Goal: Task Accomplishment & Management: Contribute content

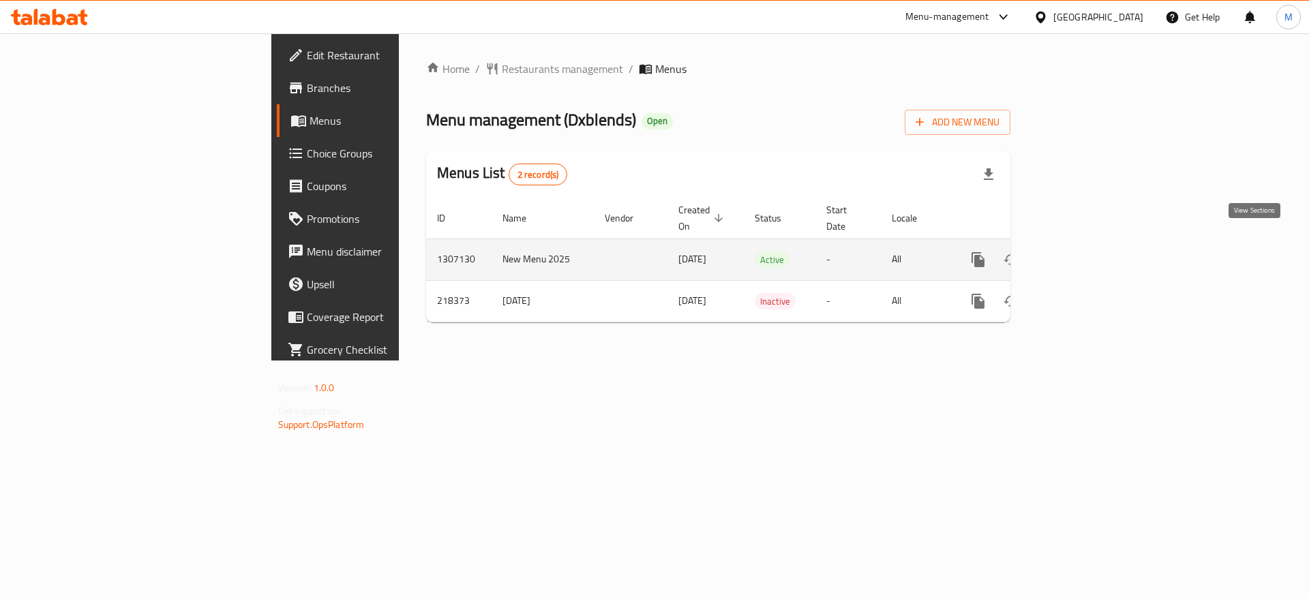
click at [1085, 252] on icon "enhanced table" at bounding box center [1077, 260] width 16 height 16
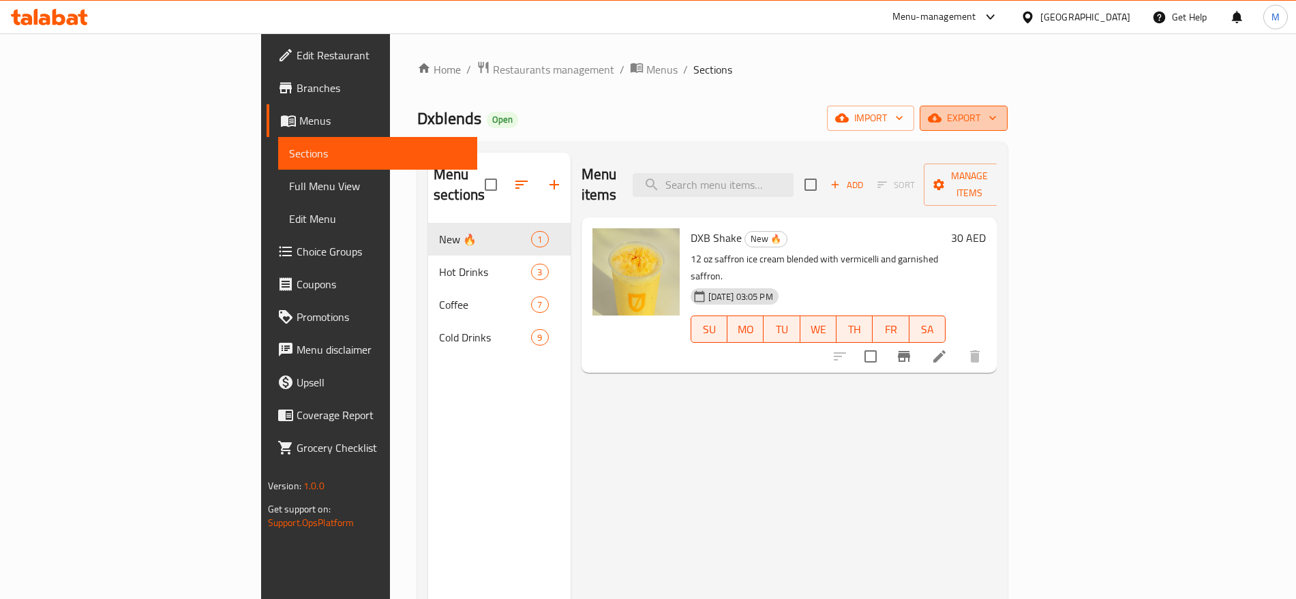
click at [997, 125] on span "export" at bounding box center [964, 118] width 66 height 17
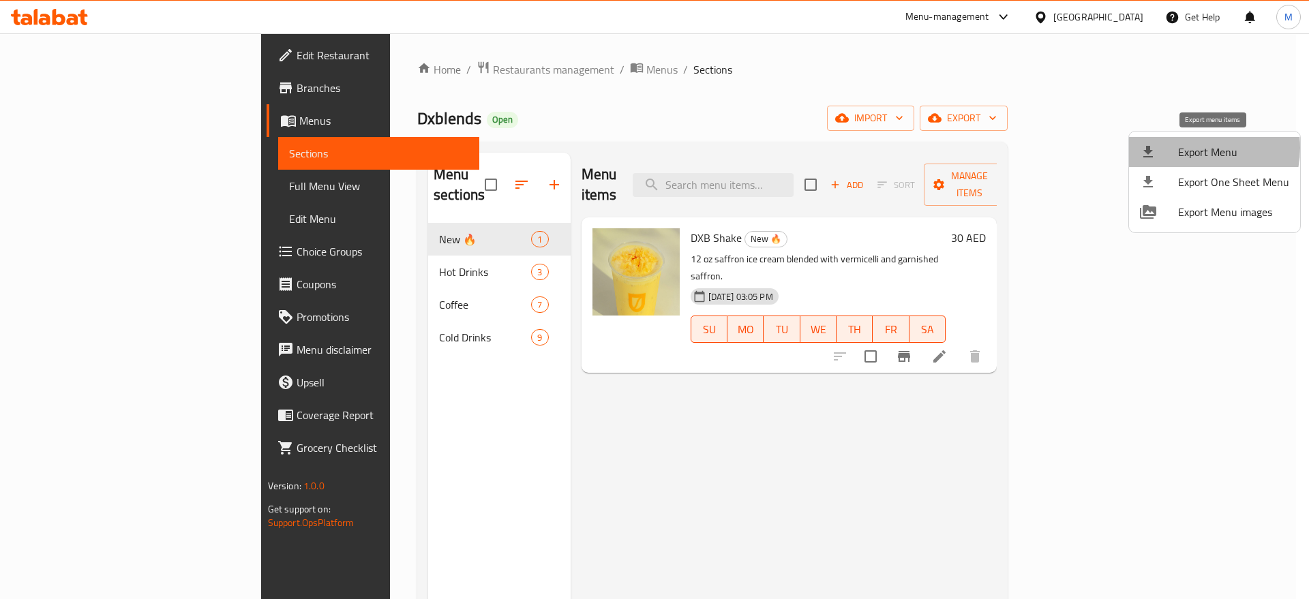
click at [1193, 148] on span "Export Menu" at bounding box center [1233, 152] width 111 height 16
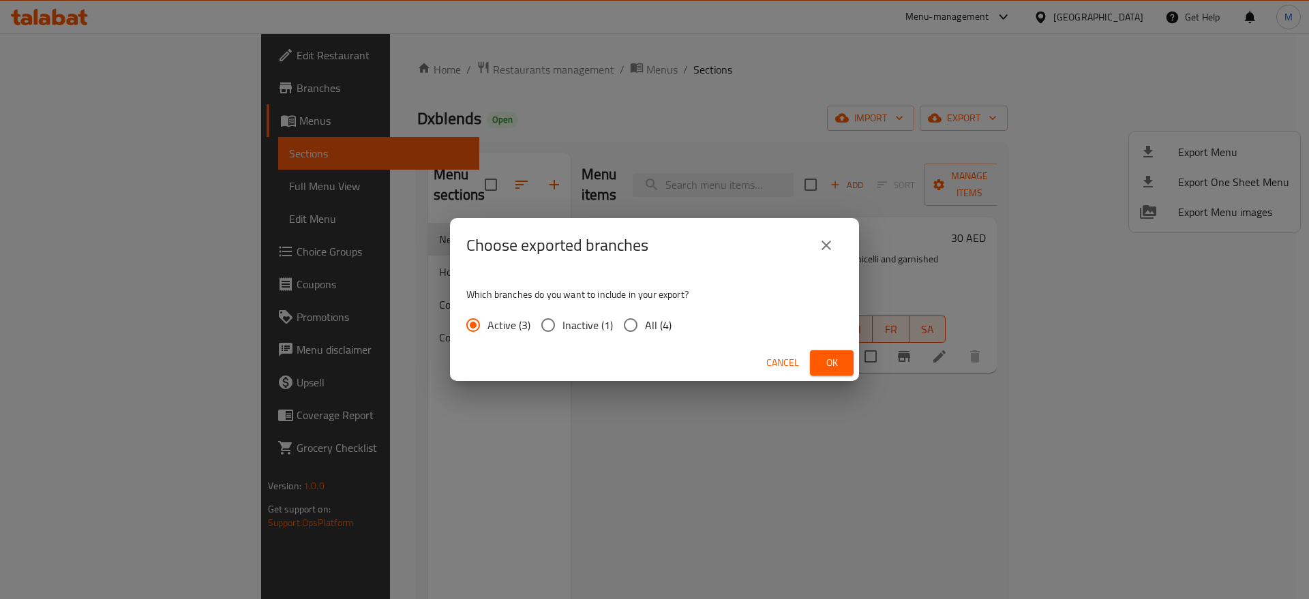
click at [612, 322] on span "Inactive (1)" at bounding box center [588, 325] width 50 height 16
click at [563, 322] on input "Inactive (1)" at bounding box center [548, 325] width 29 height 29
radio input "true"
click at [649, 321] on span "All (4)" at bounding box center [658, 325] width 27 height 16
click at [645, 321] on input "All (4)" at bounding box center [631, 325] width 29 height 29
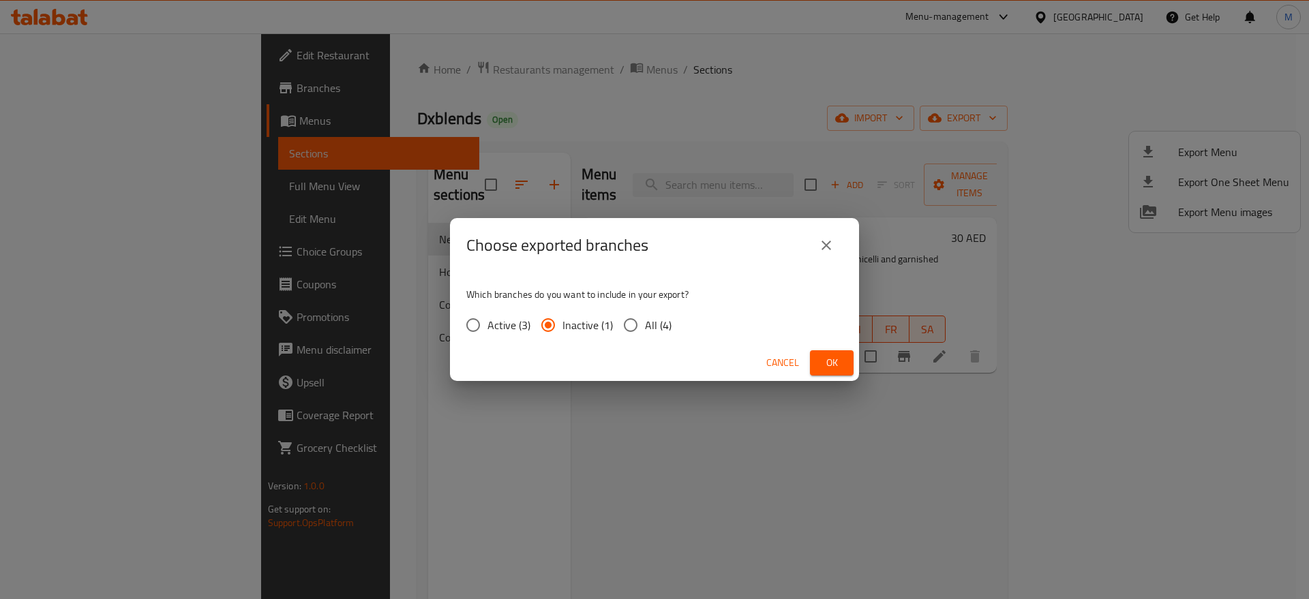
radio input "true"
click at [844, 366] on button "Ok" at bounding box center [832, 363] width 44 height 25
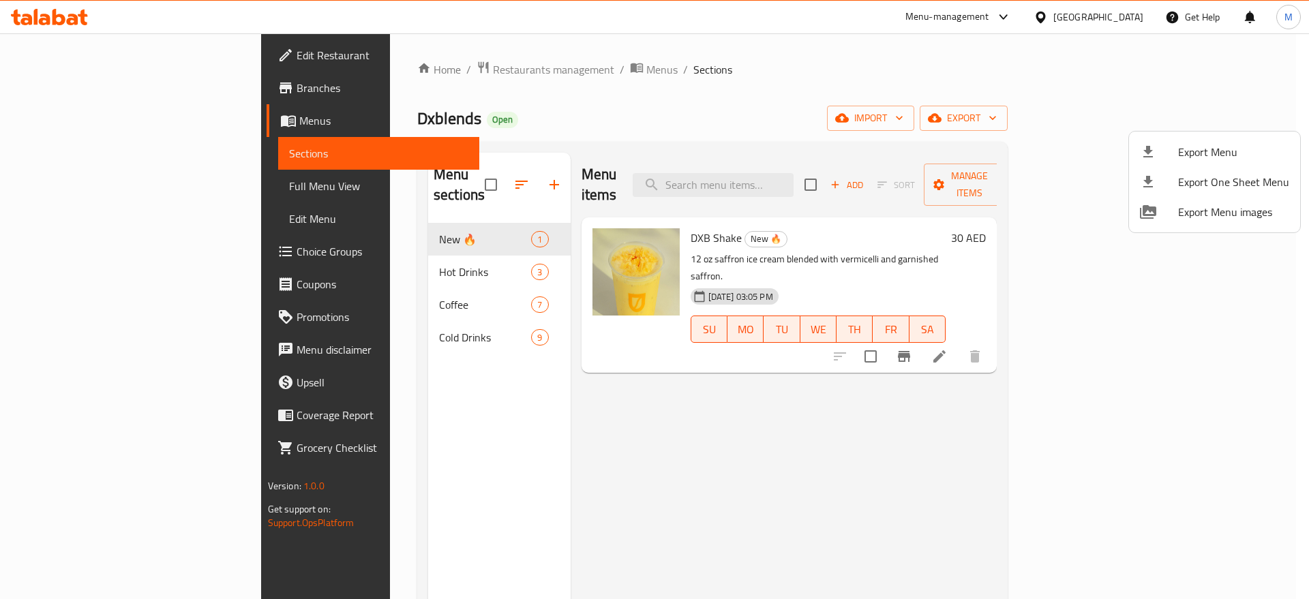
click at [404, 252] on div at bounding box center [654, 299] width 1309 height 599
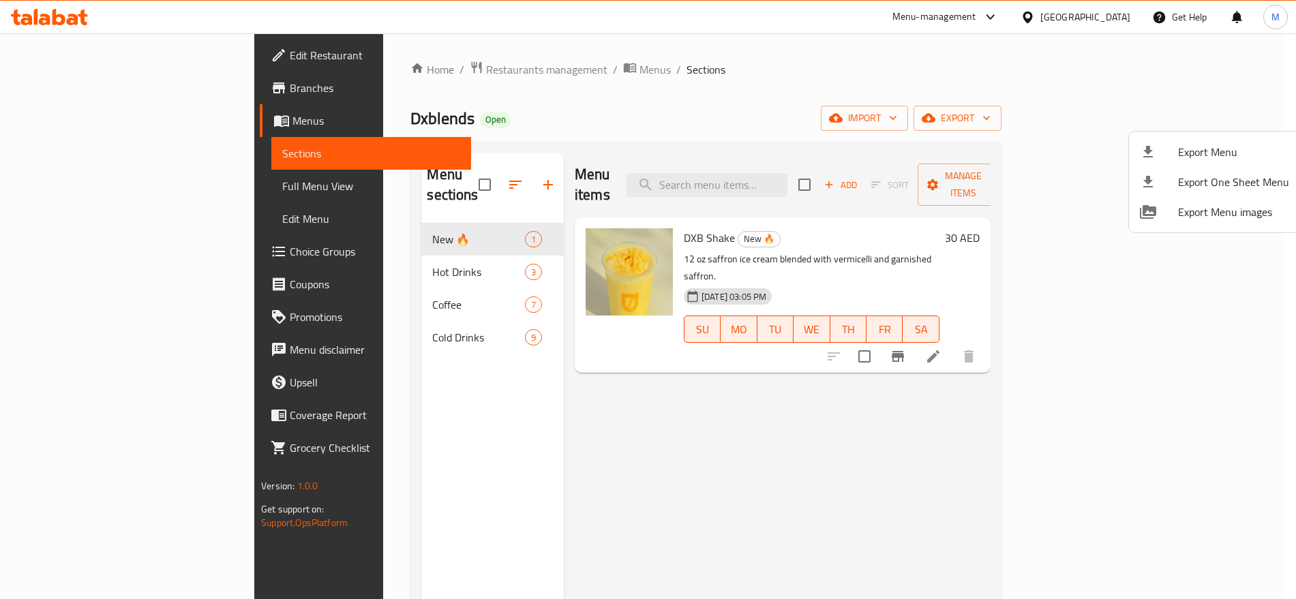
click at [432, 264] on span "Hot Drinks" at bounding box center [478, 272] width 92 height 16
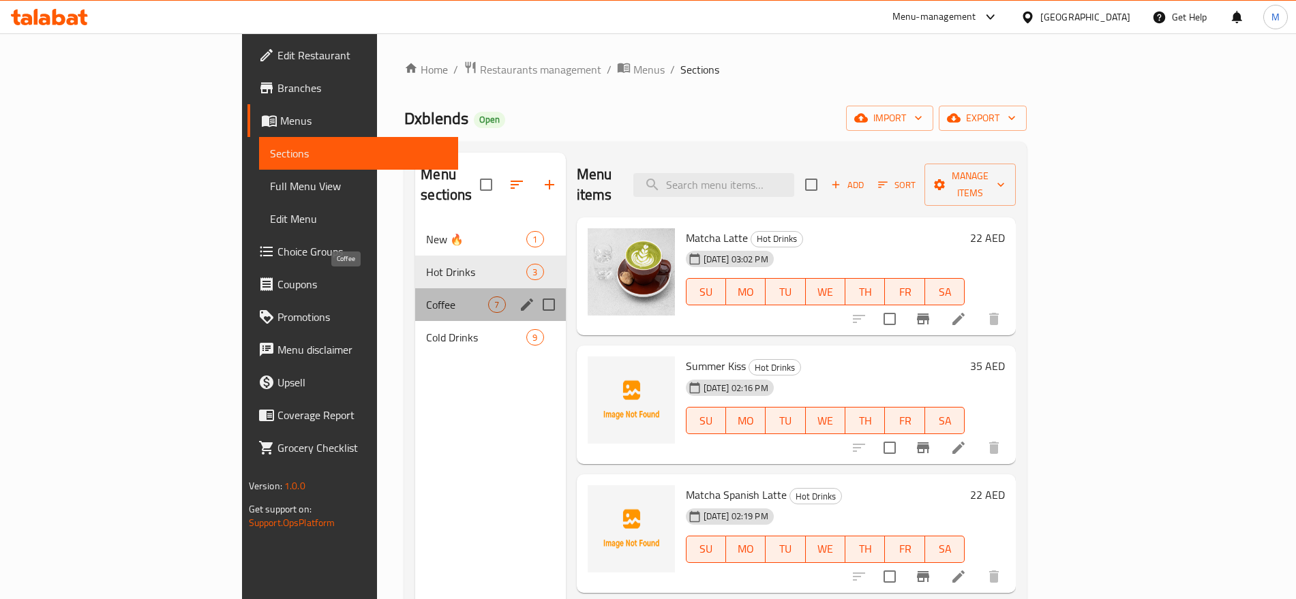
click at [426, 297] on span "Coffee" at bounding box center [457, 305] width 62 height 16
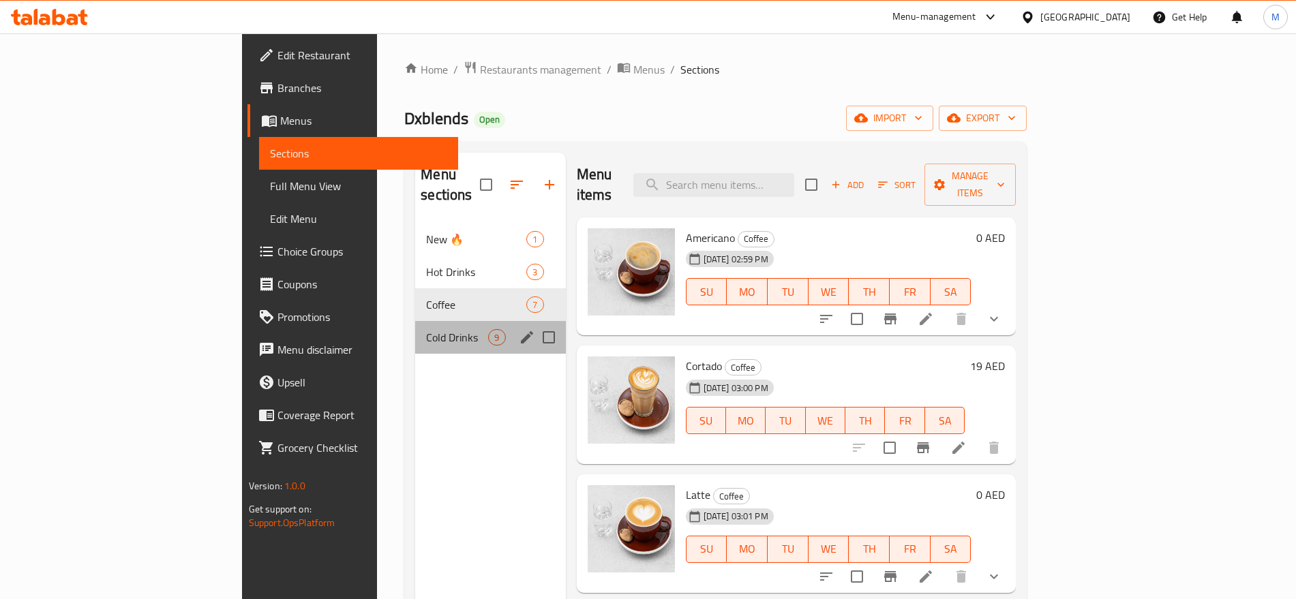
click at [429, 321] on div "Cold Drinks 9" at bounding box center [490, 337] width 150 height 33
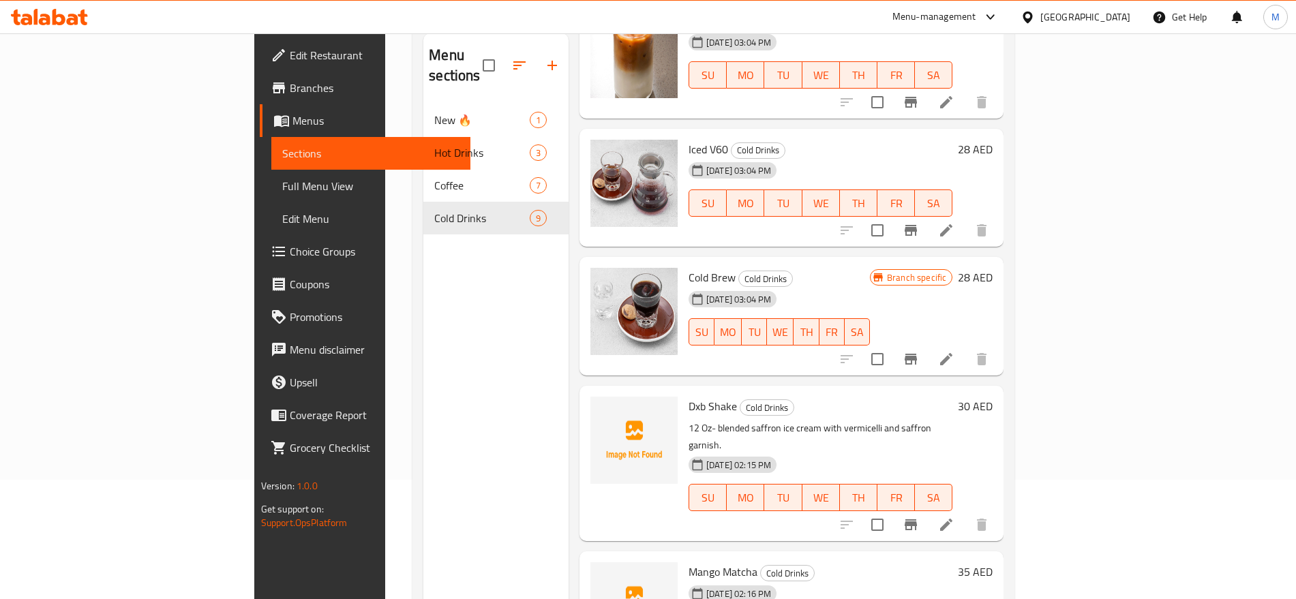
scroll to position [191, 0]
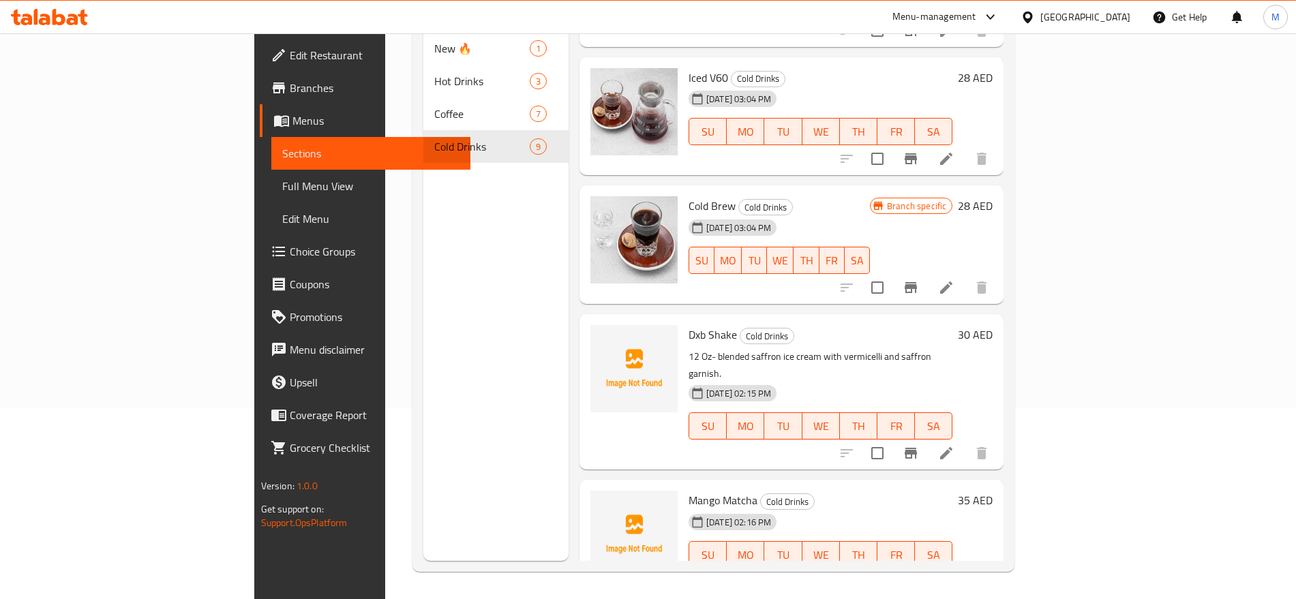
click at [966, 441] on li at bounding box center [946, 453] width 38 height 25
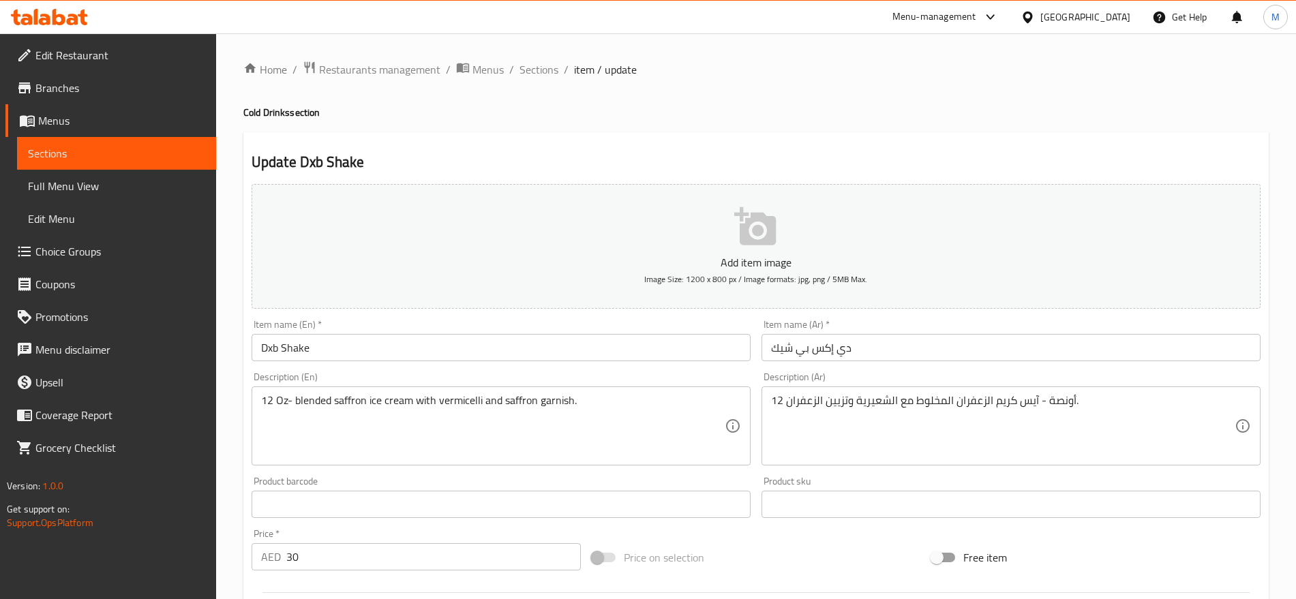
click at [531, 82] on div "Home / Restaurants management / Menus / Sections / item / update Cold Drinks se…" at bounding box center [756, 493] width 1026 height 865
click at [539, 65] on span "Sections" at bounding box center [539, 69] width 39 height 16
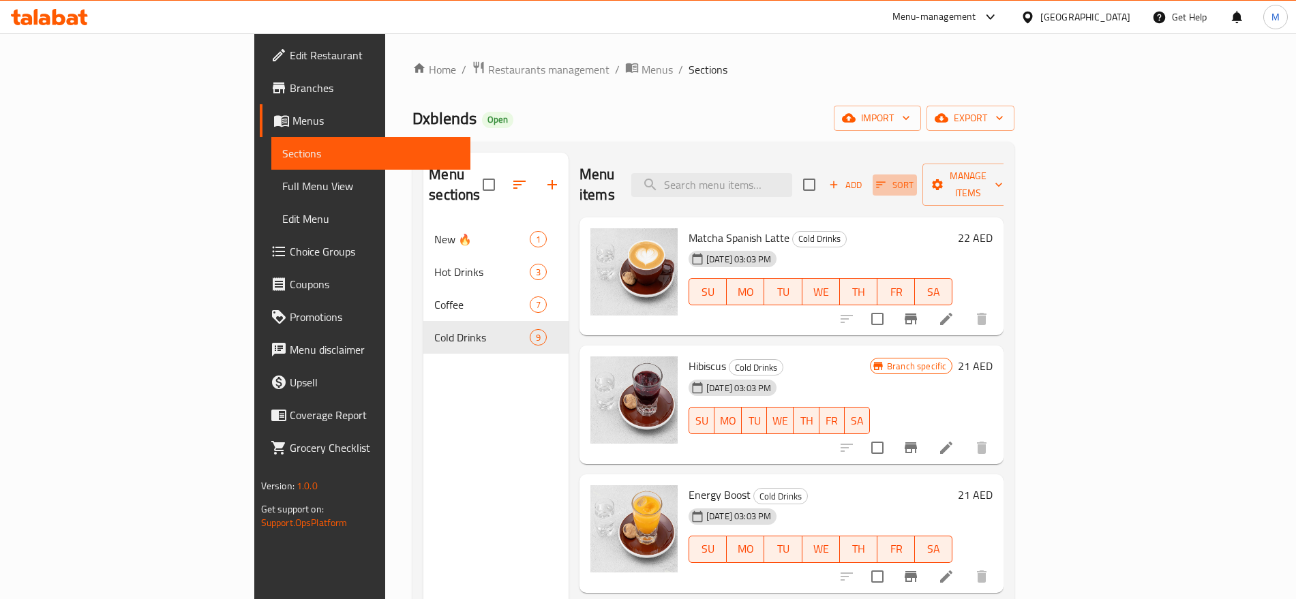
click at [887, 179] on icon "button" at bounding box center [881, 185] width 12 height 12
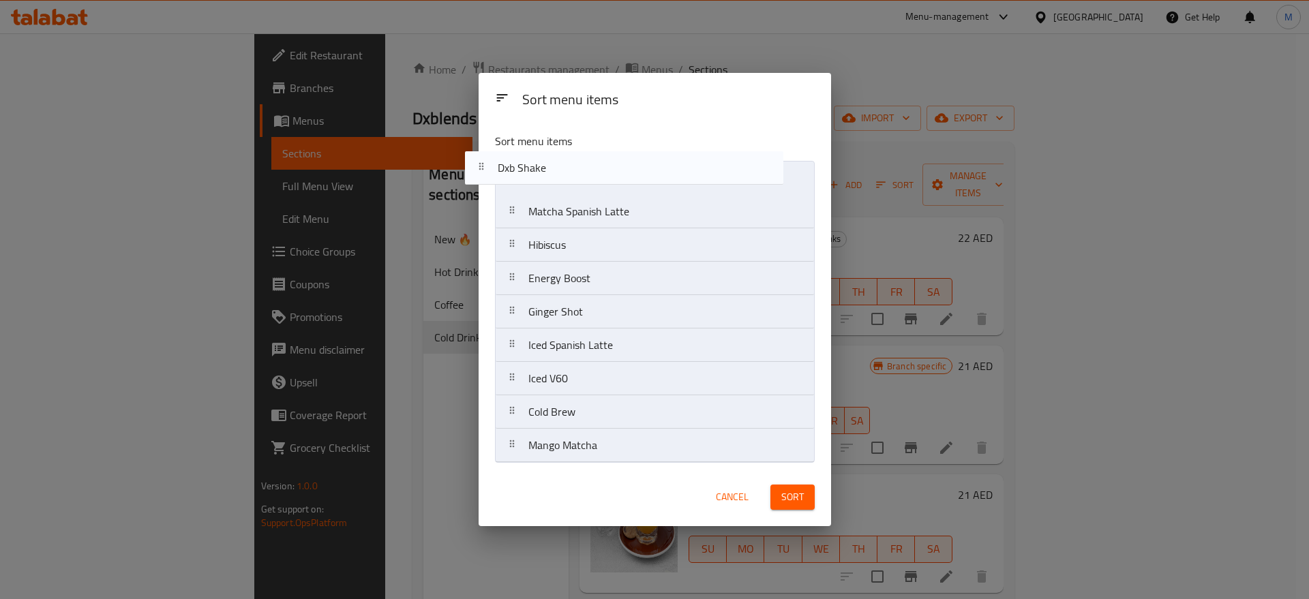
drag, startPoint x: 593, startPoint y: 415, endPoint x: 559, endPoint y: 168, distance: 249.1
click at [559, 168] on nav "Matcha Spanish Latte Hibiscus Energy Boost Ginger Shot Iced Spanish Latte Iced …" at bounding box center [655, 312] width 320 height 302
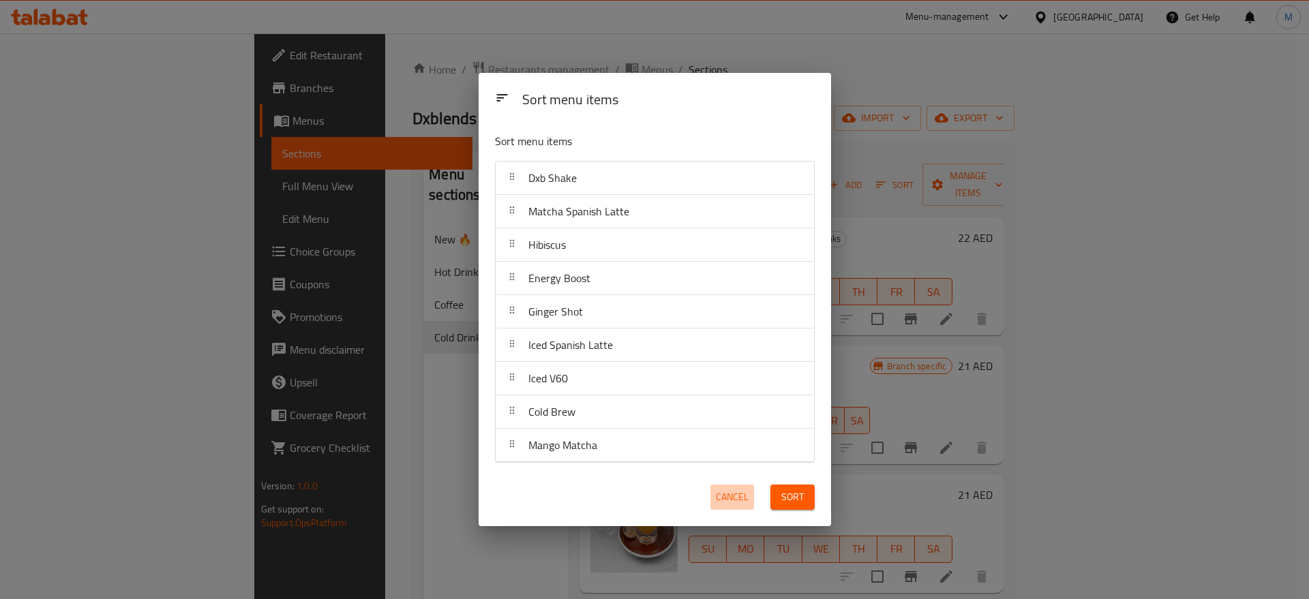
click at [732, 485] on button "Cancel" at bounding box center [733, 497] width 44 height 25
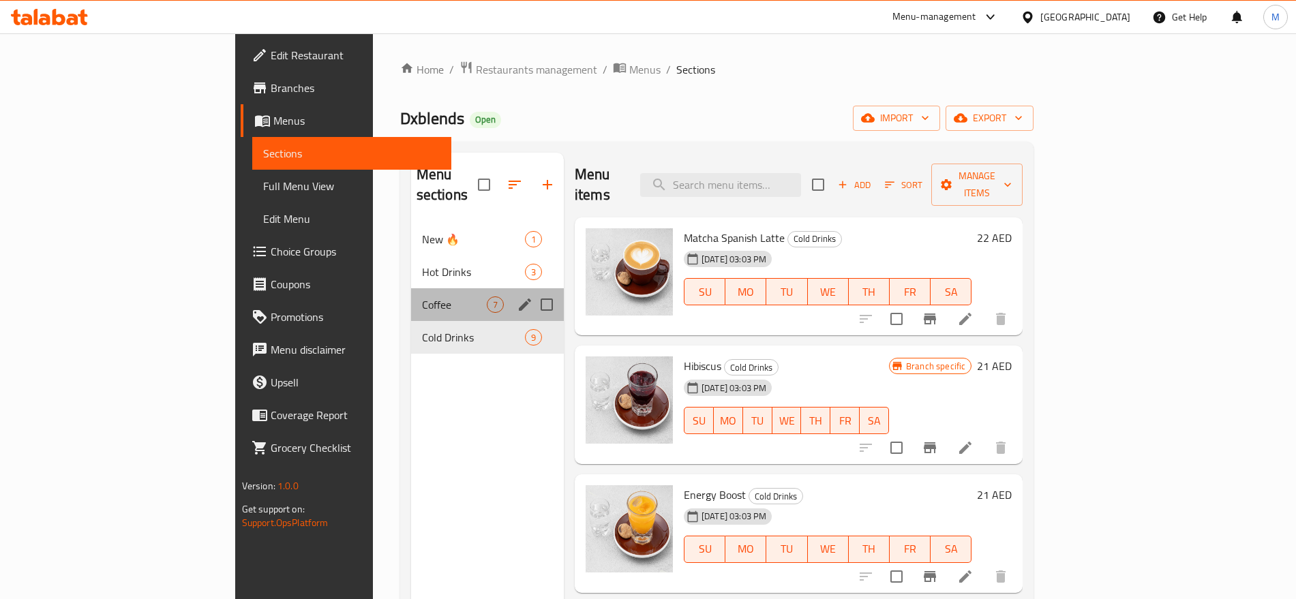
click at [411, 288] on div "Coffee 7" at bounding box center [487, 304] width 153 height 33
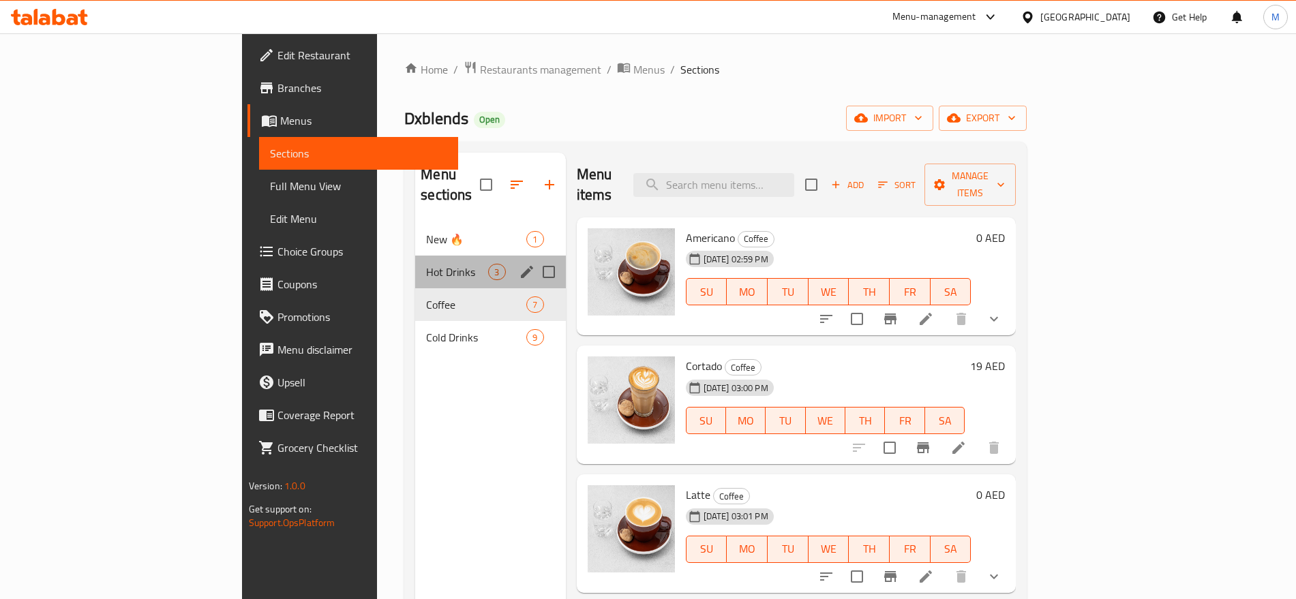
click at [415, 261] on div "Hot Drinks 3" at bounding box center [490, 272] width 150 height 33
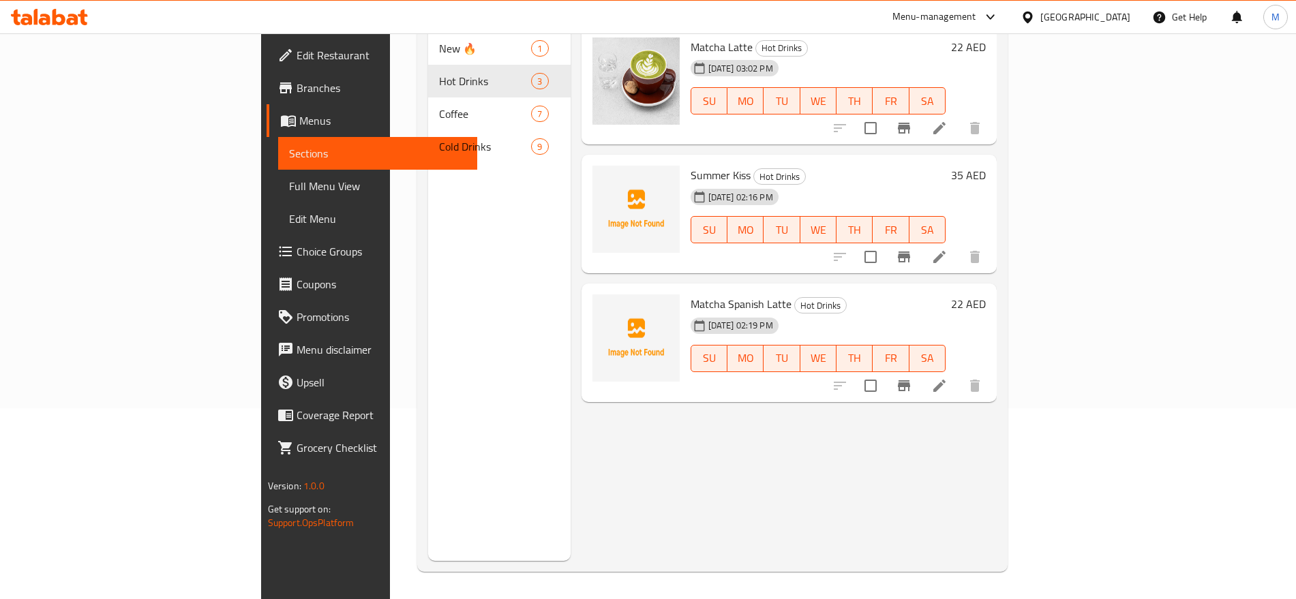
scroll to position [78, 0]
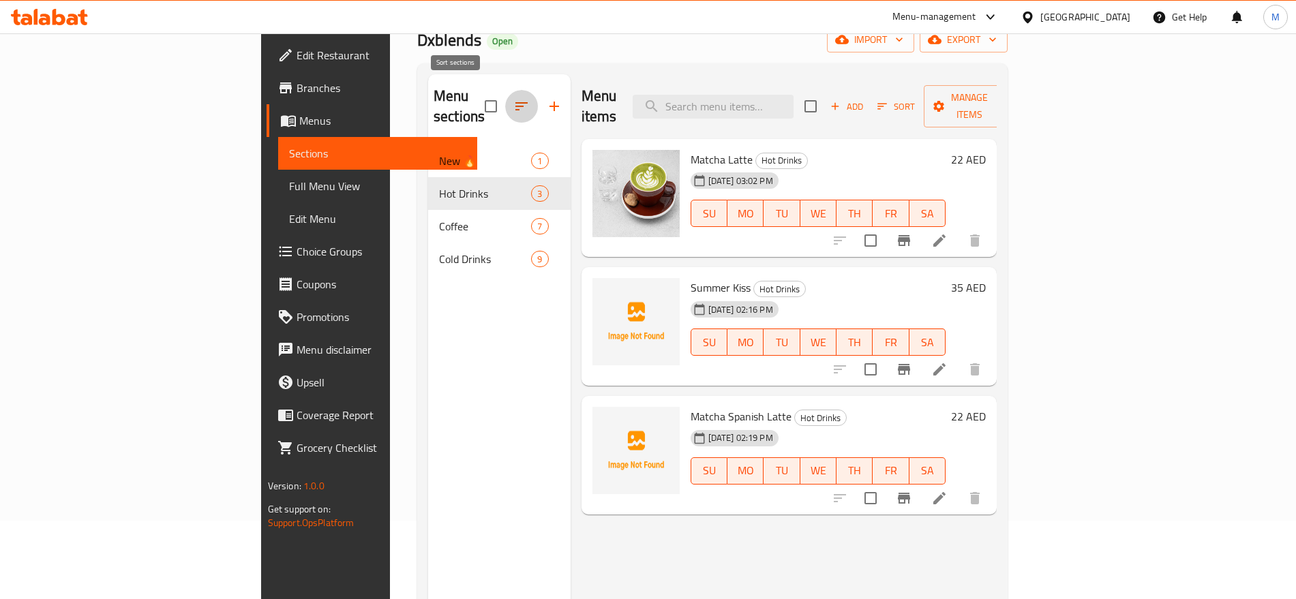
click at [505, 95] on button "button" at bounding box center [521, 106] width 33 height 33
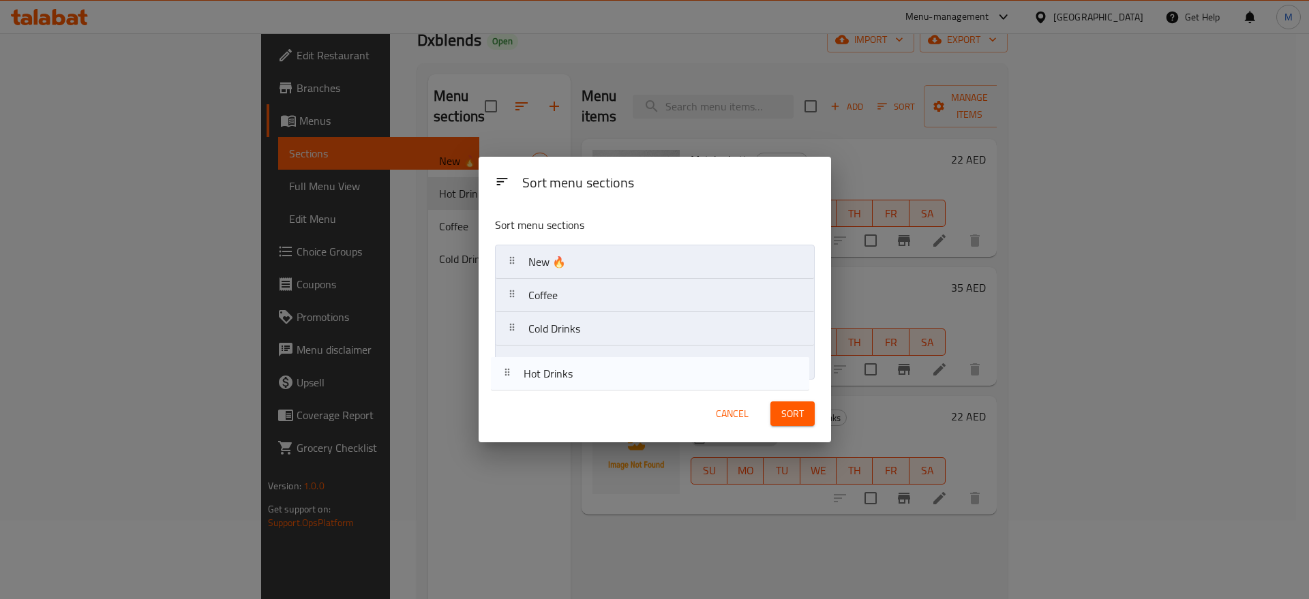
drag, startPoint x: 567, startPoint y: 307, endPoint x: 554, endPoint y: 398, distance: 92.2
click at [554, 398] on div "Sort menu sections Sort menu sections New 🔥 Hot Drinks Coffee Cold Drinks Cance…" at bounding box center [655, 300] width 353 height 286
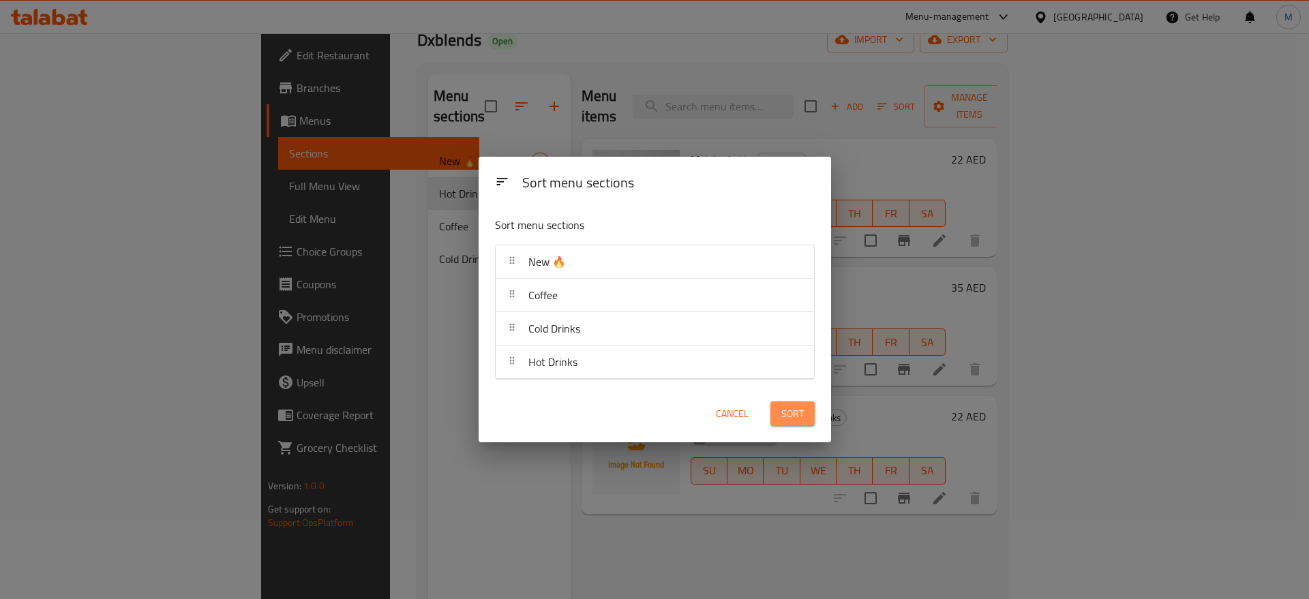
click at [791, 424] on button "Sort" at bounding box center [793, 414] width 44 height 25
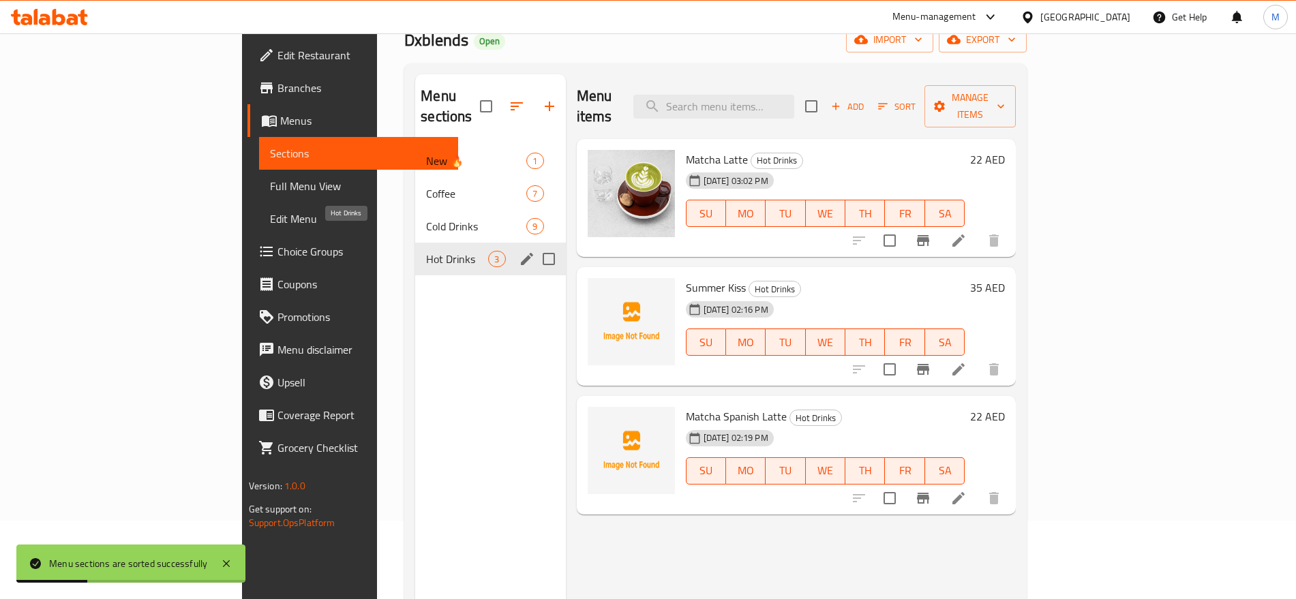
click at [426, 251] on span "Hot Drinks" at bounding box center [457, 259] width 62 height 16
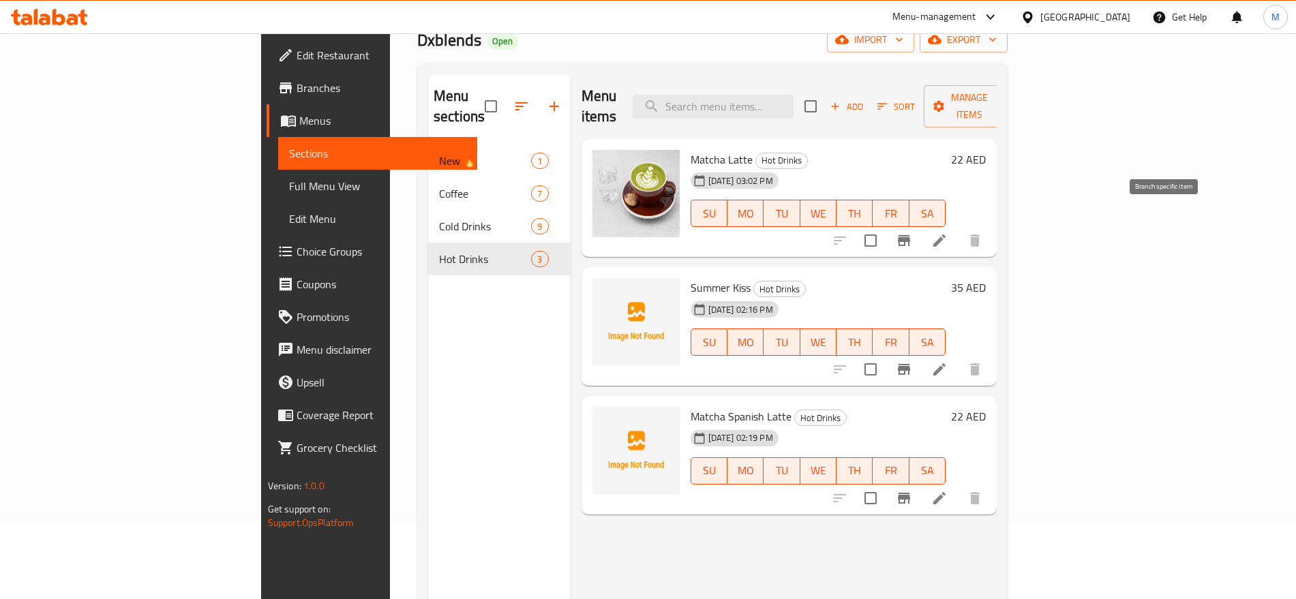
click at [912, 233] on icon "Branch-specific-item" at bounding box center [904, 241] width 16 height 16
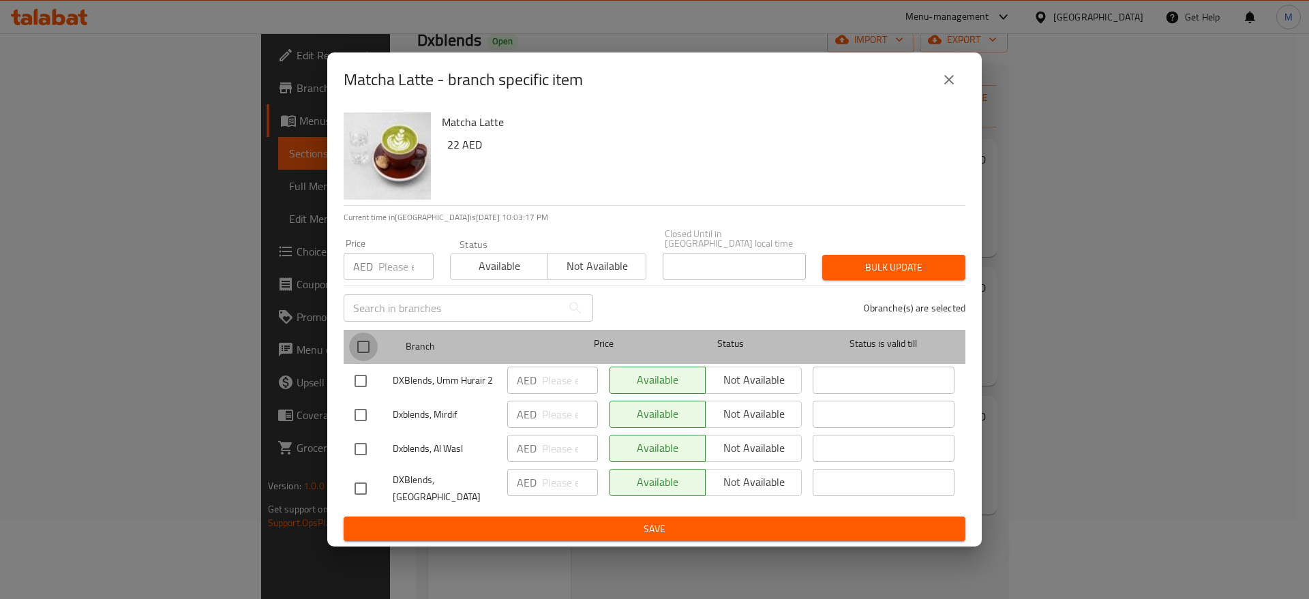
click at [370, 344] on input "checkbox" at bounding box center [363, 347] width 29 height 29
checkbox input "true"
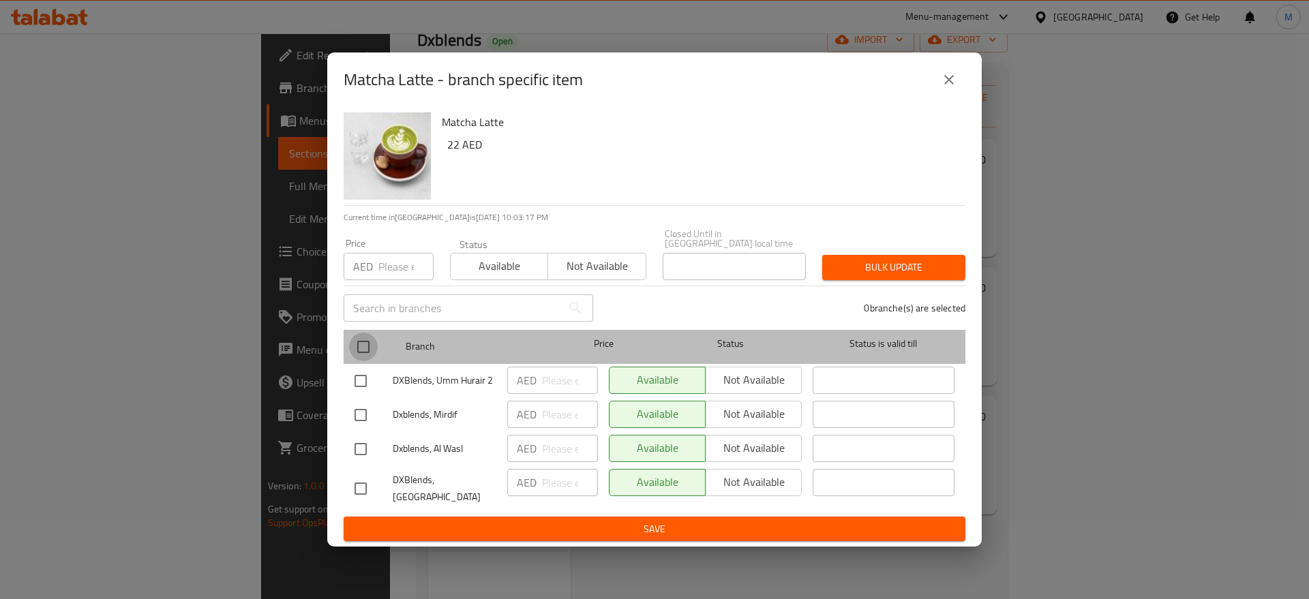
checkbox input "true"
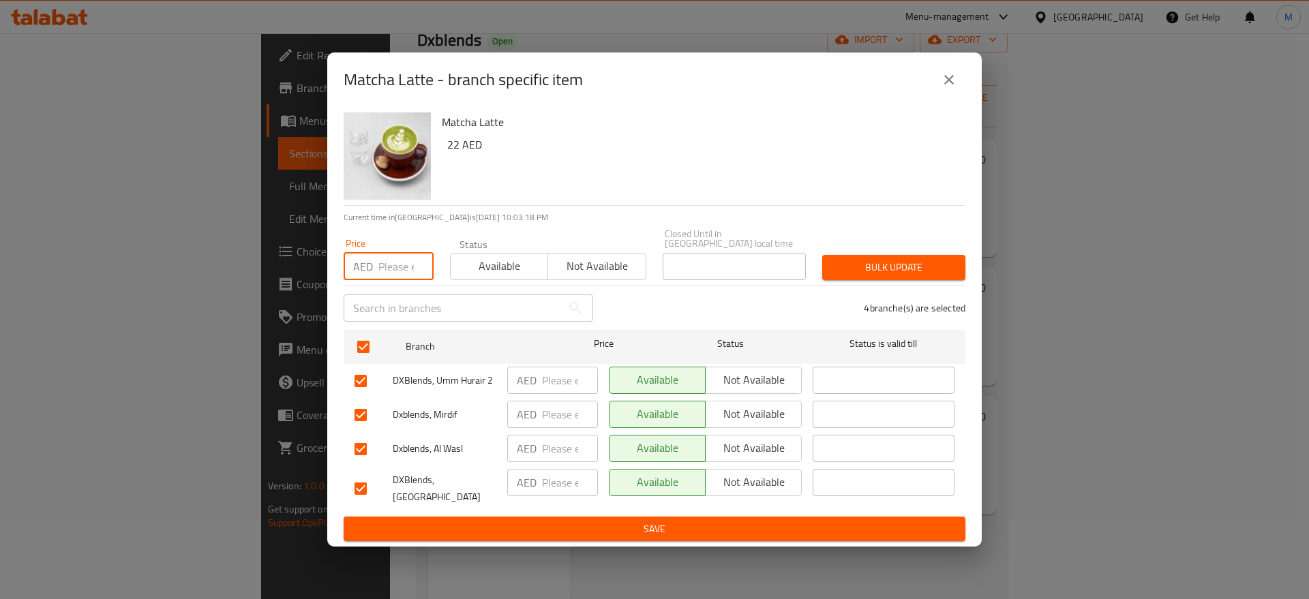
click at [395, 263] on input "number" at bounding box center [406, 266] width 55 height 27
type input "-2"
type input "22"
click at [863, 267] on span "Bulk update" at bounding box center [893, 267] width 121 height 17
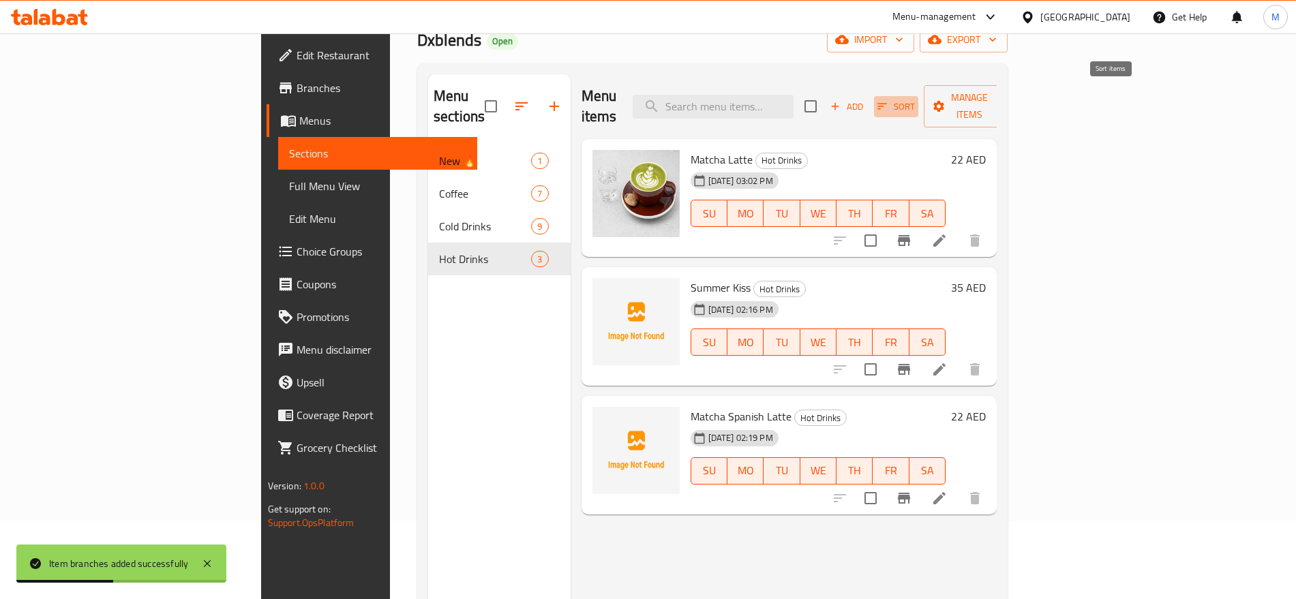
click at [915, 99] on span "Sort" at bounding box center [897, 107] width 38 height 16
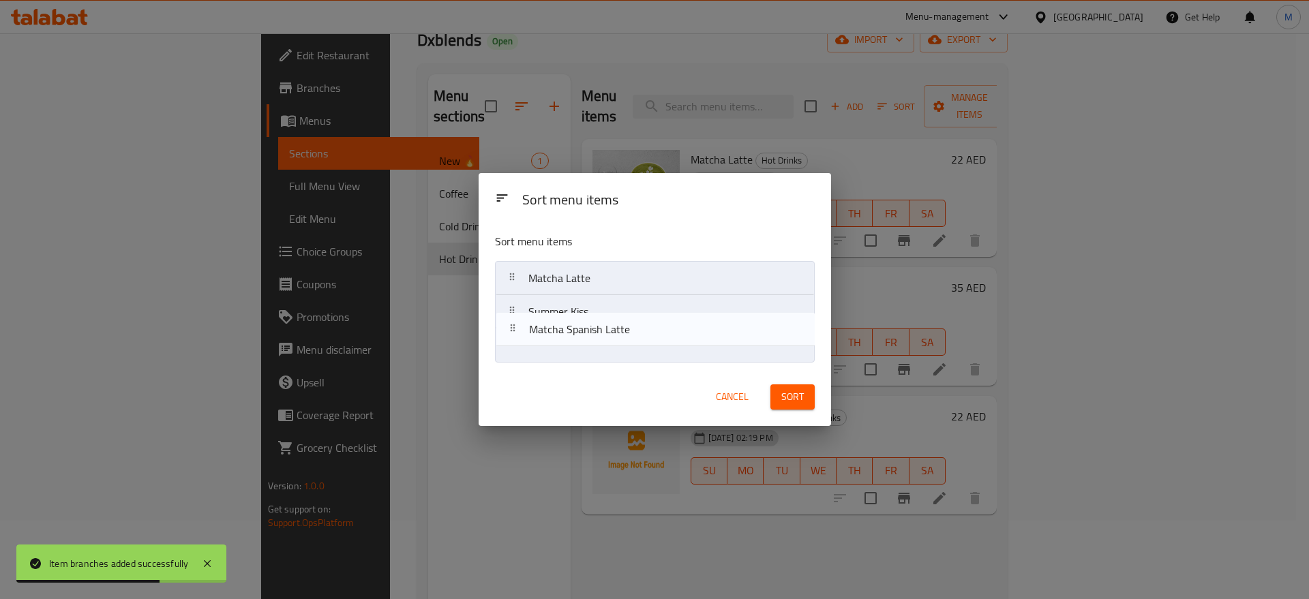
drag, startPoint x: 683, startPoint y: 361, endPoint x: 684, endPoint y: 320, distance: 40.9
click at [684, 320] on nav "Matcha Latte Summer Kiss Matcha Spanish Latte" at bounding box center [655, 312] width 320 height 102
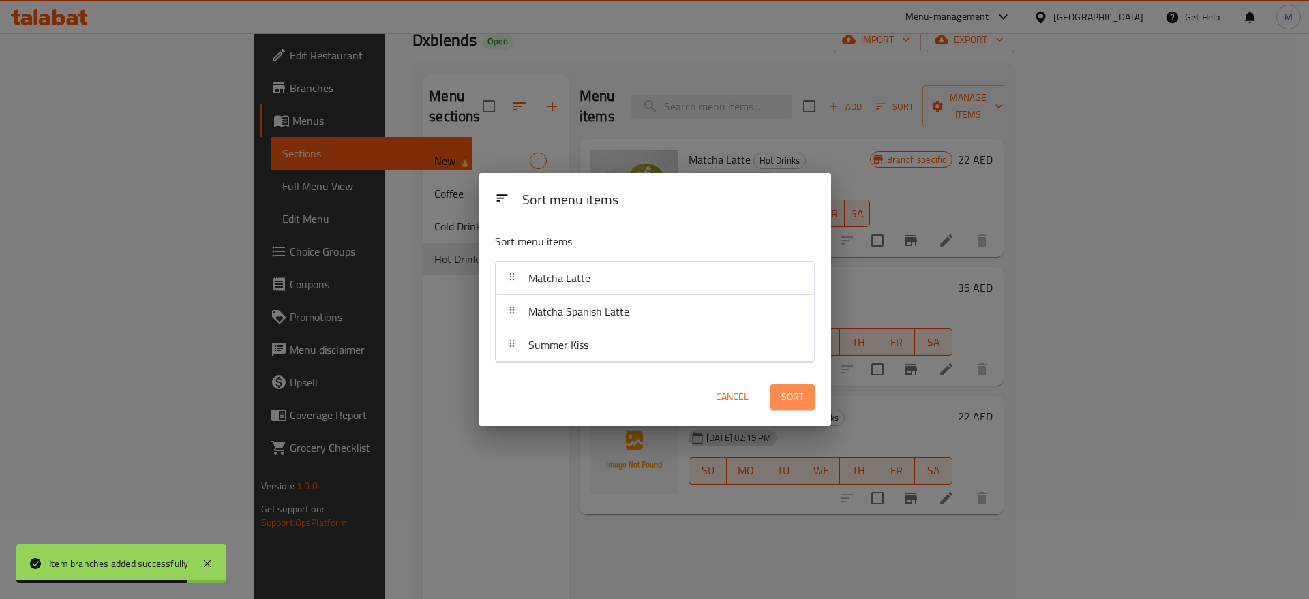
click at [796, 389] on span "Sort" at bounding box center [793, 397] width 23 height 17
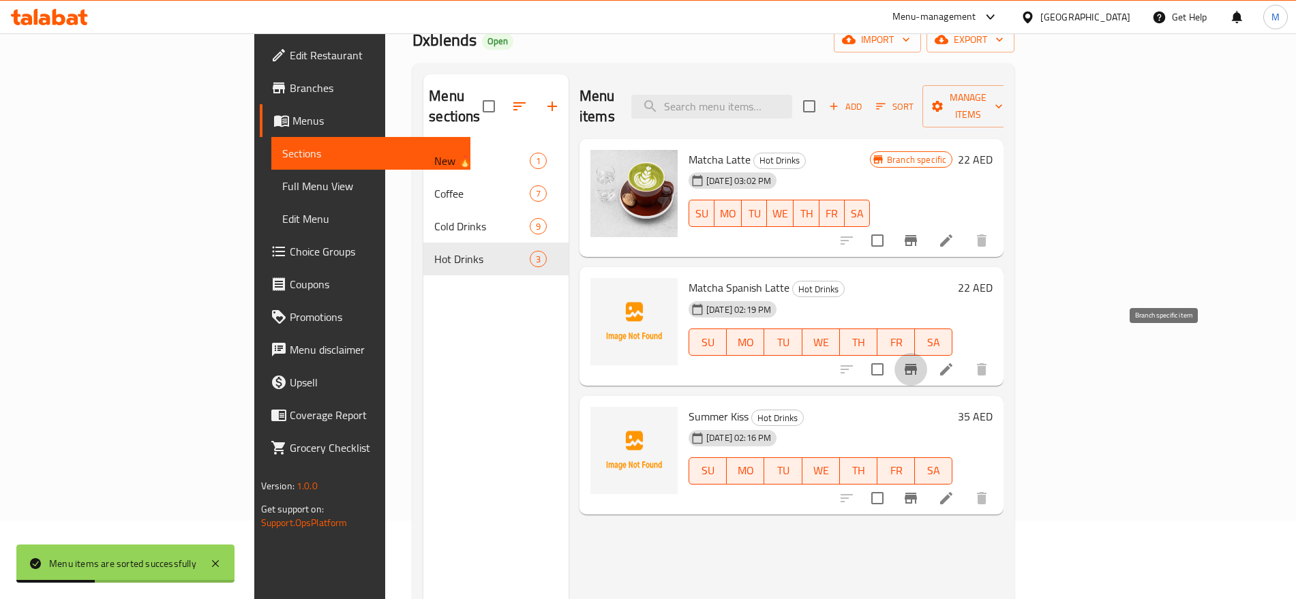
drag, startPoint x: 1177, startPoint y: 336, endPoint x: 1173, endPoint y: 345, distance: 9.8
click at [927, 353] on button "Branch-specific-item" at bounding box center [911, 369] width 33 height 33
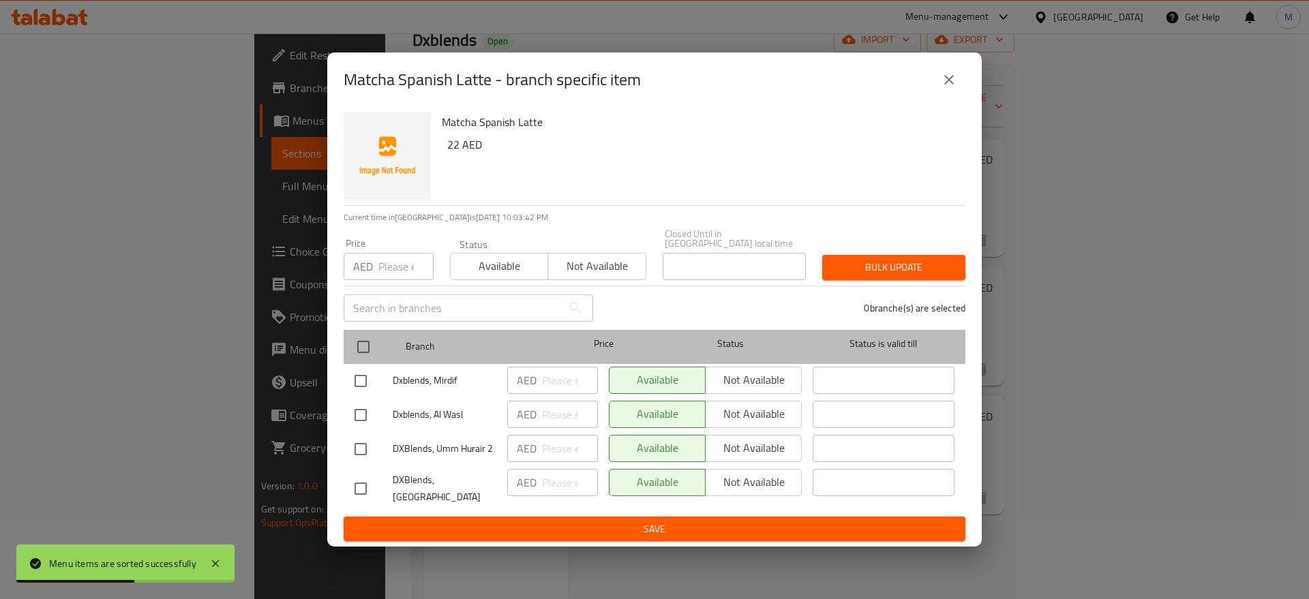
click at [348, 344] on div "Branch Price Status Status is valid till" at bounding box center [655, 347] width 622 height 34
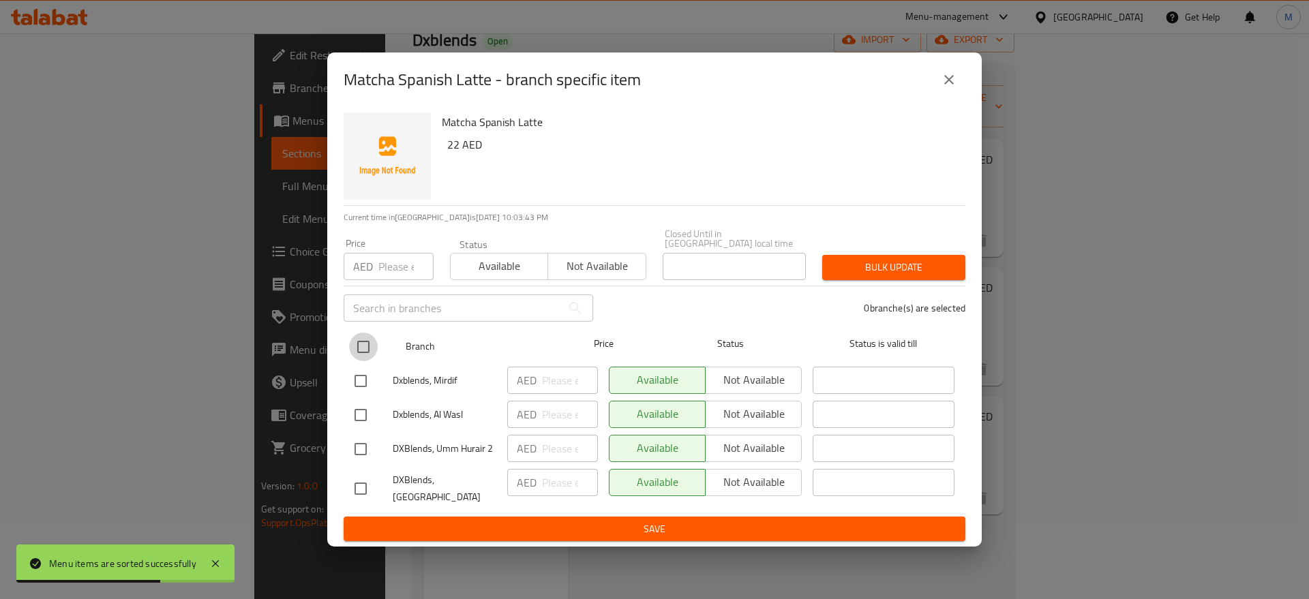
click at [357, 353] on input "checkbox" at bounding box center [363, 347] width 29 height 29
checkbox input "true"
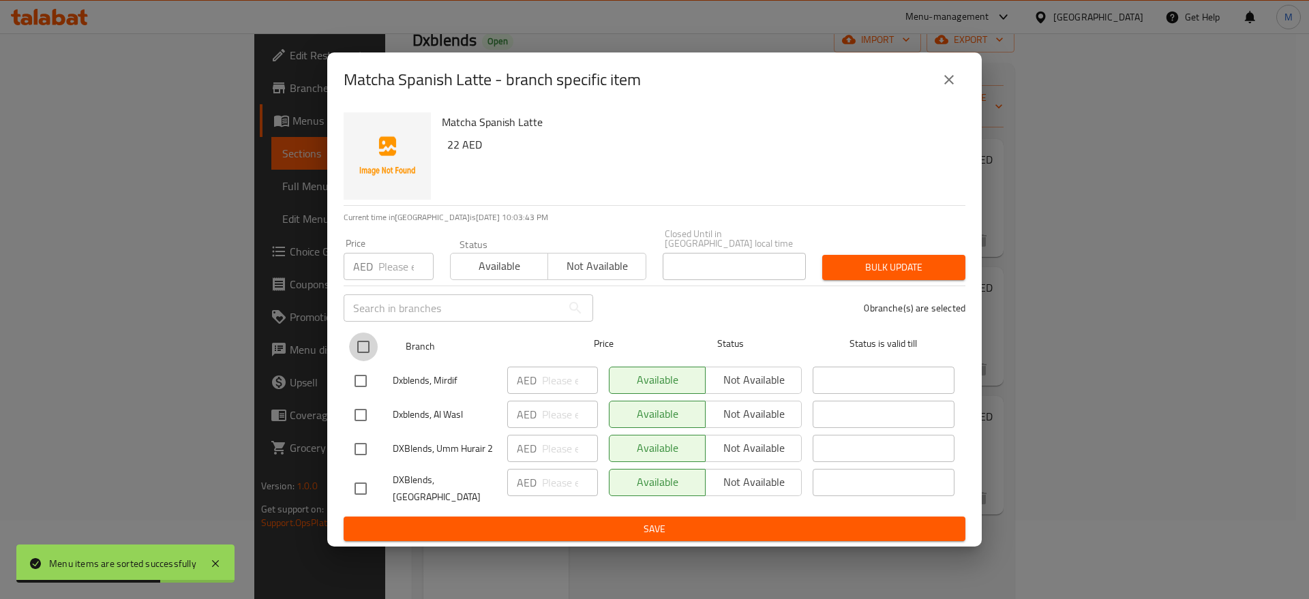
checkbox input "true"
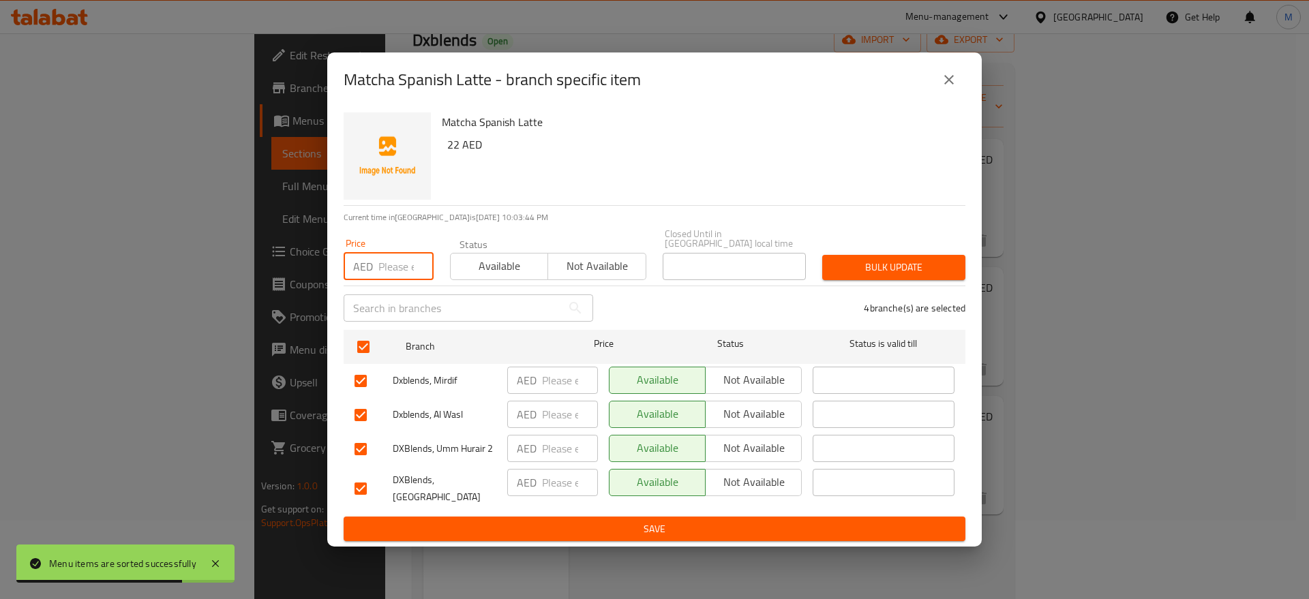
click at [385, 278] on input "number" at bounding box center [406, 266] width 55 height 27
type input "22"
click at [836, 257] on button "Bulk update" at bounding box center [893, 267] width 143 height 25
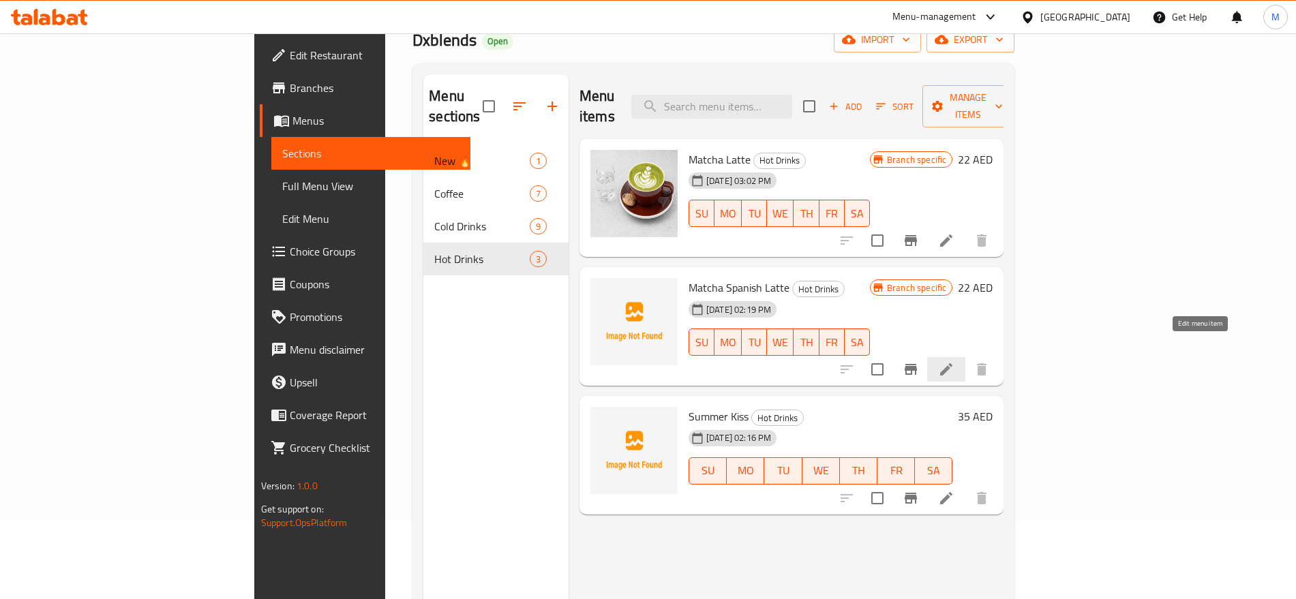
scroll to position [156, 0]
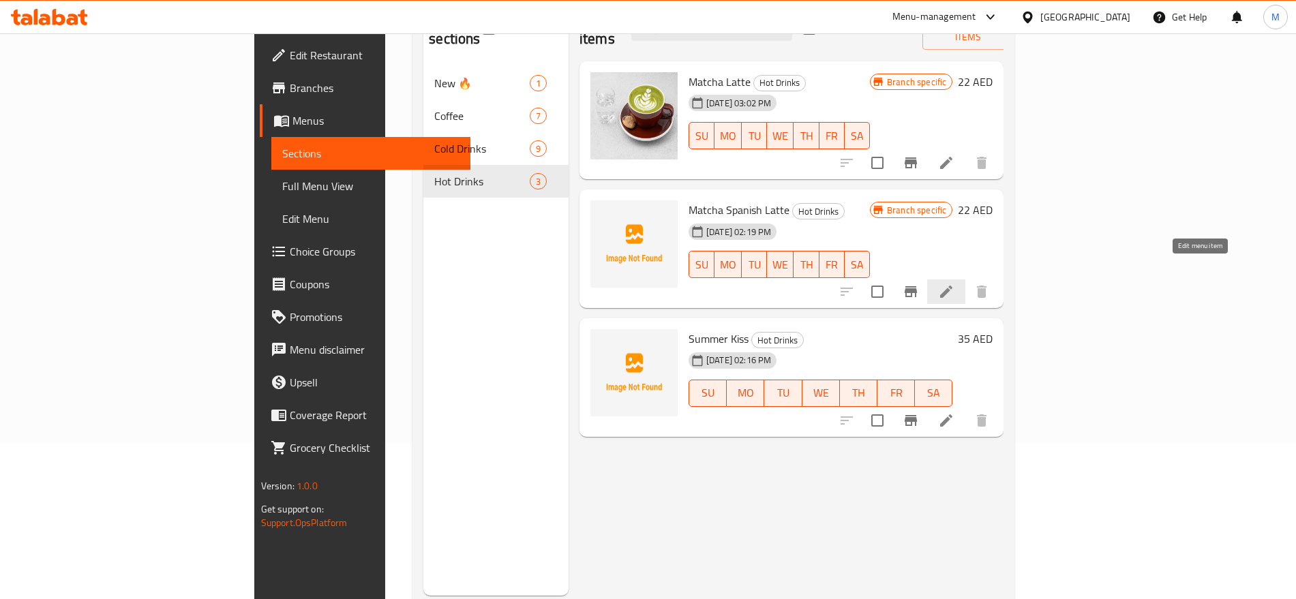
click at [689, 329] on span "Summer Kiss" at bounding box center [719, 339] width 60 height 20
copy h6 "Summer Kiss"
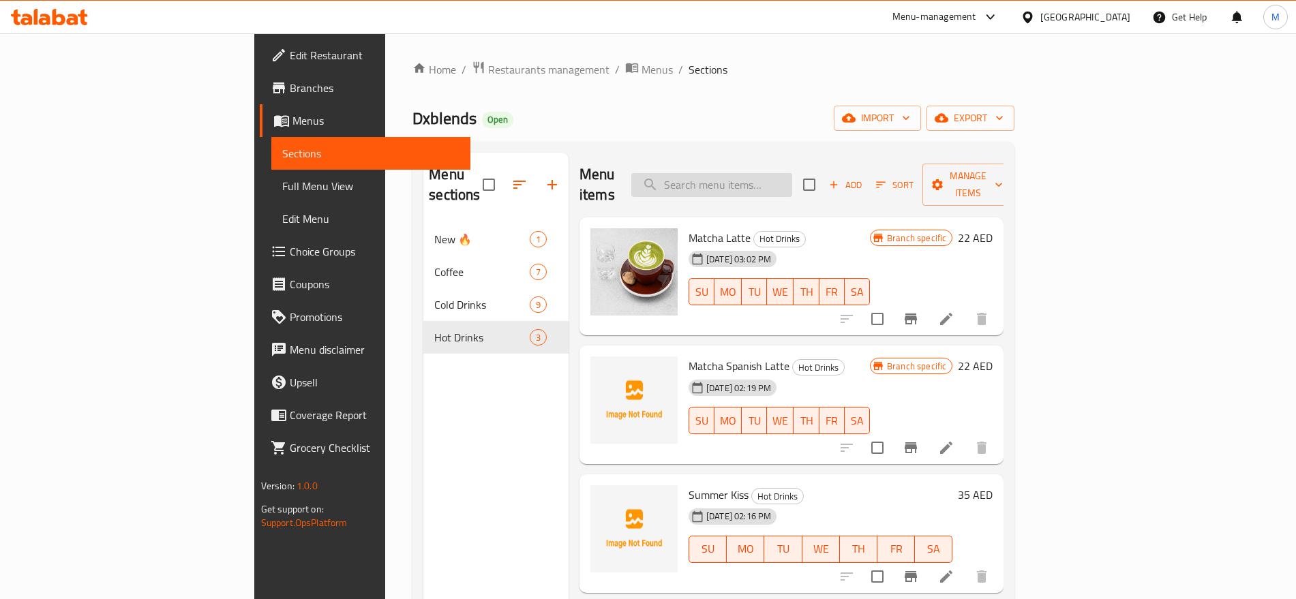
paste input "Summer Kiss"
click at [788, 173] on input "Summer Kiss" at bounding box center [712, 185] width 161 height 24
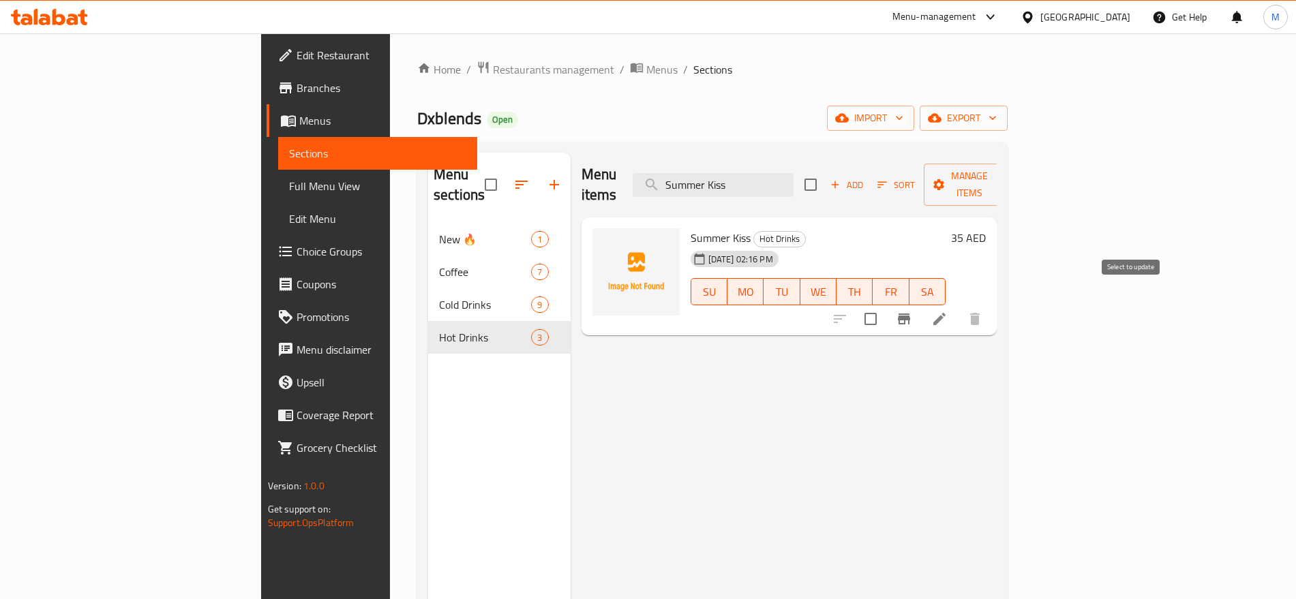
type input "Summer Kiss"
click at [885, 306] on input "checkbox" at bounding box center [871, 319] width 29 height 29
checkbox input "true"
click at [1005, 175] on span "Manage items" at bounding box center [970, 185] width 70 height 34
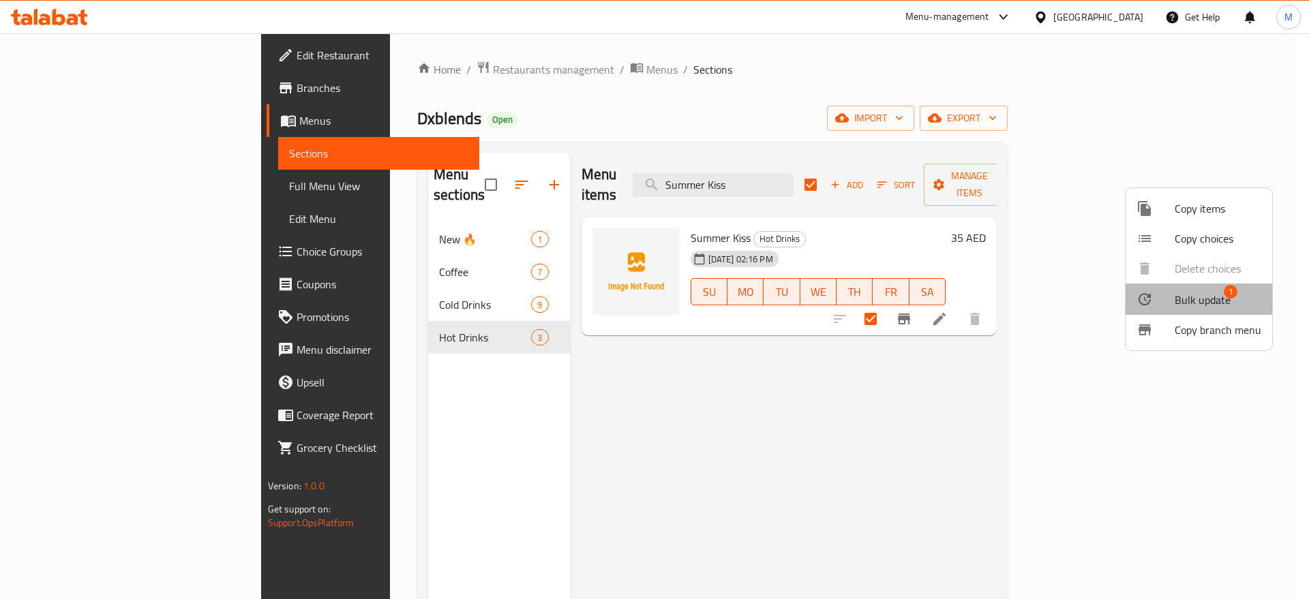
click at [1192, 295] on span "Bulk update" at bounding box center [1203, 300] width 56 height 16
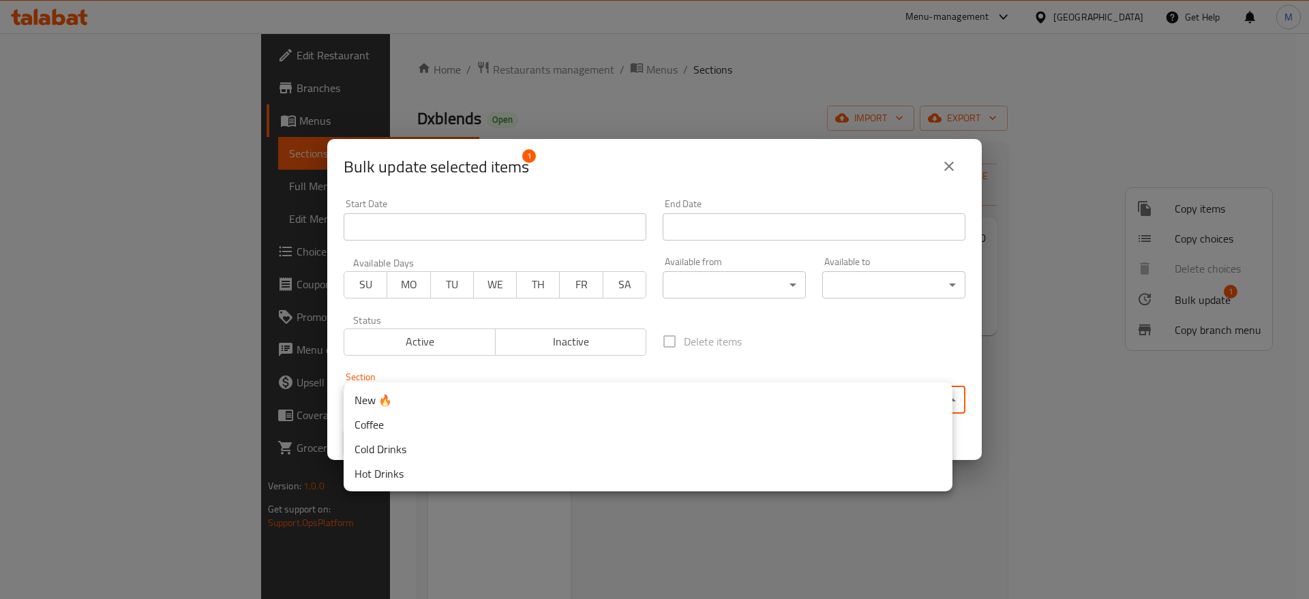
click at [637, 391] on body "​ Menu-management [GEOGRAPHIC_DATA] Get Help M Edit Restaurant Branches Menus S…" at bounding box center [654, 316] width 1309 height 566
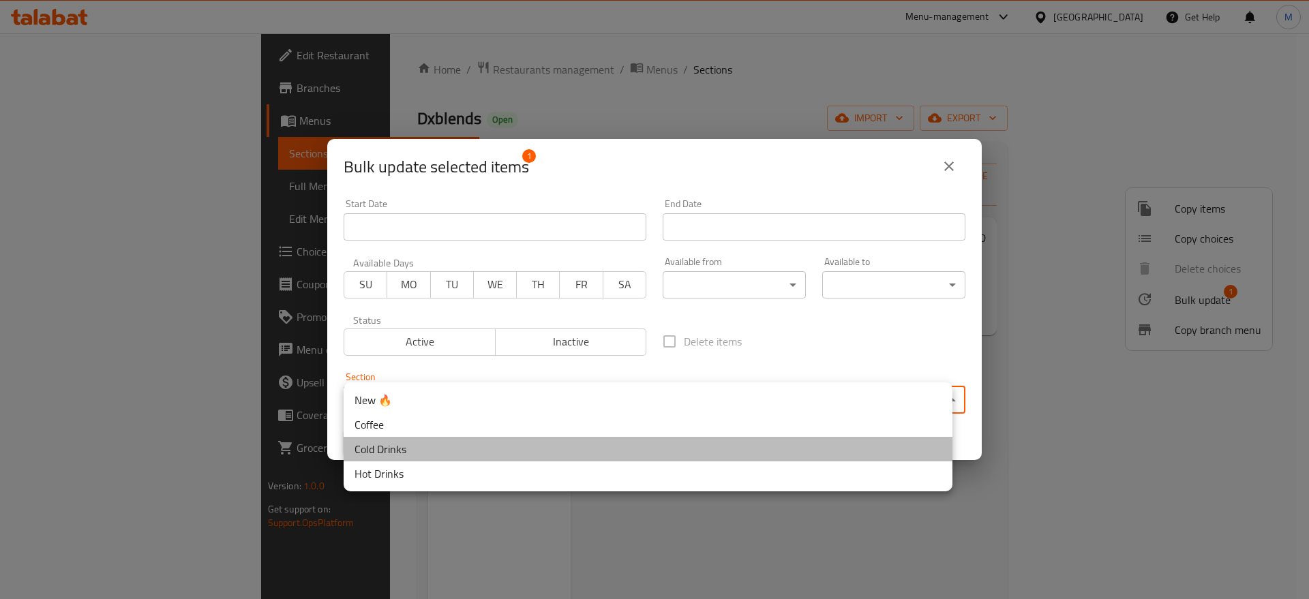
click at [416, 458] on li "Cold Drinks" at bounding box center [648, 449] width 609 height 25
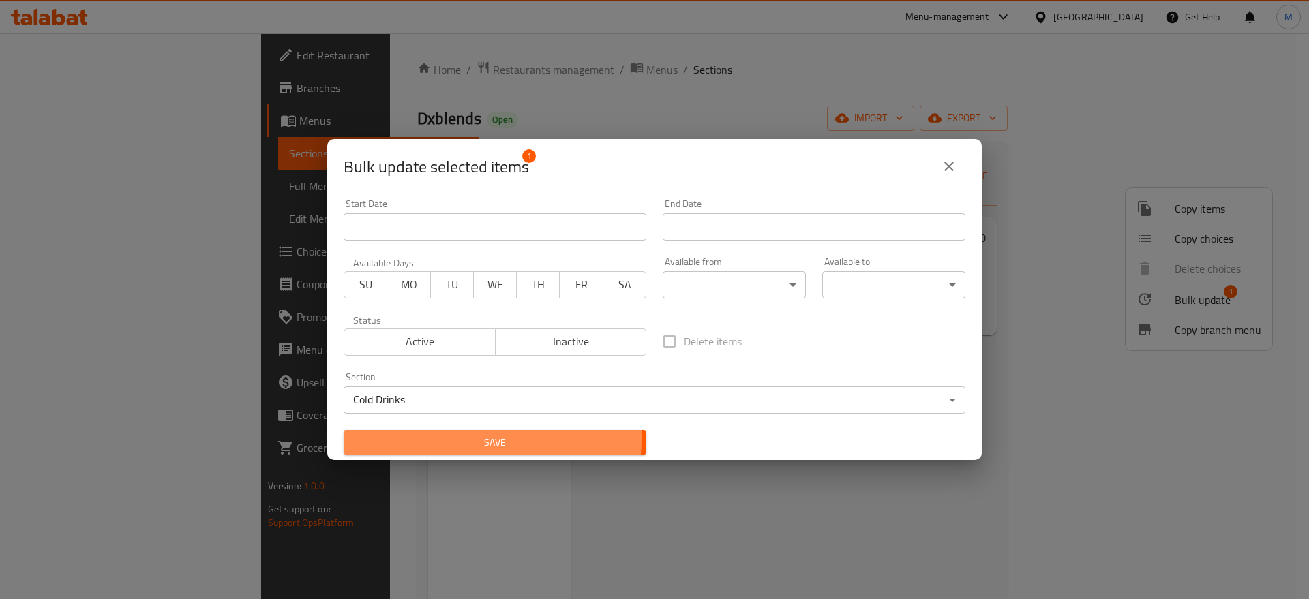
click at [430, 437] on span "Save" at bounding box center [495, 442] width 281 height 17
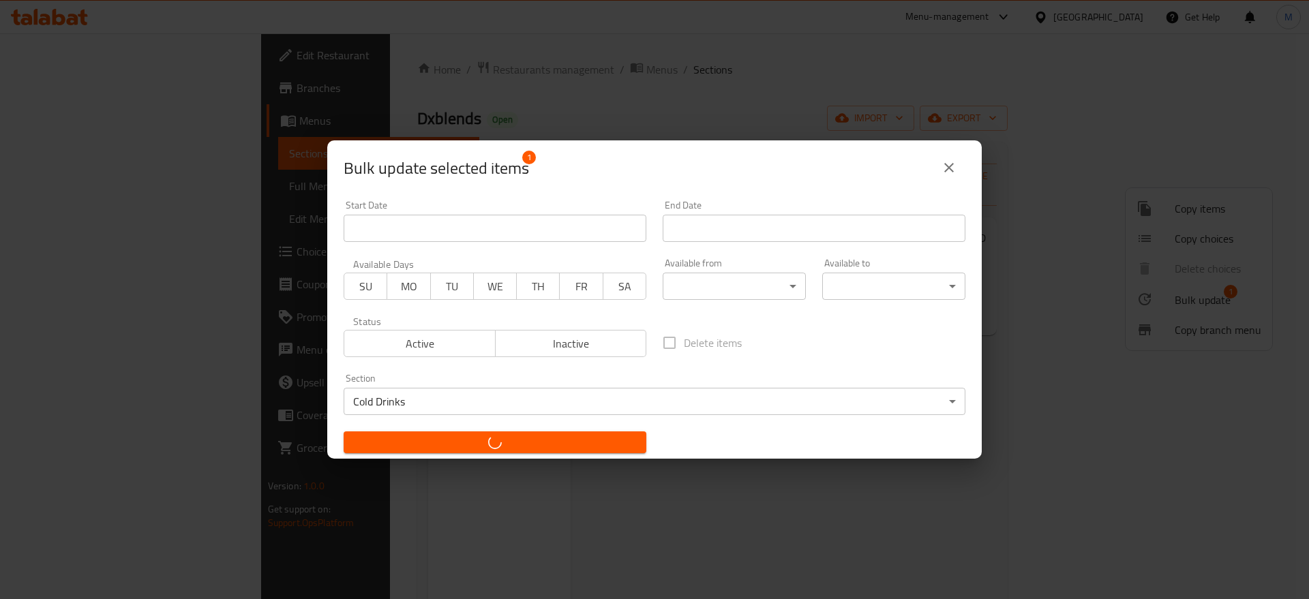
checkbox input "false"
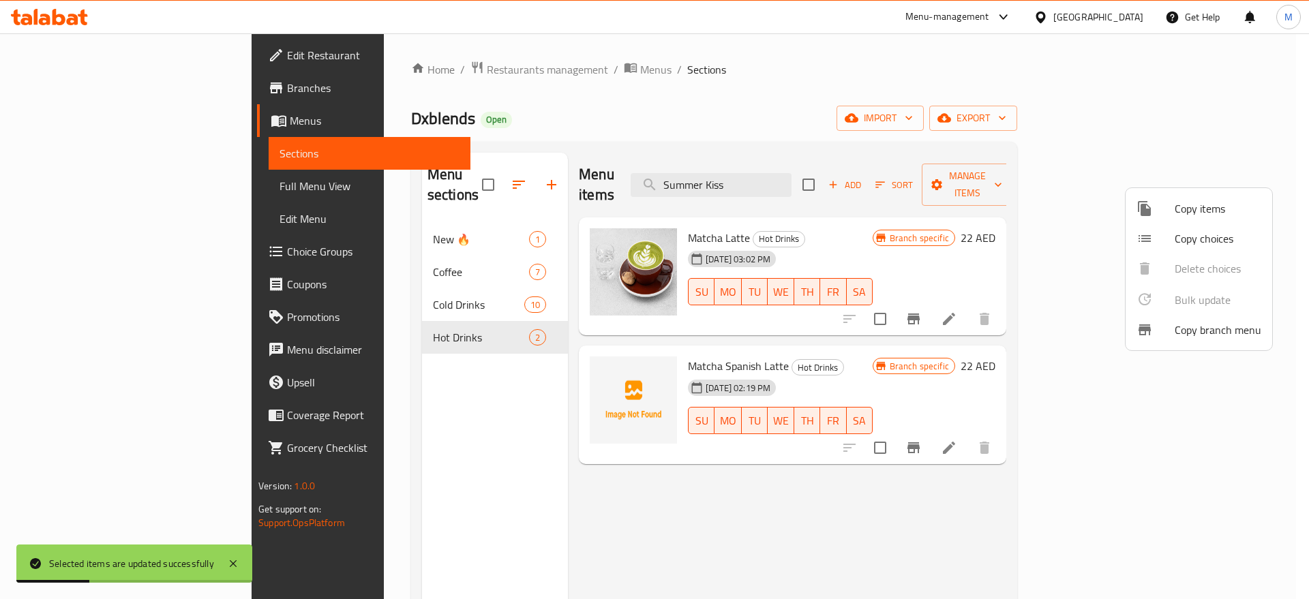
click at [389, 280] on div at bounding box center [654, 299] width 1309 height 599
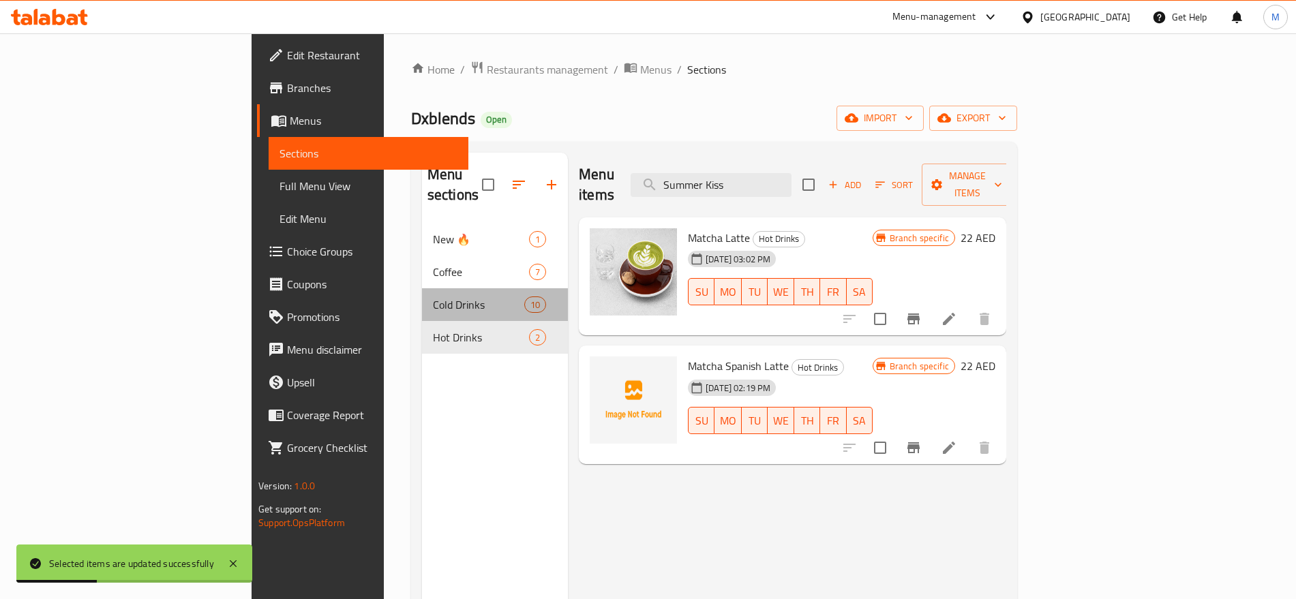
click at [433, 297] on span "Cold Drinks" at bounding box center [478, 305] width 91 height 16
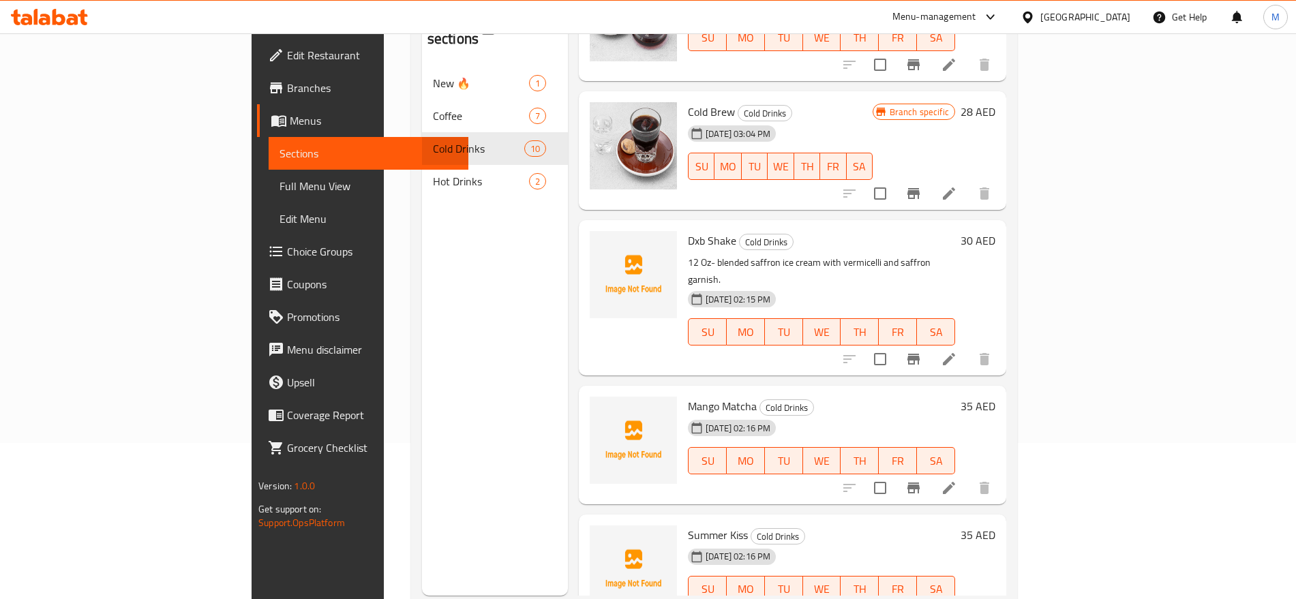
scroll to position [191, 0]
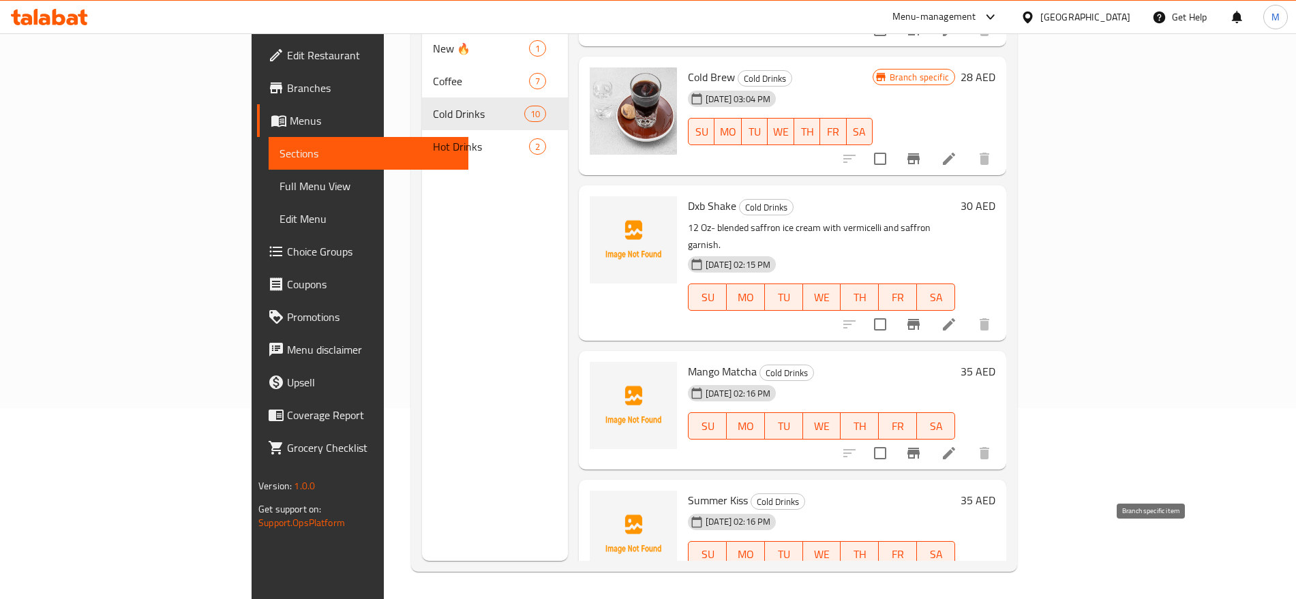
click at [920, 577] on icon "Branch-specific-item" at bounding box center [914, 582] width 12 height 11
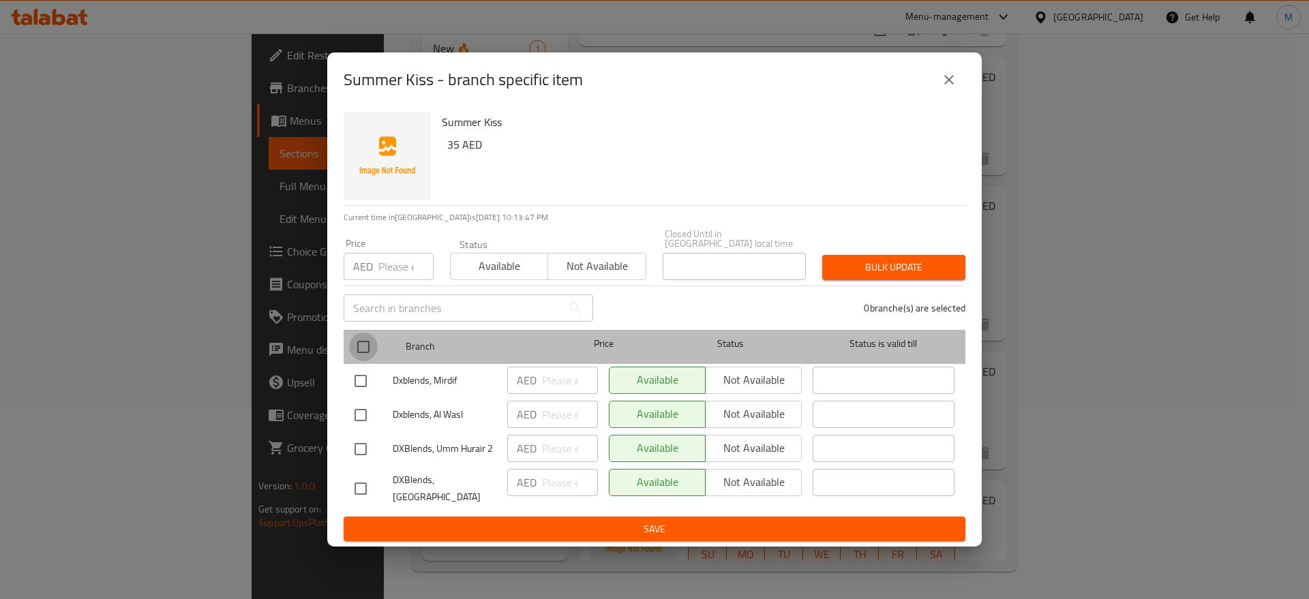
click at [370, 348] on input "checkbox" at bounding box center [363, 347] width 29 height 29
checkbox input "true"
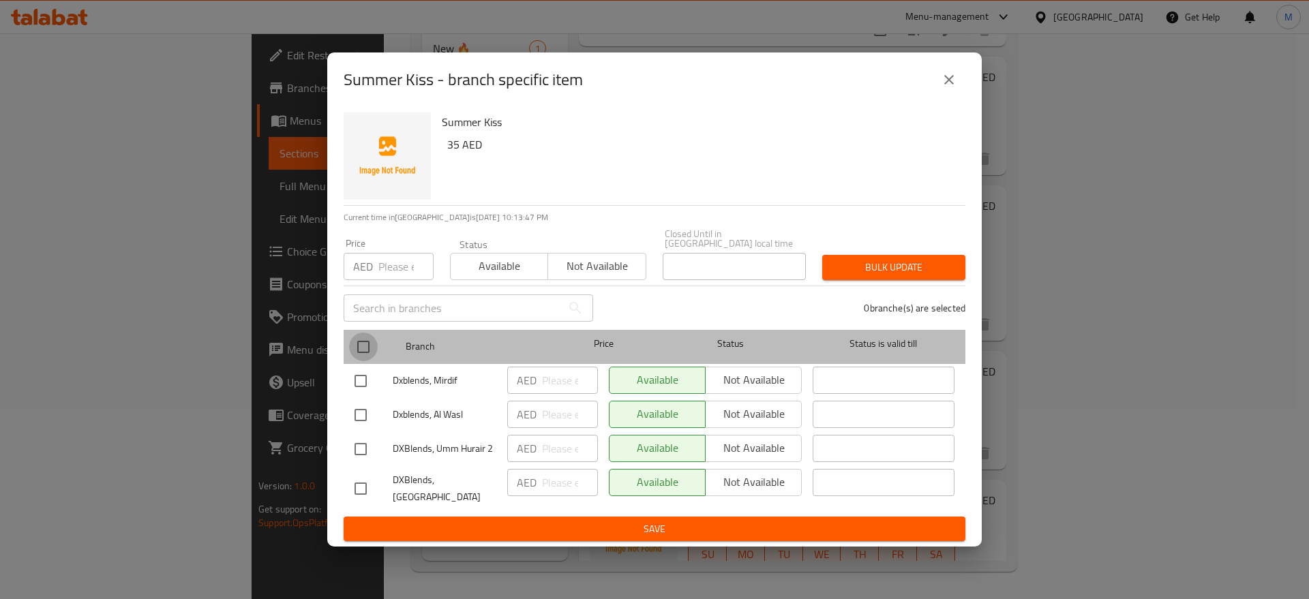
checkbox input "true"
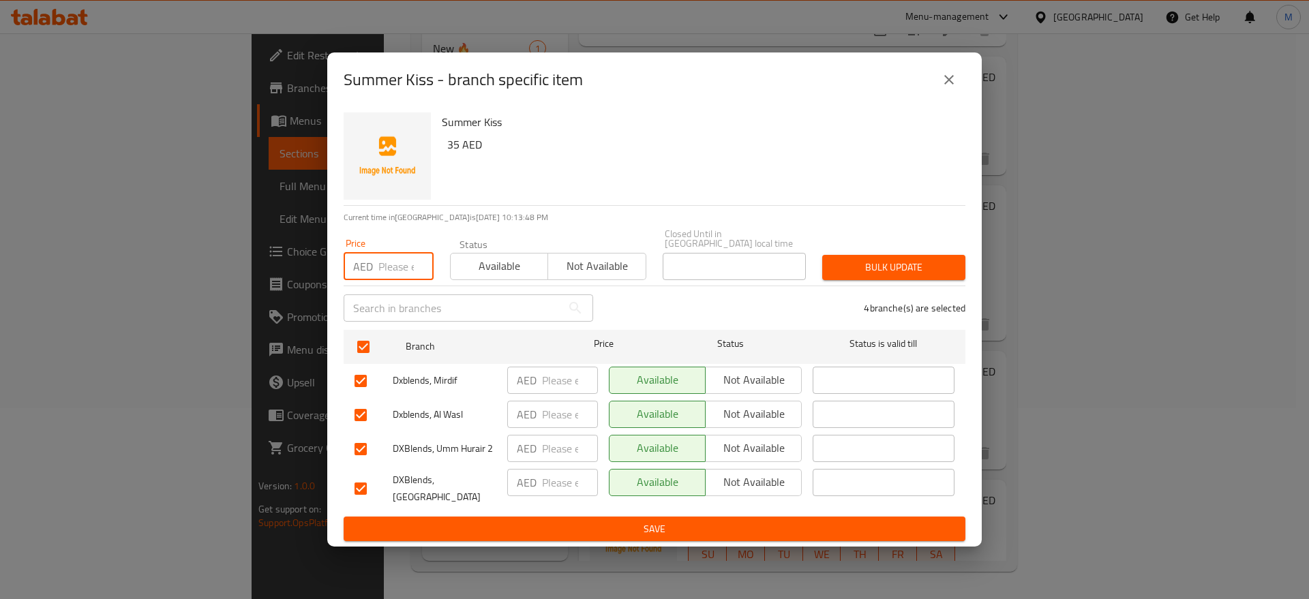
click at [383, 261] on input "number" at bounding box center [406, 266] width 55 height 27
type input "35"
click at [870, 274] on span "Bulk update" at bounding box center [893, 267] width 121 height 17
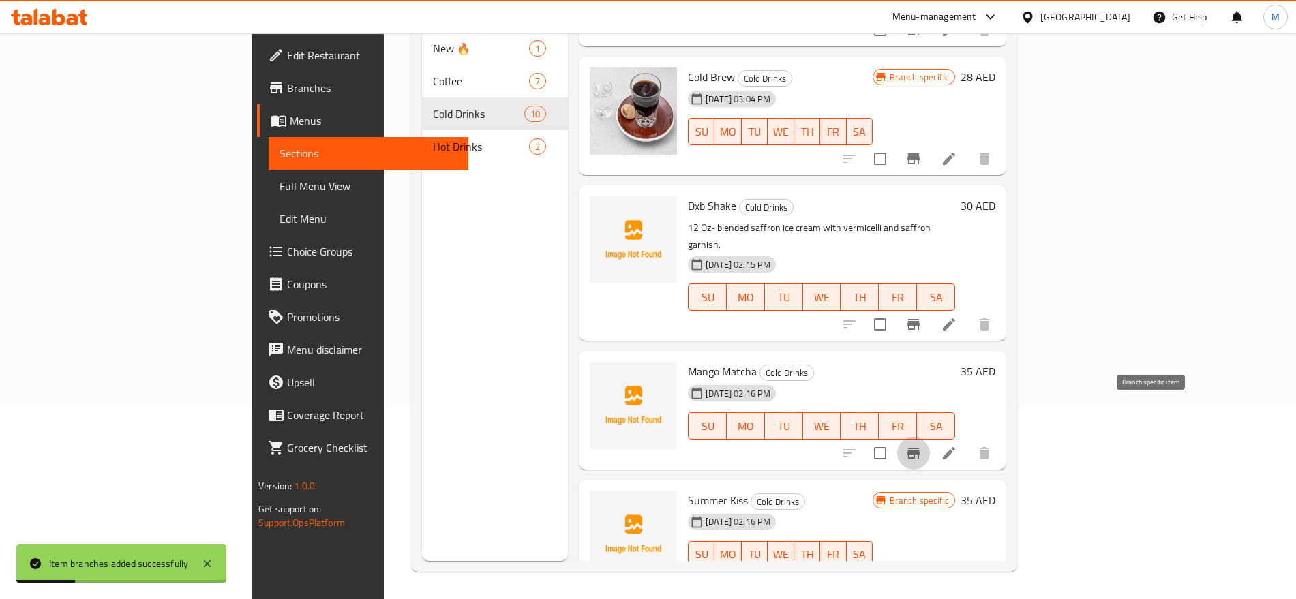
click at [922, 445] on icon "Branch-specific-item" at bounding box center [914, 453] width 16 height 16
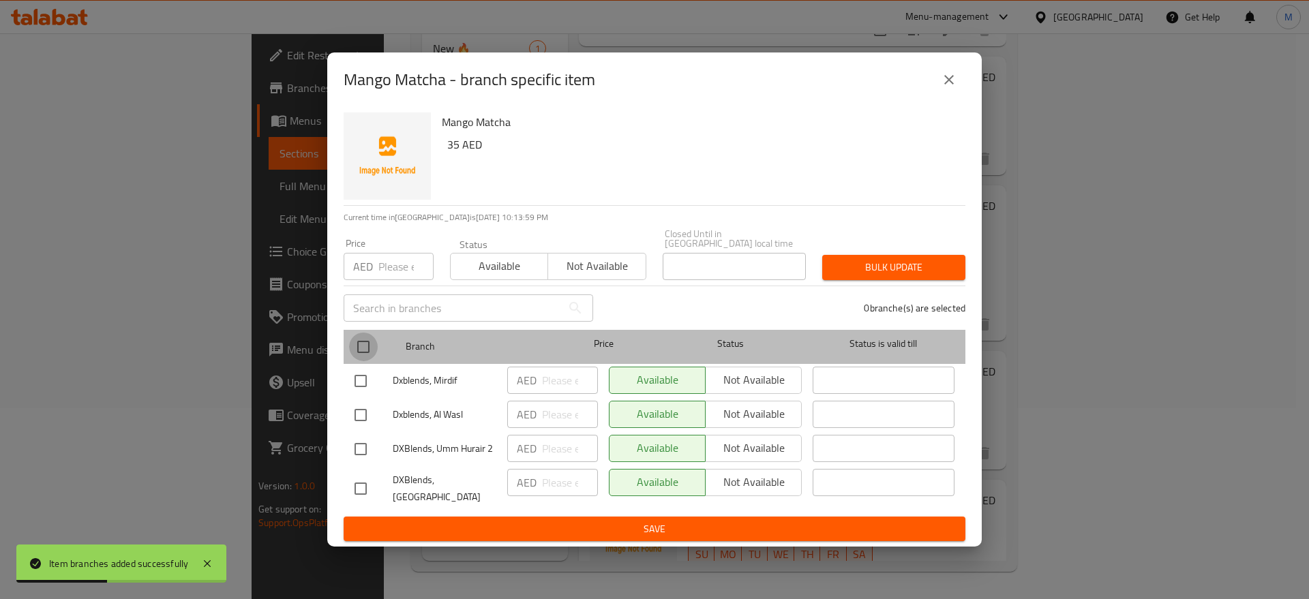
click at [361, 355] on input "checkbox" at bounding box center [363, 347] width 29 height 29
checkbox input "true"
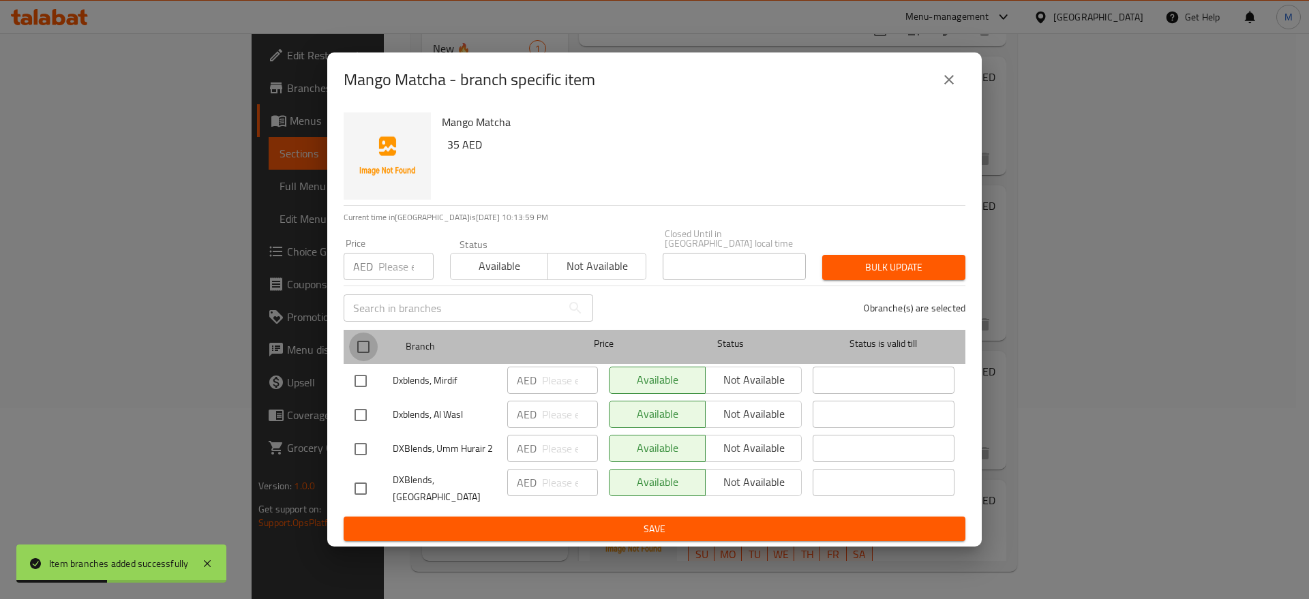
checkbox input "true"
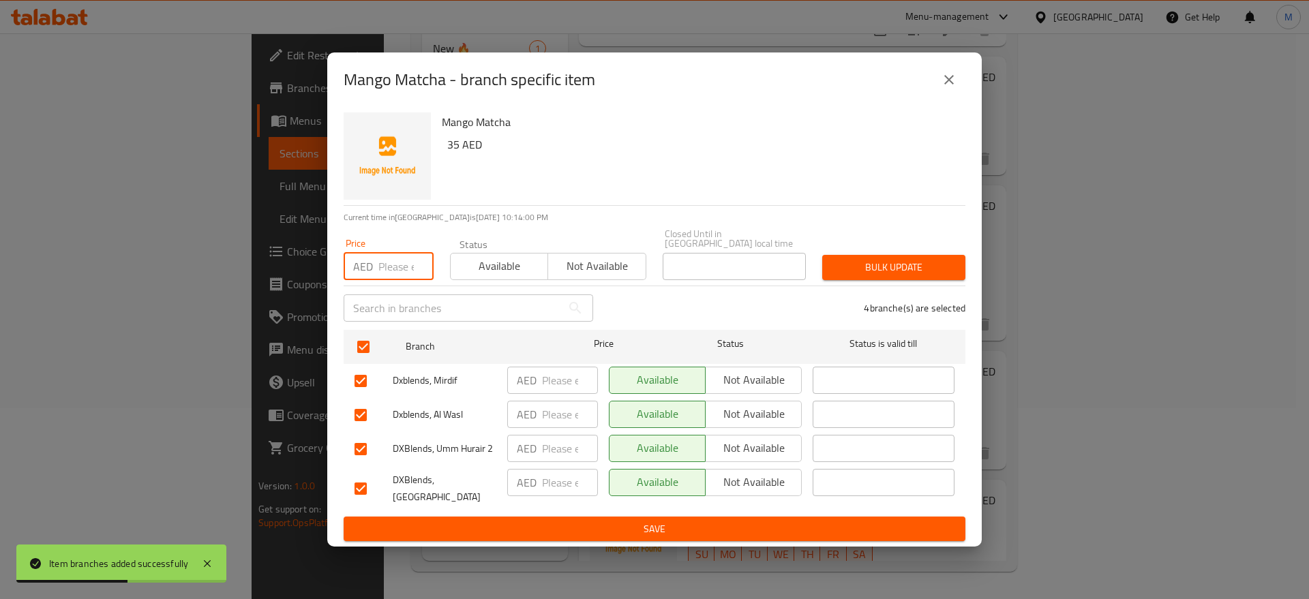
click at [400, 255] on input "number" at bounding box center [406, 266] width 55 height 27
type input "35"
click at [847, 256] on button "Bulk update" at bounding box center [893, 267] width 143 height 25
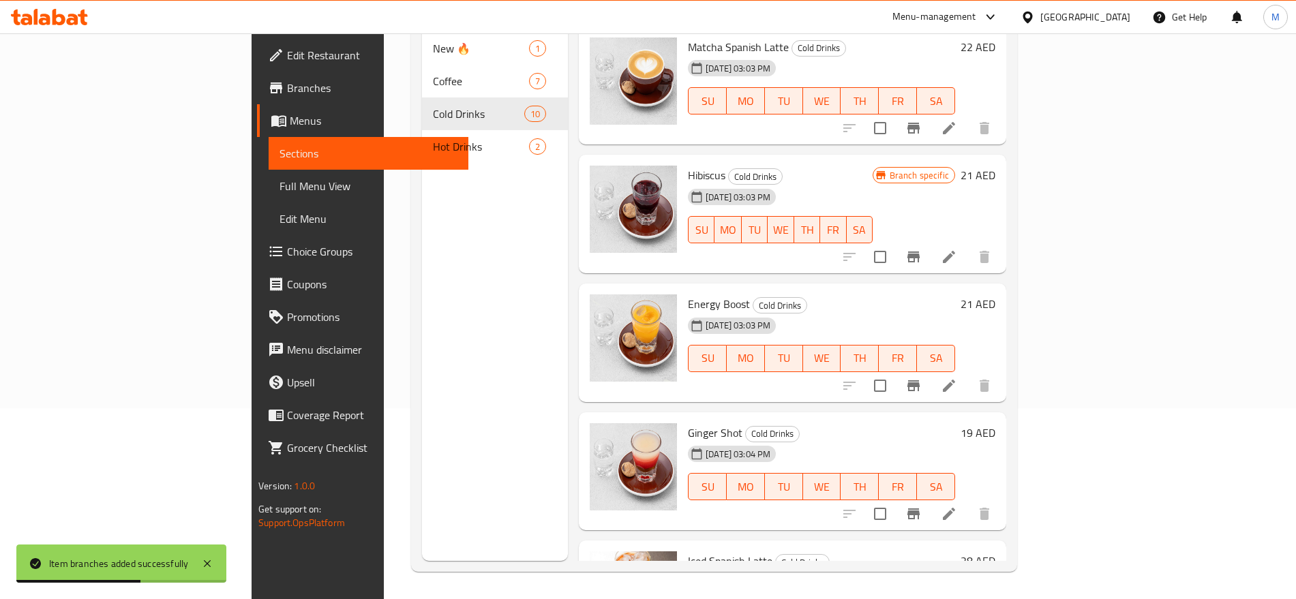
scroll to position [0, 0]
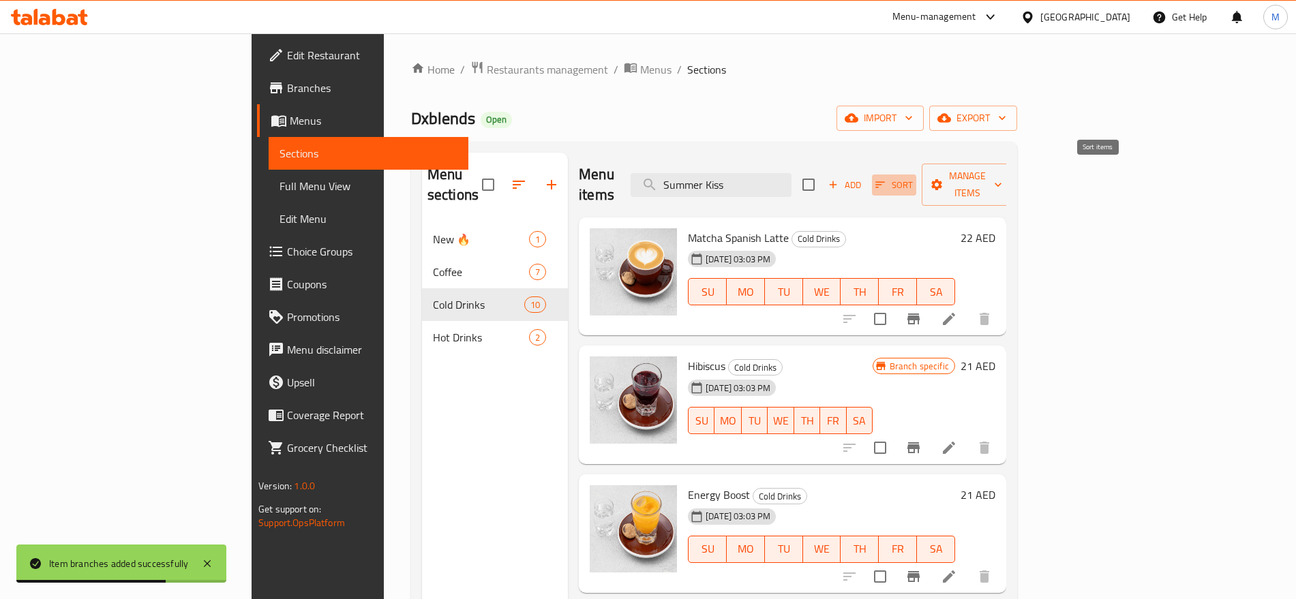
click at [887, 179] on icon "button" at bounding box center [880, 185] width 12 height 12
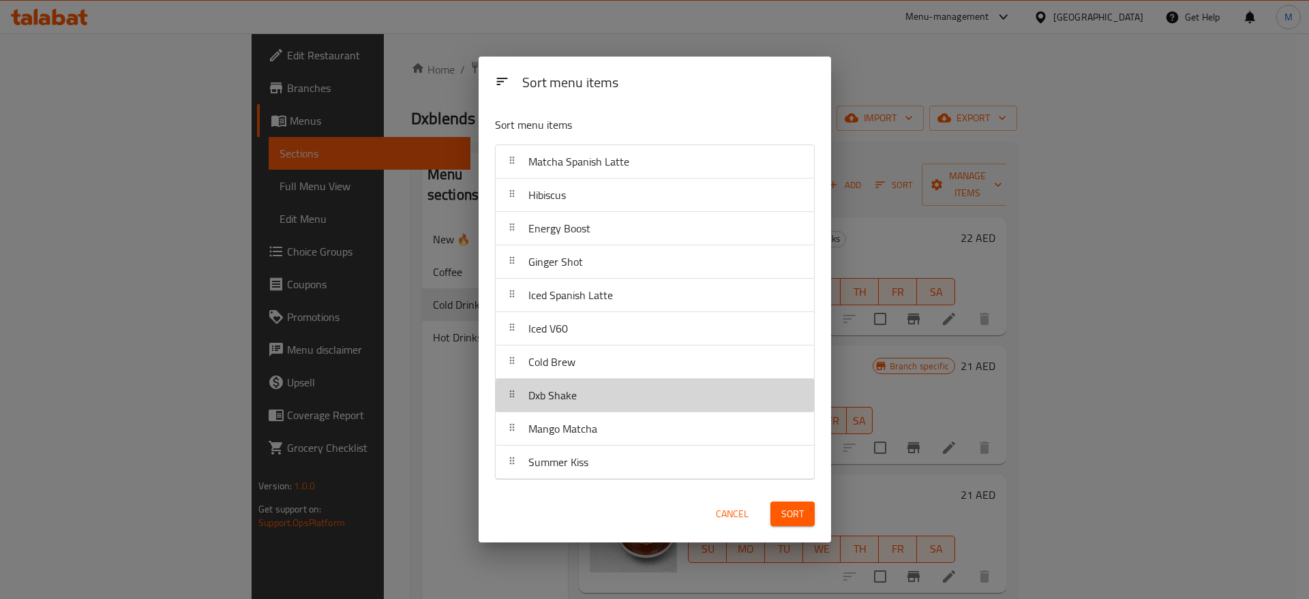
click at [632, 381] on div "Dxb Shake" at bounding box center [655, 395] width 308 height 33
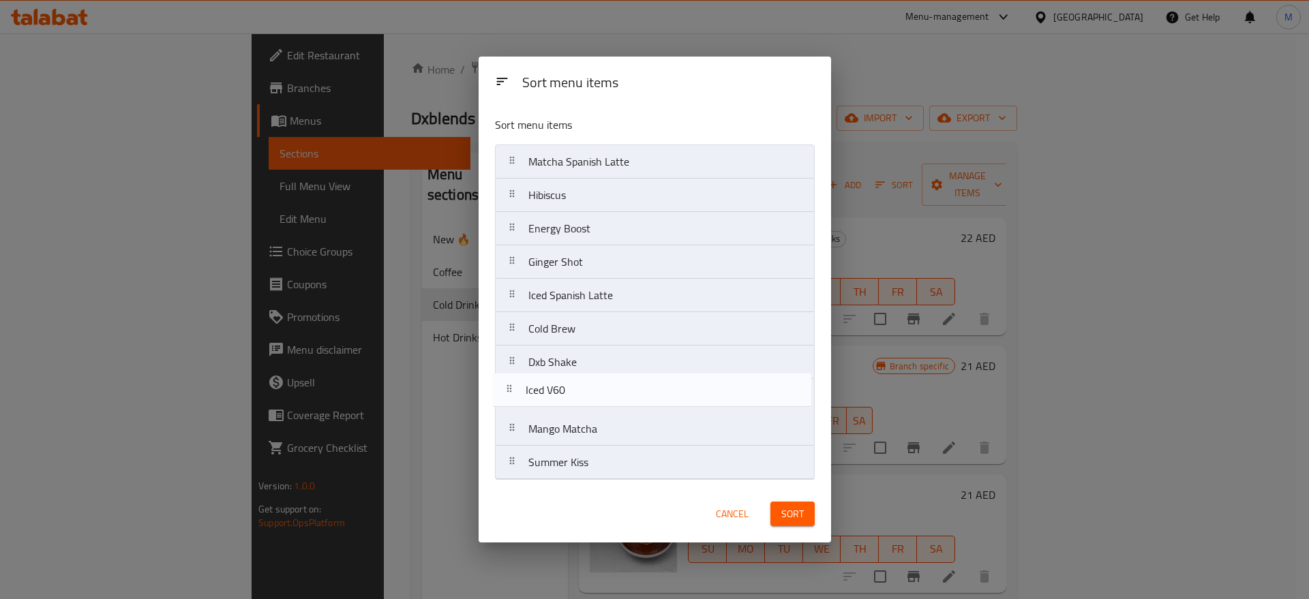
drag, startPoint x: 566, startPoint y: 331, endPoint x: 562, endPoint y: 409, distance: 78.5
click at [562, 409] on nav "Matcha Spanish Latte Hibiscus Energy Boost Ginger Shot Iced Spanish Latte Iced …" at bounding box center [655, 313] width 320 height 336
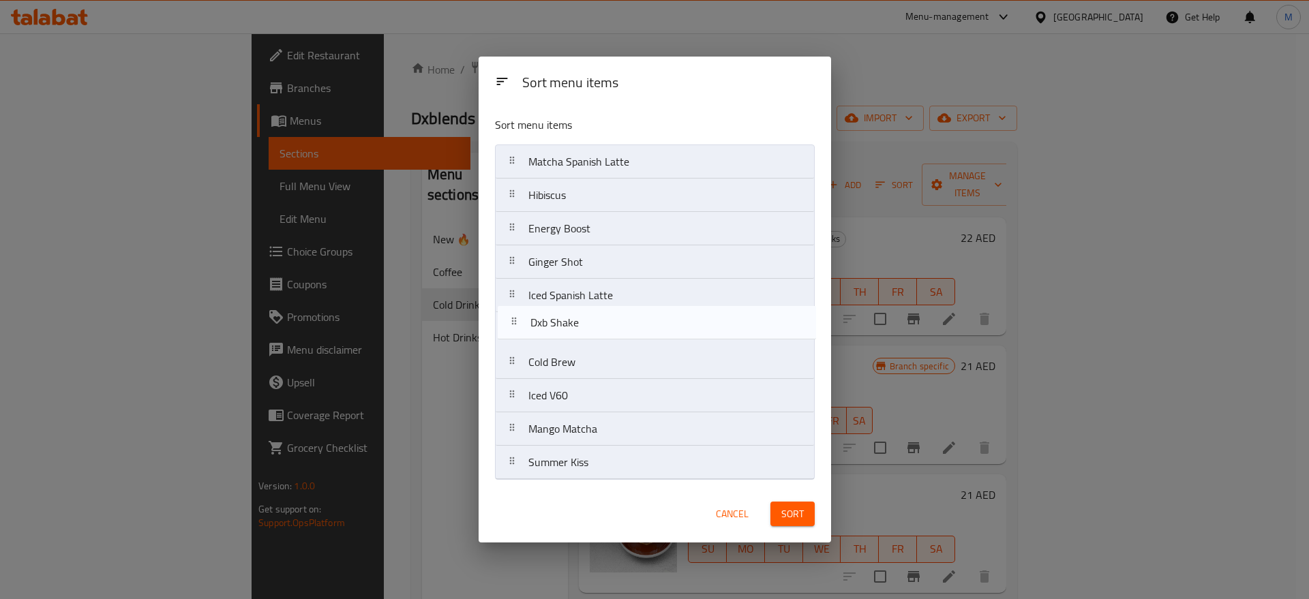
drag, startPoint x: 566, startPoint y: 367, endPoint x: 563, endPoint y: 310, distance: 57.4
click at [563, 310] on nav "Matcha Spanish Latte Hibiscus Energy Boost Ginger Shot Iced Spanish Latte Cold …" at bounding box center [655, 313] width 320 height 336
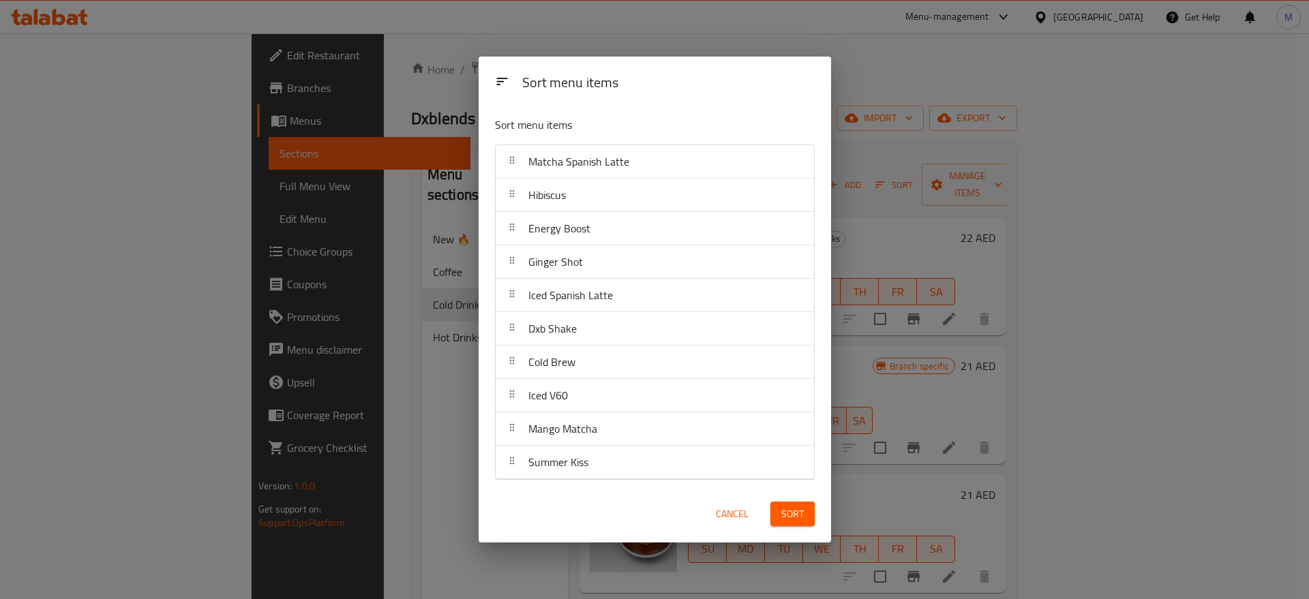
click at [792, 518] on span "Sort" at bounding box center [793, 514] width 23 height 17
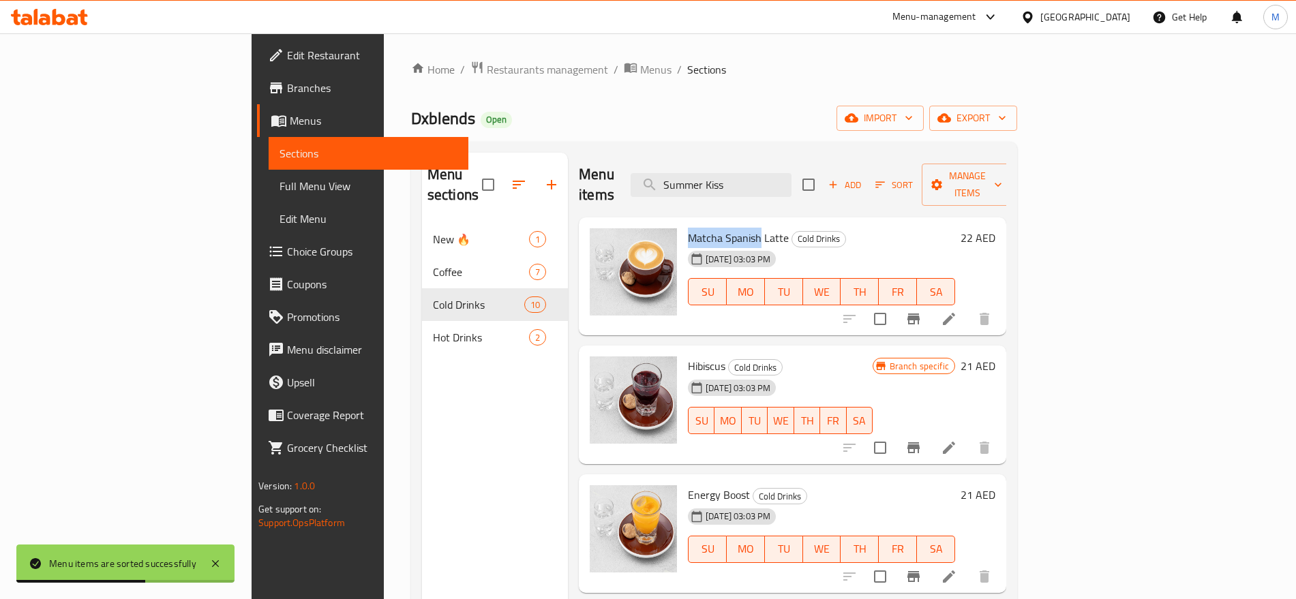
drag, startPoint x: 700, startPoint y: 216, endPoint x: 621, endPoint y: 220, distance: 78.5
click at [683, 223] on div "Matcha Spanish Latte Cold Drinks [DATE] 03:03 PM SU MO TU WE TH FR SA" at bounding box center [822, 277] width 278 height 108
copy span "Matcha Spanish"
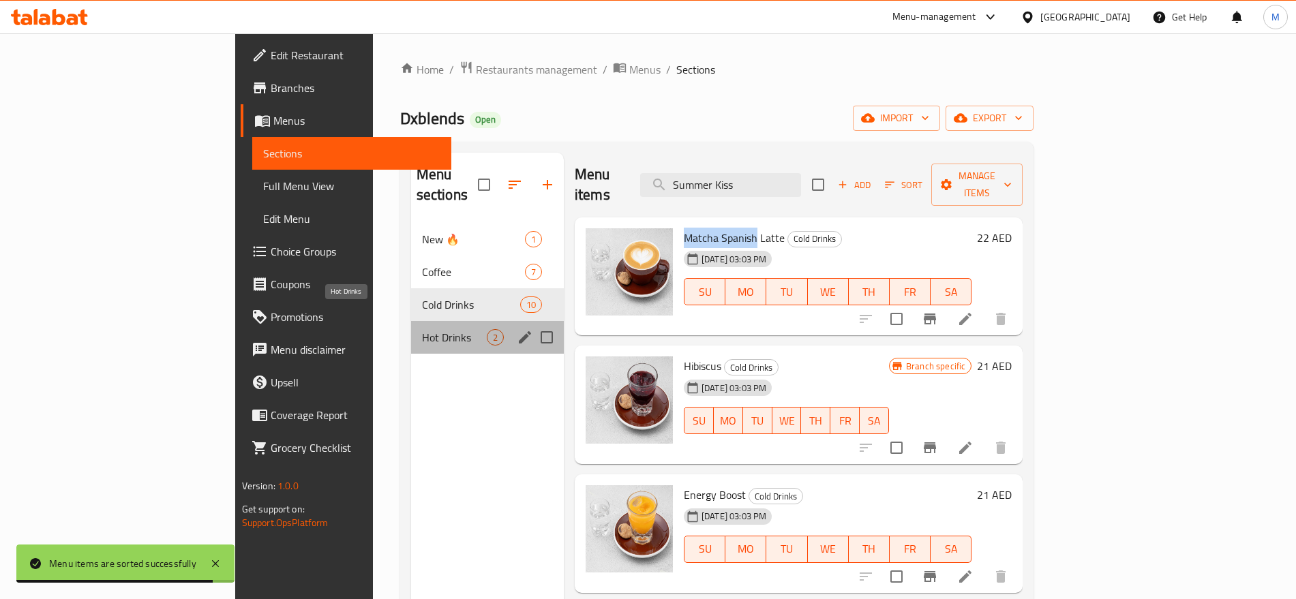
click at [422, 329] on span "Hot Drinks" at bounding box center [454, 337] width 65 height 16
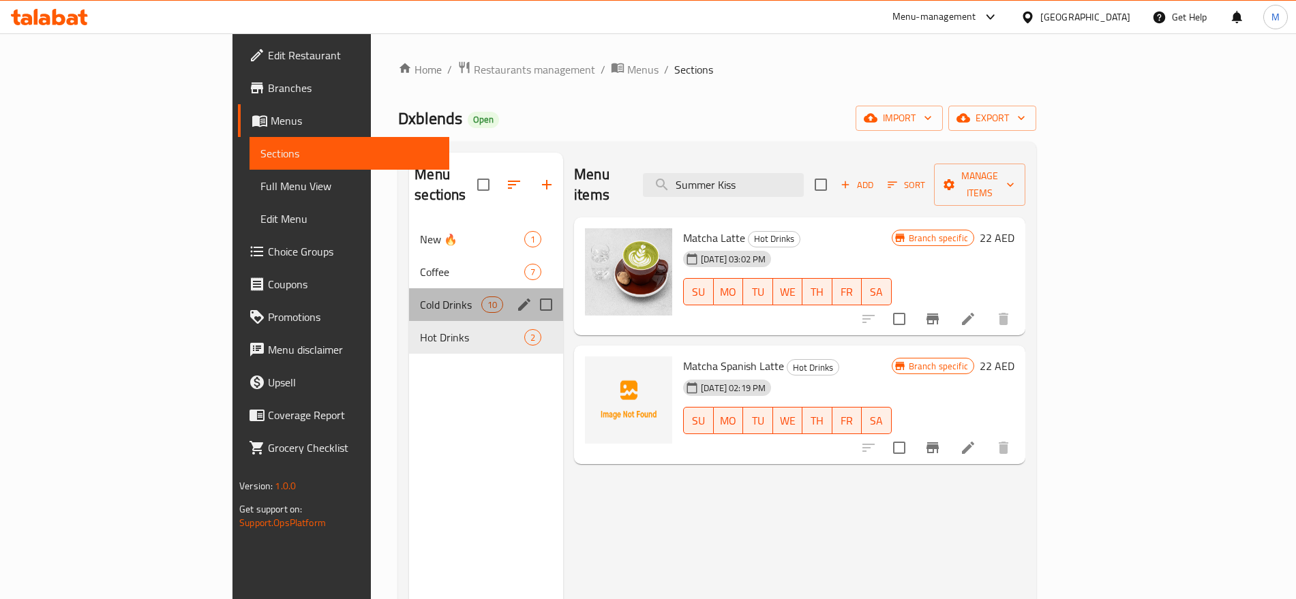
click at [409, 288] on div "Cold Drinks 10" at bounding box center [486, 304] width 154 height 33
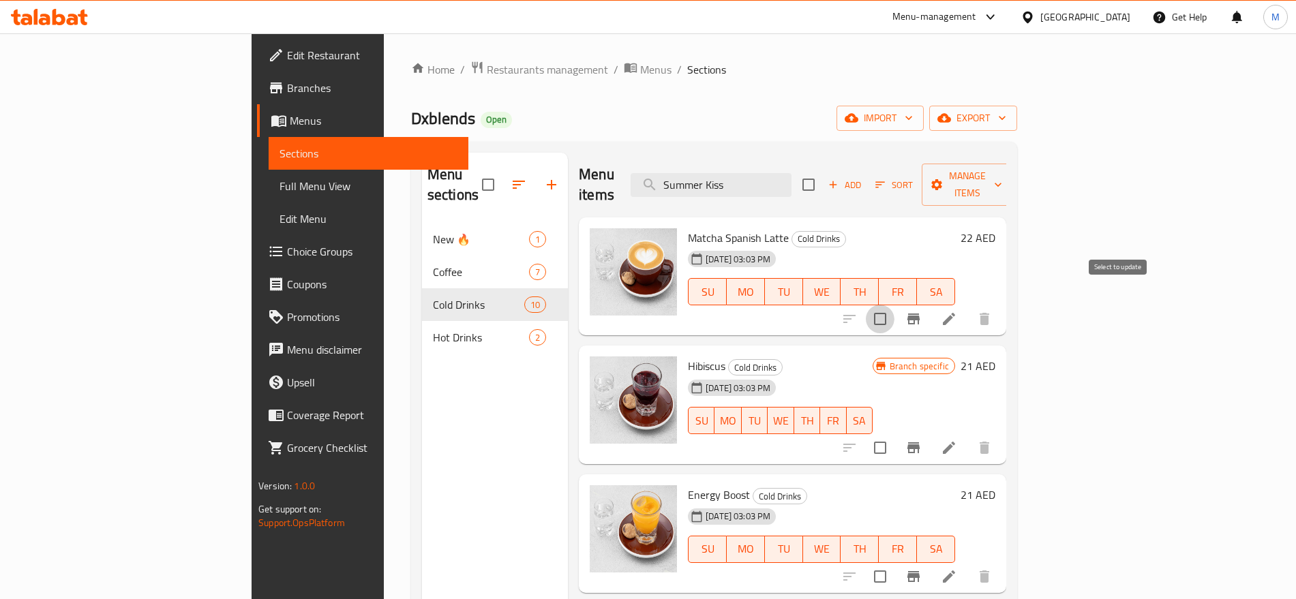
click at [895, 305] on input "checkbox" at bounding box center [880, 319] width 29 height 29
click at [1003, 176] on span "Manage items" at bounding box center [968, 185] width 70 height 34
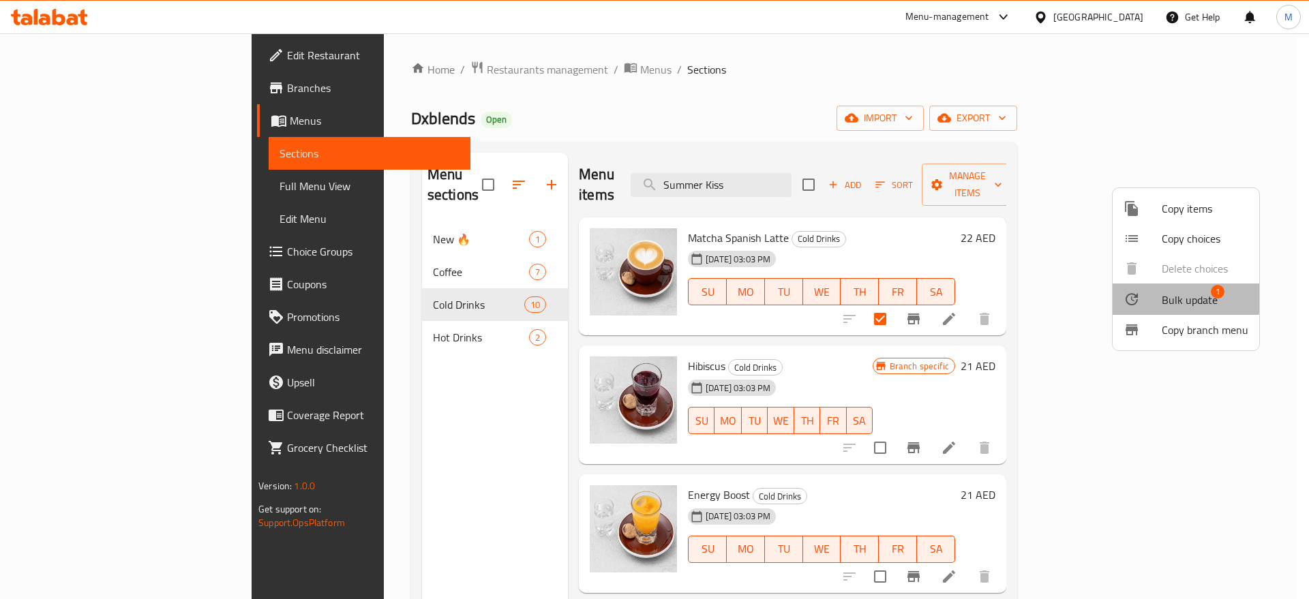
click at [1170, 297] on span "Bulk update" at bounding box center [1190, 300] width 56 height 16
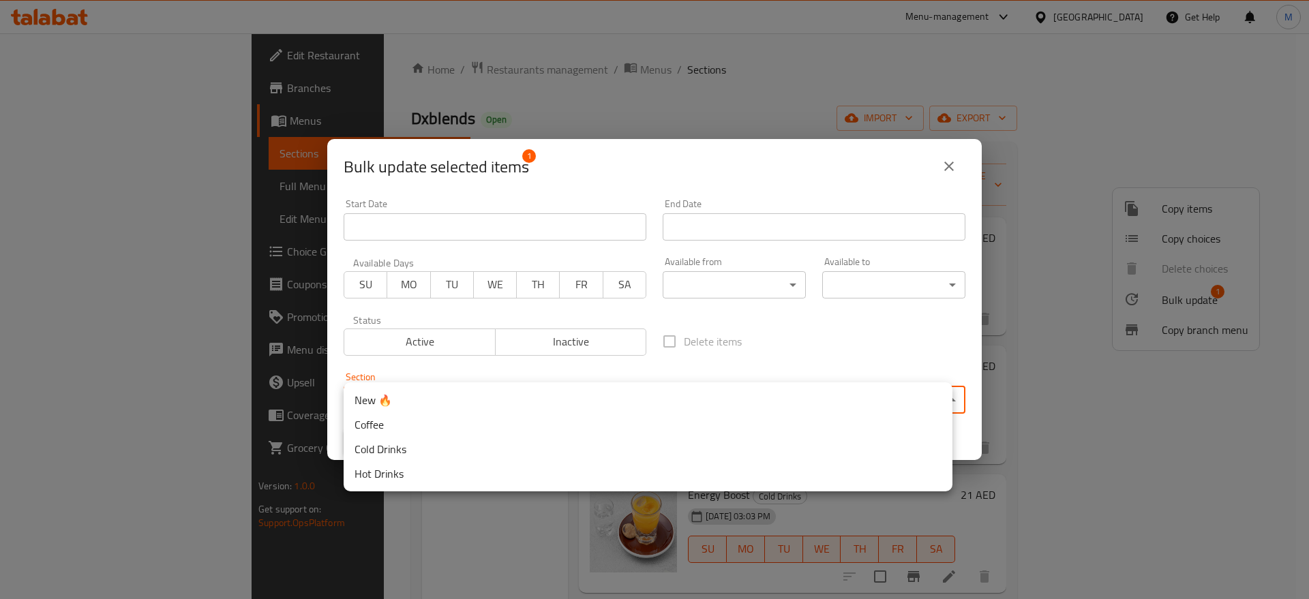
click at [679, 396] on body "​ Menu-management [GEOGRAPHIC_DATA] Get Help M Edit Restaurant Branches Menus S…" at bounding box center [654, 316] width 1309 height 566
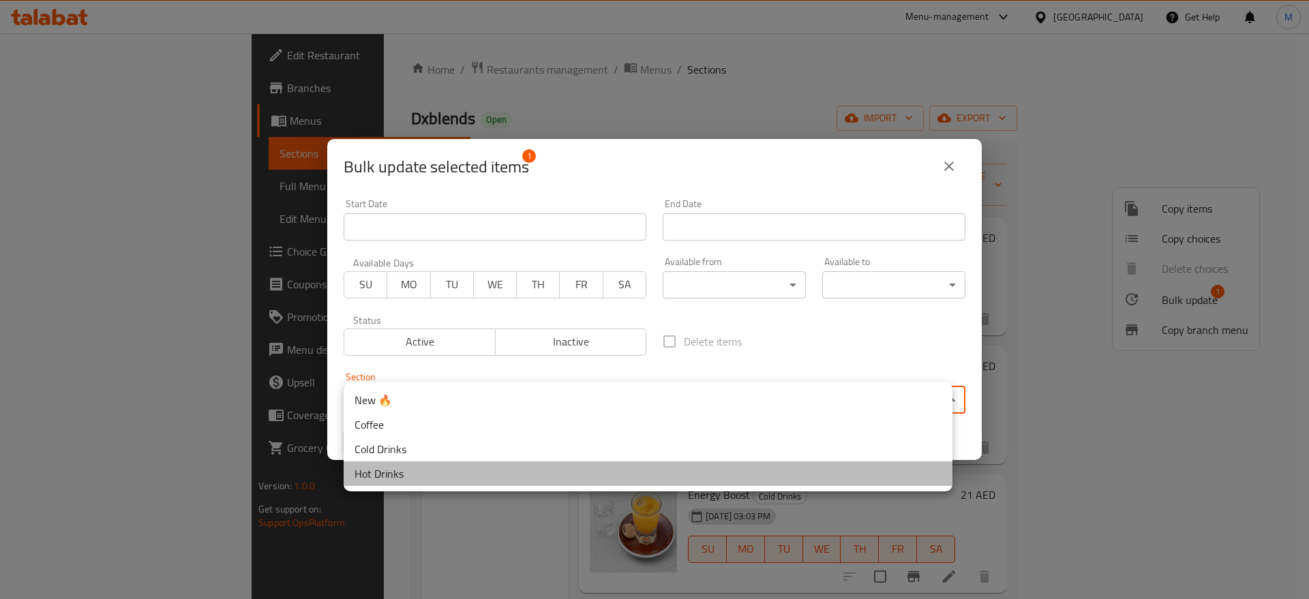
click at [462, 465] on li "Hot Drinks" at bounding box center [648, 474] width 609 height 25
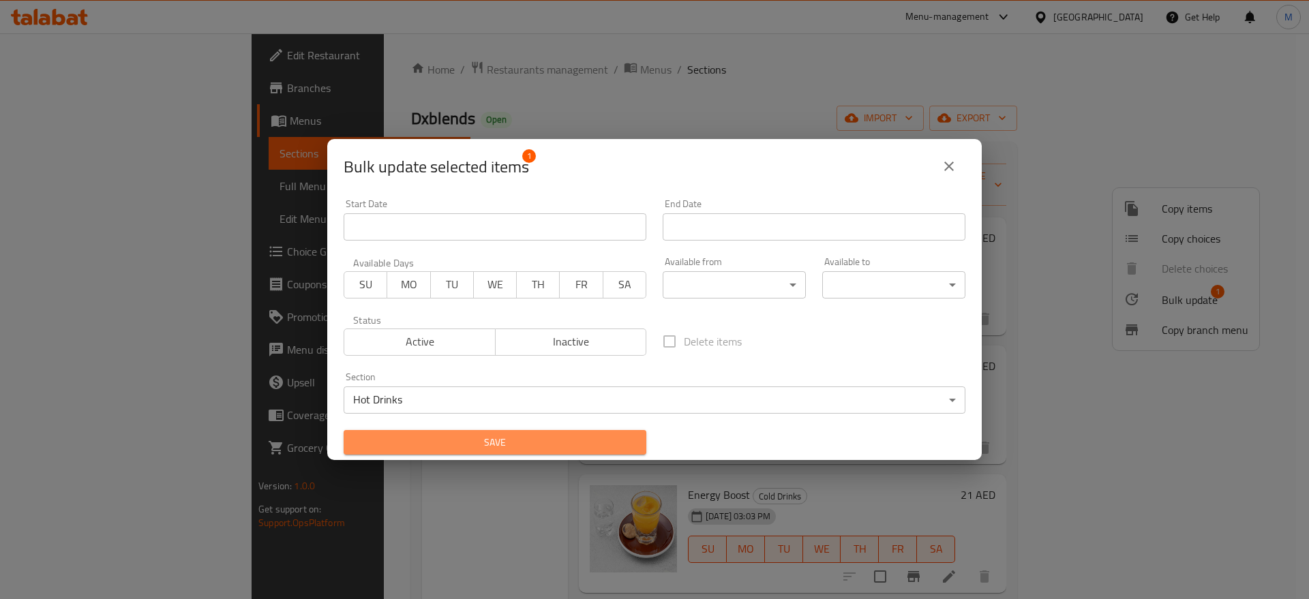
click at [599, 440] on span "Save" at bounding box center [495, 442] width 281 height 17
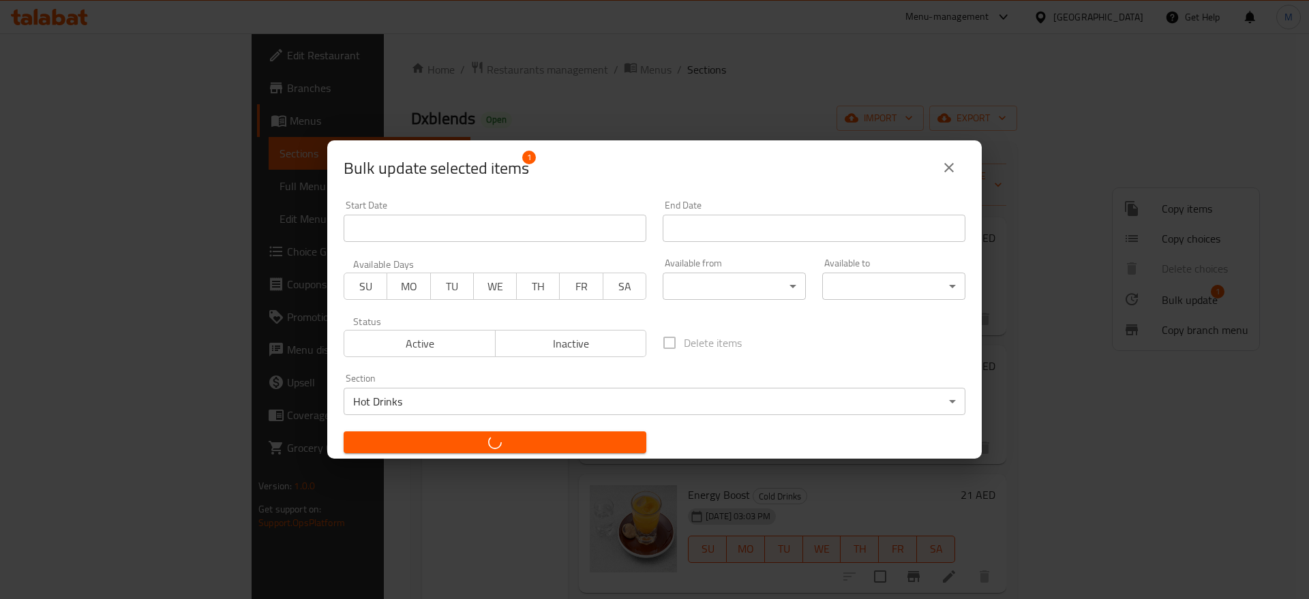
checkbox input "false"
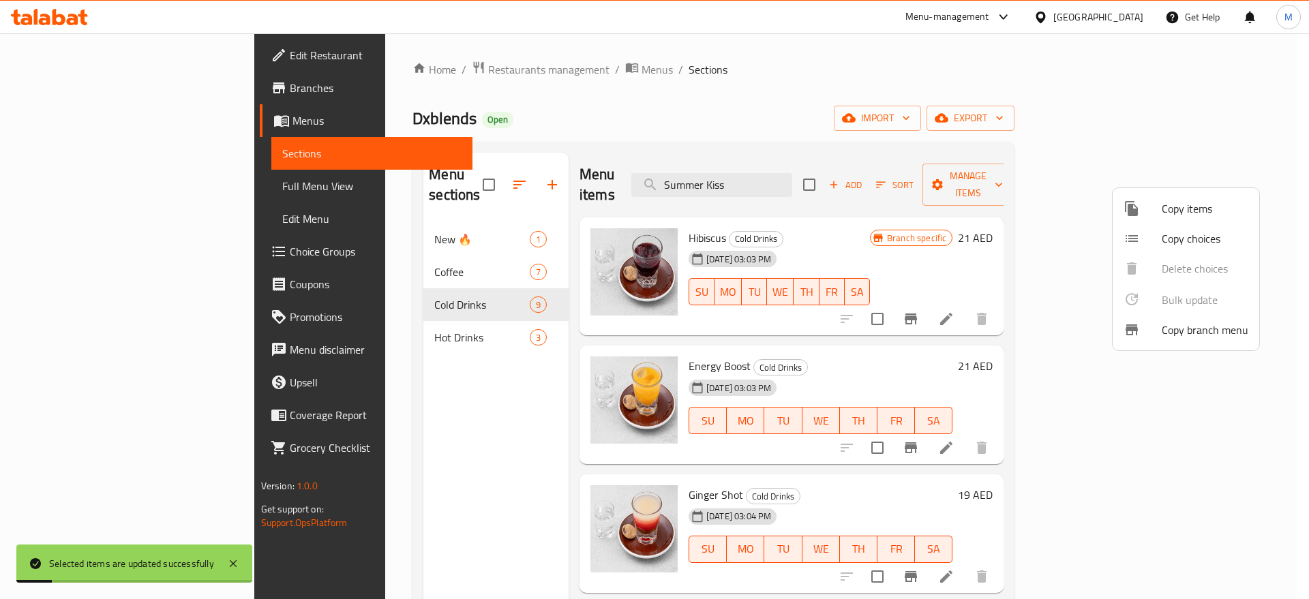
click at [395, 314] on div at bounding box center [654, 299] width 1309 height 599
click at [434, 329] on span "Hot Drinks" at bounding box center [481, 337] width 95 height 16
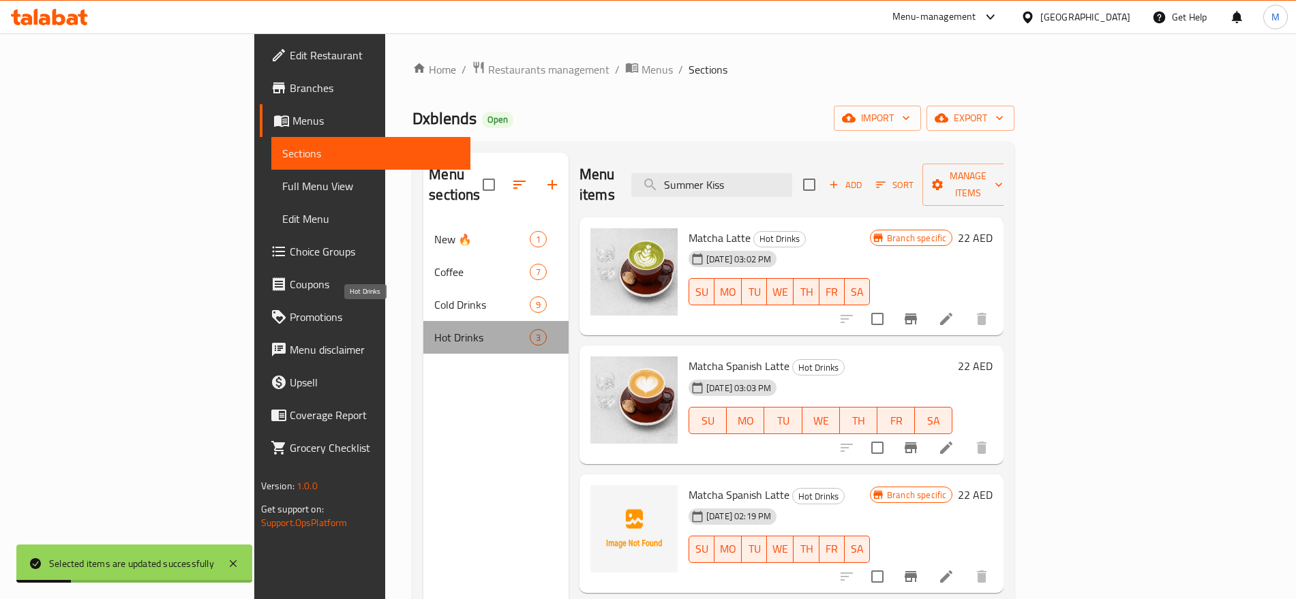
click at [434, 329] on span "Hot Drinks" at bounding box center [481, 337] width 95 height 16
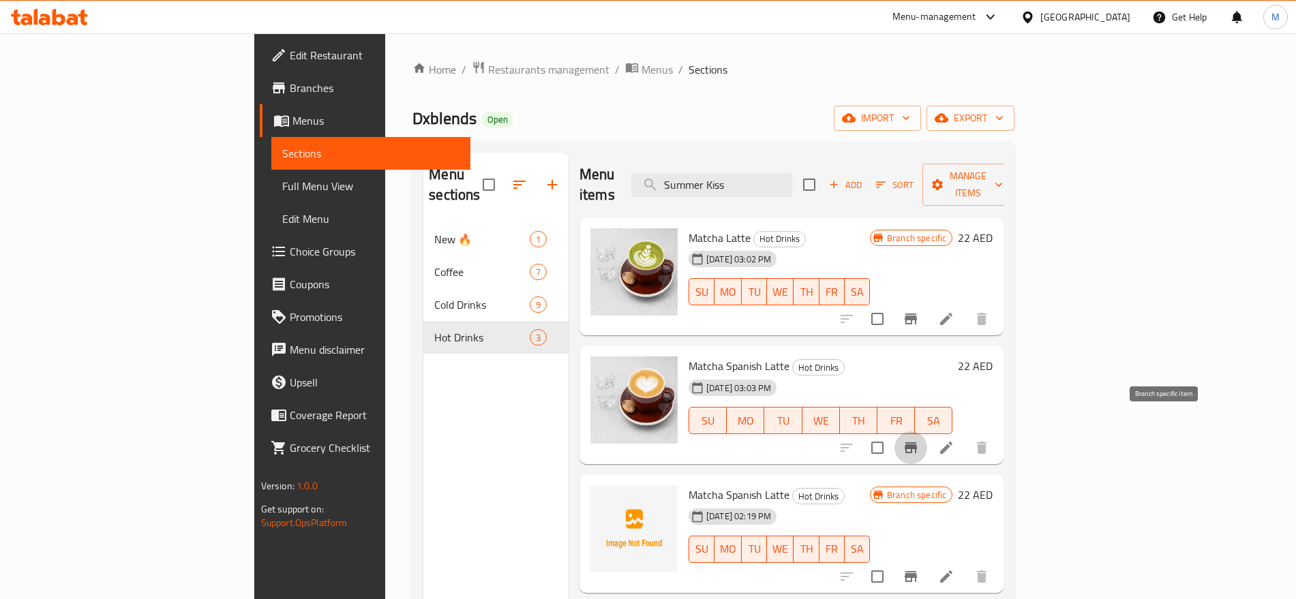
click at [919, 440] on icon "Branch-specific-item" at bounding box center [911, 448] width 16 height 16
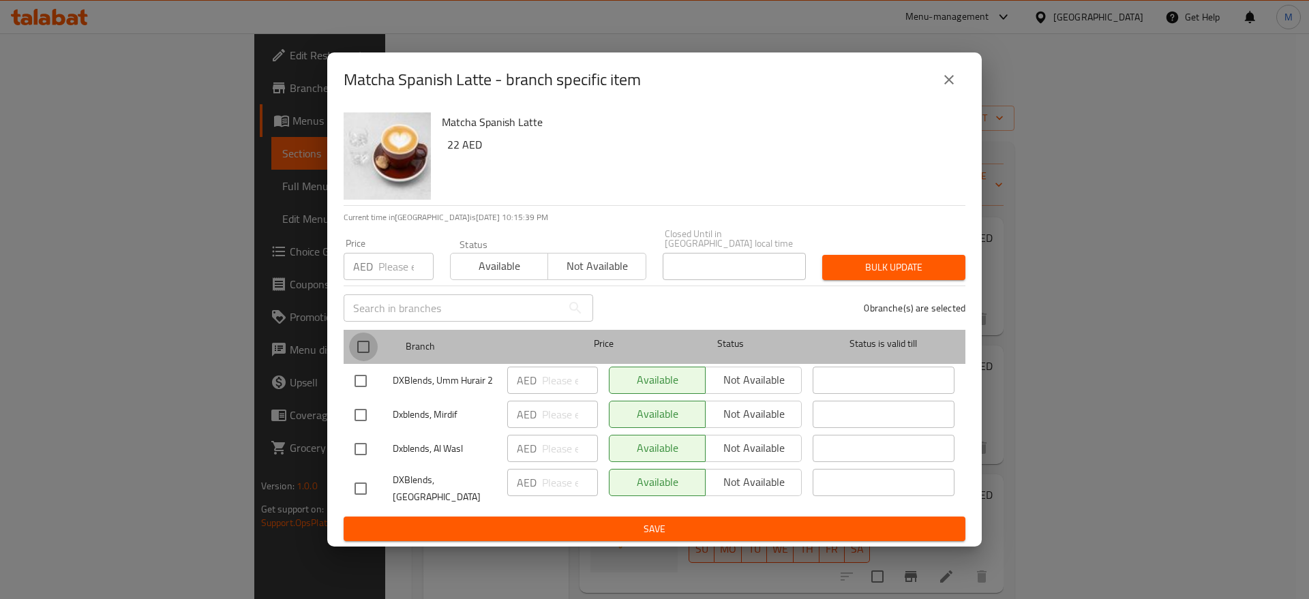
click at [367, 346] on input "checkbox" at bounding box center [363, 347] width 29 height 29
checkbox input "true"
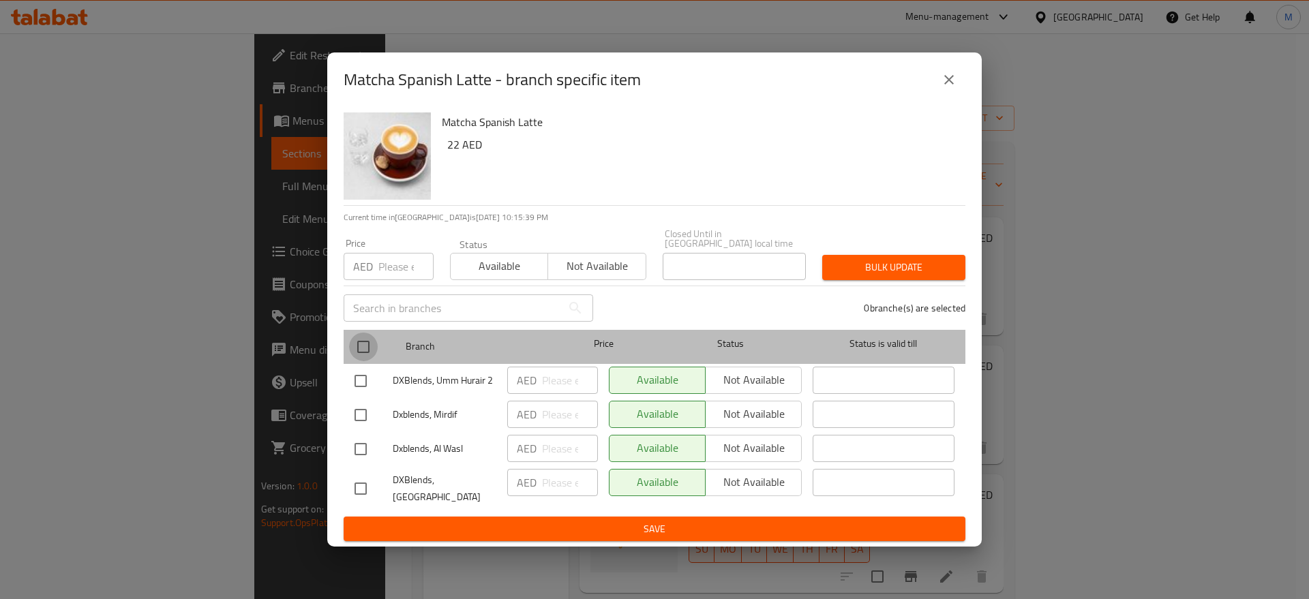
checkbox input "true"
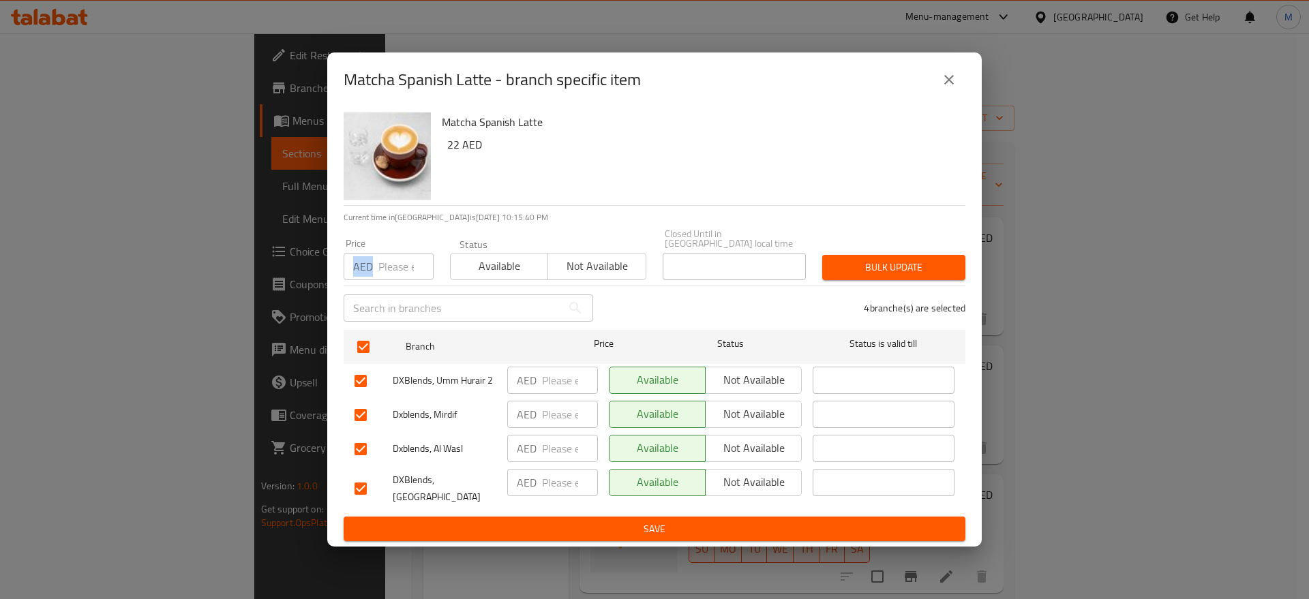
drag, startPoint x: 395, startPoint y: 284, endPoint x: 407, endPoint y: 263, distance: 24.4
click at [407, 263] on div "Price AED Price" at bounding box center [389, 260] width 106 height 58
click at [407, 263] on input "number" at bounding box center [406, 266] width 55 height 27
type input "22"
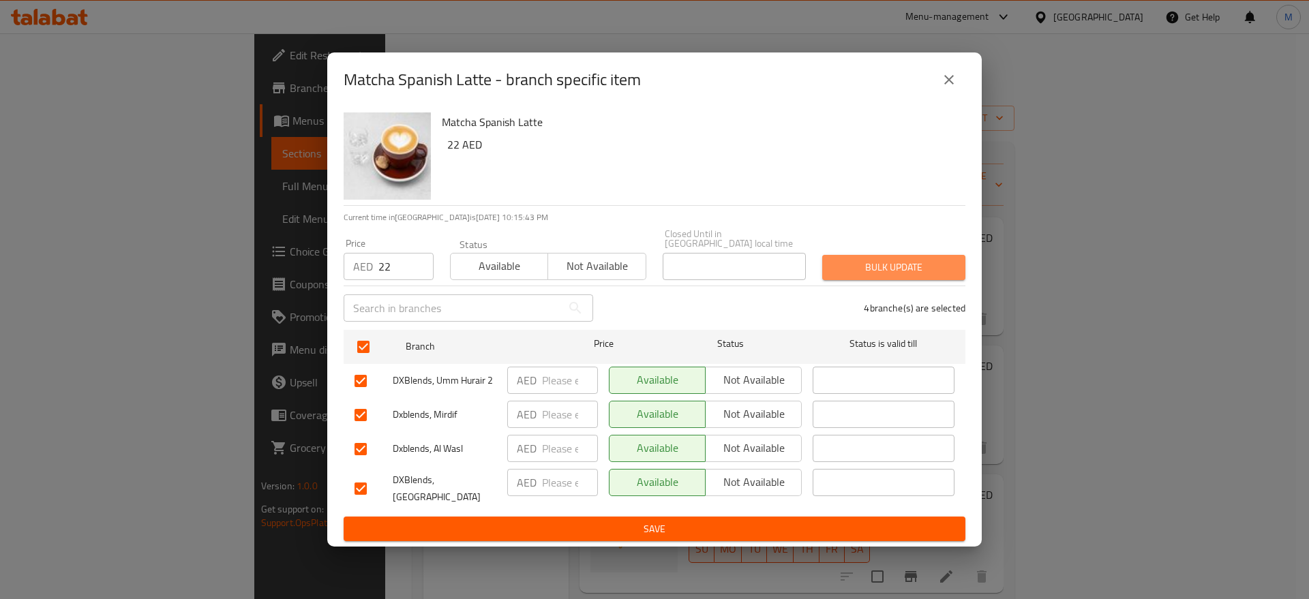
click at [824, 258] on button "Bulk update" at bounding box center [893, 267] width 143 height 25
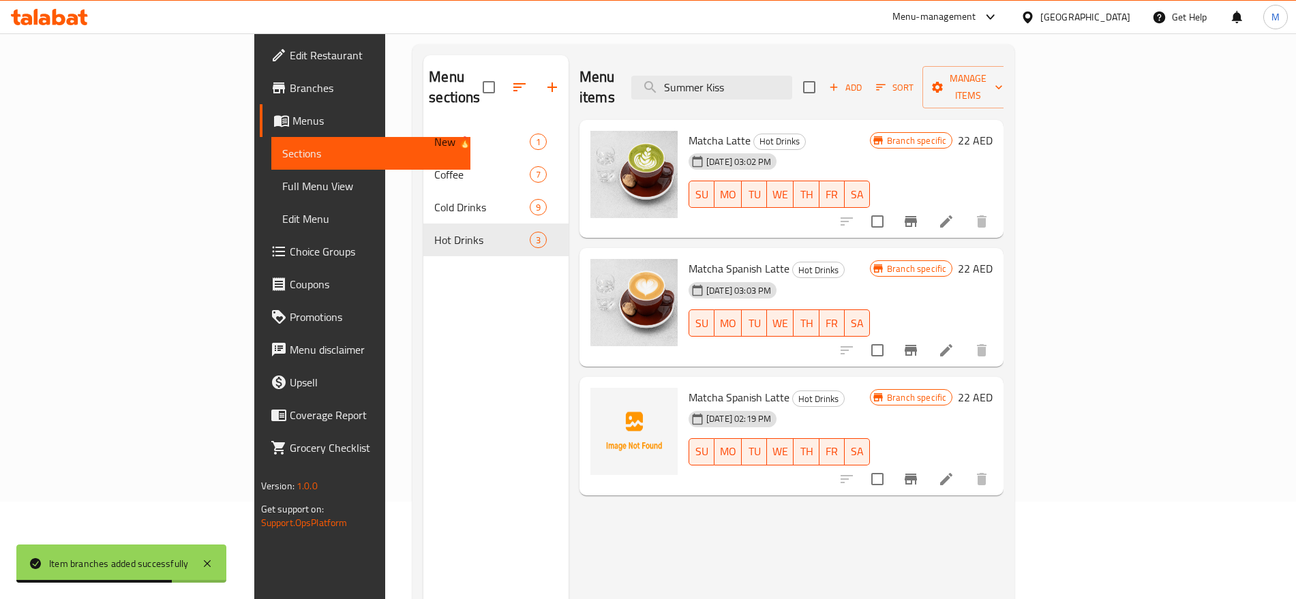
scroll to position [96, 0]
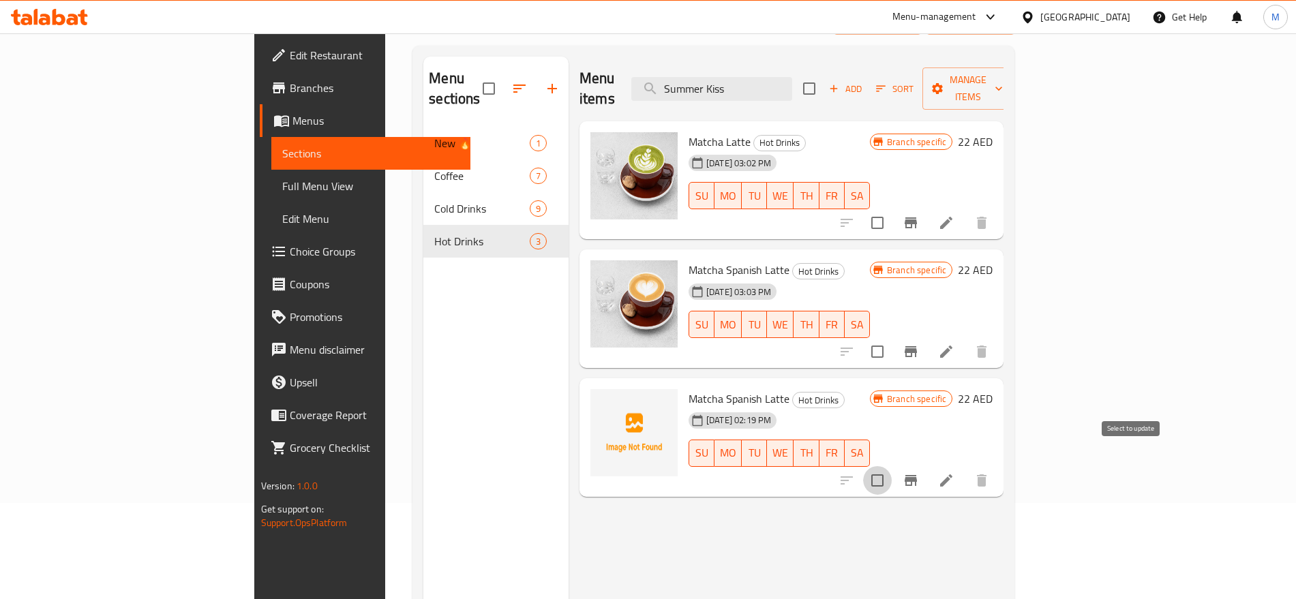
click at [892, 466] on input "checkbox" at bounding box center [877, 480] width 29 height 29
click at [1004, 63] on div "Menu items Summer Kiss Add Sort Manage items" at bounding box center [792, 89] width 424 height 65
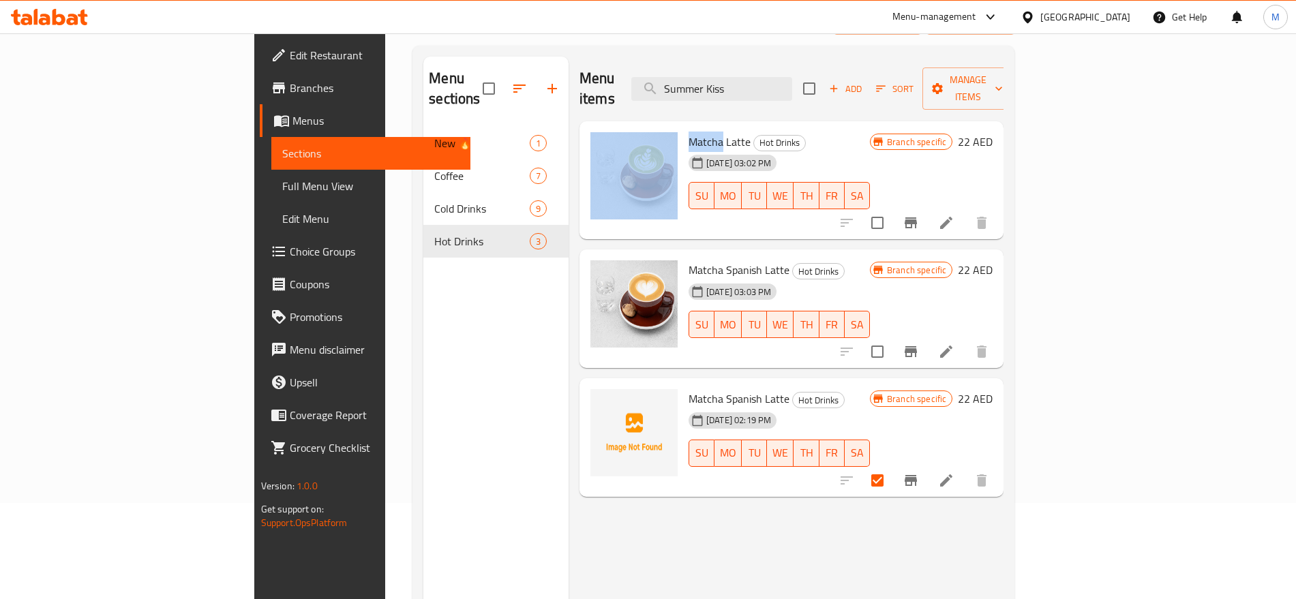
click at [1004, 63] on div "Menu items Summer Kiss Add Sort Manage items" at bounding box center [792, 89] width 424 height 65
drag, startPoint x: 1043, startPoint y: 114, endPoint x: 1191, endPoint y: 71, distance: 153.4
click at [1004, 71] on div "Menu items Summer Kiss Add Sort Manage items Matcha Latte Hot Drinks [DATE] 03:…" at bounding box center [786, 356] width 435 height 599
click at [1003, 72] on span "Manage items" at bounding box center [969, 89] width 70 height 34
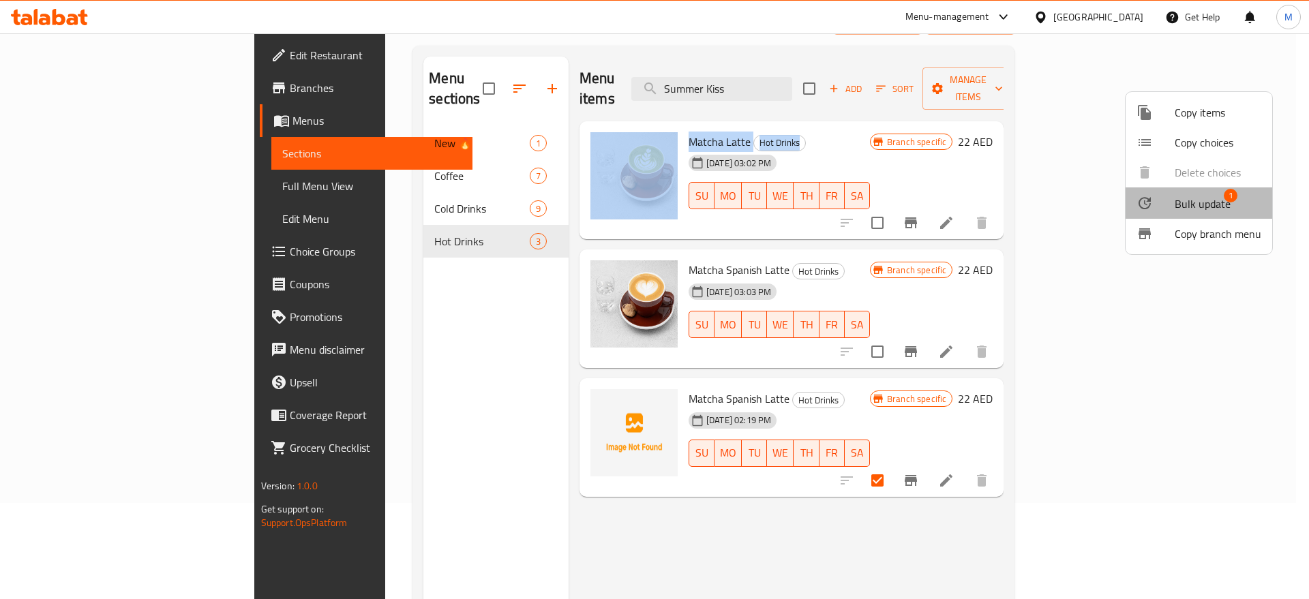
click at [1199, 203] on span "Bulk update" at bounding box center [1203, 204] width 56 height 16
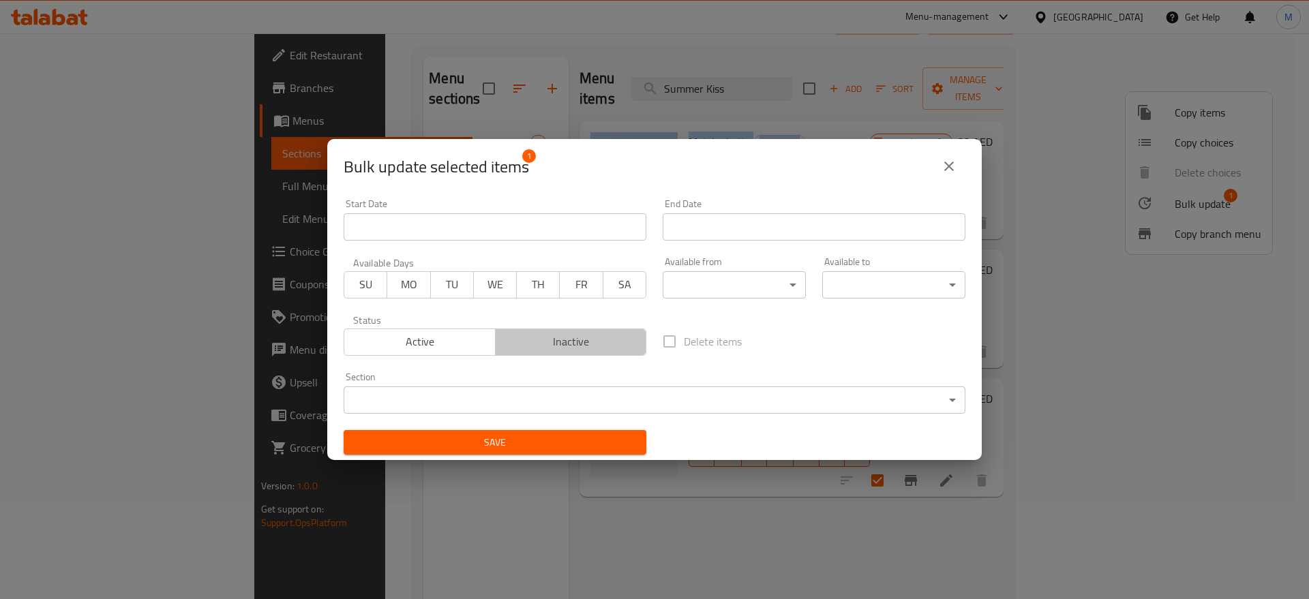
click at [594, 348] on span "Inactive" at bounding box center [571, 342] width 140 height 20
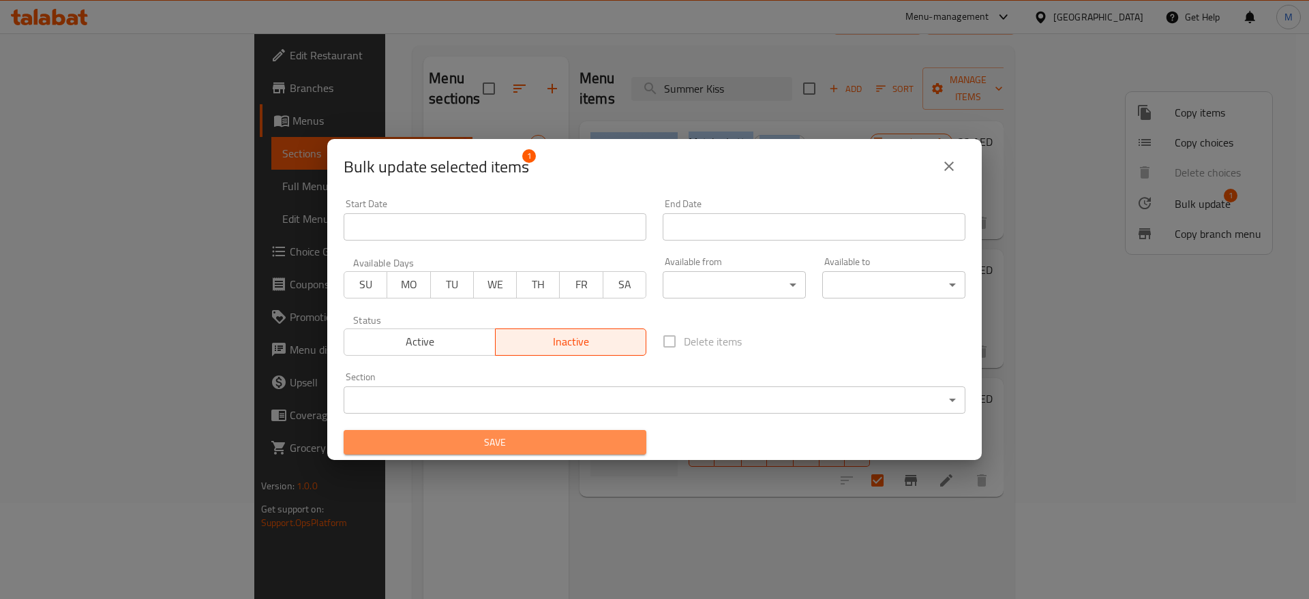
click at [569, 443] on span "Save" at bounding box center [495, 442] width 281 height 17
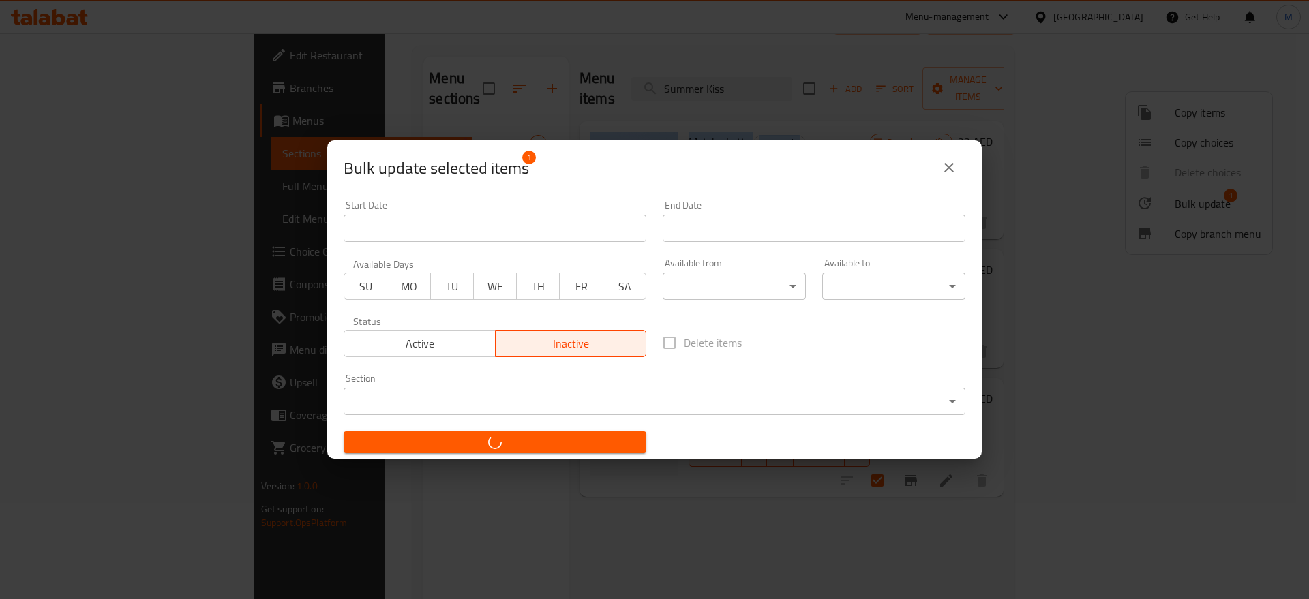
checkbox input "false"
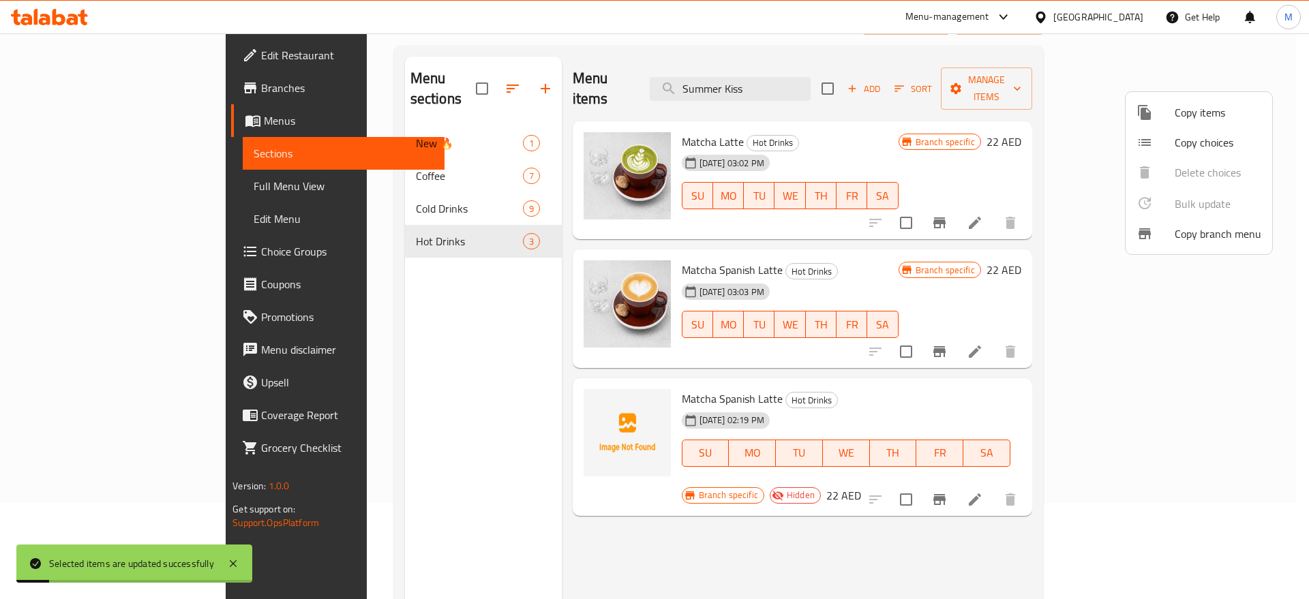
click at [805, 369] on div at bounding box center [654, 299] width 1309 height 599
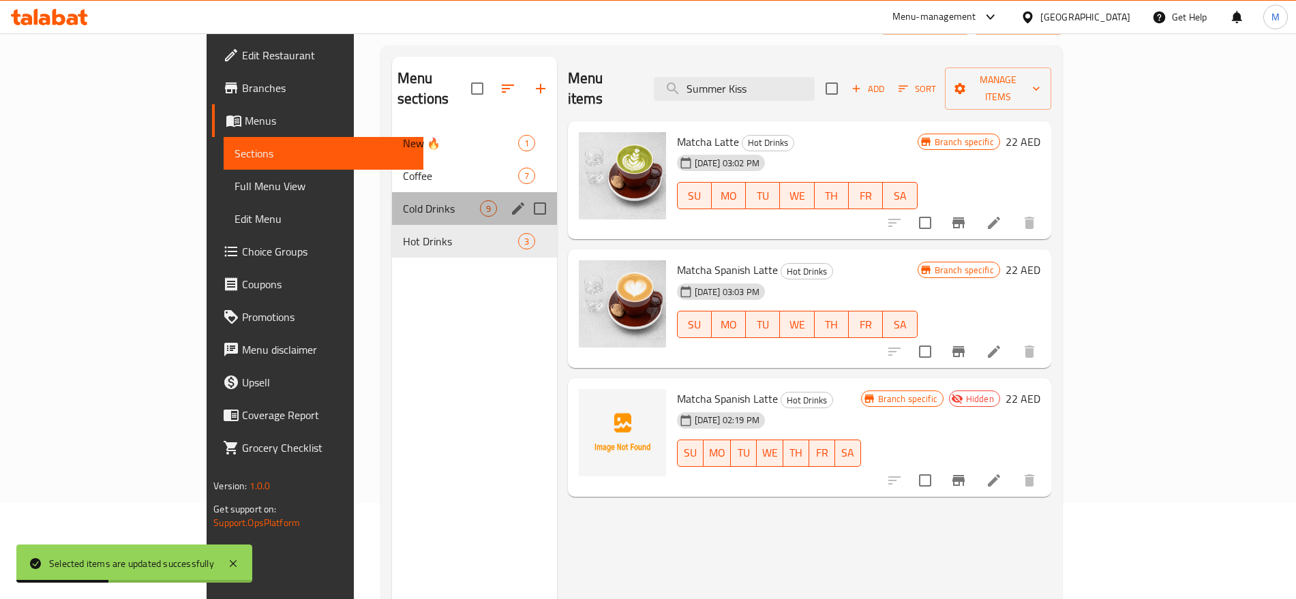
click at [407, 201] on div "Cold Drinks 9" at bounding box center [474, 208] width 165 height 33
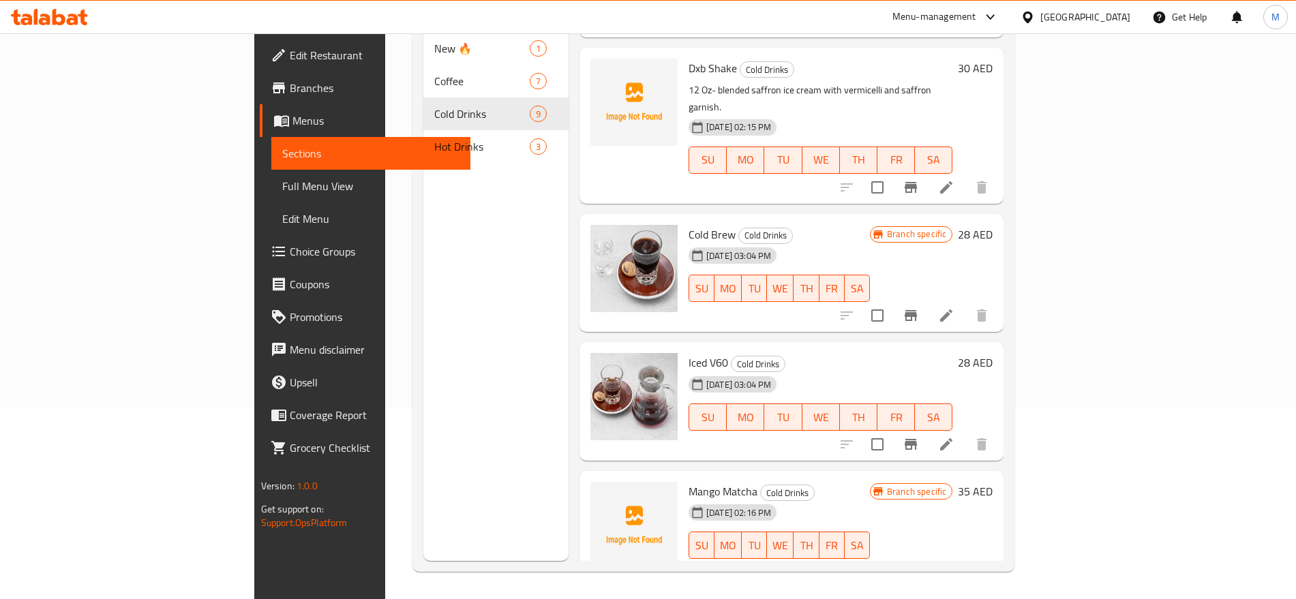
scroll to position [612, 0]
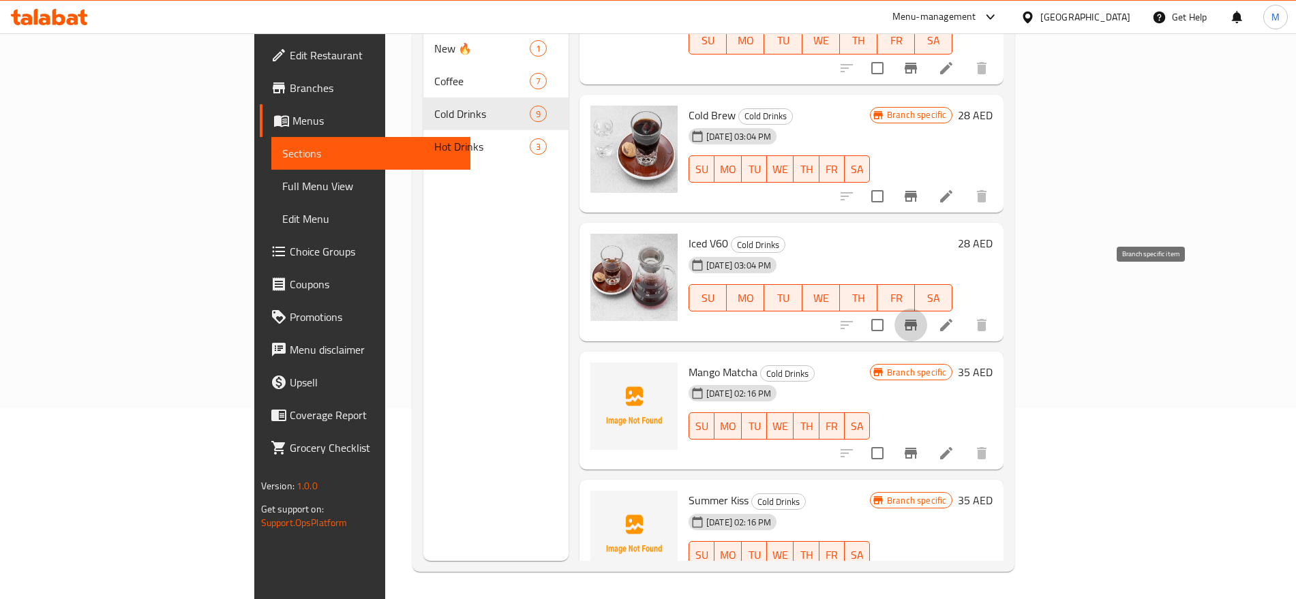
click at [919, 317] on icon "Branch-specific-item" at bounding box center [911, 325] width 16 height 16
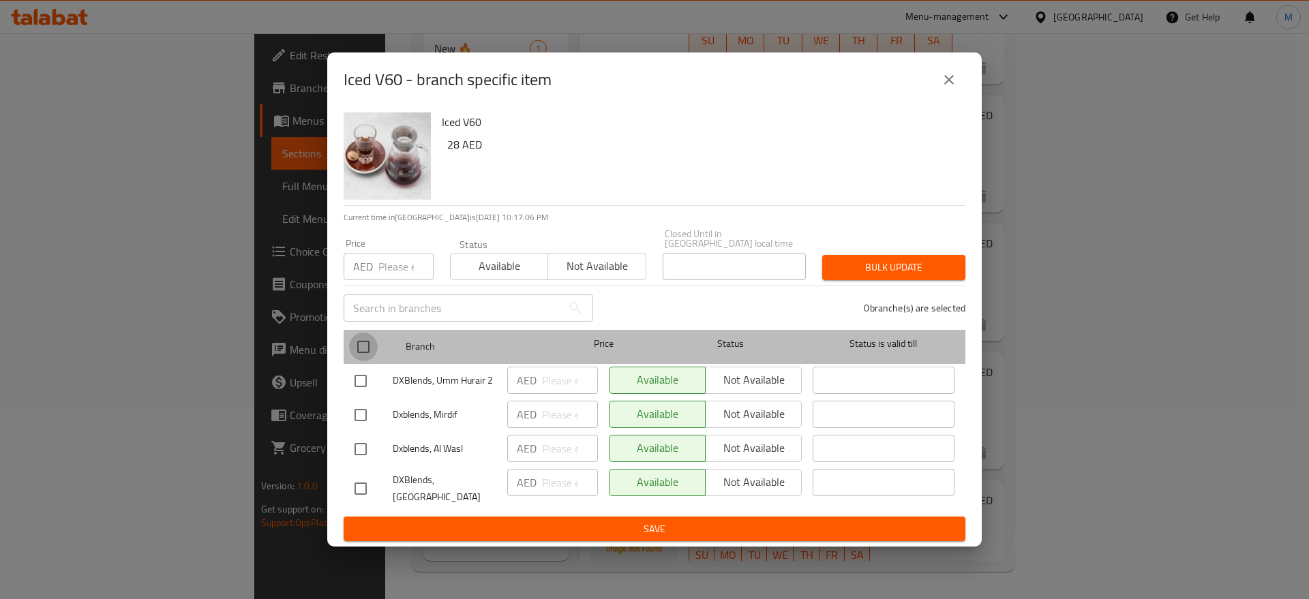
click at [368, 345] on input "checkbox" at bounding box center [363, 347] width 29 height 29
checkbox input "true"
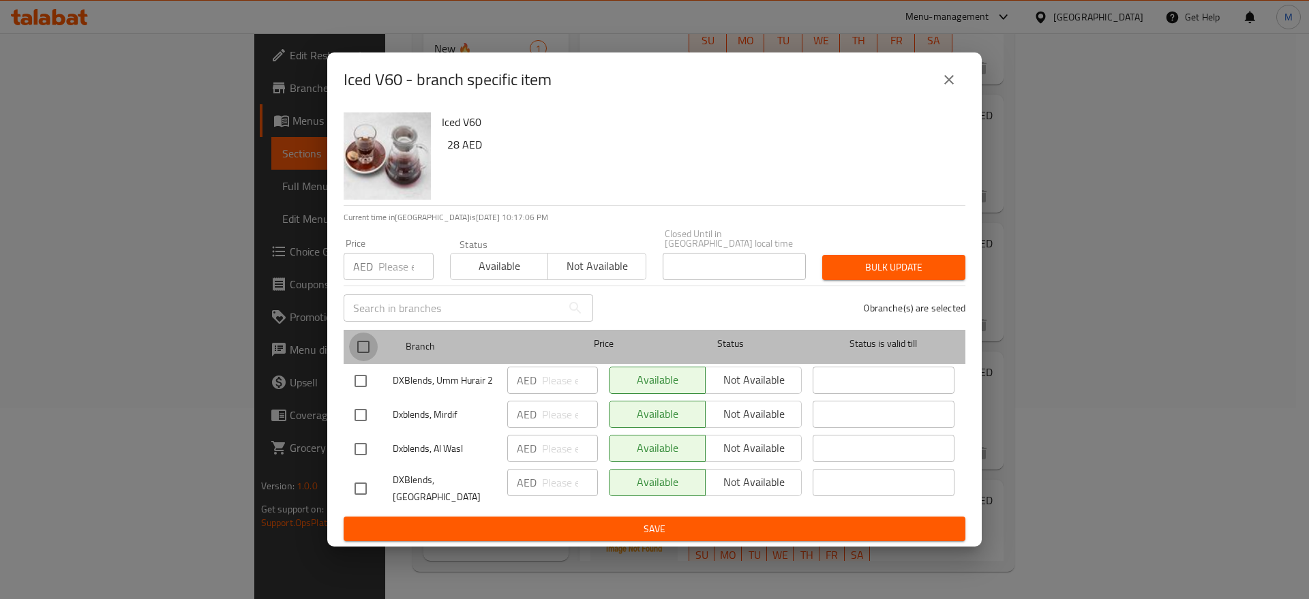
checkbox input "true"
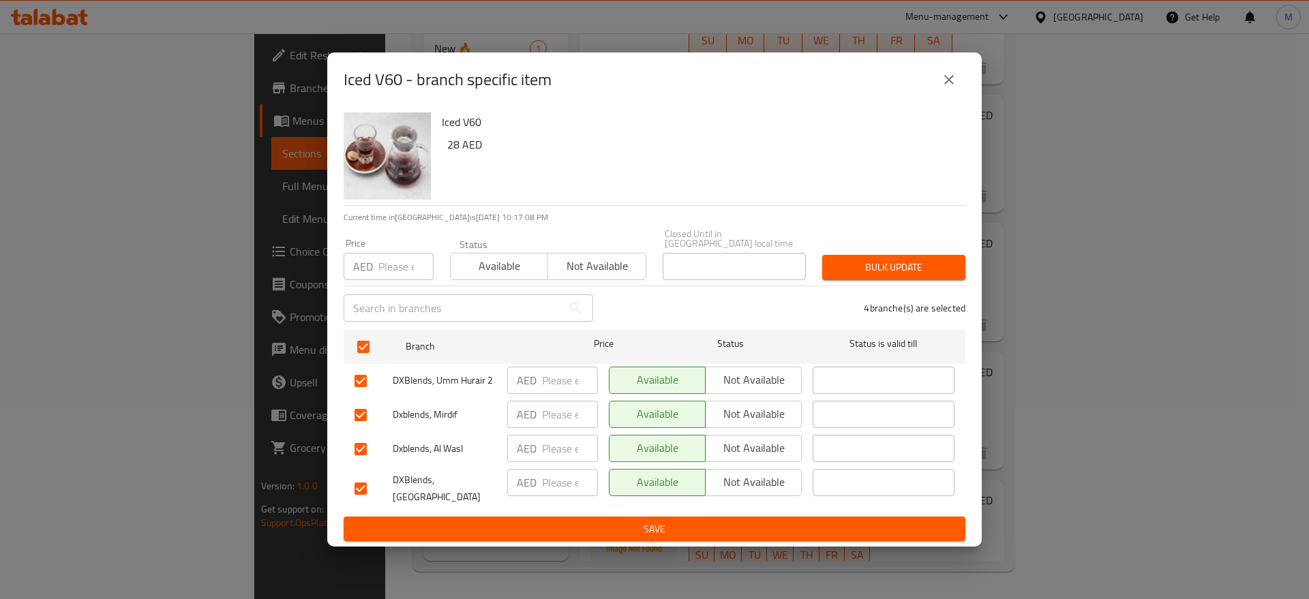
click at [450, 140] on h6 "28 AED" at bounding box center [700, 144] width 507 height 19
copy h6 "28"
click at [405, 270] on input "number" at bounding box center [406, 266] width 55 height 27
paste input "28"
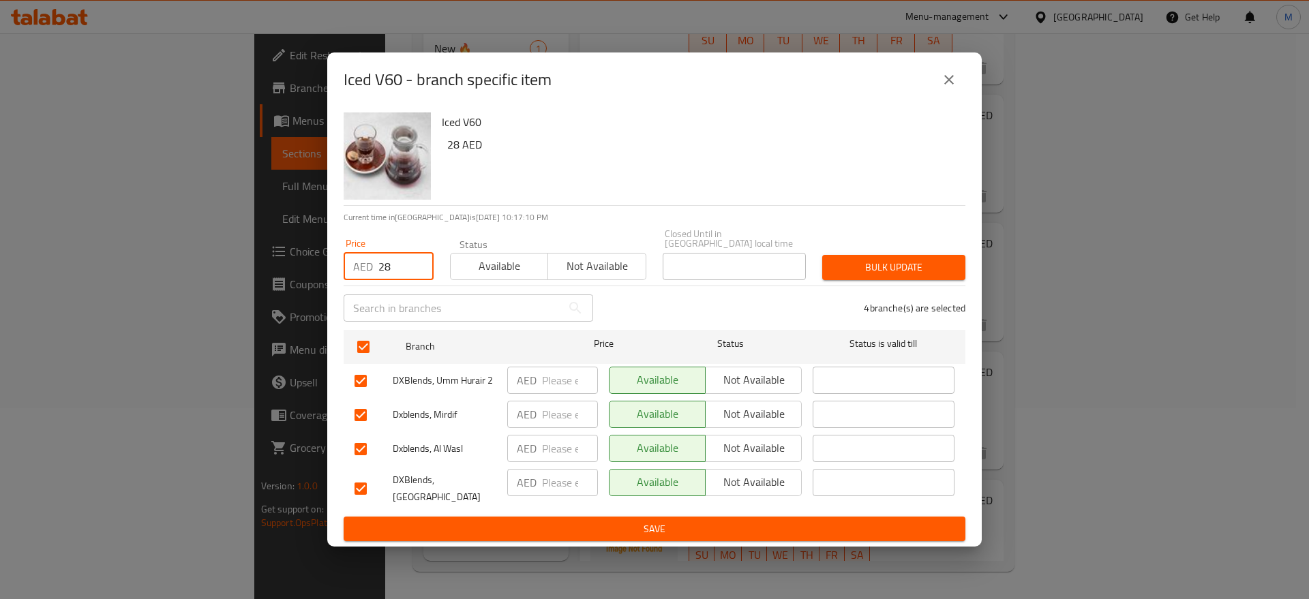
type input "28"
click at [890, 256] on button "Bulk update" at bounding box center [893, 267] width 143 height 25
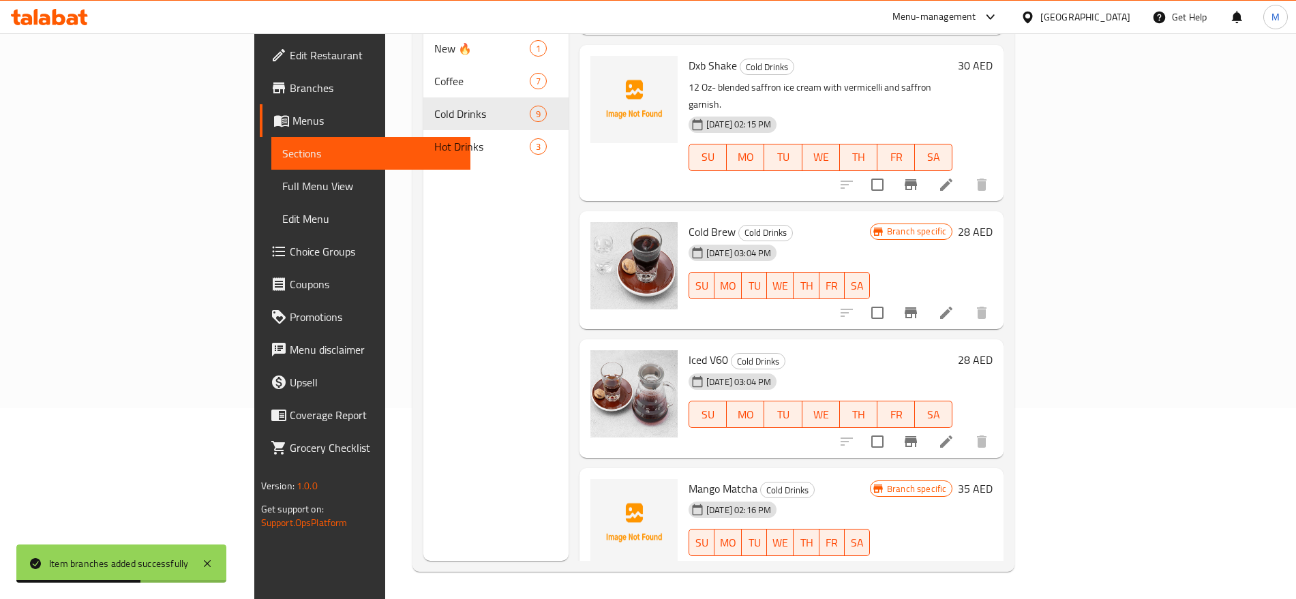
scroll to position [477, 0]
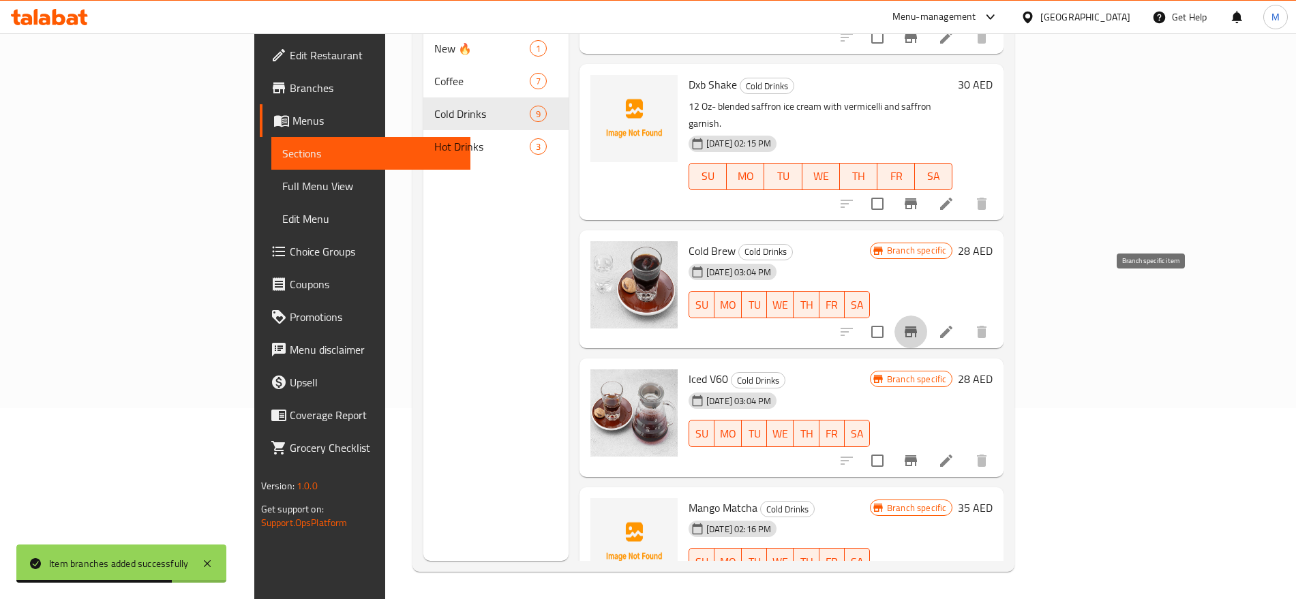
click at [919, 324] on icon "Branch-specific-item" at bounding box center [911, 332] width 16 height 16
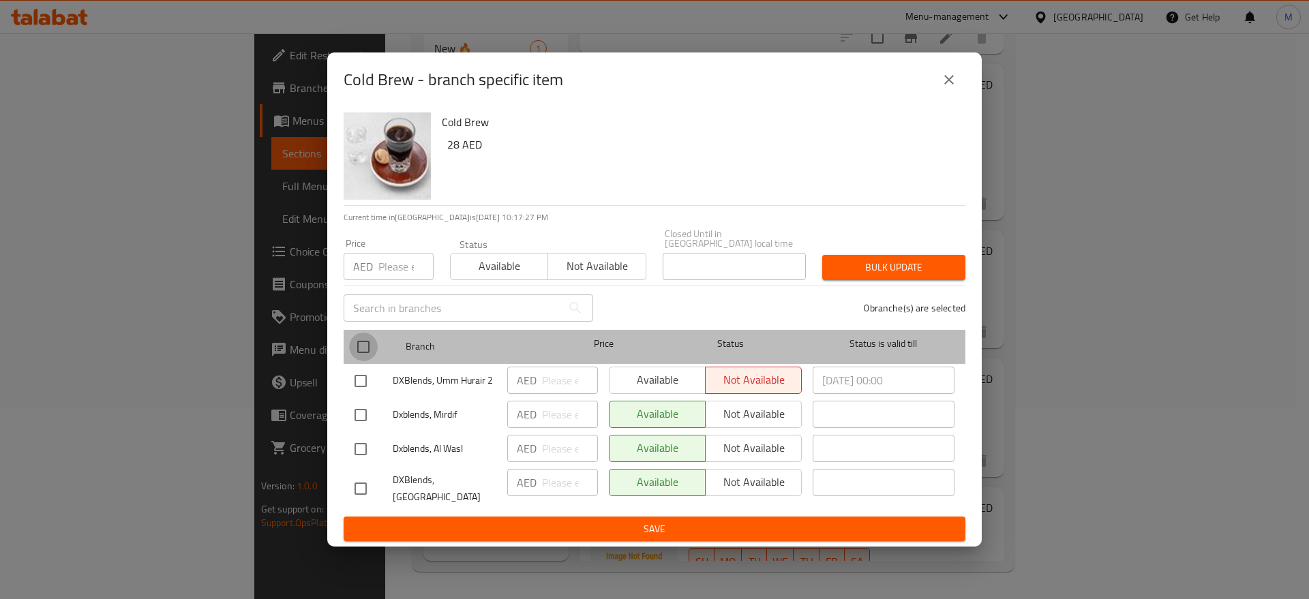
click at [368, 360] on input "checkbox" at bounding box center [363, 347] width 29 height 29
checkbox input "true"
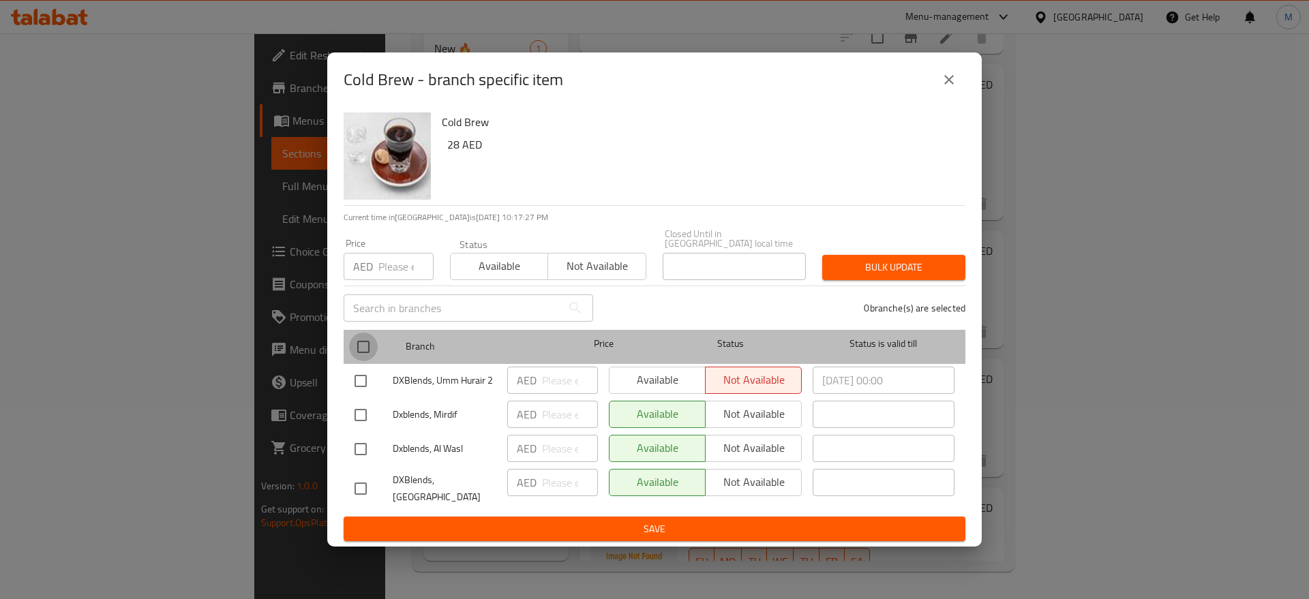
checkbox input "true"
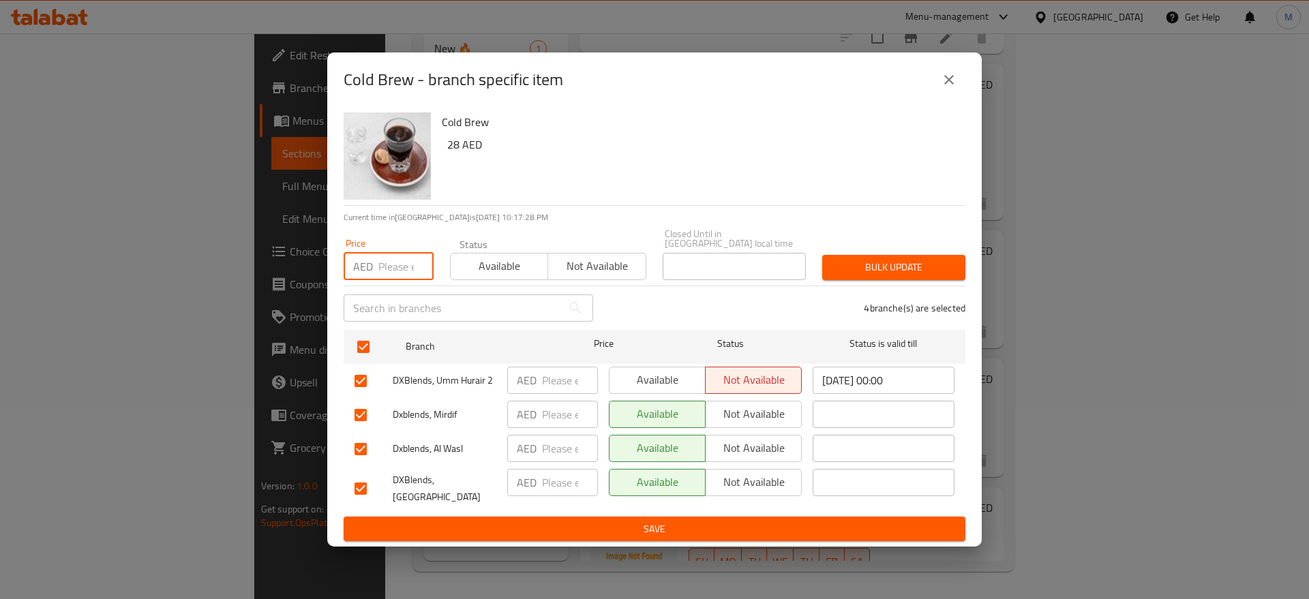
paste input "28"
click at [396, 258] on input "28" at bounding box center [406, 266] width 55 height 27
type input "28"
click at [876, 269] on span "Bulk update" at bounding box center [893, 267] width 121 height 17
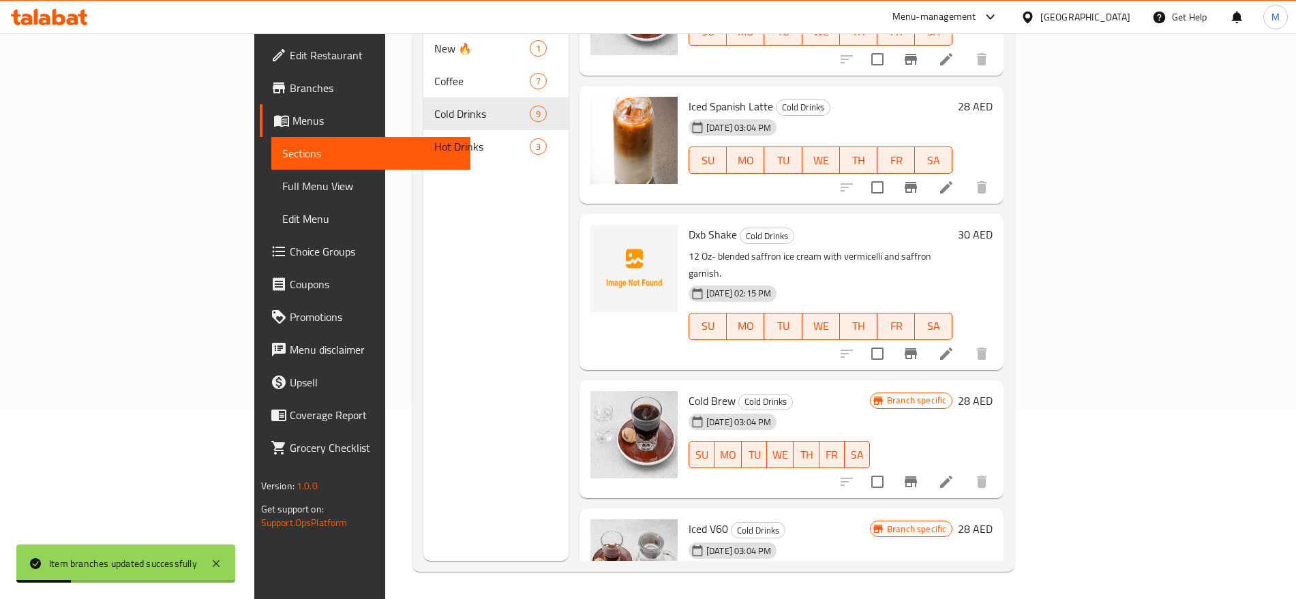
scroll to position [312, 0]
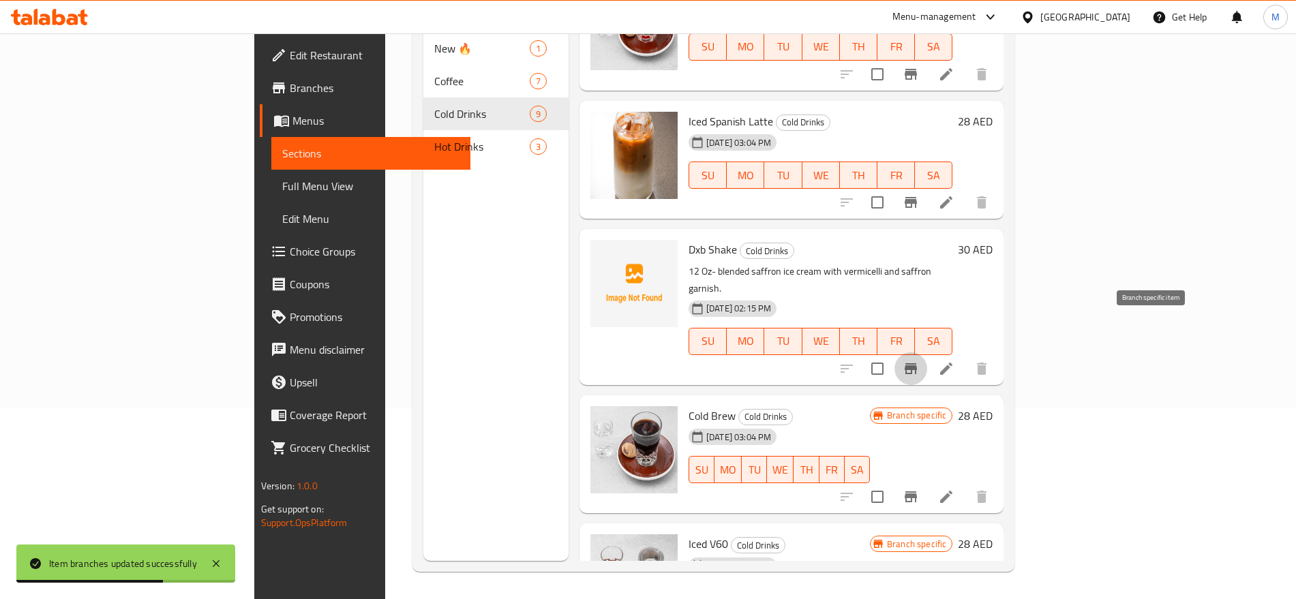
click at [919, 361] on icon "Branch-specific-item" at bounding box center [911, 369] width 16 height 16
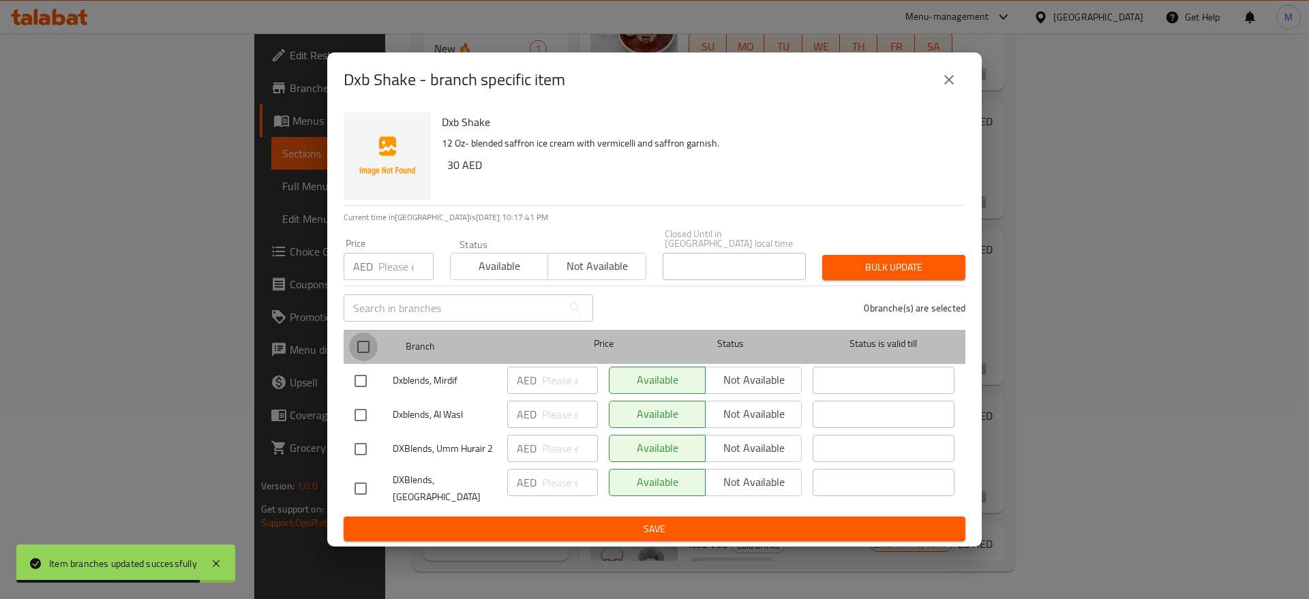
click at [365, 338] on input "checkbox" at bounding box center [363, 347] width 29 height 29
checkbox input "true"
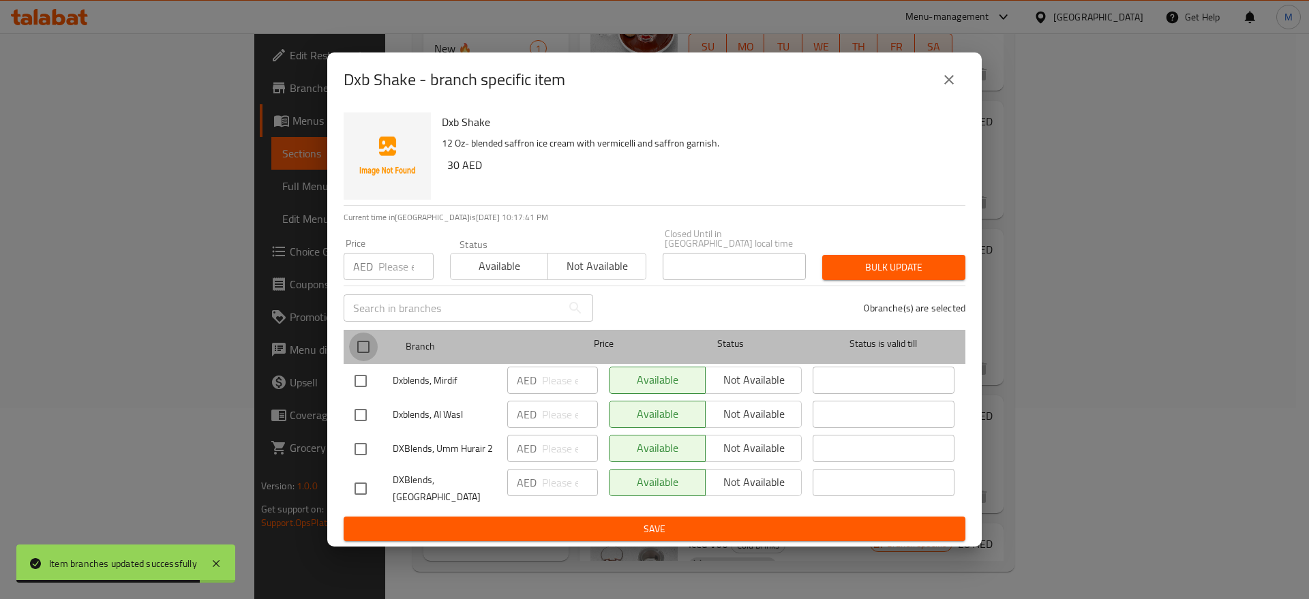
checkbox input "true"
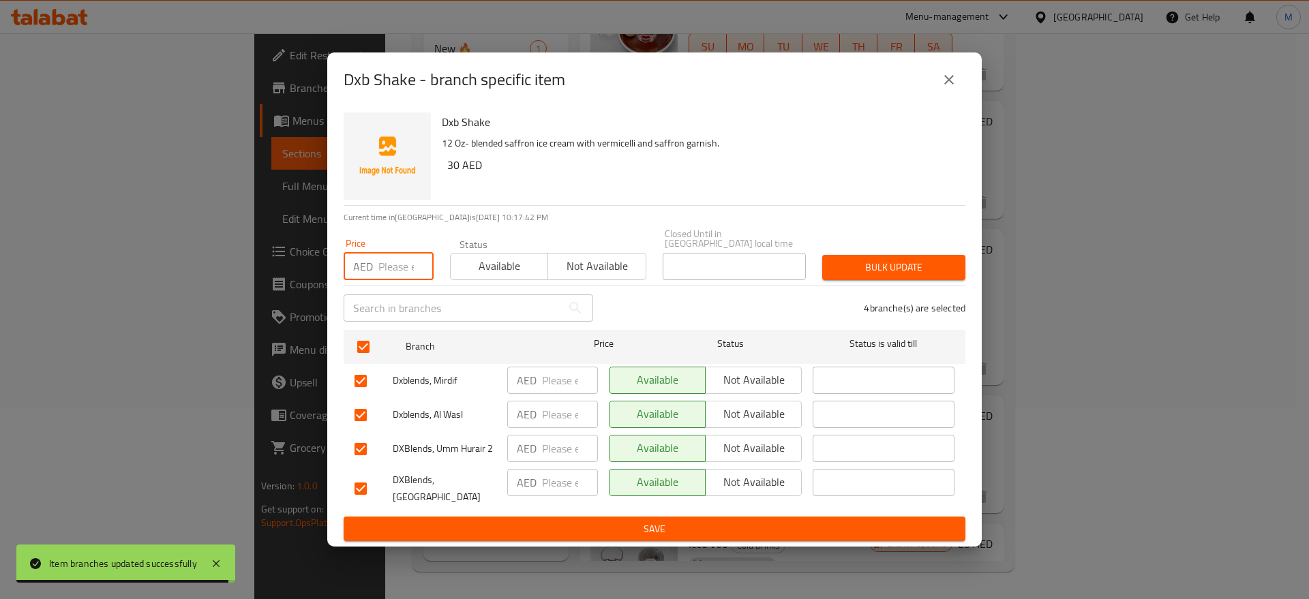
click at [394, 273] on input "number" at bounding box center [406, 266] width 55 height 27
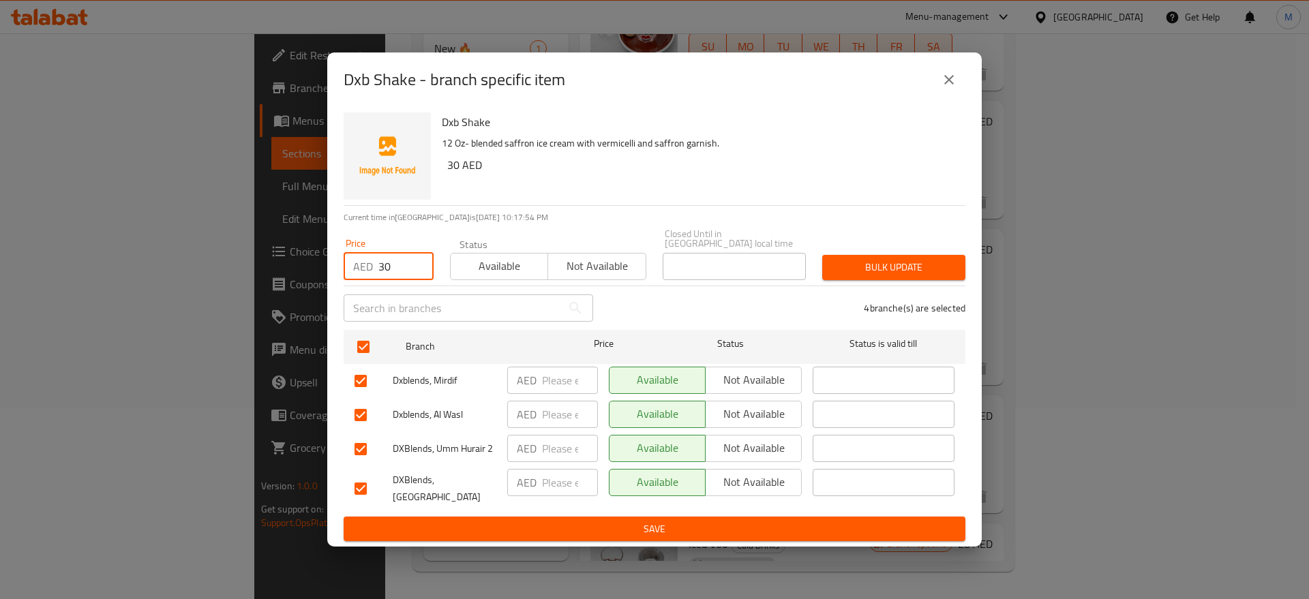
type input "30"
click at [855, 267] on span "Bulk update" at bounding box center [893, 267] width 121 height 17
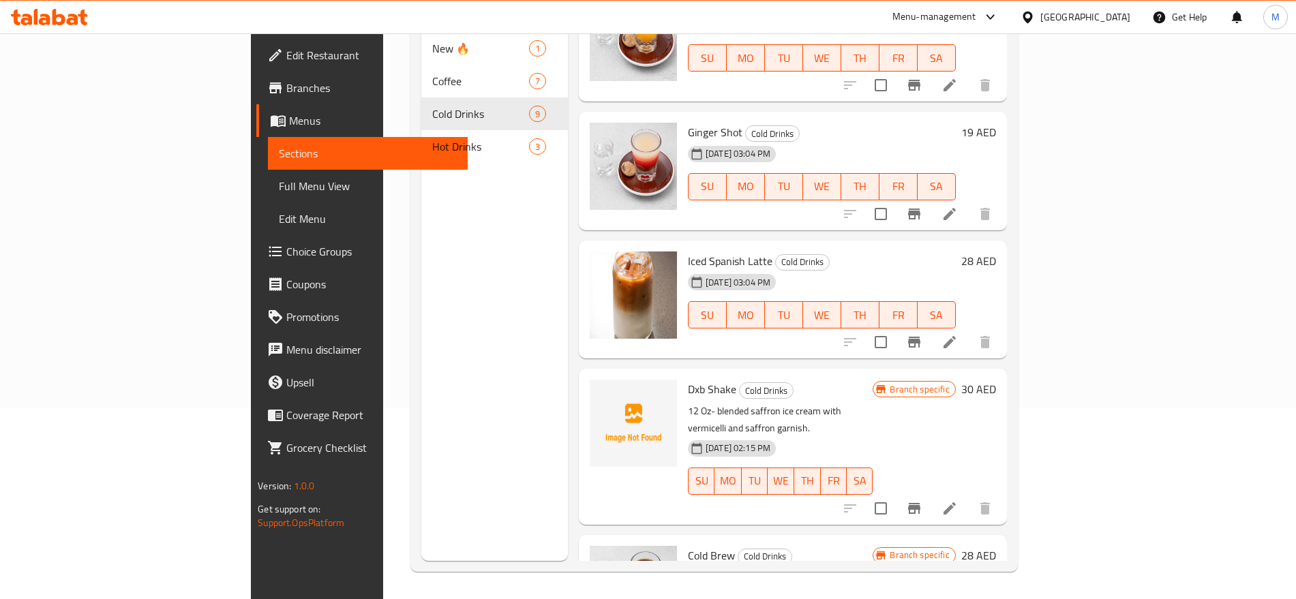
scroll to position [171, 0]
click at [956, 337] on icon at bounding box center [950, 343] width 12 height 12
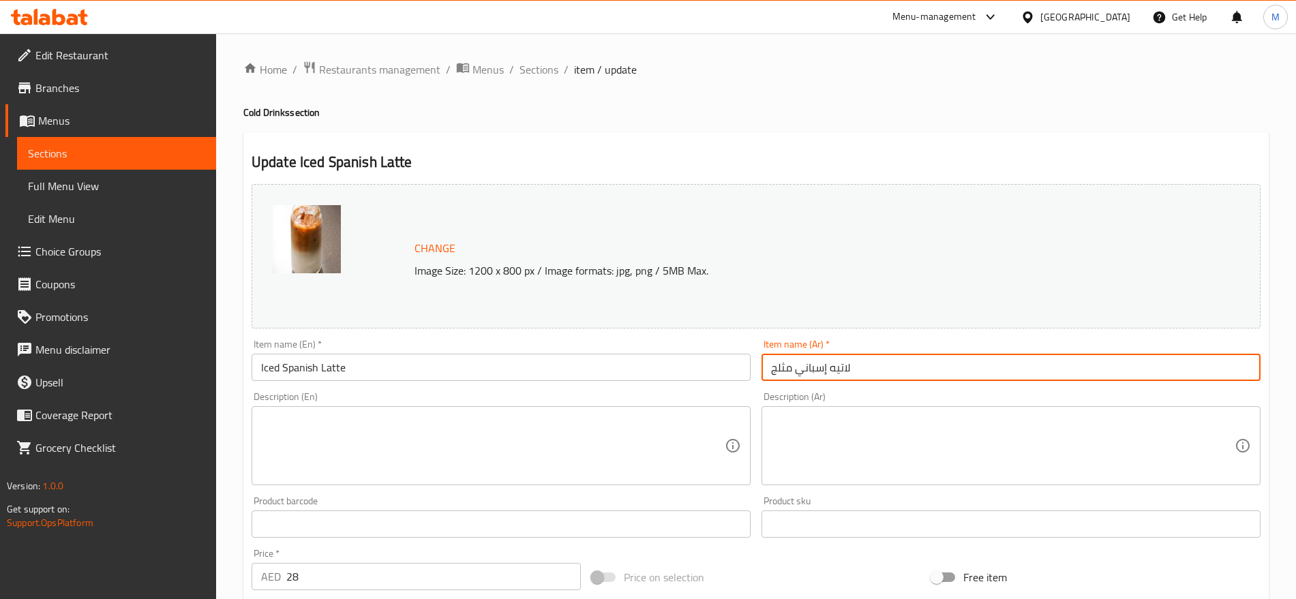
click at [793, 364] on input "لاتيه إسباني مثلج" at bounding box center [1011, 367] width 499 height 27
click at [1187, 376] on input "لاتيه إسباني مثلج" at bounding box center [1011, 367] width 499 height 27
type input "لاتيه إسباني"
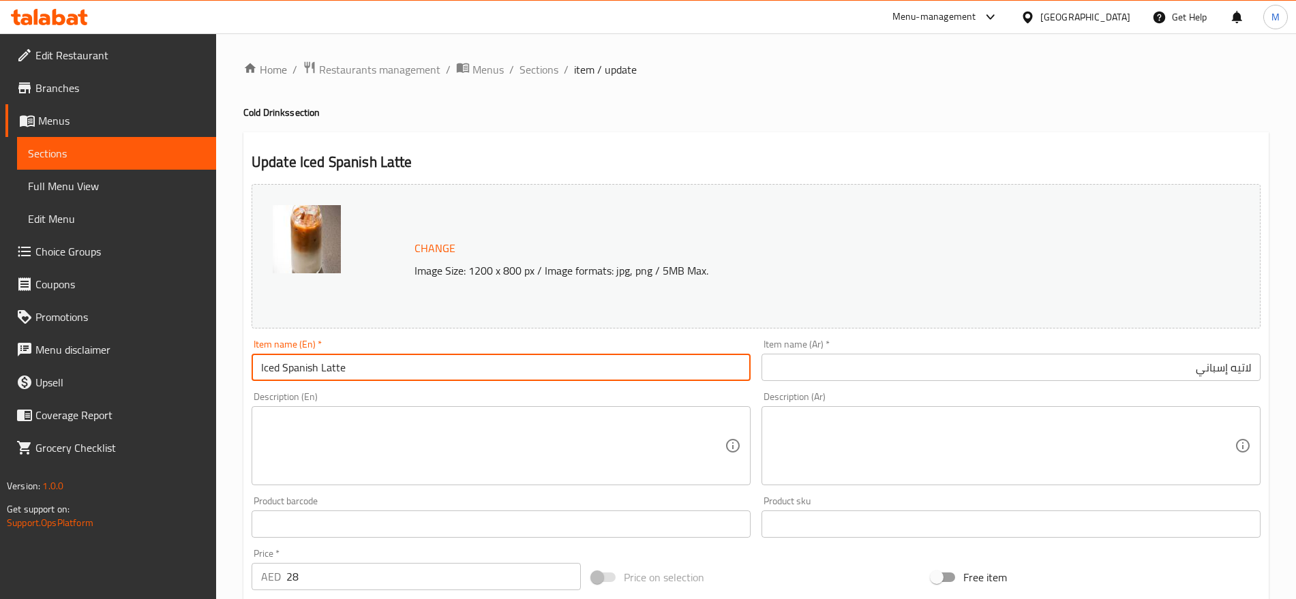
click at [281, 362] on input "Iced Spanish Latte" at bounding box center [501, 367] width 499 height 27
type input "Spanish Latte"
click at [462, 368] on input "Spanish Latte" at bounding box center [501, 367] width 499 height 27
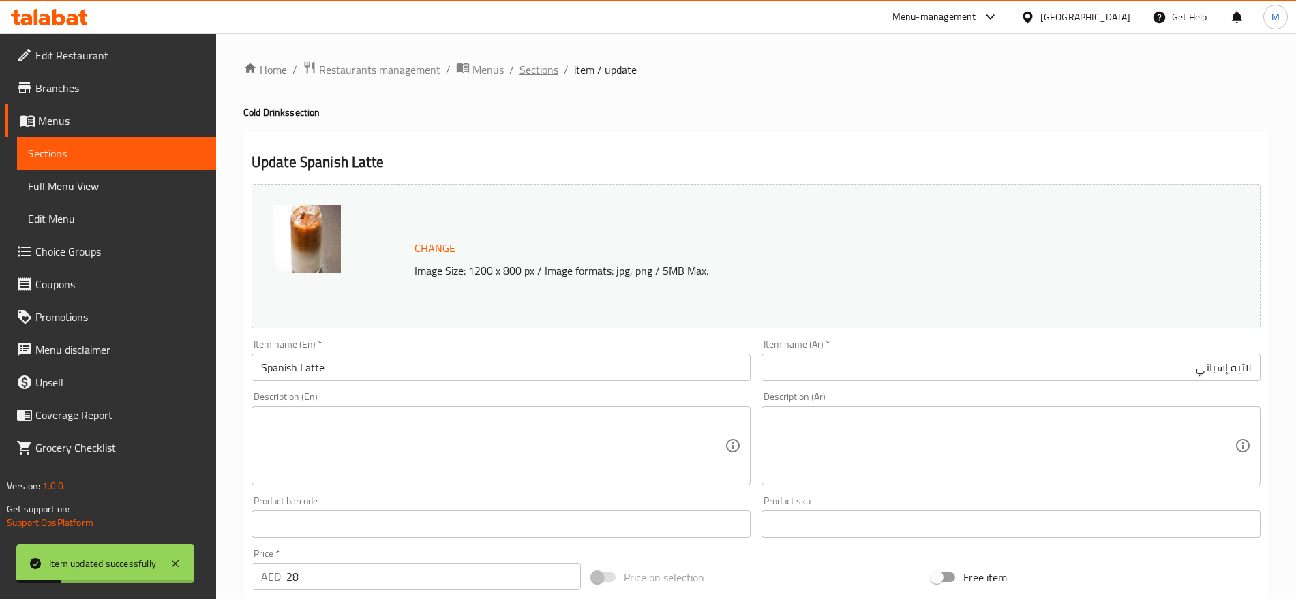
click at [543, 79] on div "Home / Restaurants management / Menus / Sections / item / update Cold Drinks se…" at bounding box center [756, 503] width 1026 height 885
click at [543, 78] on span "Sections" at bounding box center [539, 69] width 39 height 16
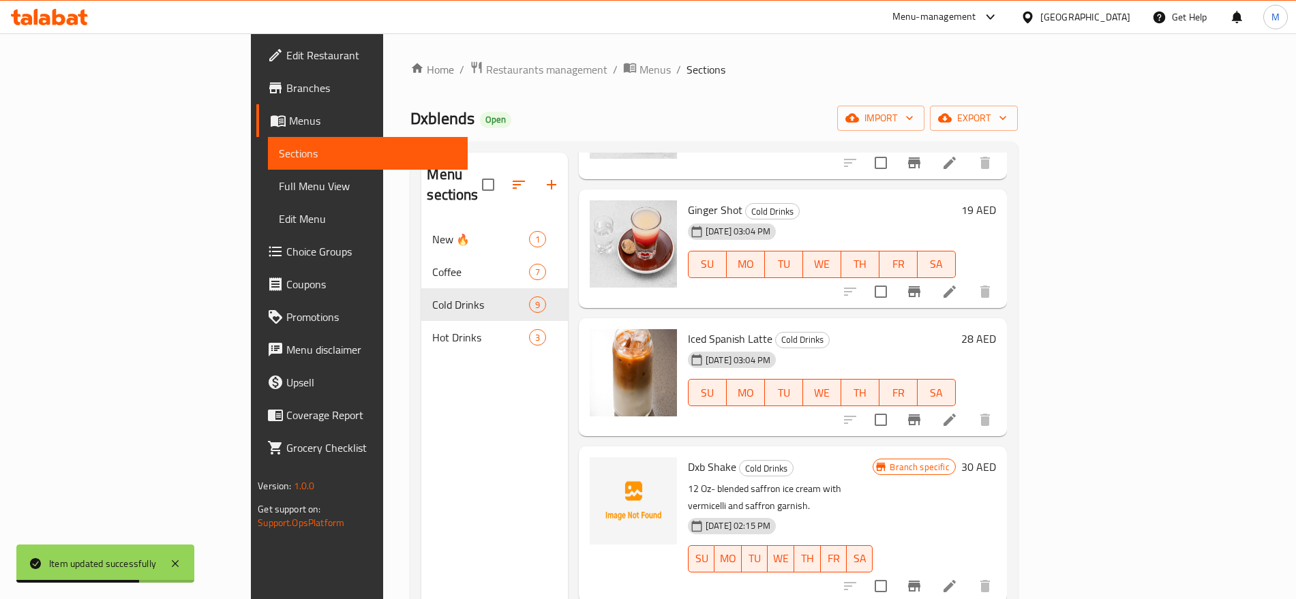
scroll to position [286, 0]
click at [931, 403] on button "Branch-specific-item" at bounding box center [914, 419] width 33 height 33
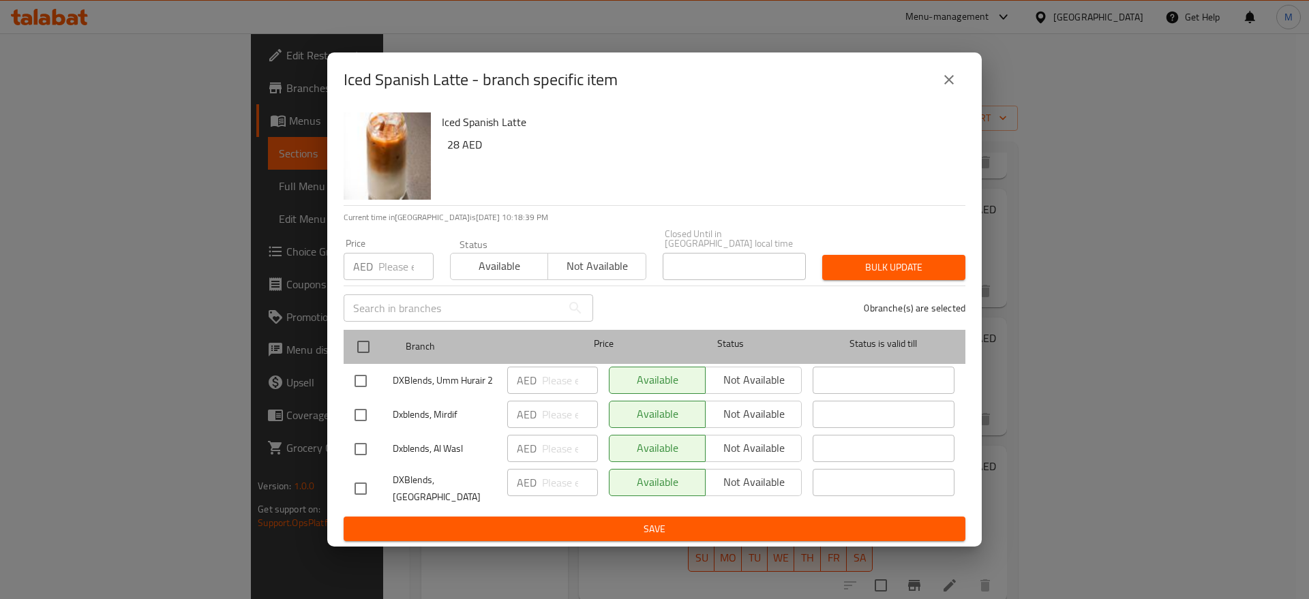
click at [344, 346] on div "Branch Price Status Status is valid till" at bounding box center [655, 347] width 622 height 34
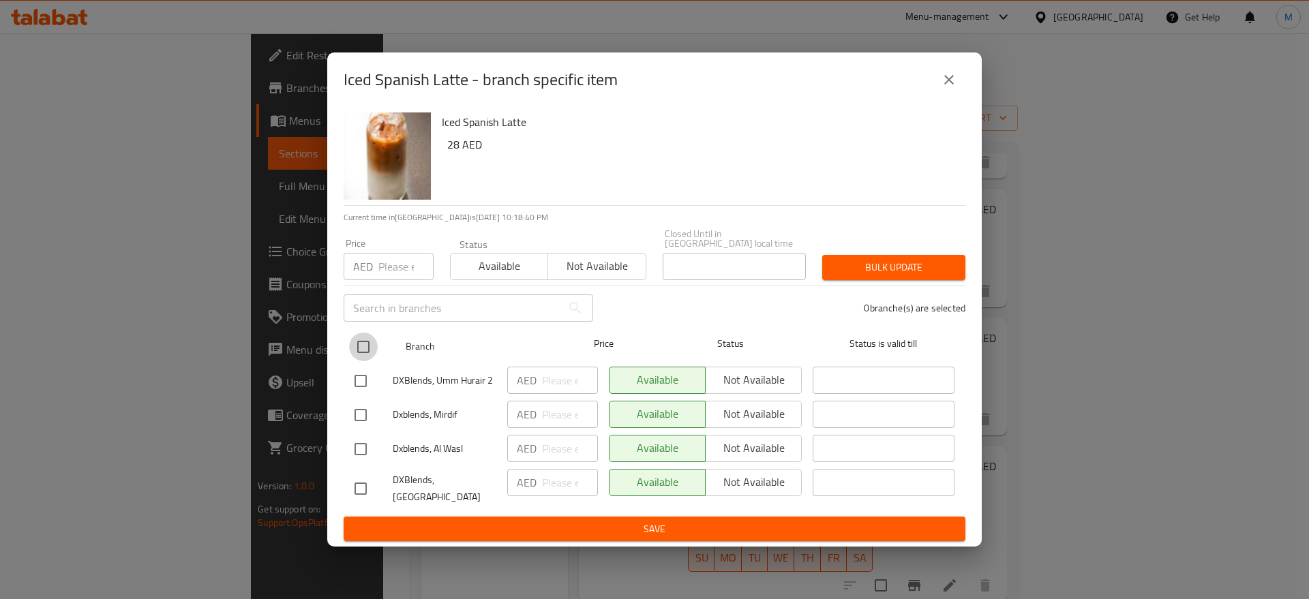
click at [358, 351] on input "checkbox" at bounding box center [363, 347] width 29 height 29
checkbox input "true"
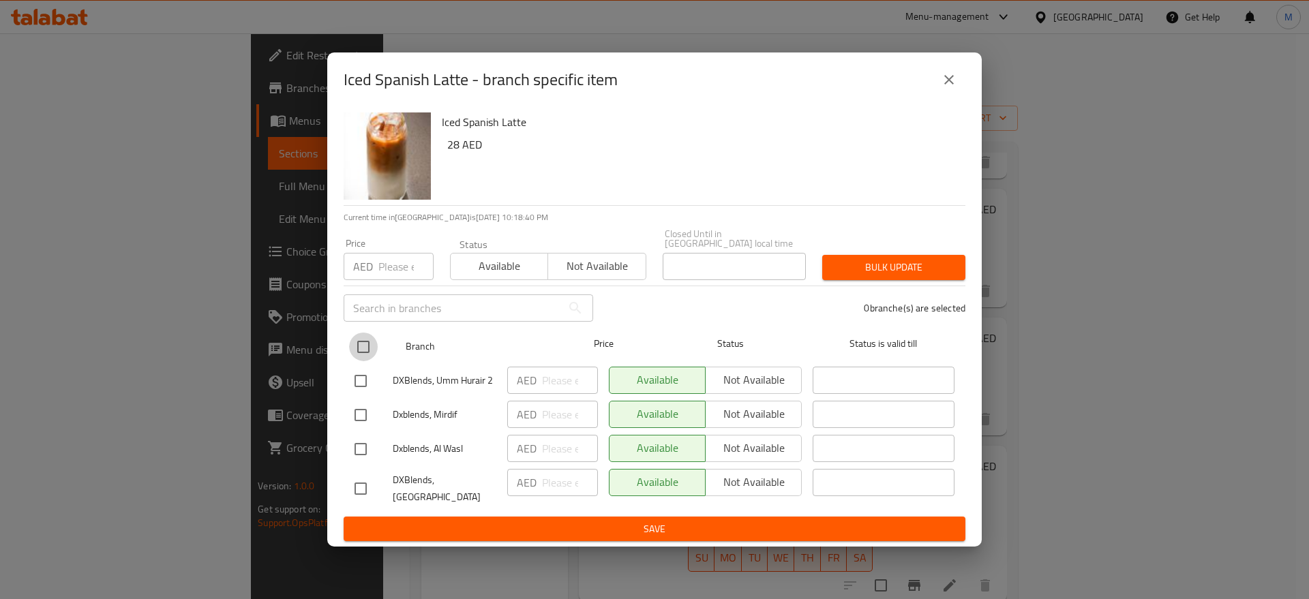
checkbox input "true"
click at [454, 139] on h6 "28 AED" at bounding box center [700, 144] width 507 height 19
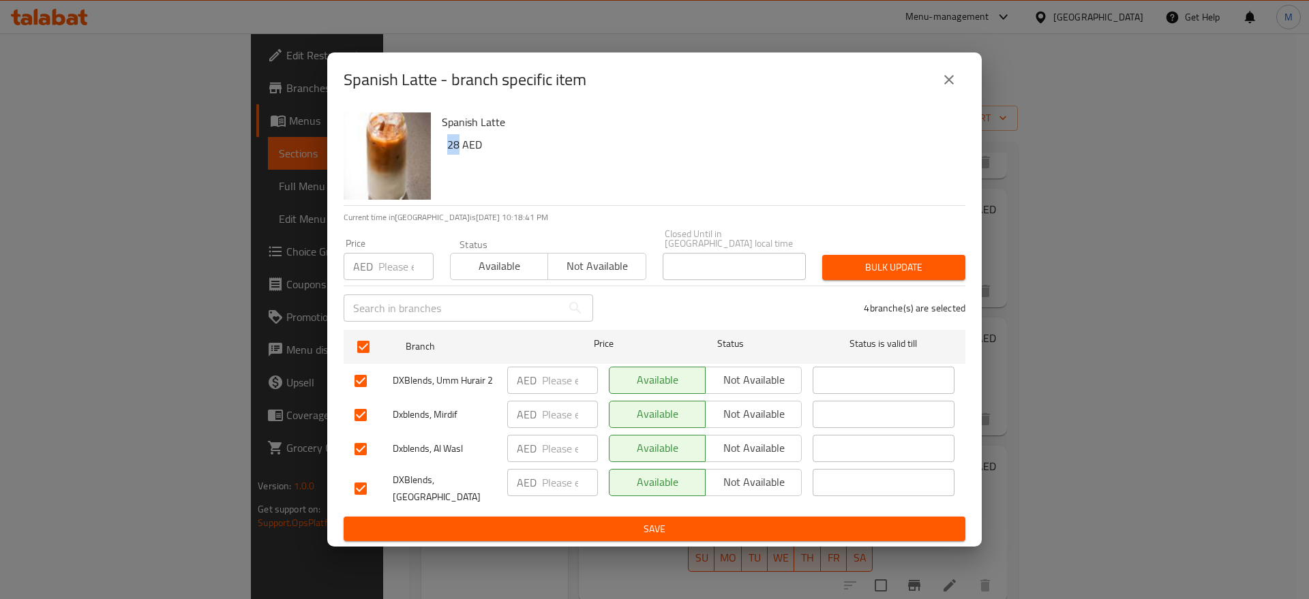
click at [454, 139] on h6 "28 AED" at bounding box center [700, 144] width 507 height 19
copy h6 "28"
click at [381, 270] on input "number" at bounding box center [406, 266] width 55 height 27
paste input "28"
type input "28"
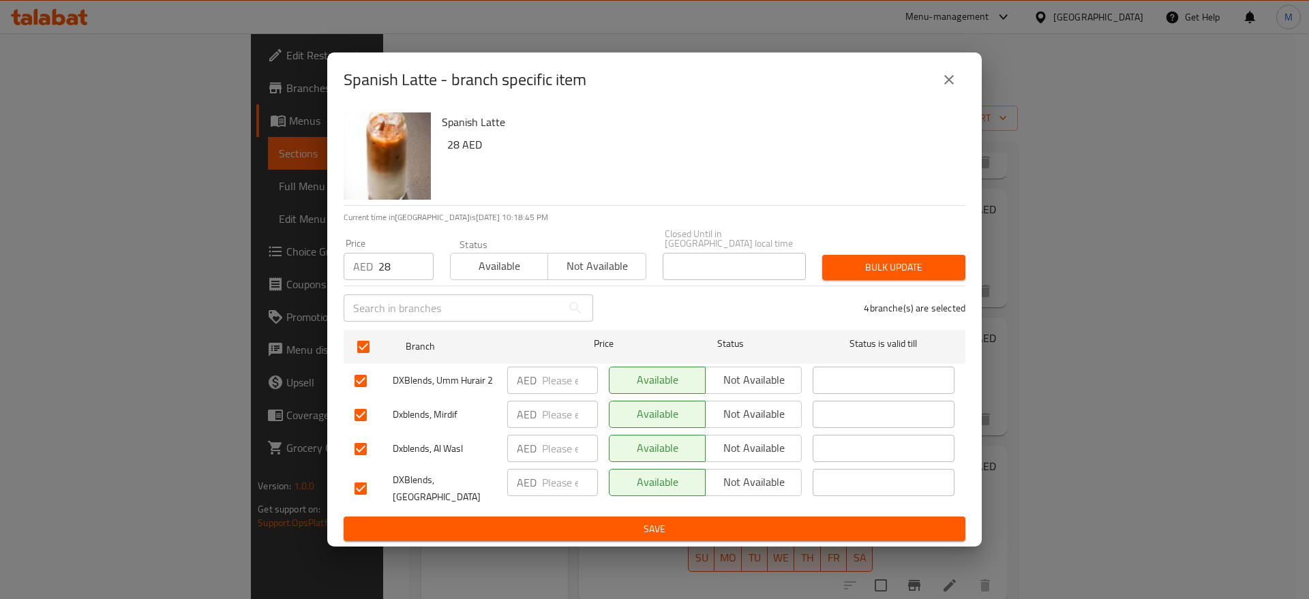
click at [882, 281] on div "Bulk update" at bounding box center [894, 268] width 160 height 42
click at [884, 276] on button "Bulk update" at bounding box center [893, 267] width 143 height 25
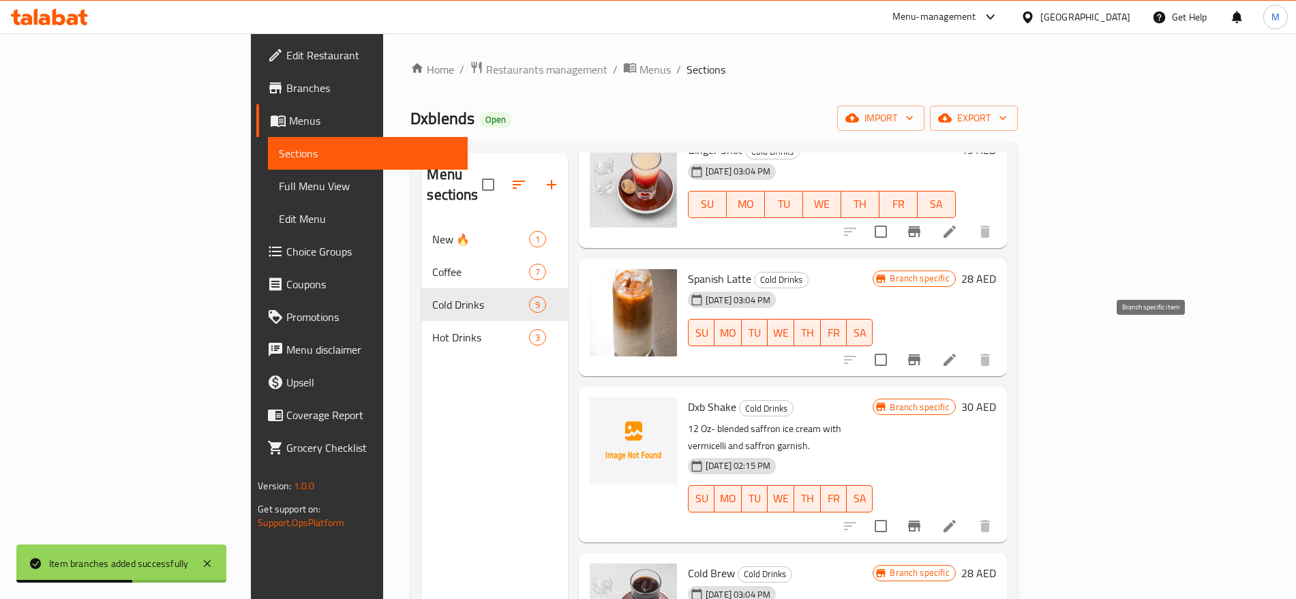
scroll to position [346, 0]
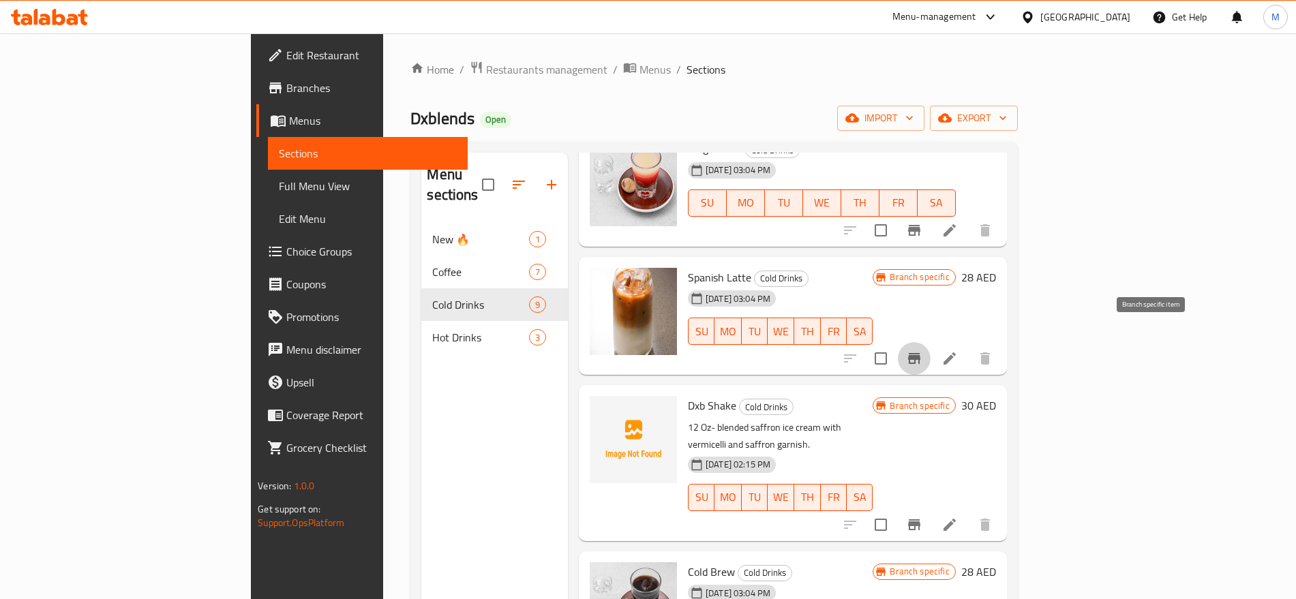
click at [931, 347] on button "Branch-specific-item" at bounding box center [914, 358] width 33 height 33
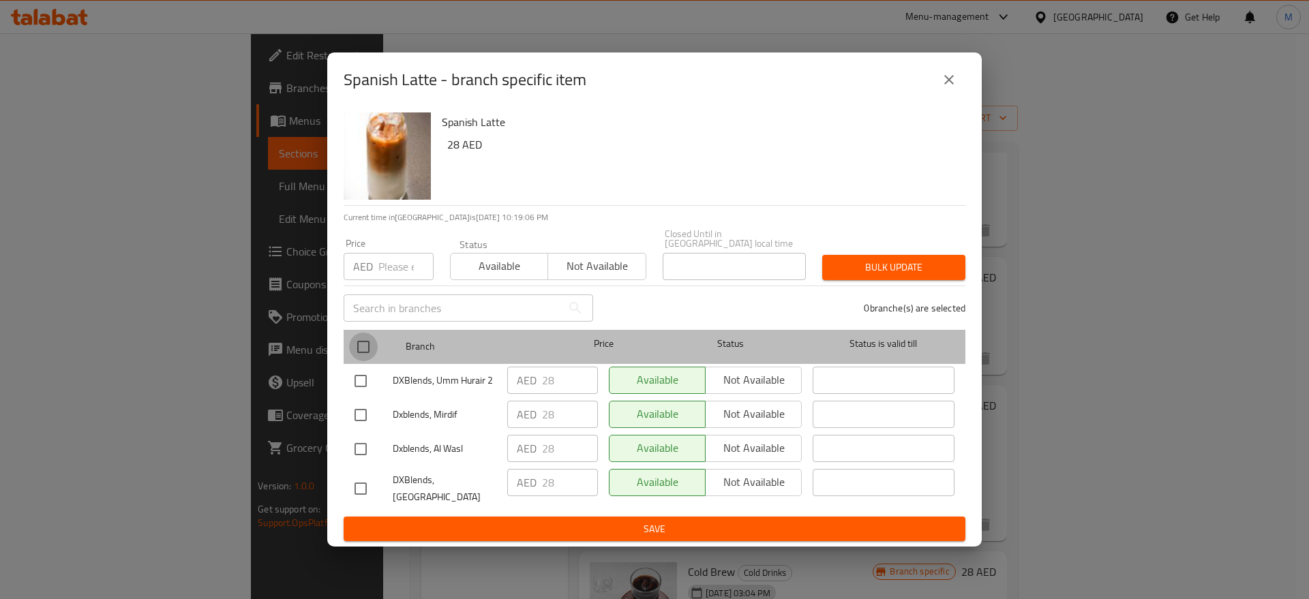
click at [352, 346] on input "checkbox" at bounding box center [363, 347] width 29 height 29
checkbox input "true"
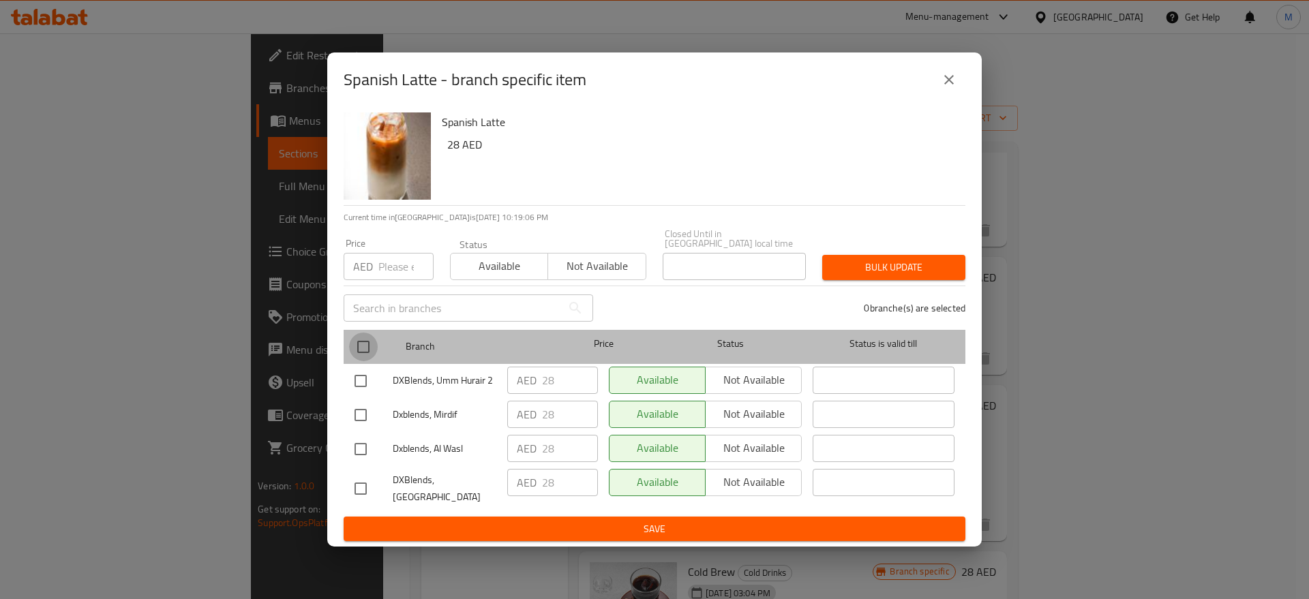
checkbox input "true"
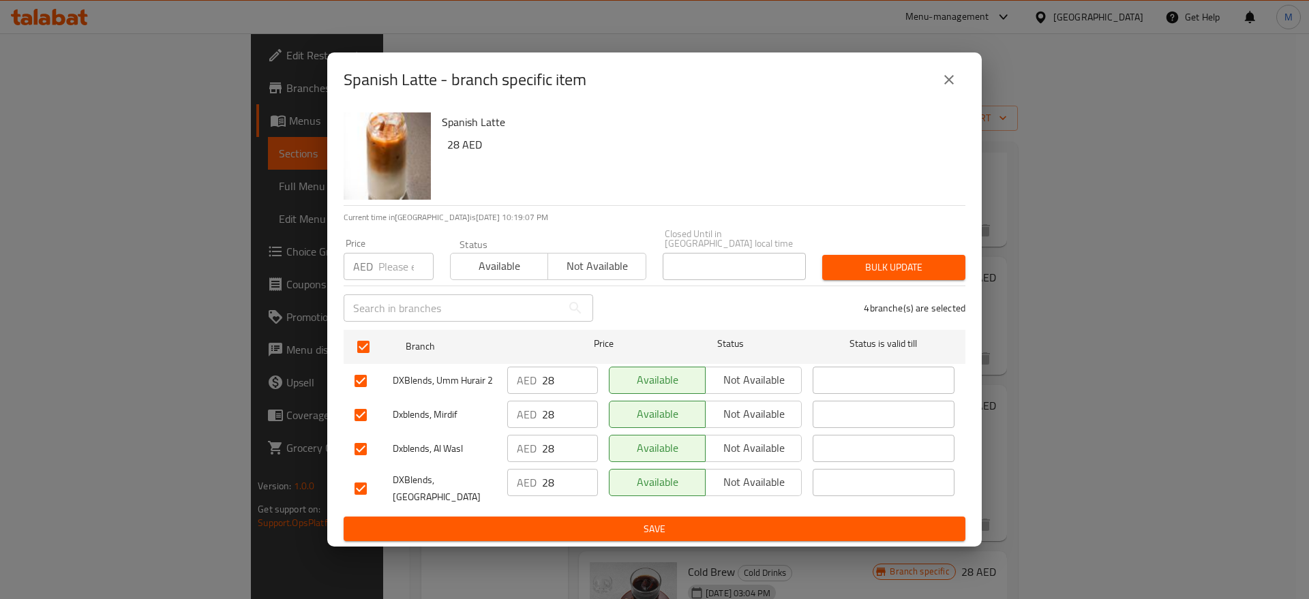
click at [398, 271] on input "number" at bounding box center [406, 266] width 55 height 27
type input "22"
click at [891, 269] on span "Bulk update" at bounding box center [893, 267] width 121 height 17
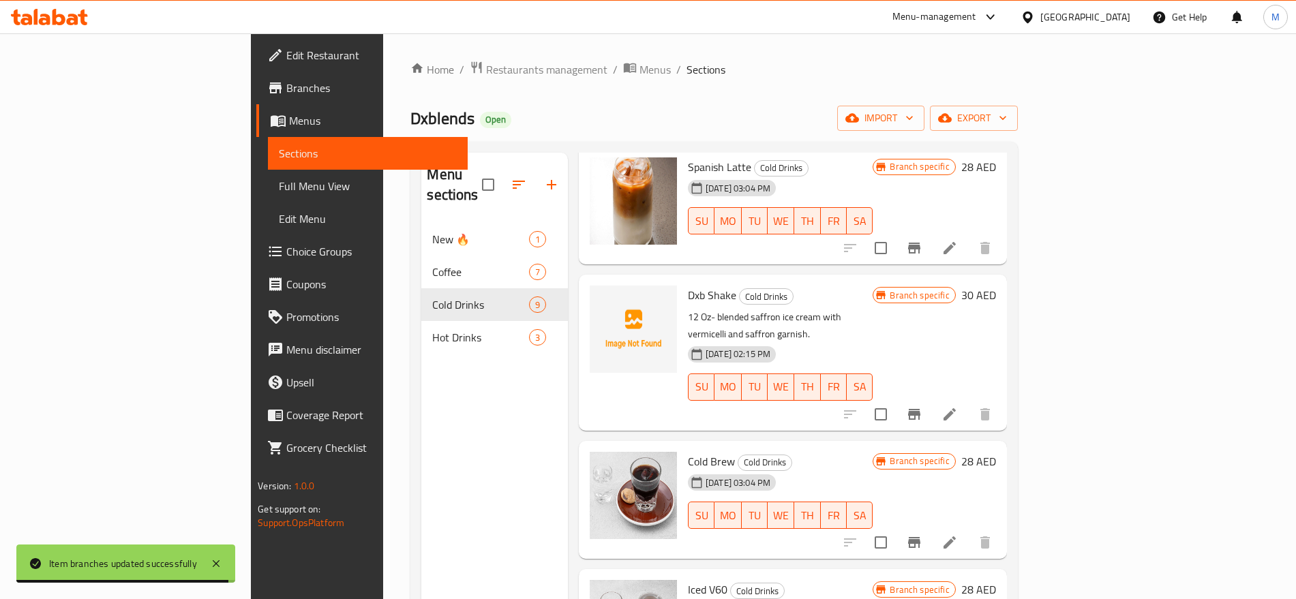
scroll to position [456, 0]
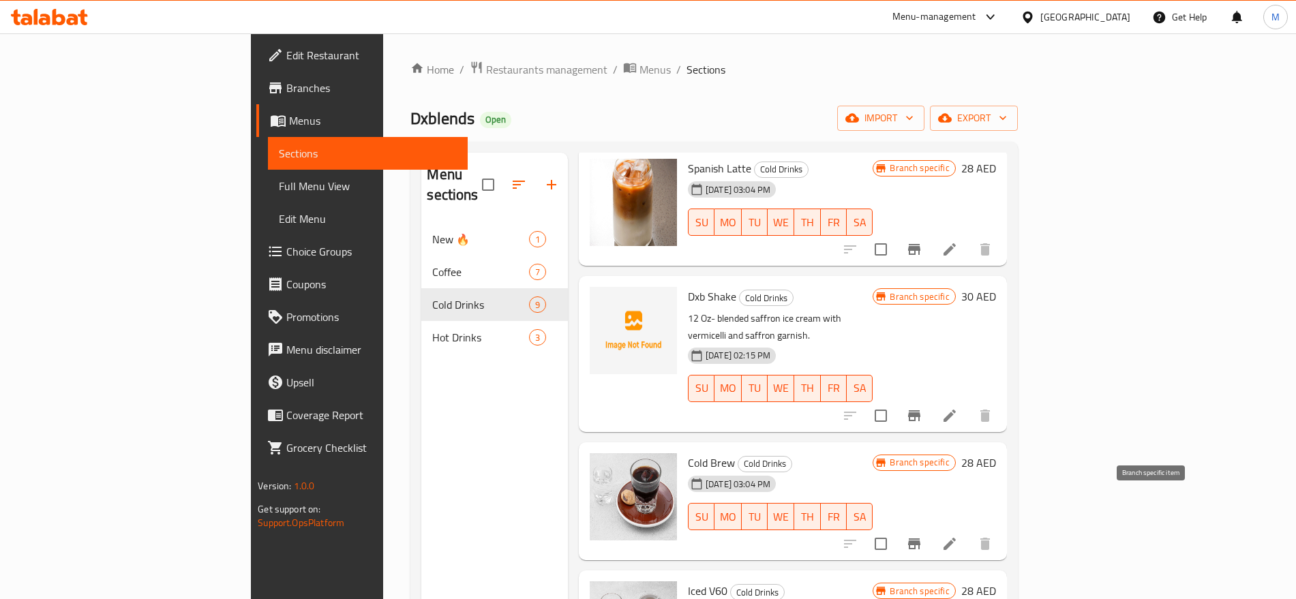
click at [921, 539] on icon "Branch-specific-item" at bounding box center [914, 544] width 12 height 11
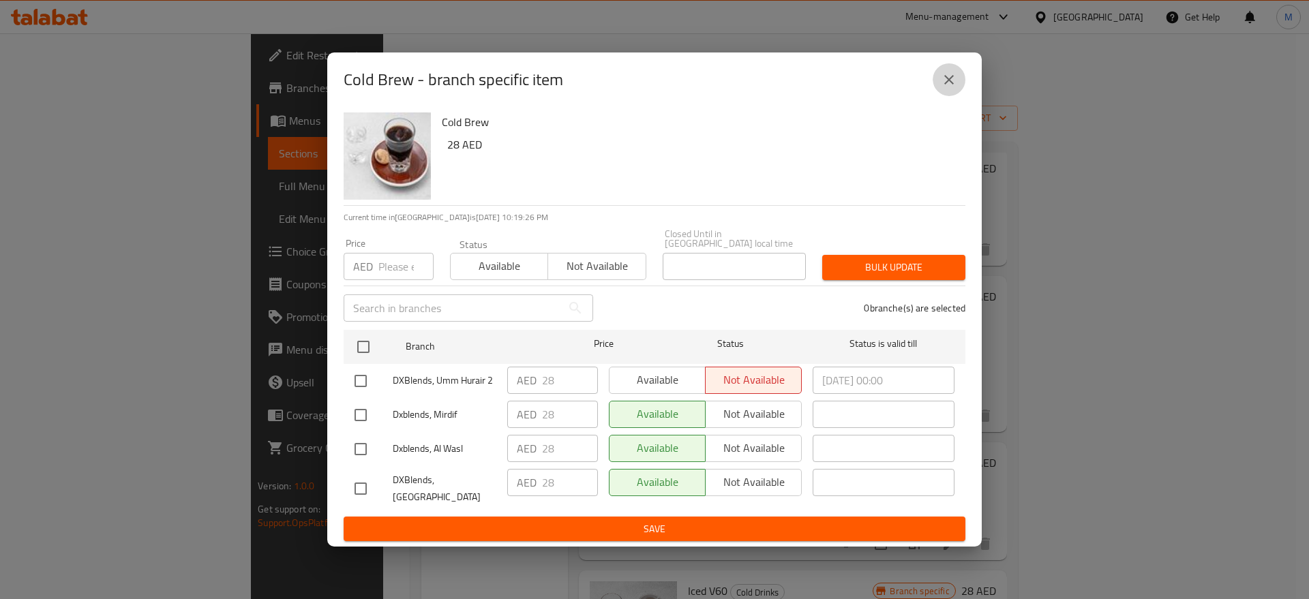
click at [954, 84] on icon "close" at bounding box center [949, 80] width 16 height 16
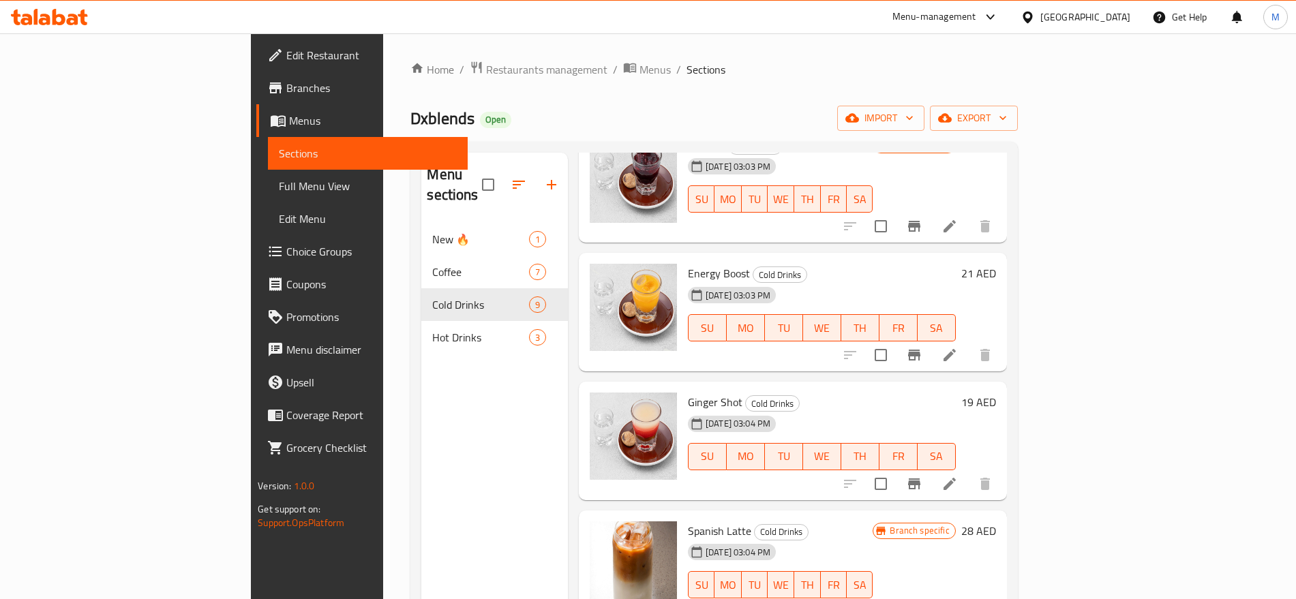
scroll to position [92, 0]
click at [921, 479] on icon "Branch-specific-item" at bounding box center [914, 484] width 12 height 11
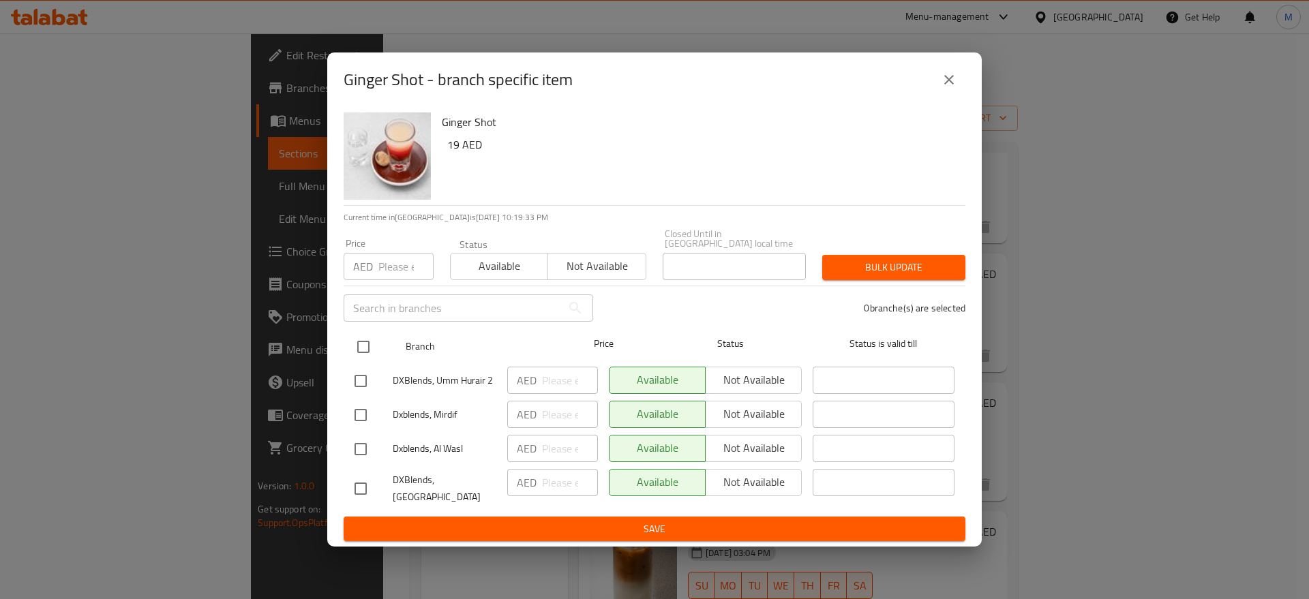
click at [370, 343] on input "checkbox" at bounding box center [363, 347] width 29 height 29
checkbox input "true"
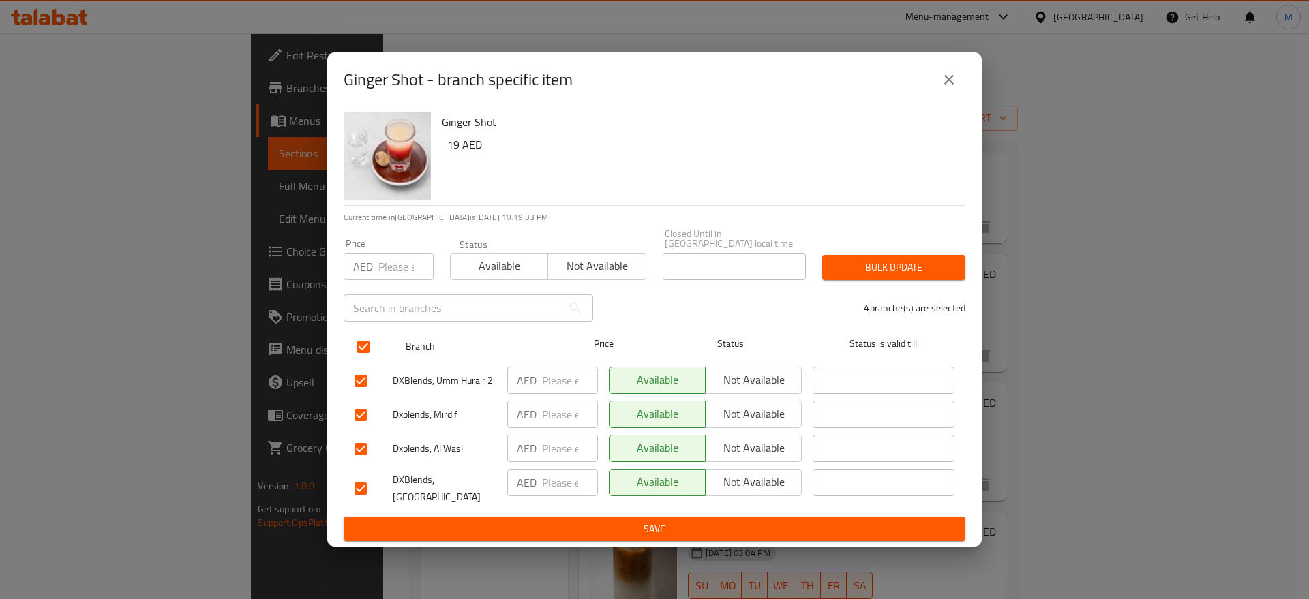
checkbox input "true"
click at [456, 141] on h6 "19 AED" at bounding box center [700, 144] width 507 height 19
copy h6 "19"
click at [402, 248] on div "Price AED Price" at bounding box center [389, 260] width 90 height 42
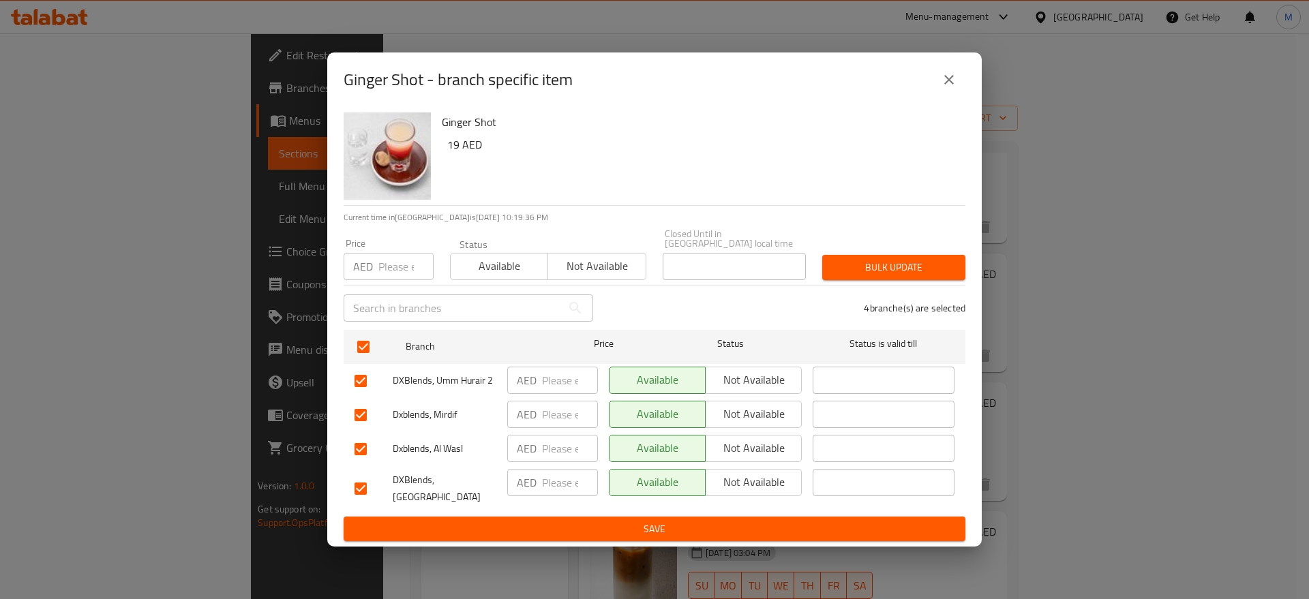
drag, startPoint x: 402, startPoint y: 248, endPoint x: 400, endPoint y: 255, distance: 7.8
click at [400, 255] on div "Price AED Price" at bounding box center [389, 260] width 90 height 42
click at [400, 255] on input "number" at bounding box center [406, 266] width 55 height 27
paste input "19"
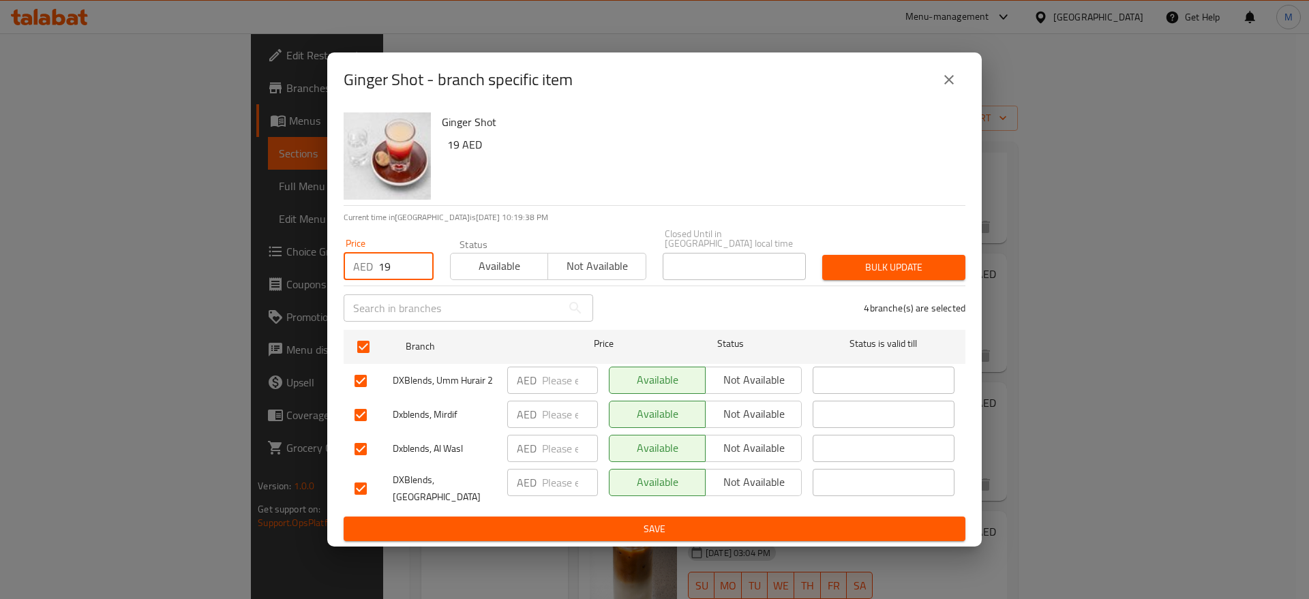
type input "19"
click at [835, 267] on span "Bulk update" at bounding box center [893, 267] width 121 height 17
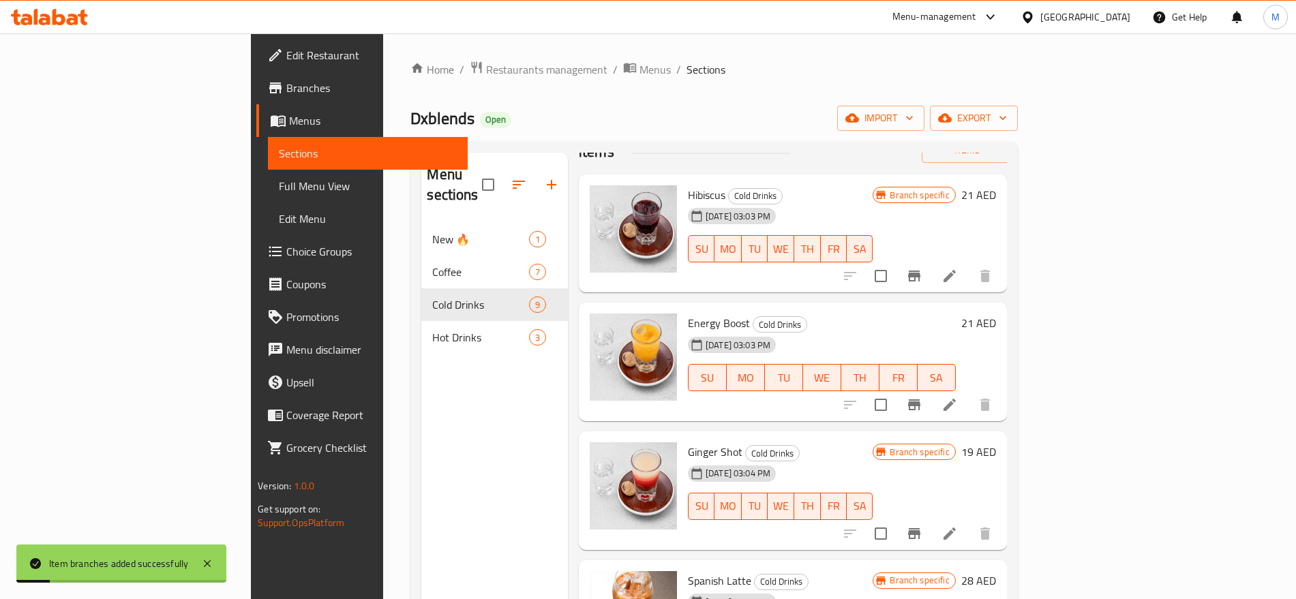
scroll to position [40, 0]
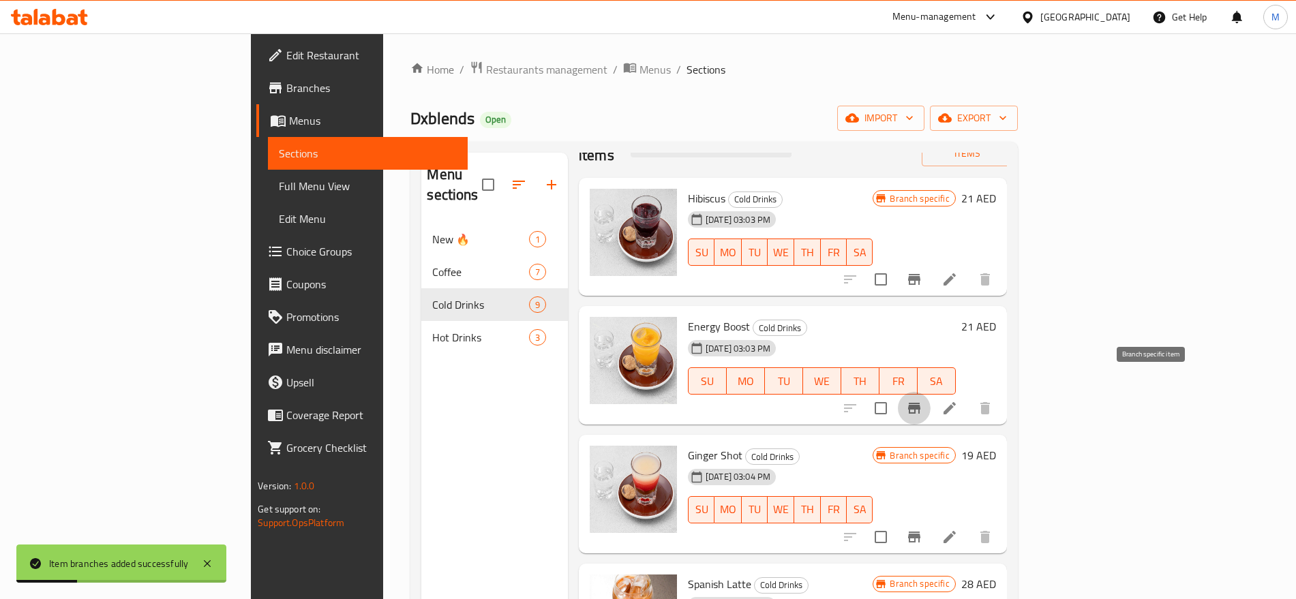
click at [921, 403] on icon "Branch-specific-item" at bounding box center [914, 408] width 12 height 11
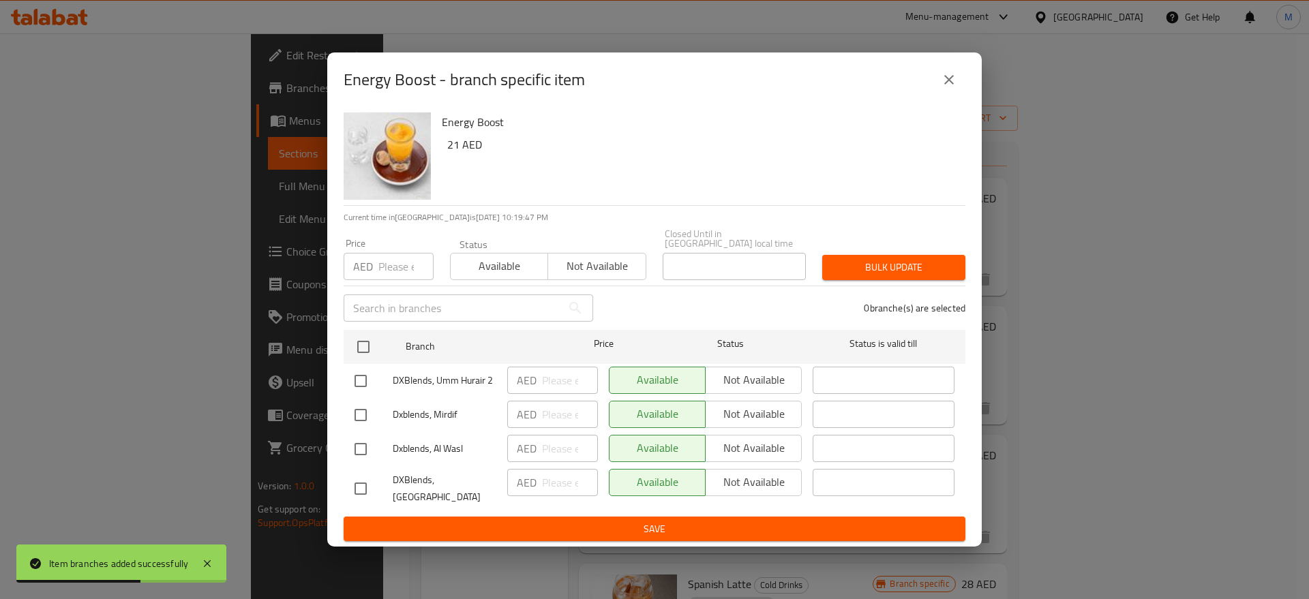
click at [444, 147] on div "Energy Boost 21 AED" at bounding box center [698, 156] width 524 height 98
click at [456, 146] on h6 "21 AED" at bounding box center [700, 144] width 507 height 19
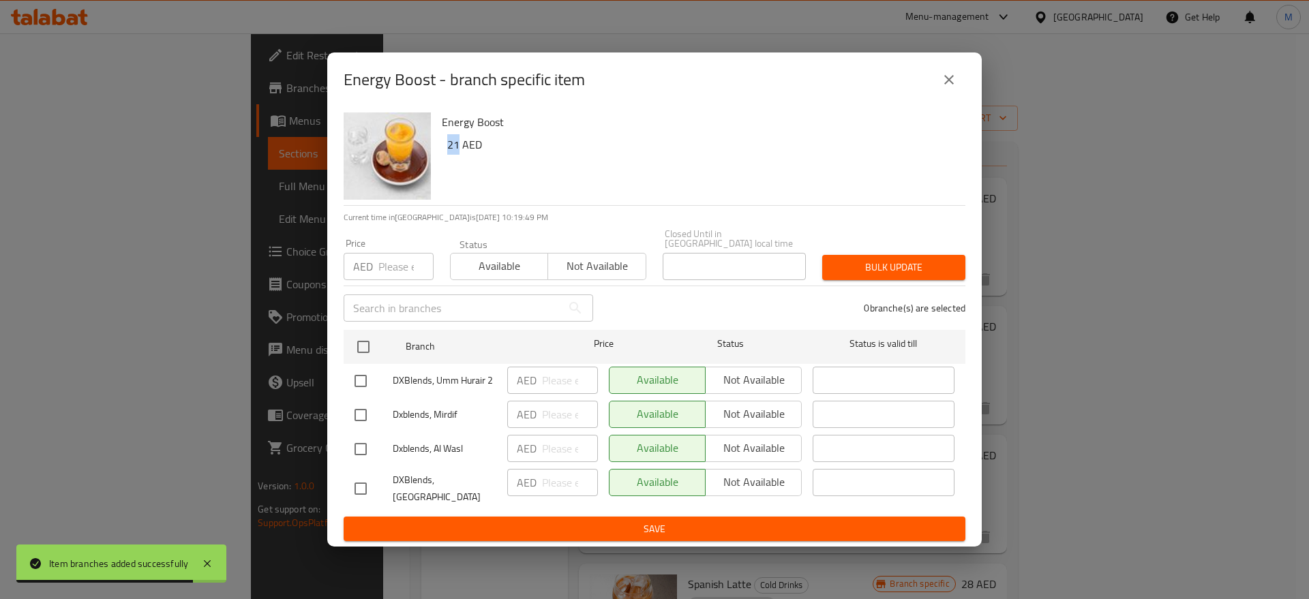
click at [456, 146] on h6 "21 AED" at bounding box center [700, 144] width 507 height 19
copy h6 "21"
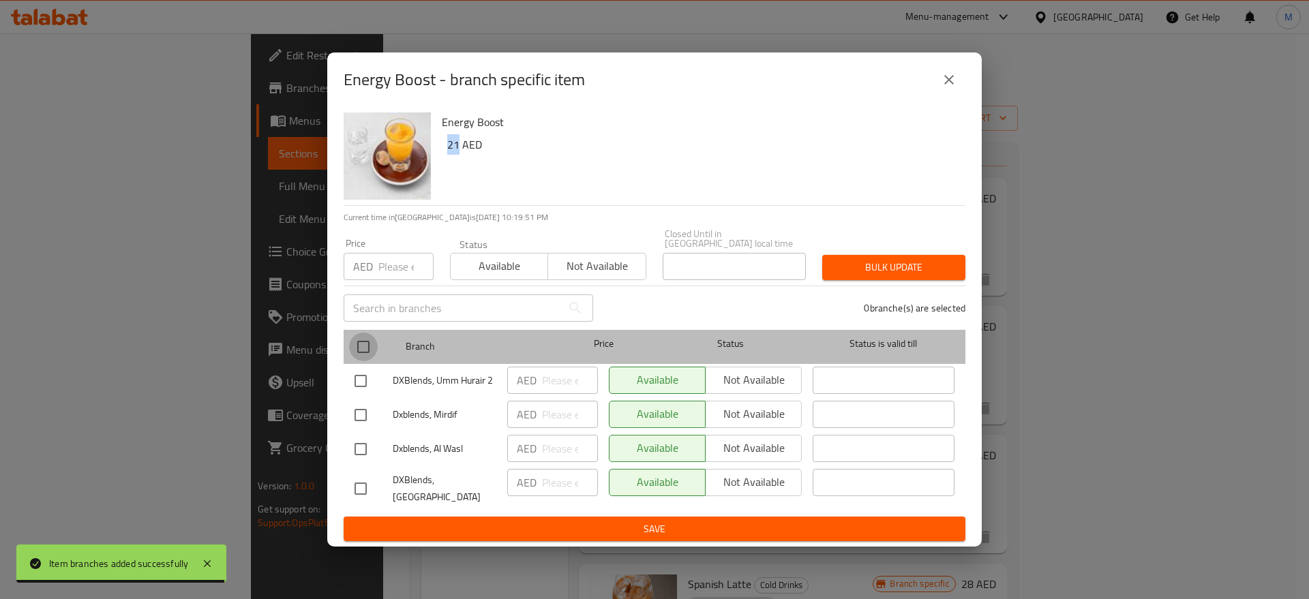
click at [368, 345] on input "checkbox" at bounding box center [363, 347] width 29 height 29
checkbox input "true"
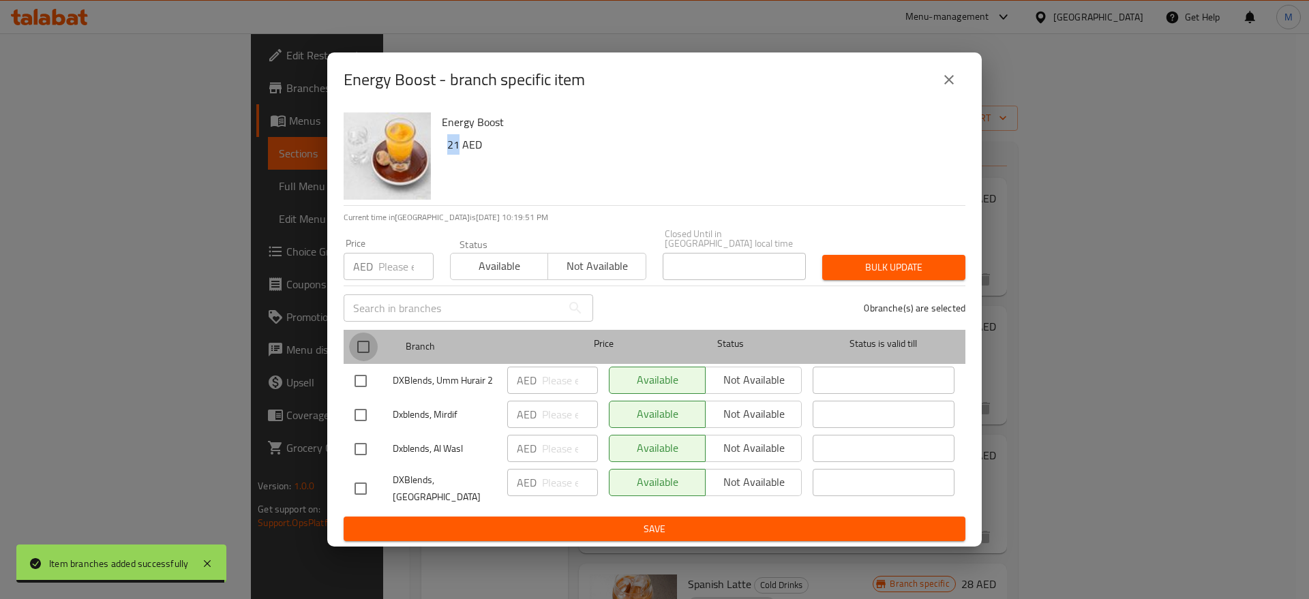
checkbox input "true"
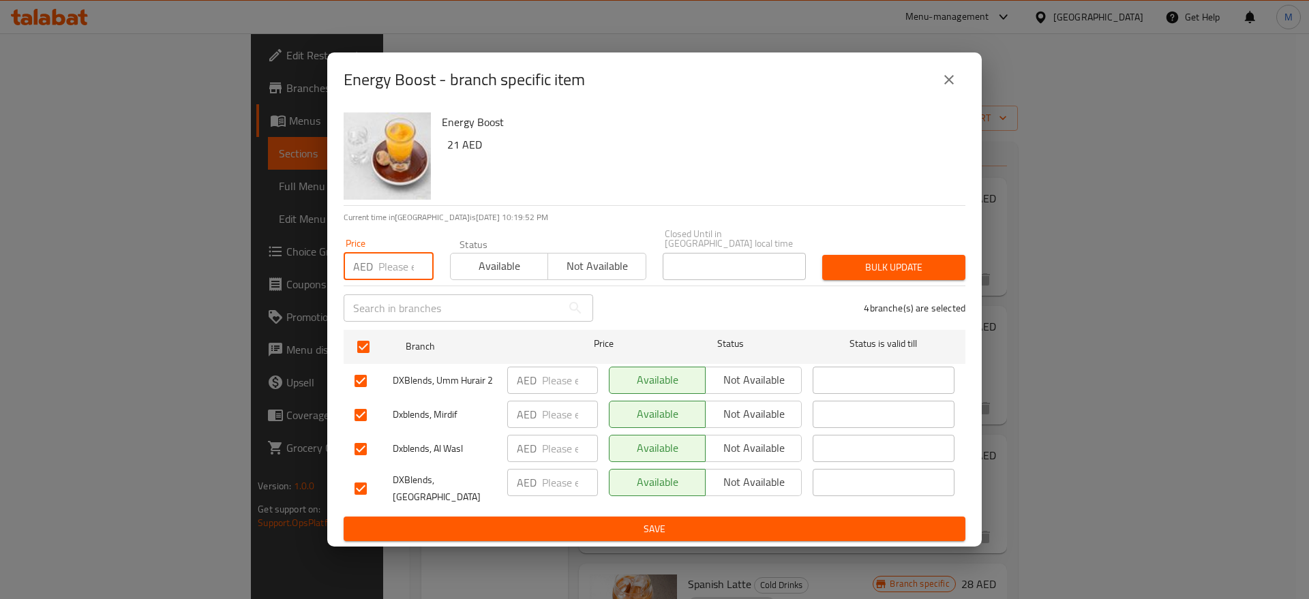
click at [400, 269] on input "number" at bounding box center [406, 266] width 55 height 27
paste input "21"
type input "21"
click at [846, 255] on button "Bulk update" at bounding box center [893, 267] width 143 height 25
click at [846, 254] on div at bounding box center [654, 299] width 1309 height 599
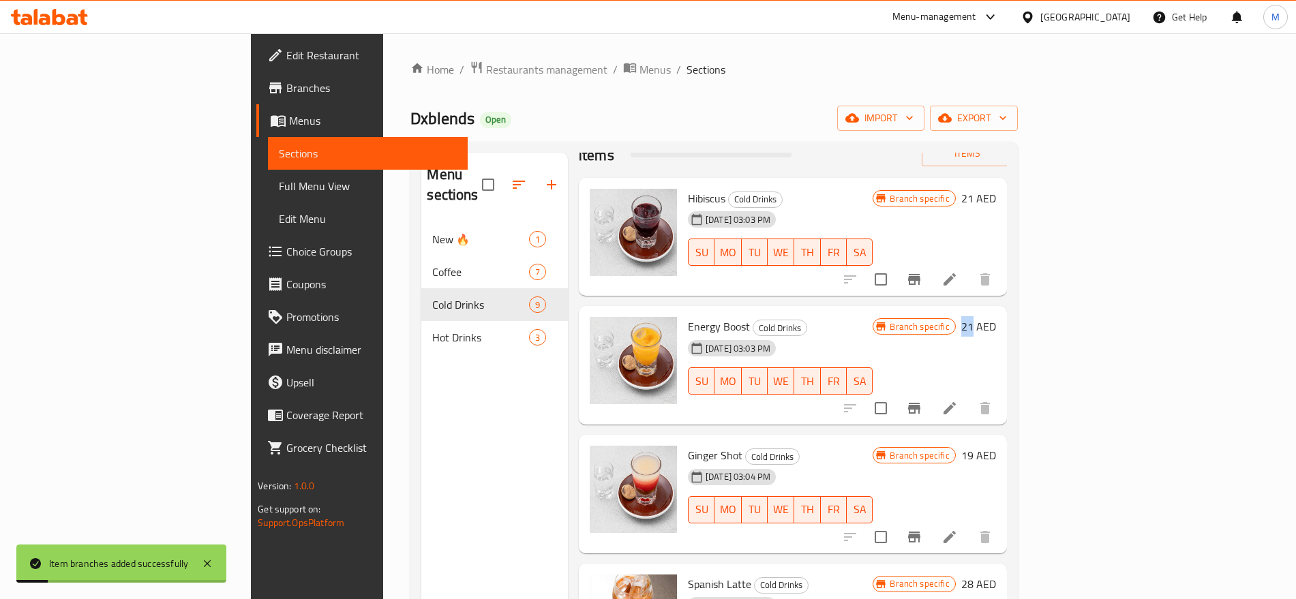
scroll to position [0, 0]
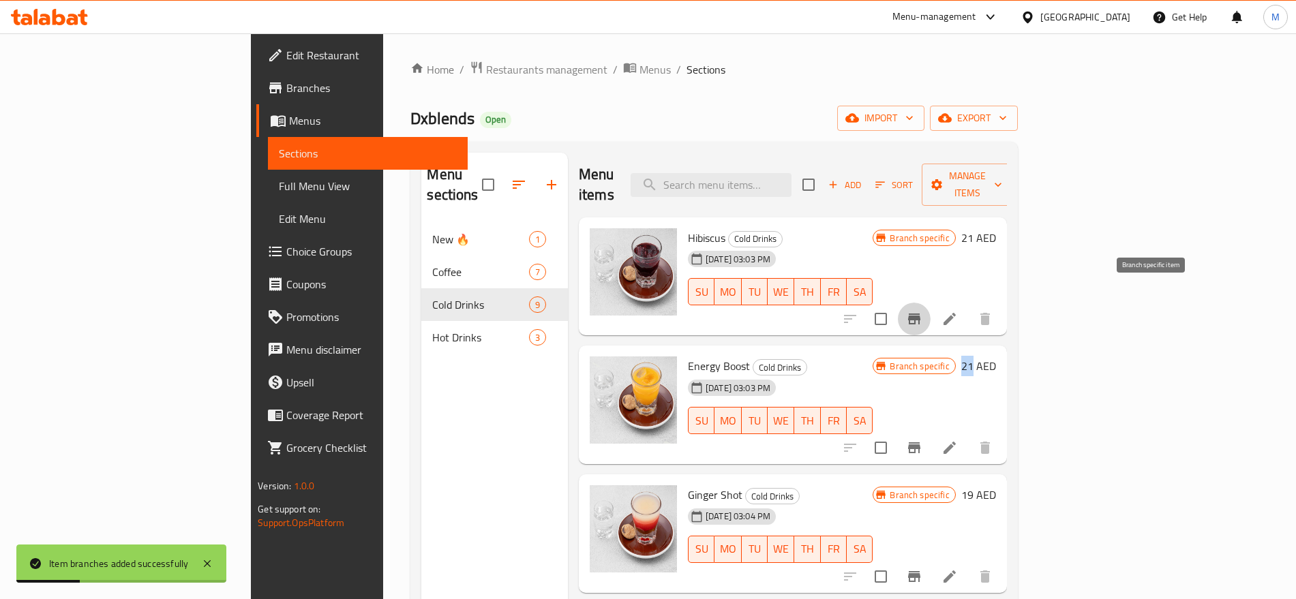
click at [921, 314] on icon "Branch-specific-item" at bounding box center [914, 319] width 12 height 11
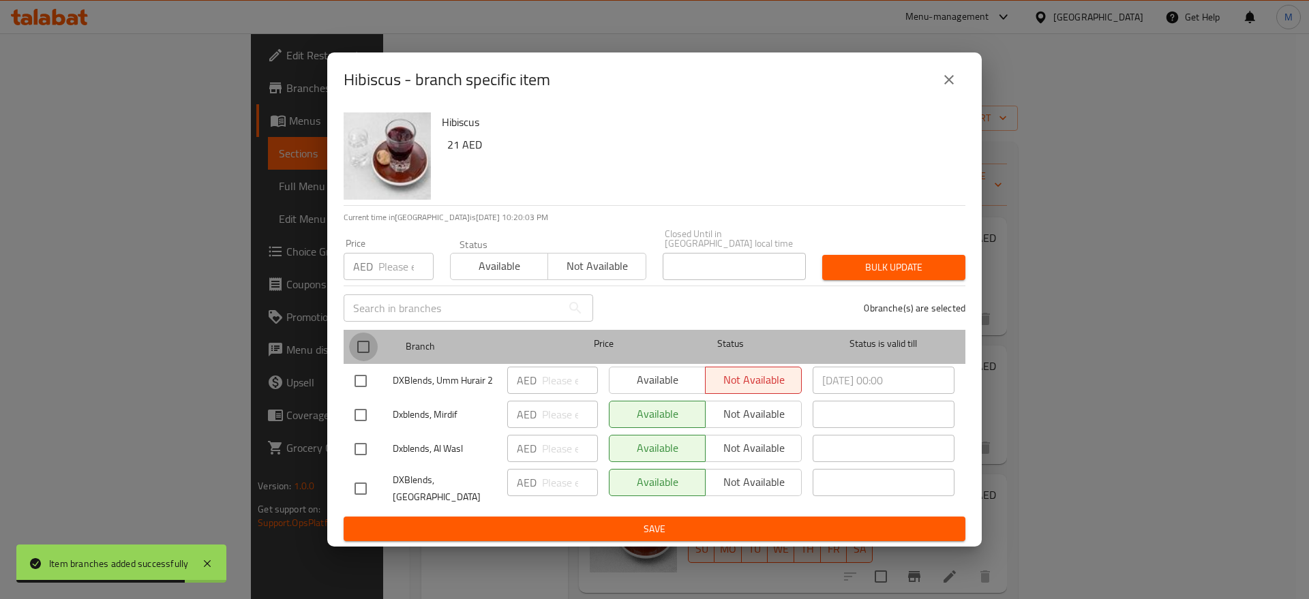
click at [372, 349] on input "checkbox" at bounding box center [363, 347] width 29 height 29
checkbox input "true"
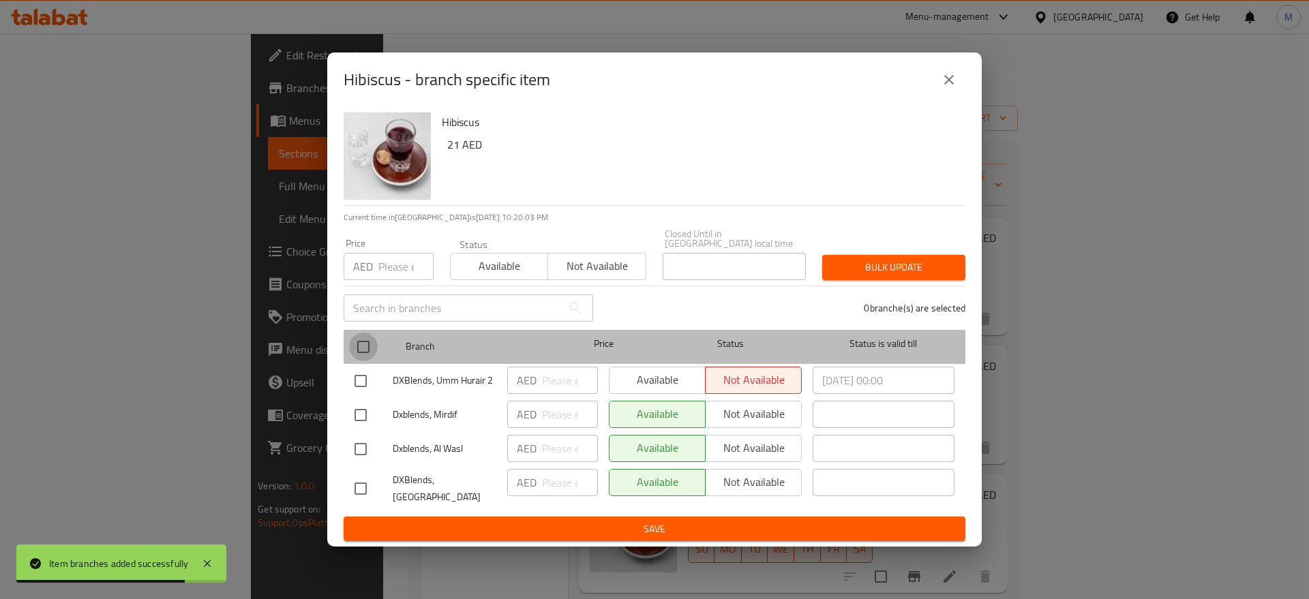
checkbox input "true"
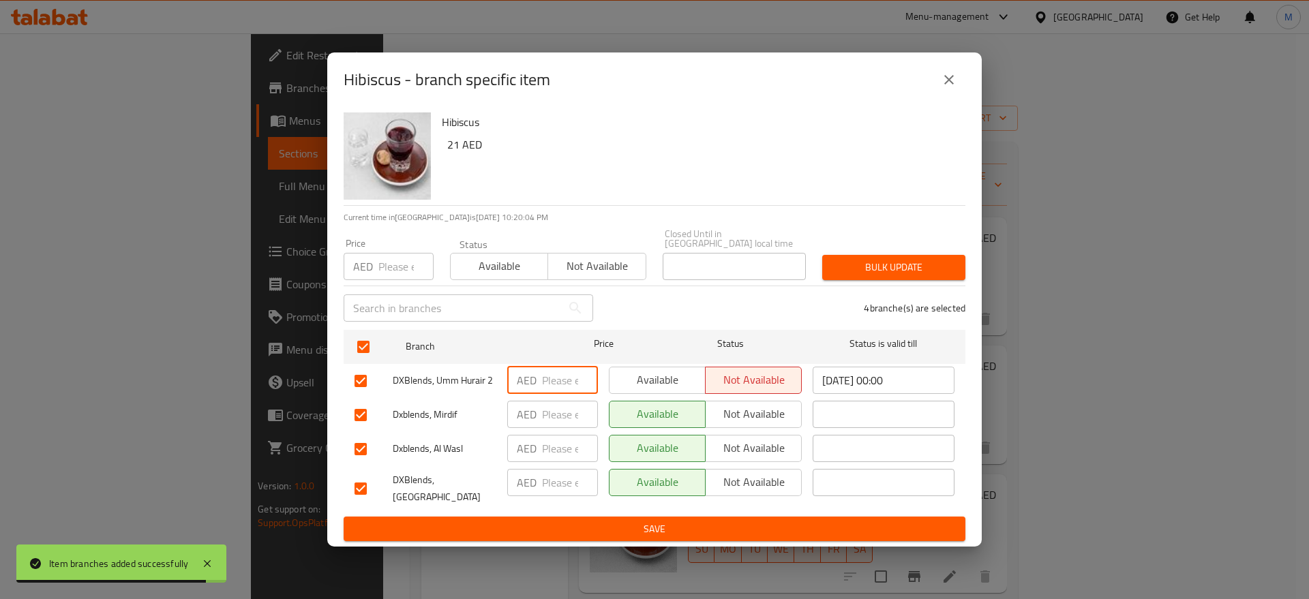
click at [554, 387] on input "number" at bounding box center [570, 380] width 56 height 27
click at [392, 265] on input "number" at bounding box center [406, 266] width 55 height 27
paste input "21"
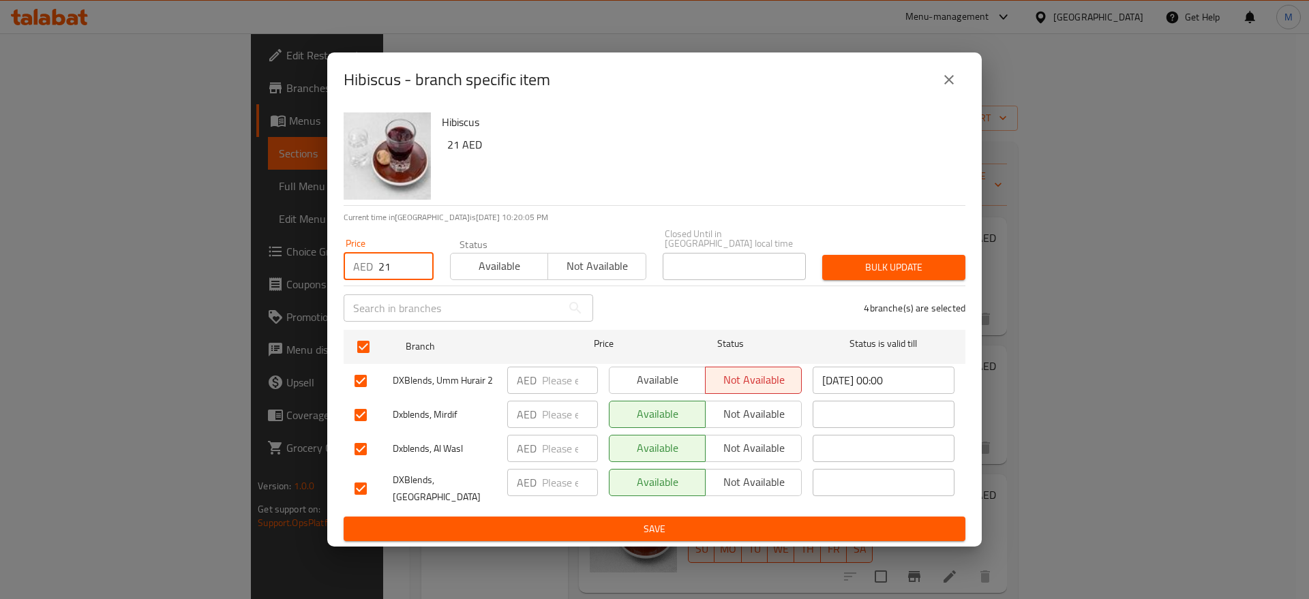
type input "21"
click at [866, 257] on button "Bulk update" at bounding box center [893, 267] width 143 height 25
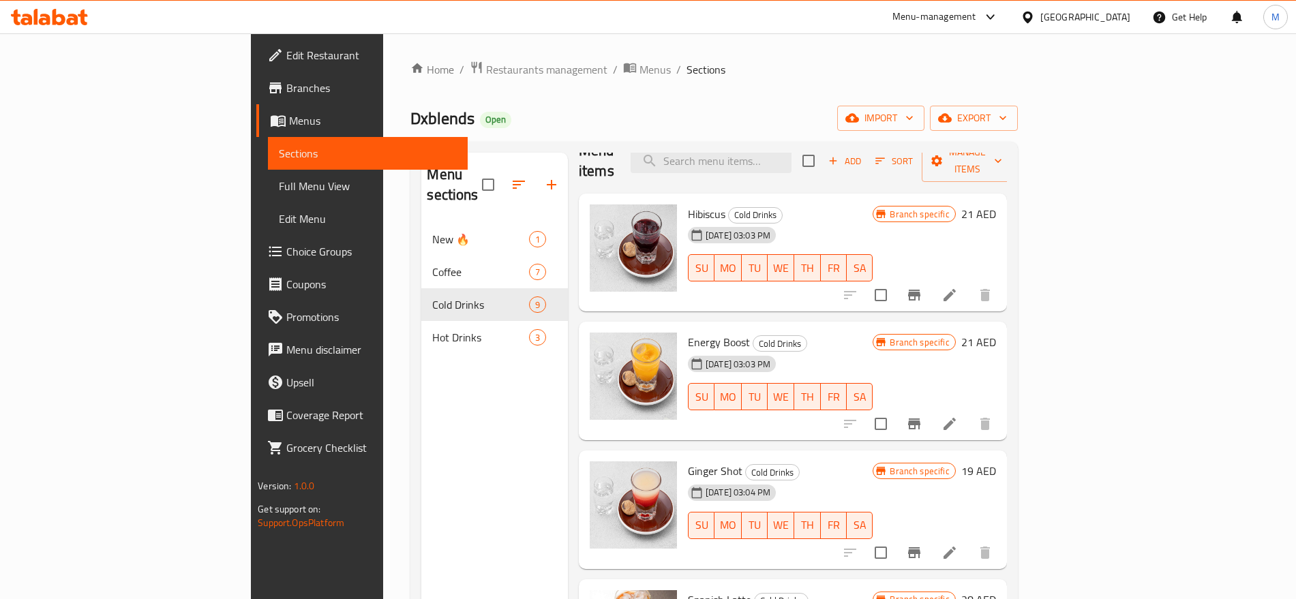
scroll to position [25, 0]
click at [923, 415] on icon "Branch-specific-item" at bounding box center [914, 423] width 16 height 16
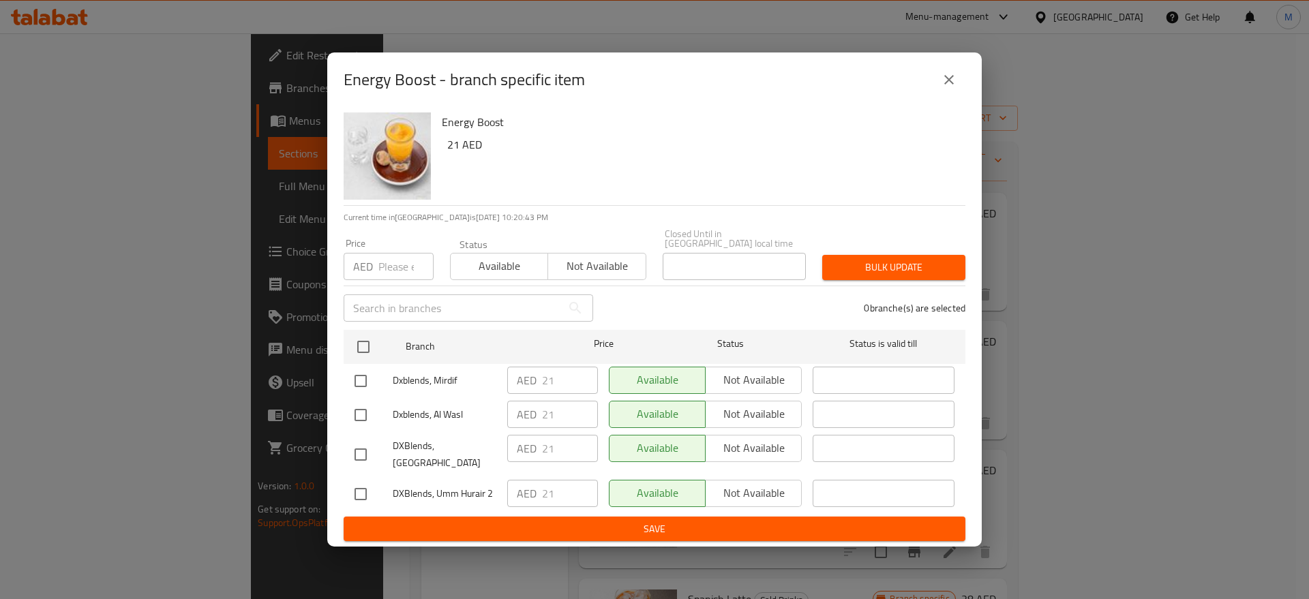
drag, startPoint x: 934, startPoint y: 57, endPoint x: 943, endPoint y: 68, distance: 14.5
click at [943, 68] on div "Energy Boost - branch specific item" at bounding box center [654, 80] width 655 height 55
click at [943, 68] on button "close" at bounding box center [949, 79] width 33 height 33
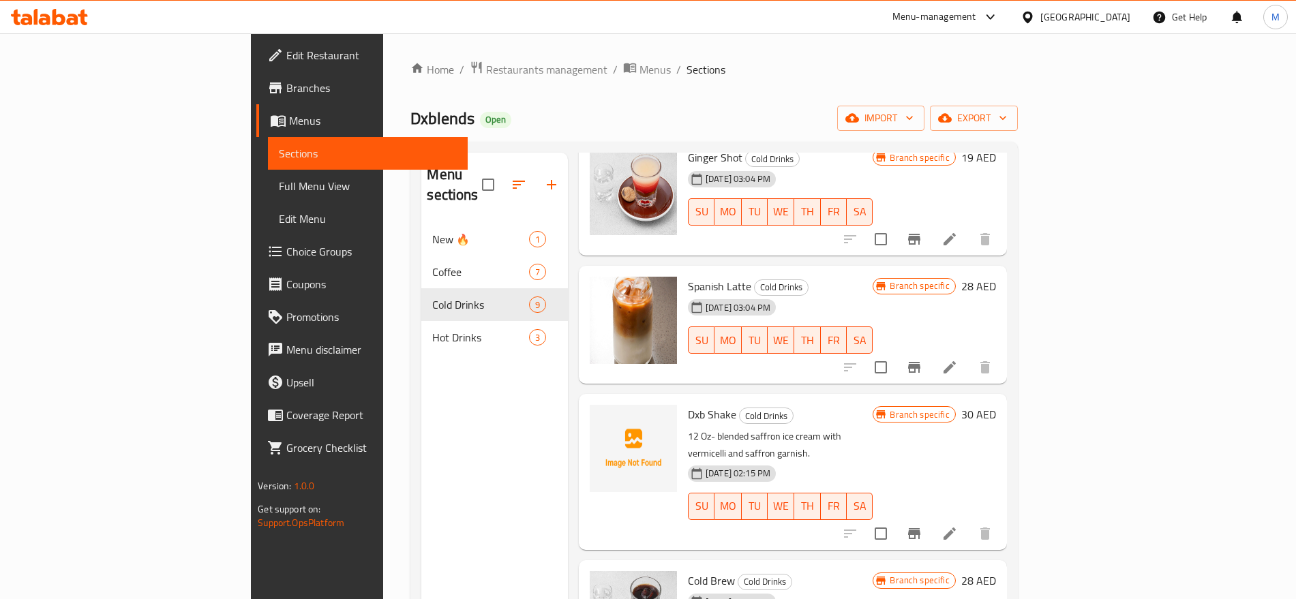
scroll to position [341, 0]
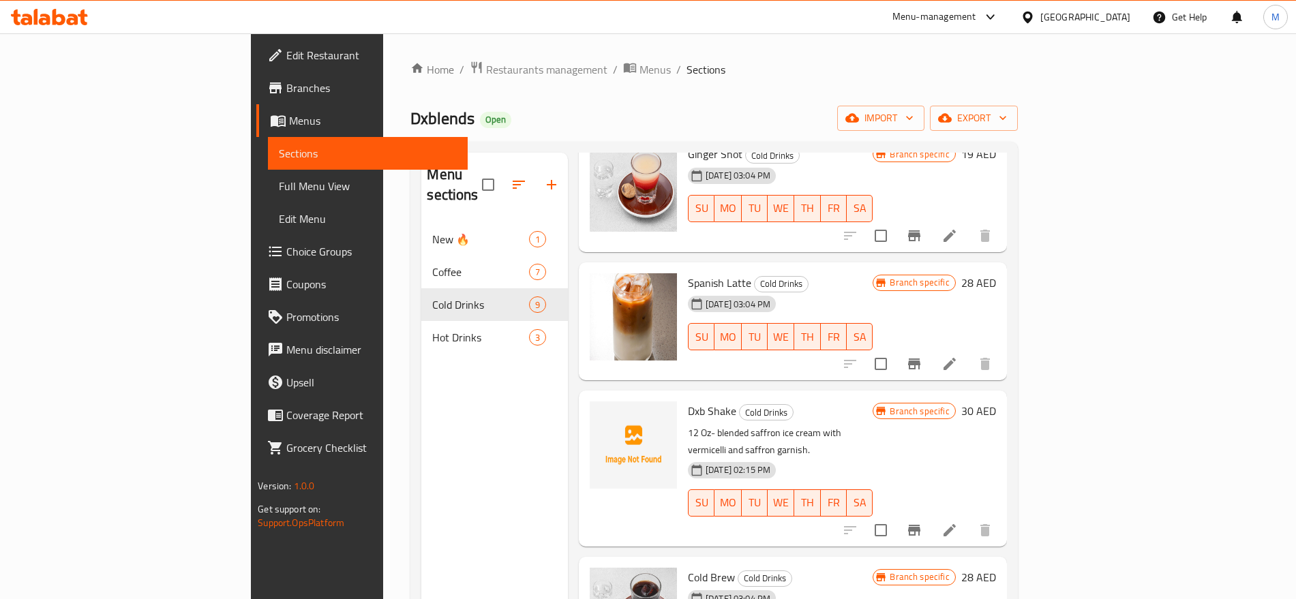
click at [818, 294] on div "[DATE] 03:04 PM SU MO TU WE TH FR SA" at bounding box center [781, 328] width 196 height 74
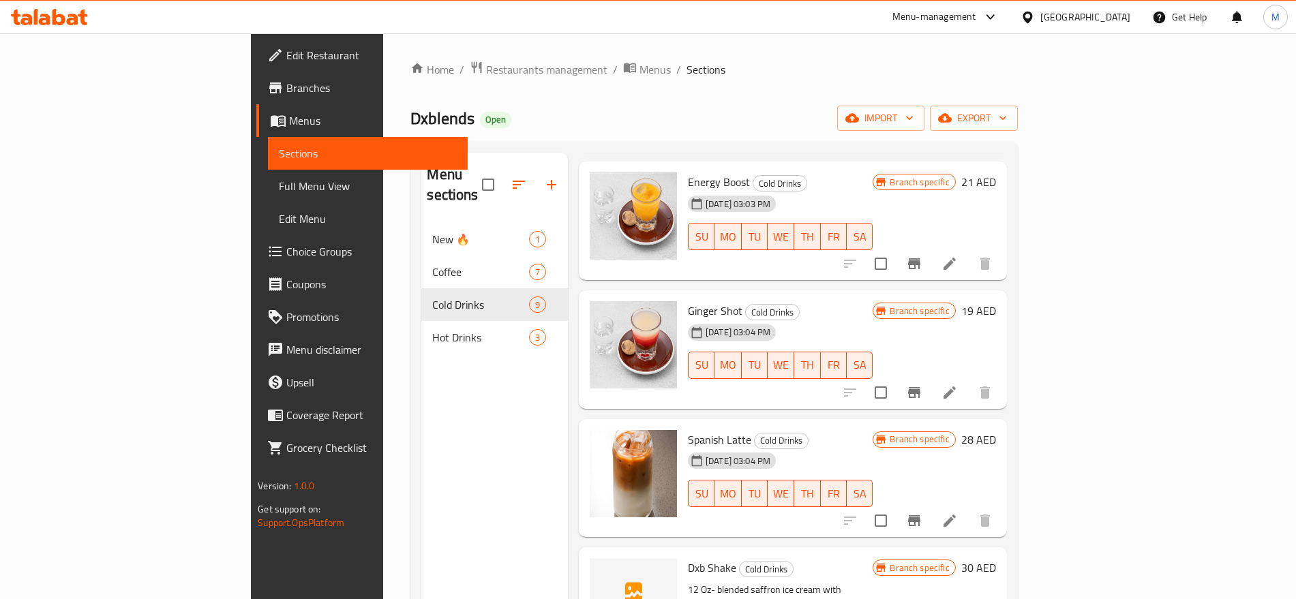
scroll to position [0, 0]
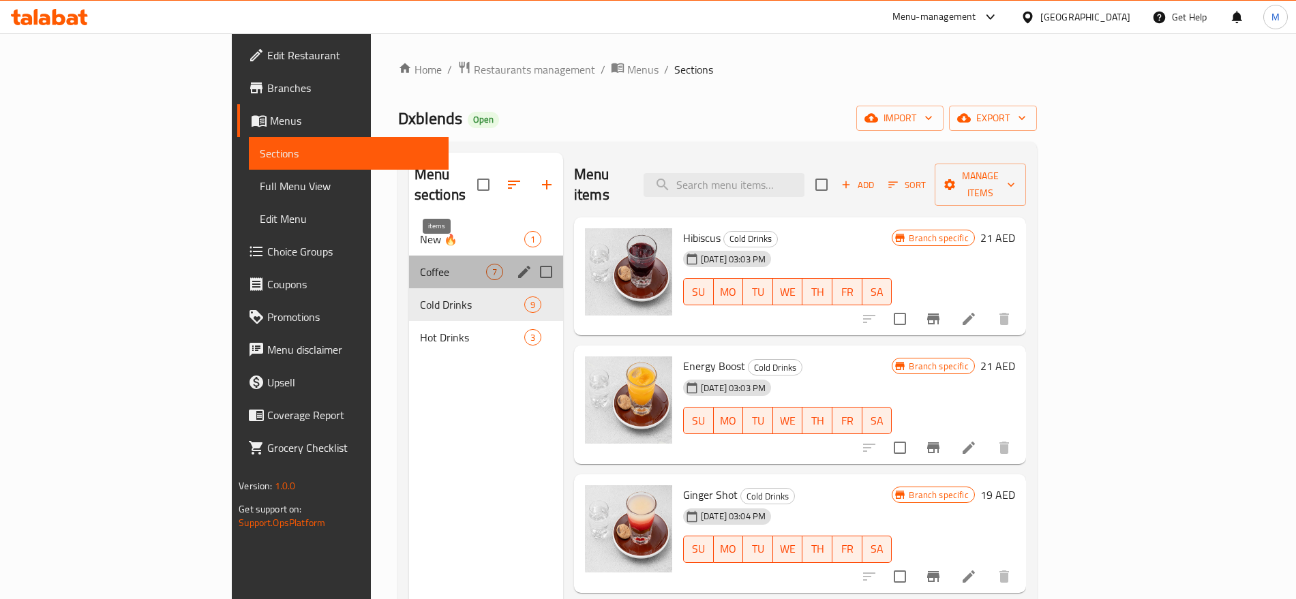
click at [487, 266] on span "7" at bounding box center [495, 272] width 16 height 13
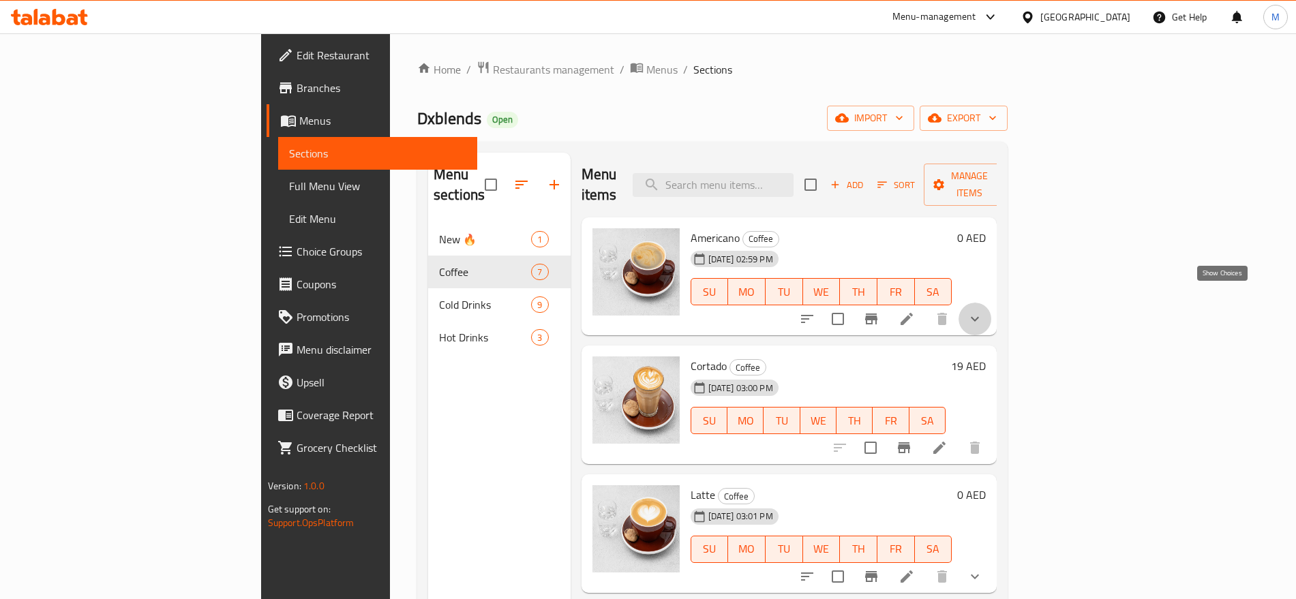
click at [983, 311] on icon "show more" at bounding box center [975, 319] width 16 height 16
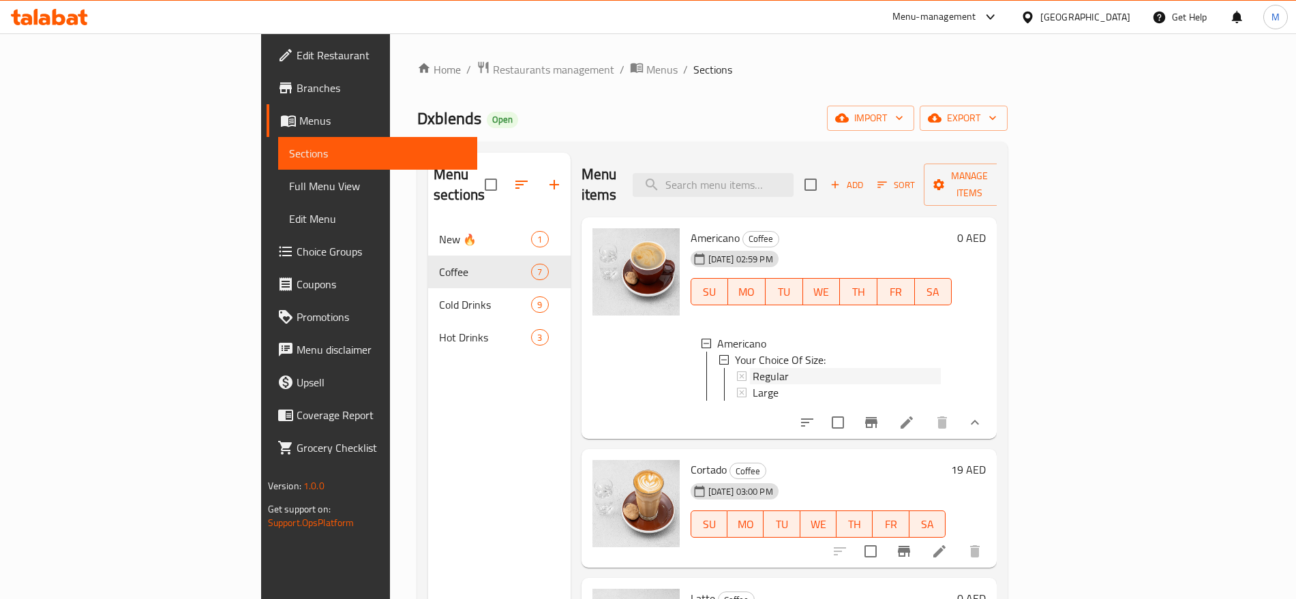
click at [756, 368] on div "Regular" at bounding box center [847, 376] width 189 height 16
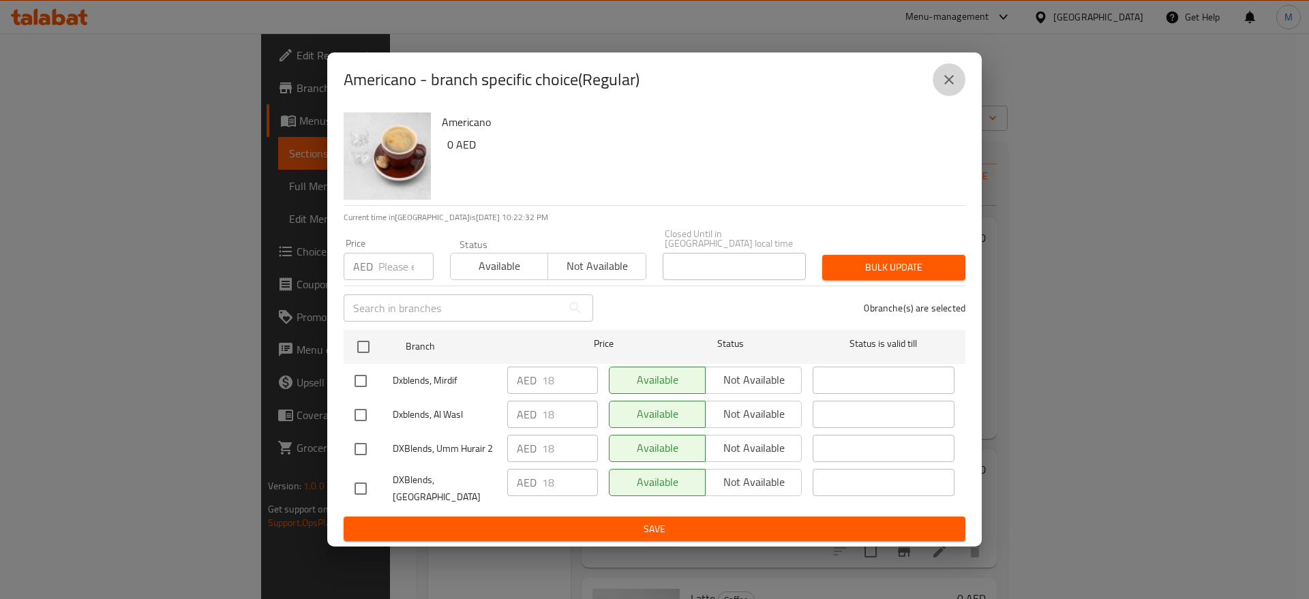
click at [965, 78] on button "close" at bounding box center [949, 79] width 33 height 33
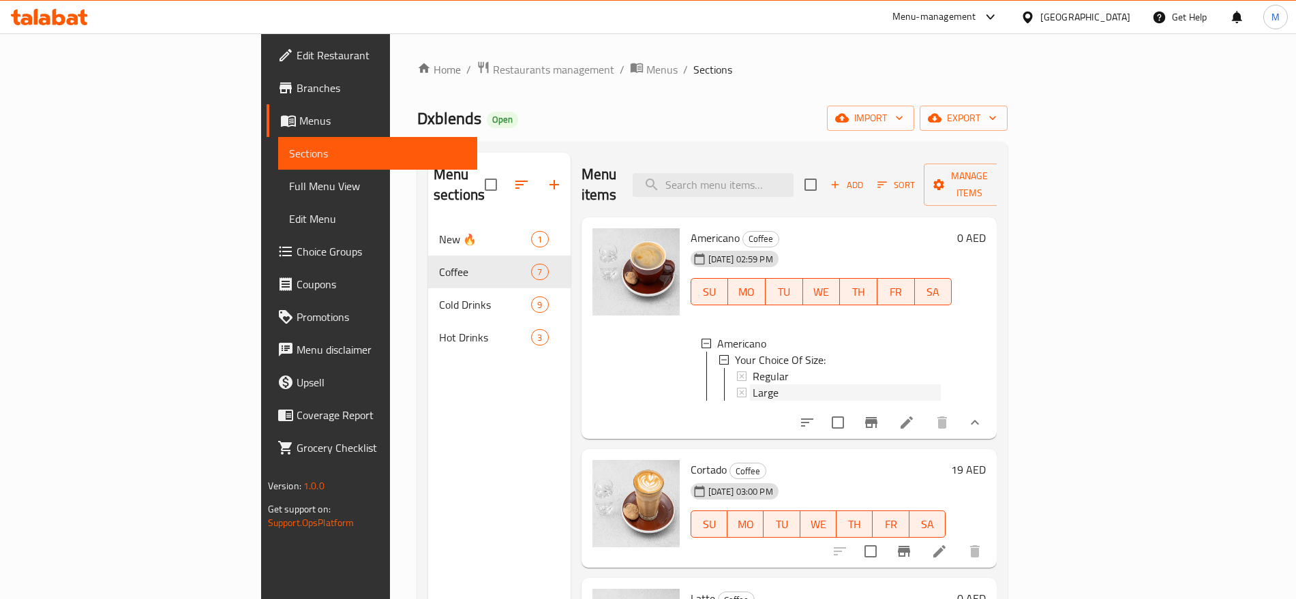
click at [753, 385] on div "Large" at bounding box center [847, 393] width 189 height 16
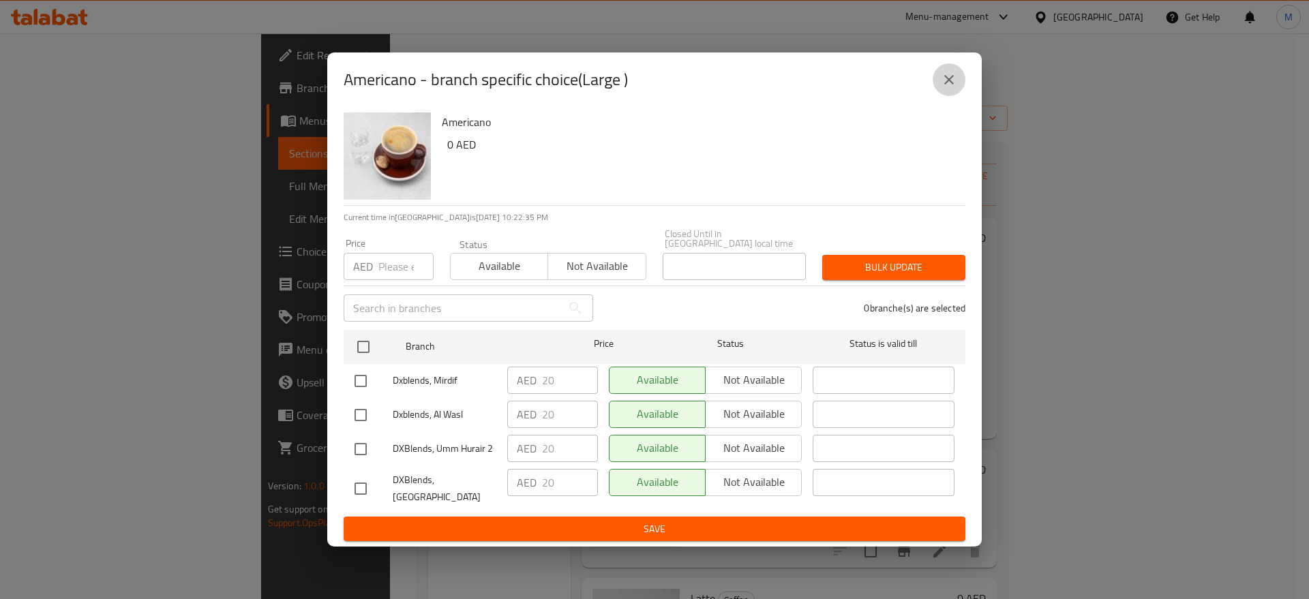
click at [940, 78] on button "close" at bounding box center [949, 79] width 33 height 33
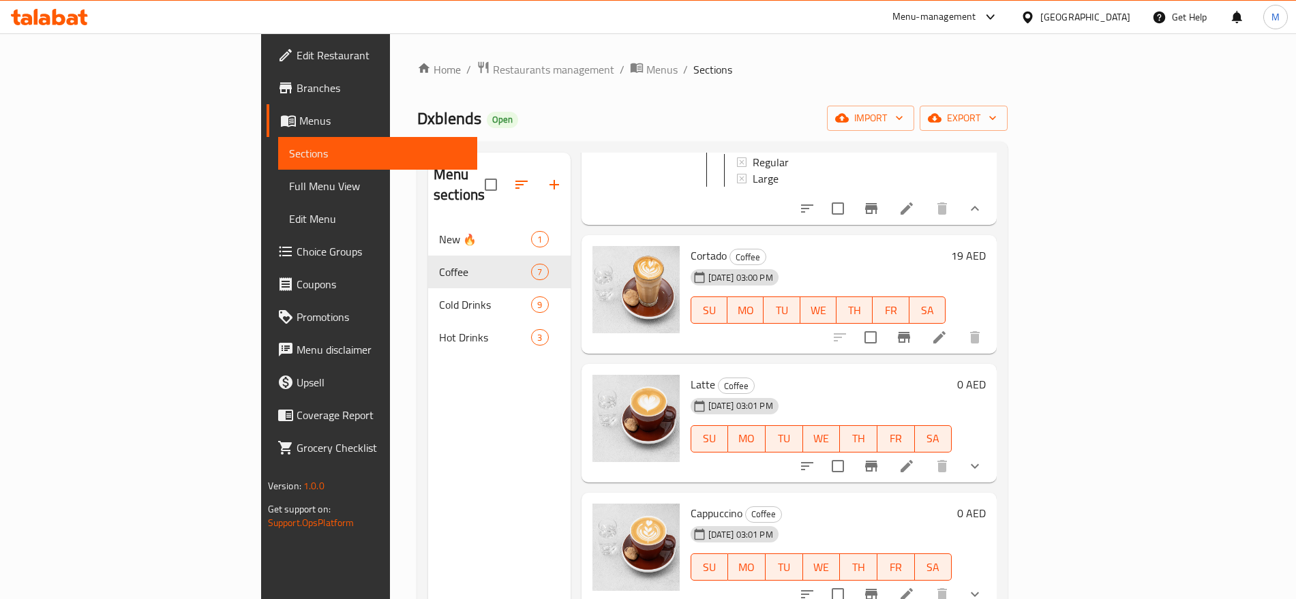
scroll to position [215, 0]
click at [912, 331] on icon "Branch-specific-item" at bounding box center [904, 337] width 16 height 16
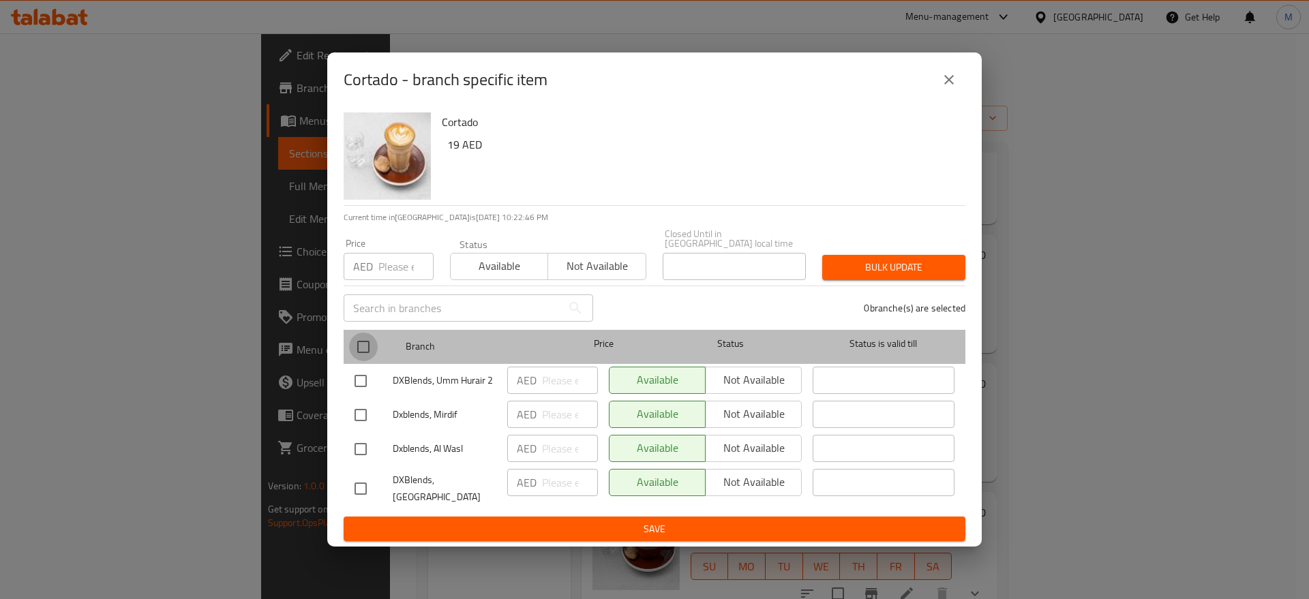
click at [350, 353] on input "checkbox" at bounding box center [363, 347] width 29 height 29
checkbox input "true"
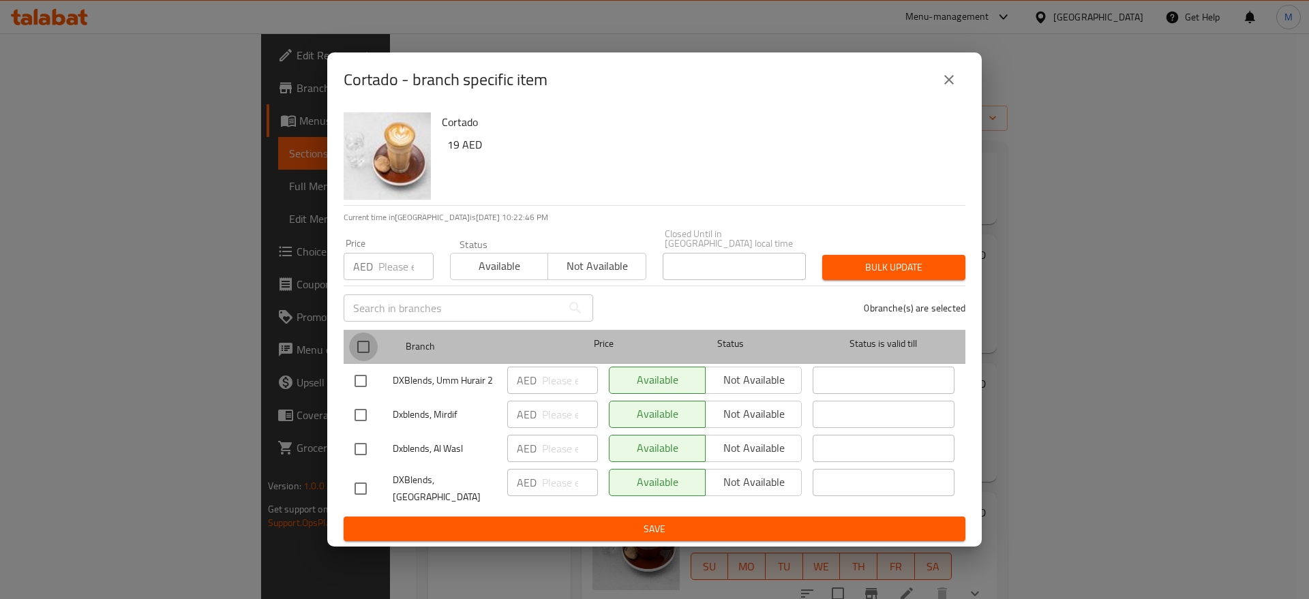
checkbox input "true"
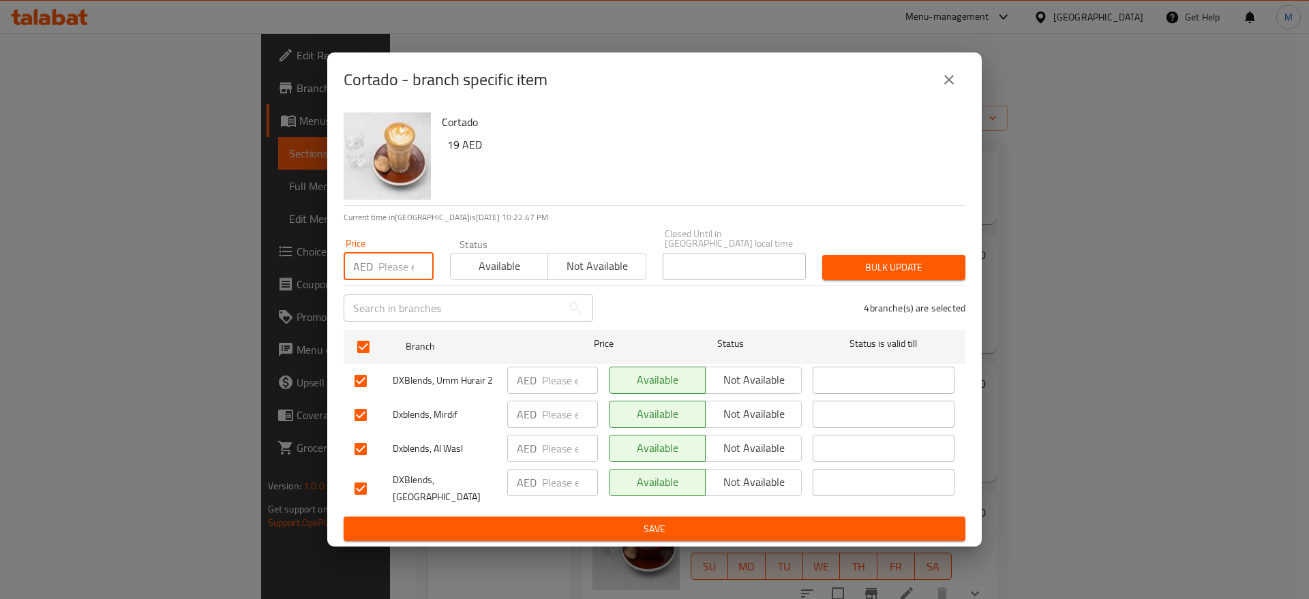
click at [394, 272] on input "number" at bounding box center [406, 266] width 55 height 27
type input "19"
click at [920, 270] on span "Bulk update" at bounding box center [893, 267] width 121 height 17
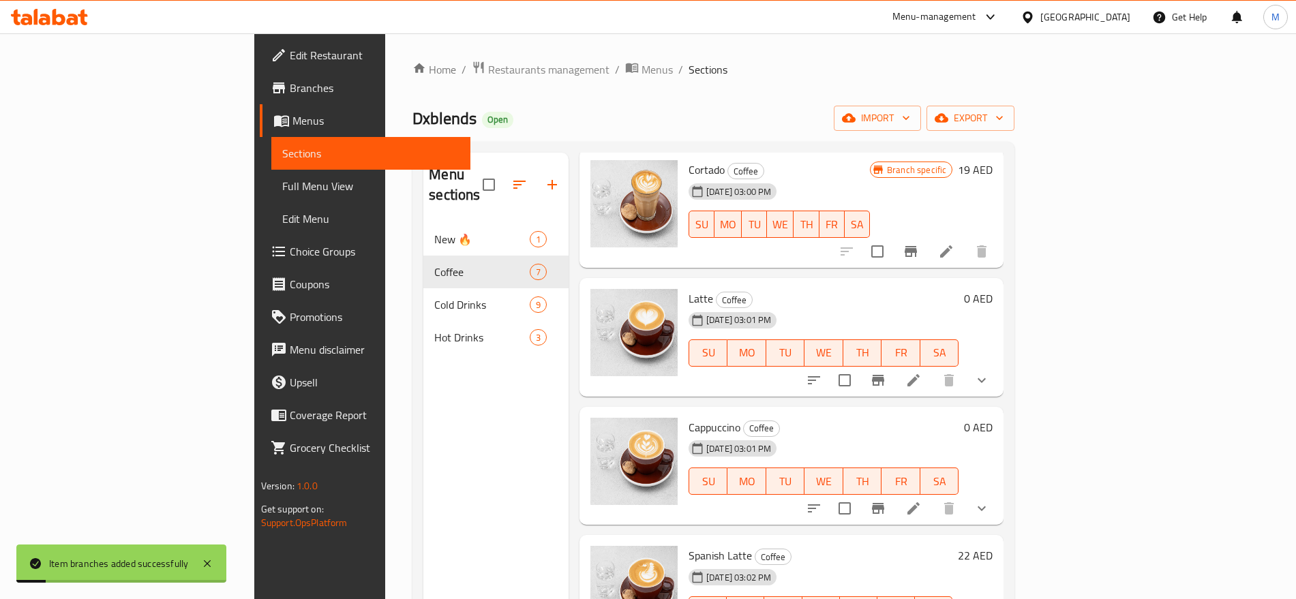
scroll to position [310, 0]
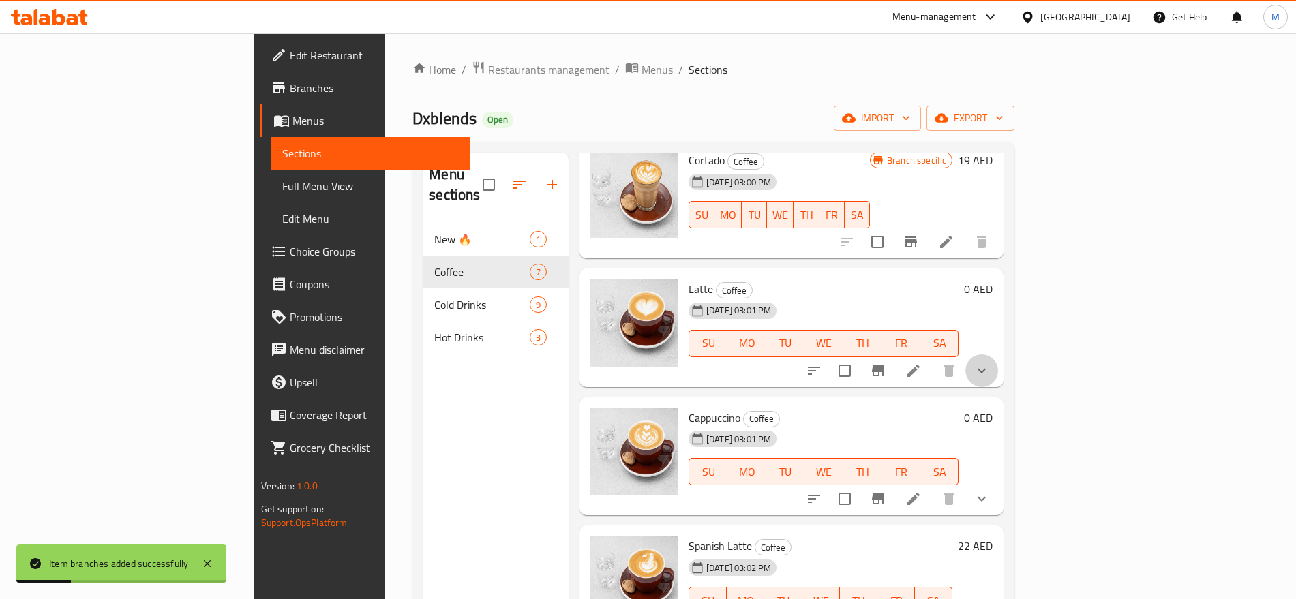
click at [998, 359] on button "show more" at bounding box center [982, 371] width 33 height 33
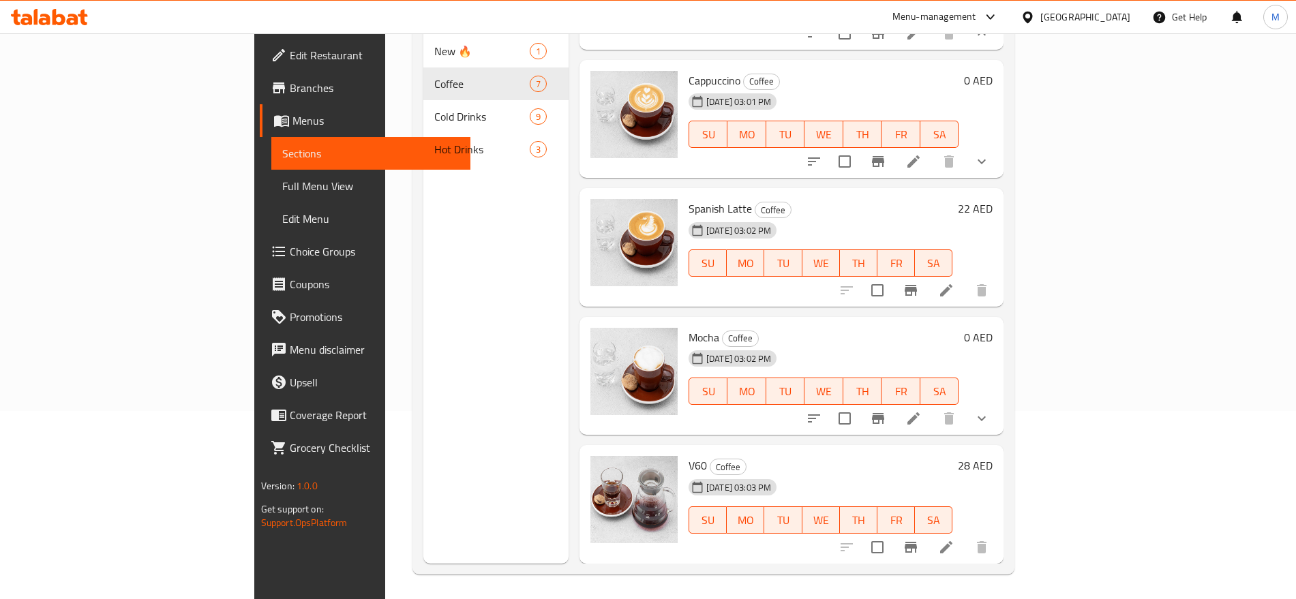
scroll to position [191, 0]
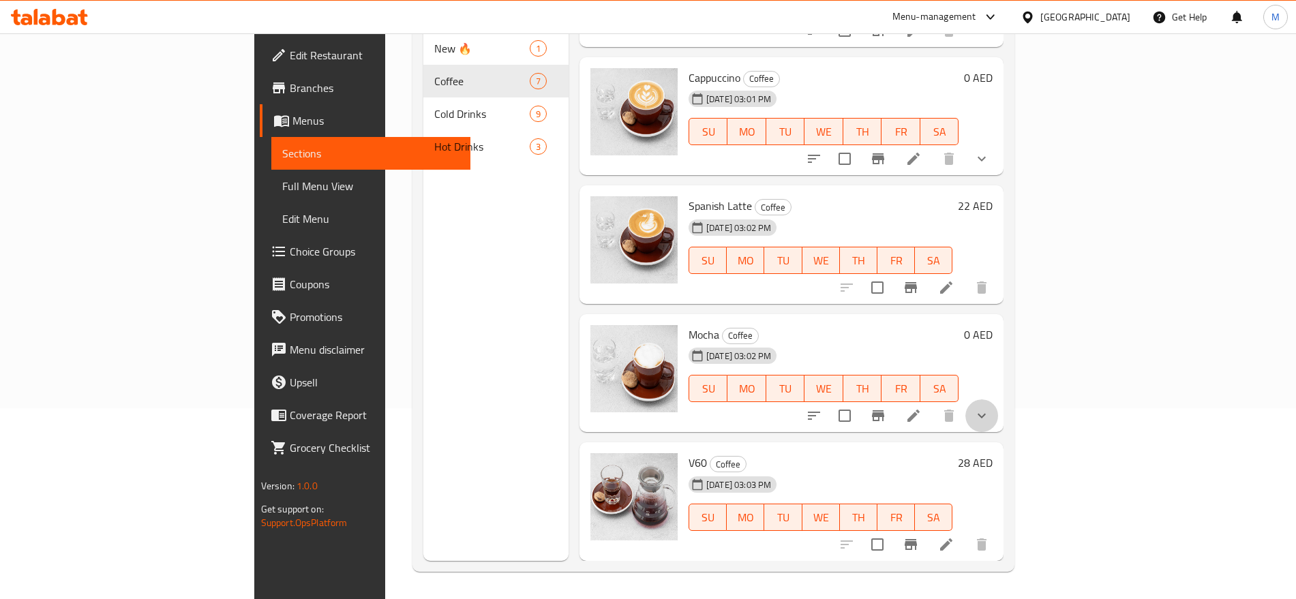
click at [998, 426] on button "show more" at bounding box center [982, 416] width 33 height 33
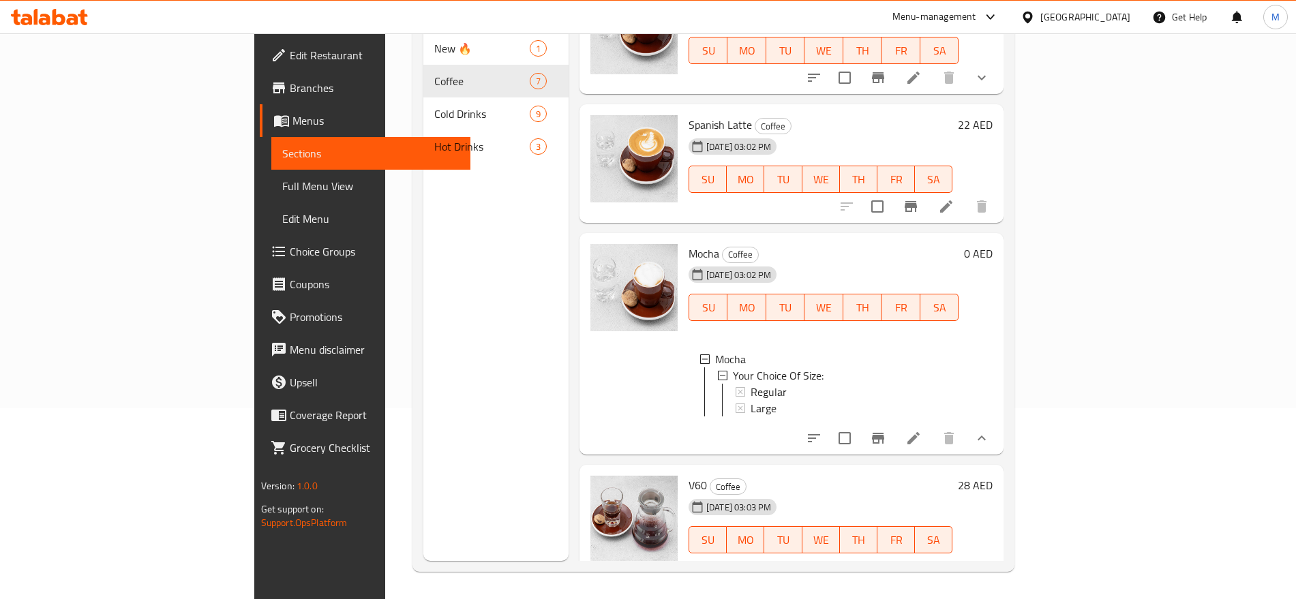
scroll to position [685, 0]
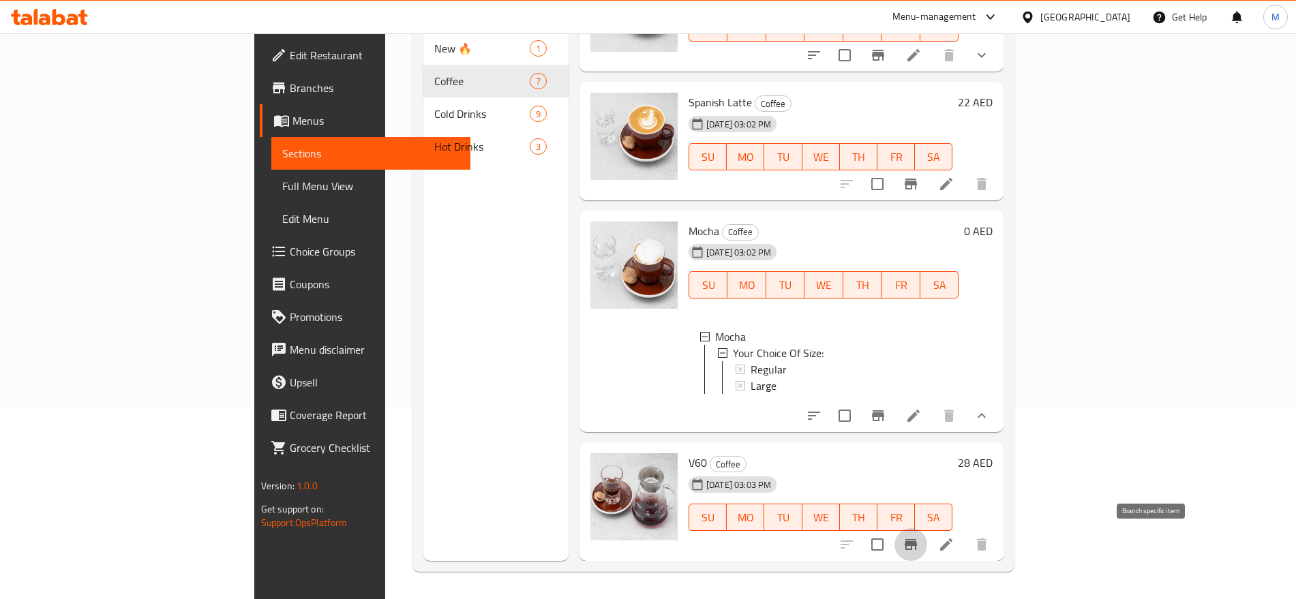
click at [927, 547] on button "Branch-specific-item" at bounding box center [911, 545] width 33 height 33
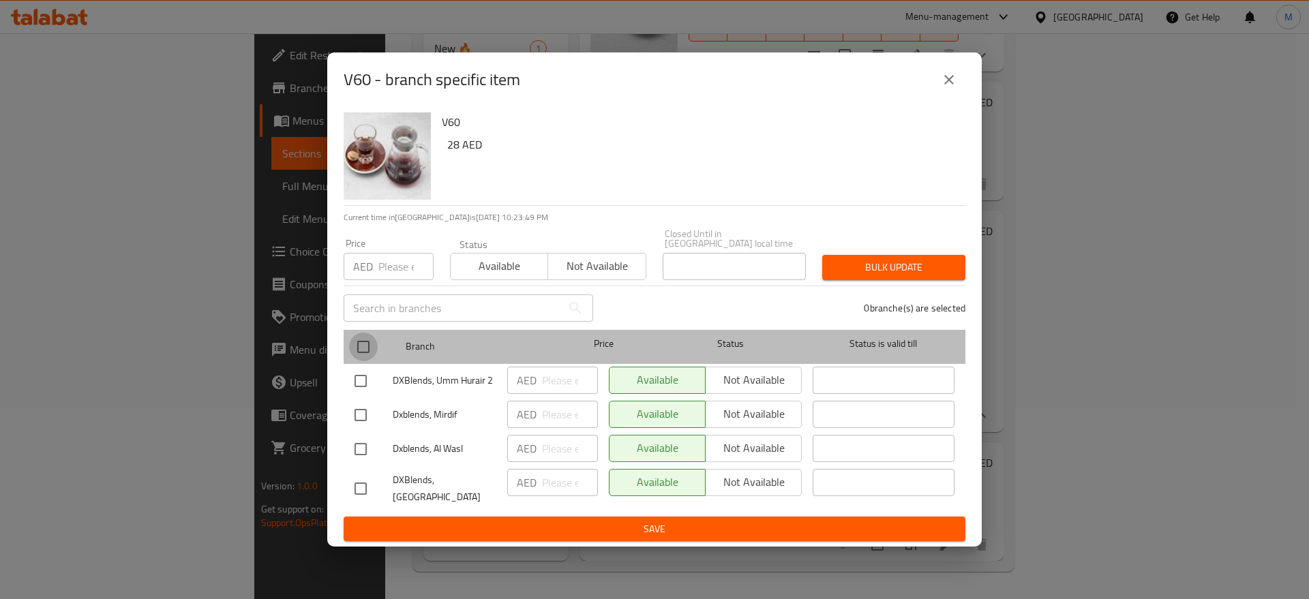
click at [372, 340] on input "checkbox" at bounding box center [363, 347] width 29 height 29
checkbox input "true"
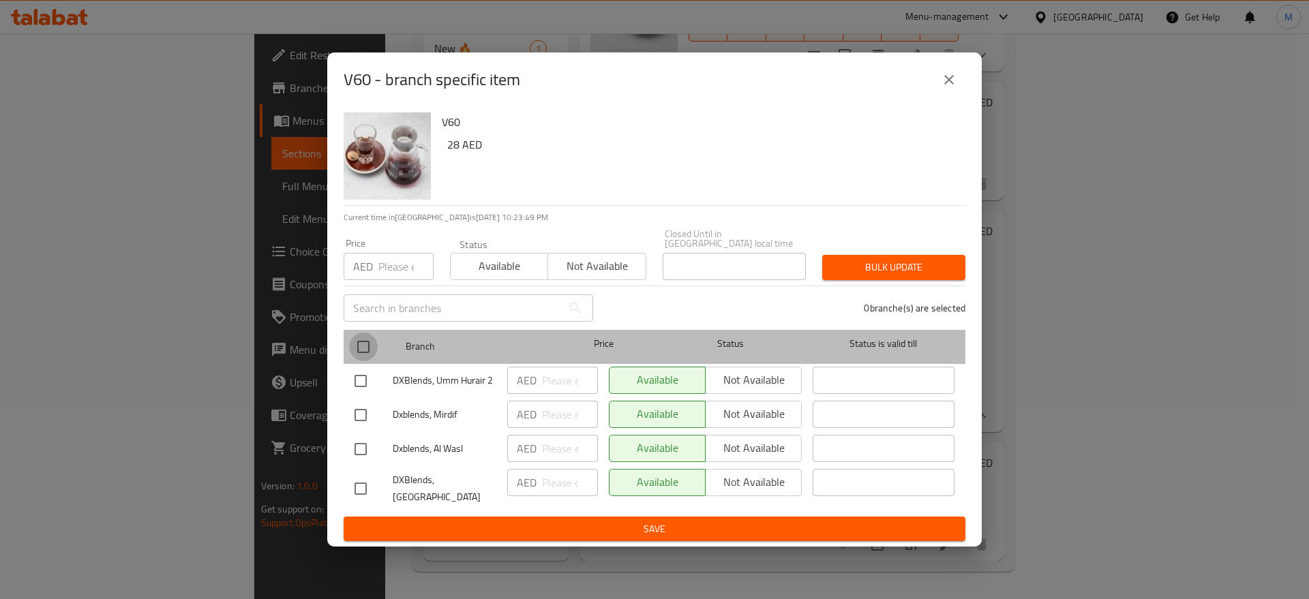
checkbox input "true"
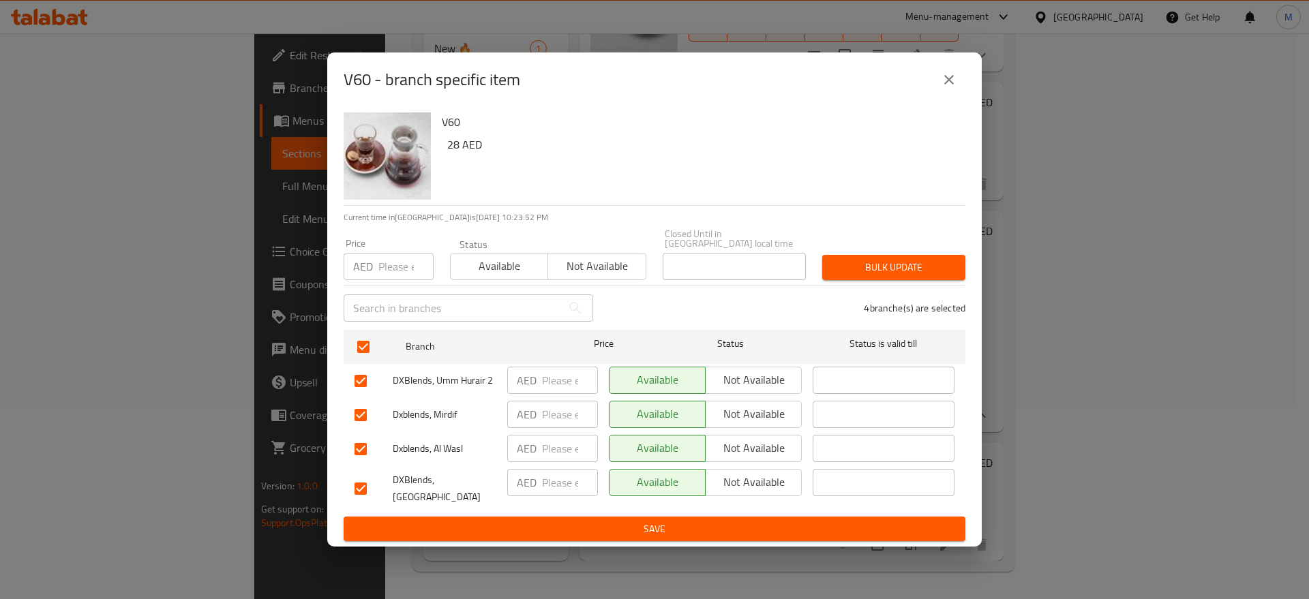
click at [457, 136] on h6 "28 AED" at bounding box center [700, 144] width 507 height 19
drag, startPoint x: 441, startPoint y: 149, endPoint x: 460, endPoint y: 140, distance: 20.4
click at [460, 140] on div "V60 28 AED" at bounding box center [698, 156] width 524 height 98
click at [460, 140] on h6 "28 AED" at bounding box center [700, 144] width 507 height 19
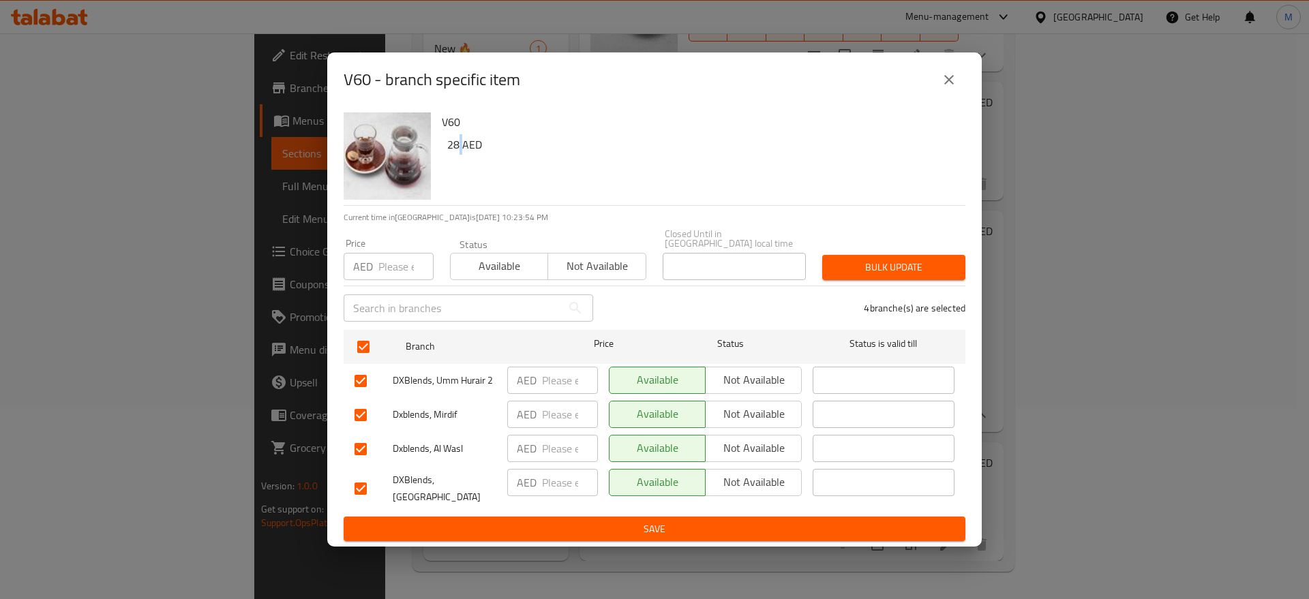
click at [460, 140] on h6 "28 AED" at bounding box center [700, 144] width 507 height 19
click at [451, 148] on h6 "28 AED" at bounding box center [700, 144] width 507 height 19
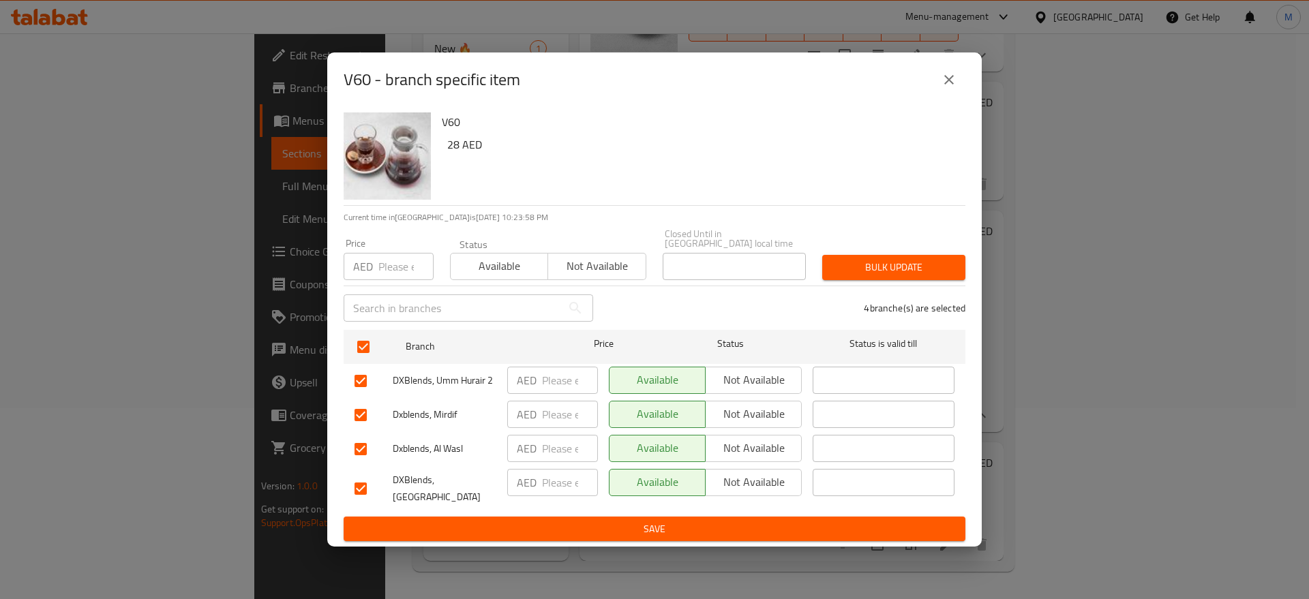
click at [451, 148] on h6 "28 AED" at bounding box center [700, 144] width 507 height 19
copy h6 "28"
click at [404, 262] on input "number" at bounding box center [406, 266] width 55 height 27
paste input "28"
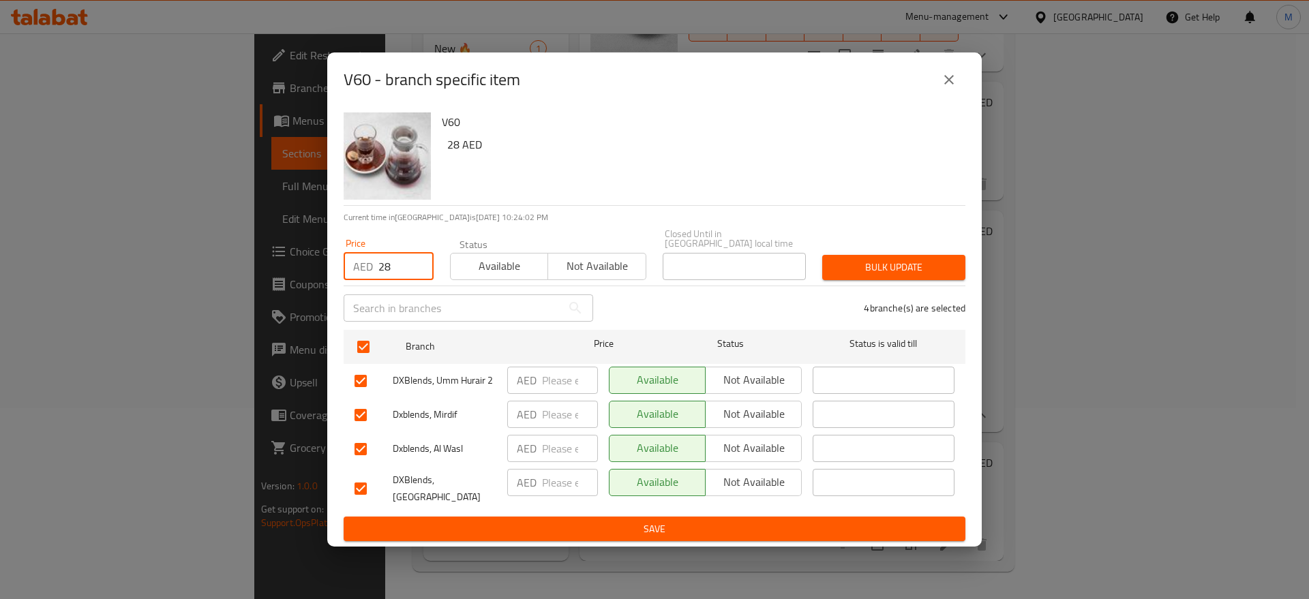
type input "28"
click at [850, 247] on div "Bulk update" at bounding box center [894, 268] width 160 height 42
drag, startPoint x: 850, startPoint y: 247, endPoint x: 848, endPoint y: 254, distance: 7.8
click at [848, 254] on div "Bulk update" at bounding box center [894, 268] width 160 height 42
click at [848, 255] on button "Bulk update" at bounding box center [893, 267] width 143 height 25
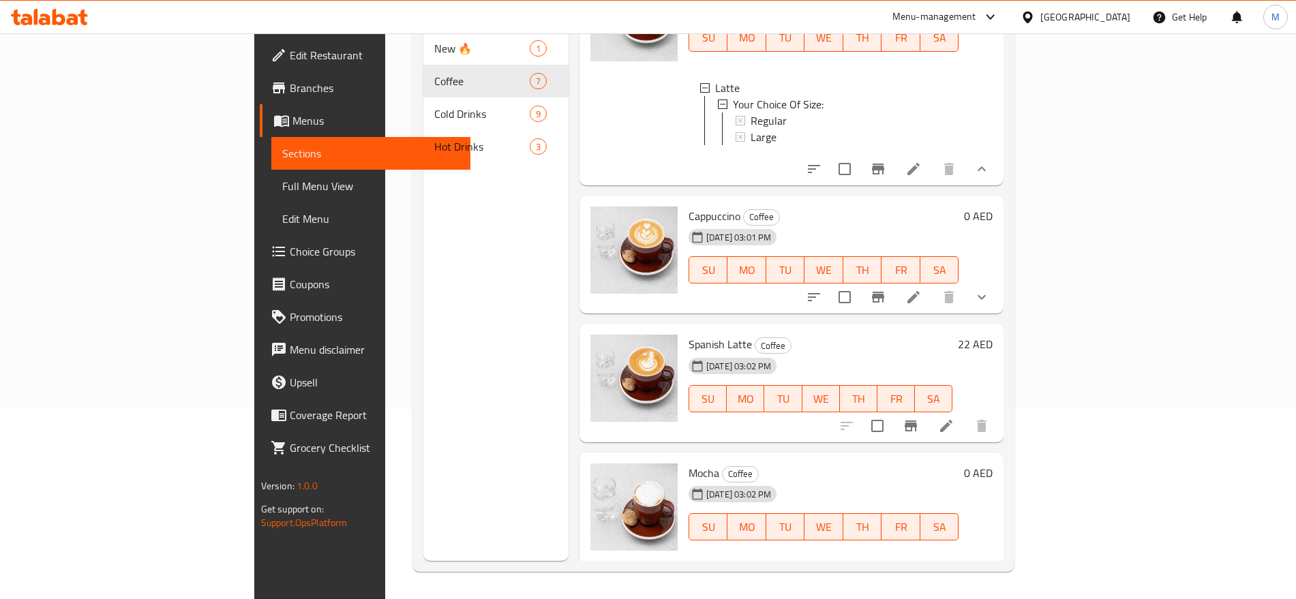
scroll to position [439, 0]
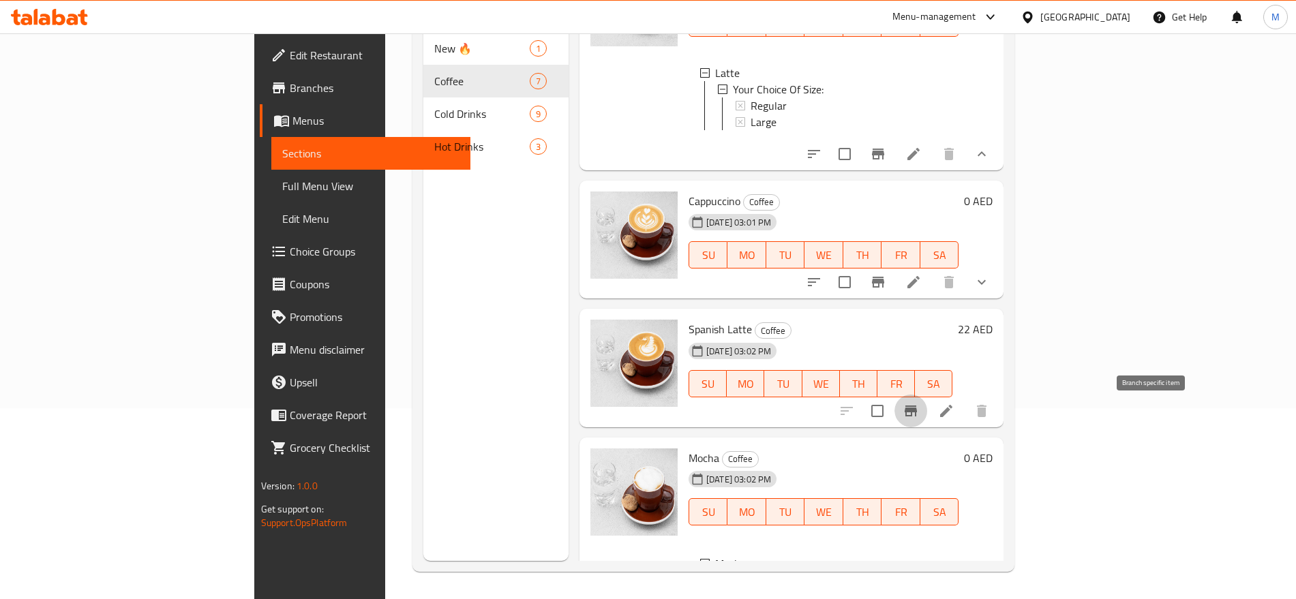
click at [919, 408] on icon "Branch-specific-item" at bounding box center [911, 411] width 16 height 16
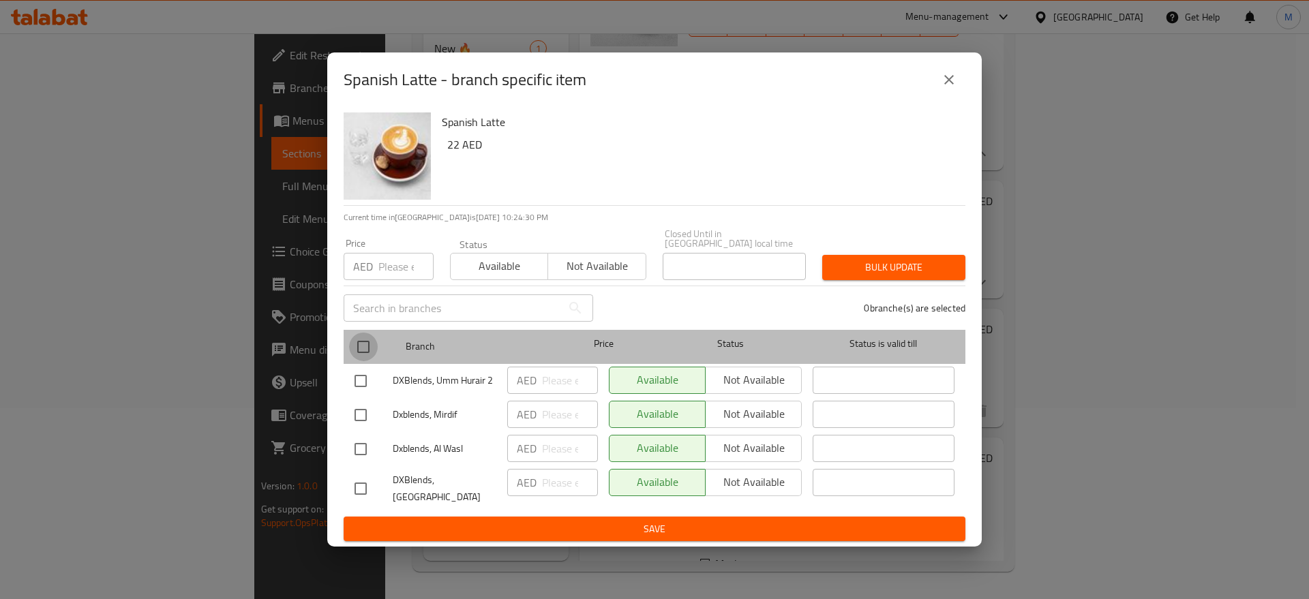
click at [364, 339] on input "checkbox" at bounding box center [363, 347] width 29 height 29
checkbox input "true"
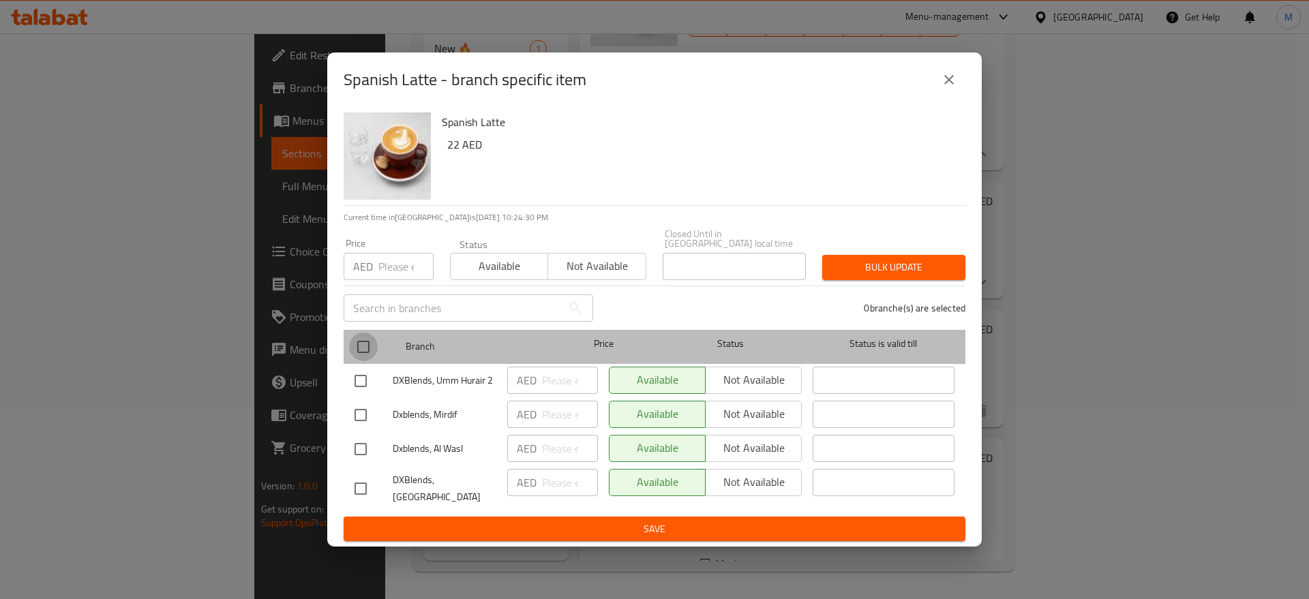
checkbox input "true"
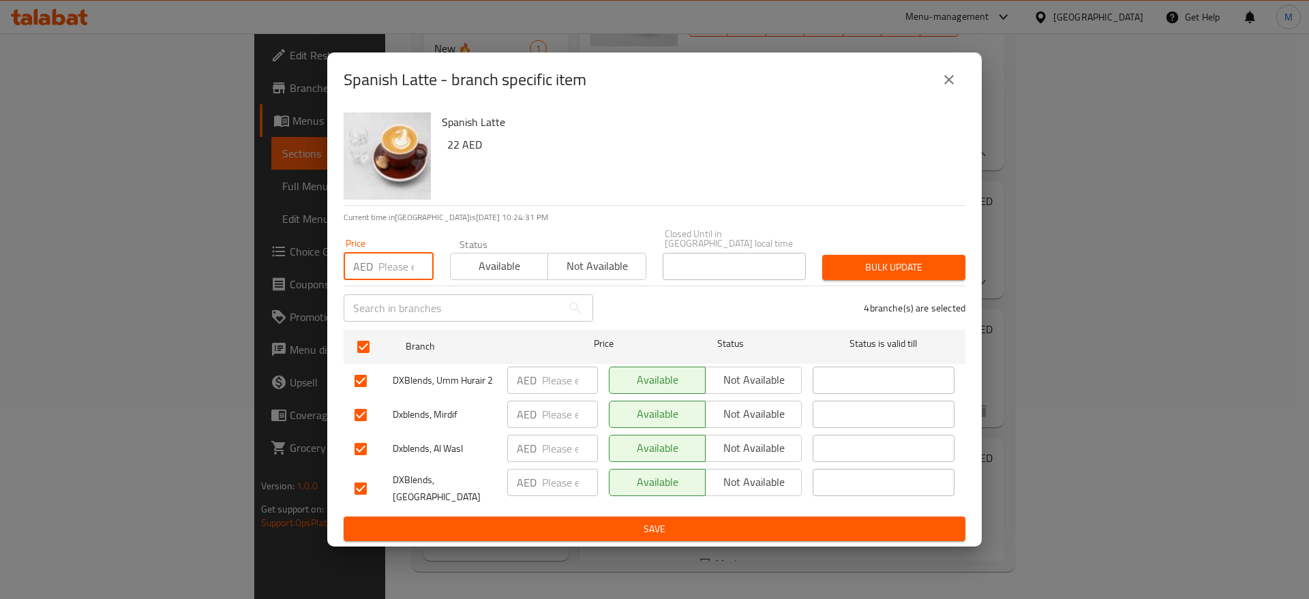
click at [391, 268] on input "number" at bounding box center [406, 266] width 55 height 27
type input "22"
click at [878, 271] on span "Bulk update" at bounding box center [893, 267] width 121 height 17
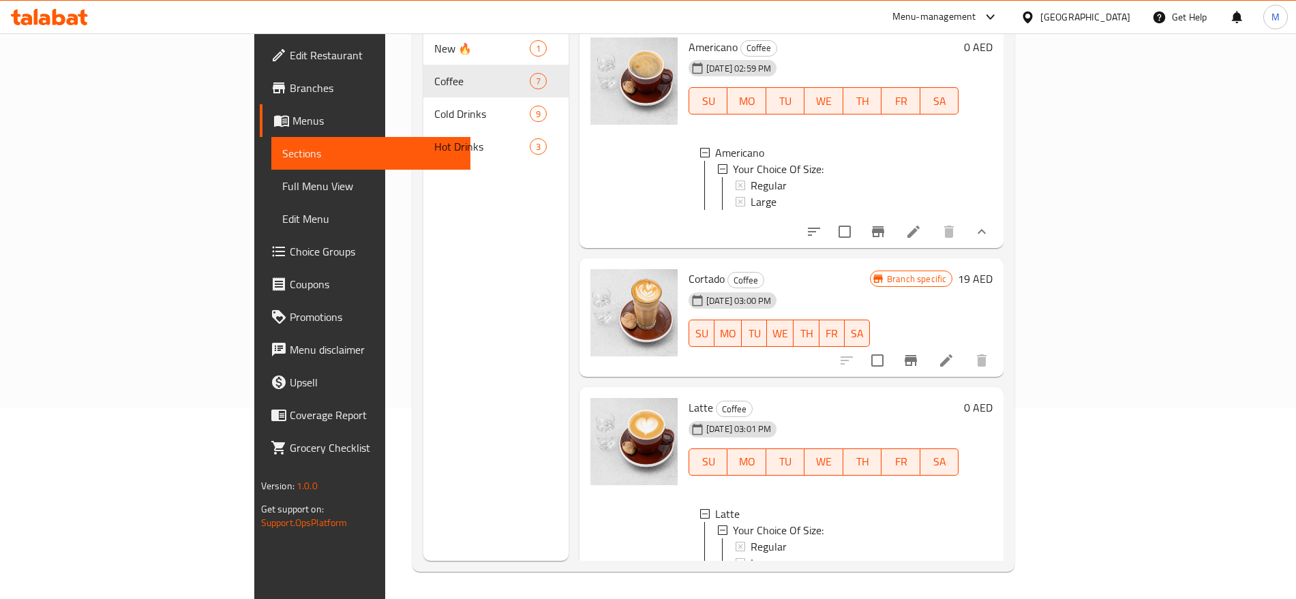
scroll to position [0, 0]
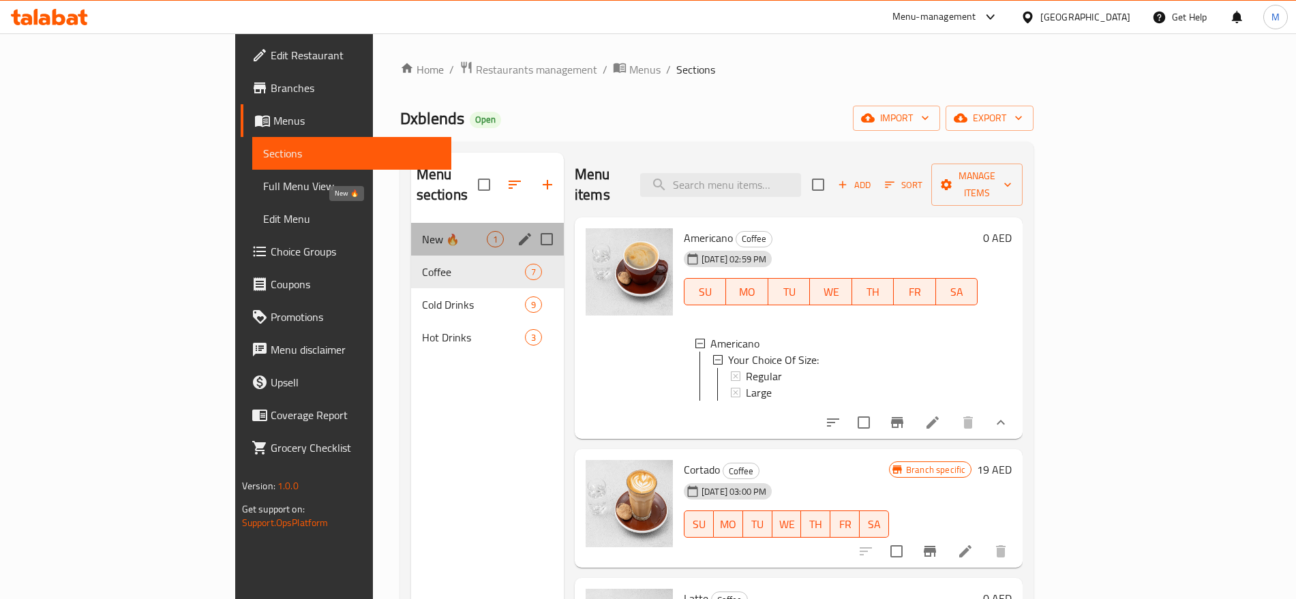
click at [422, 231] on span "New 🔥" at bounding box center [454, 239] width 65 height 16
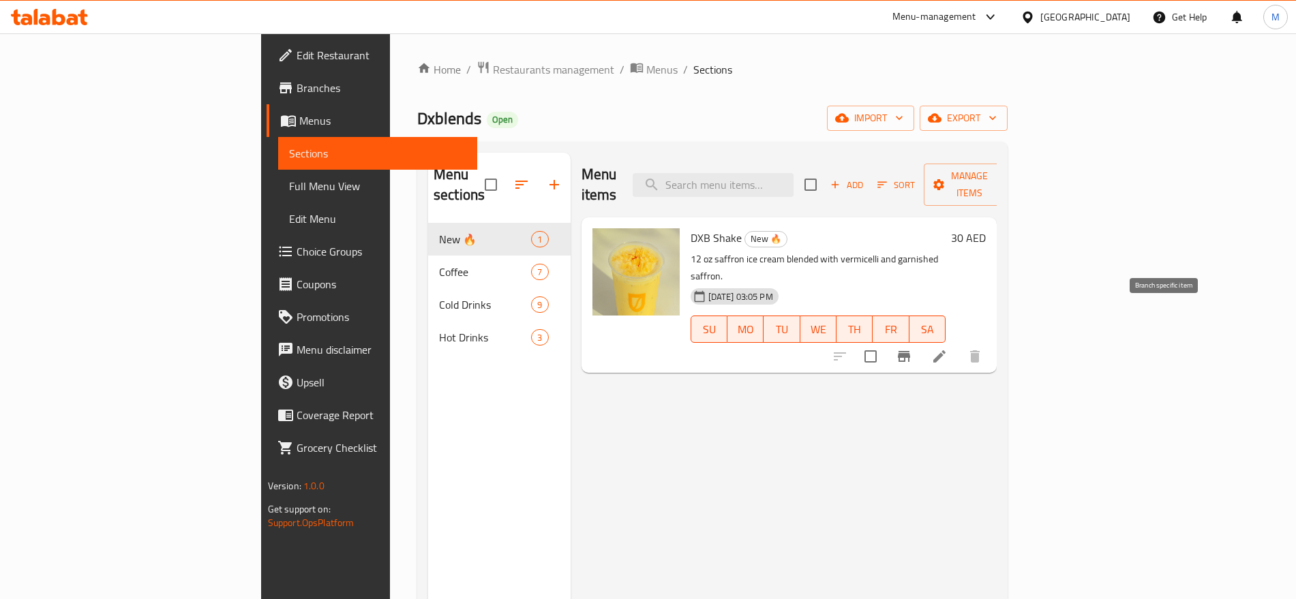
click at [912, 348] on icon "Branch-specific-item" at bounding box center [904, 356] width 16 height 16
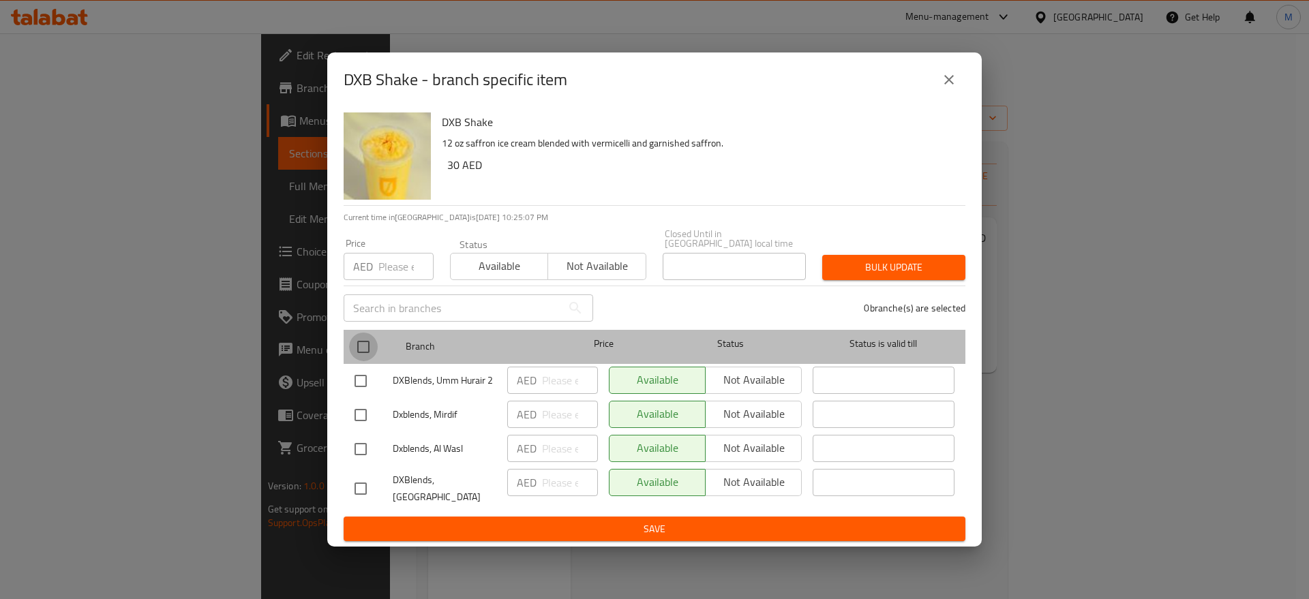
click at [369, 342] on input "checkbox" at bounding box center [363, 347] width 29 height 29
checkbox input "true"
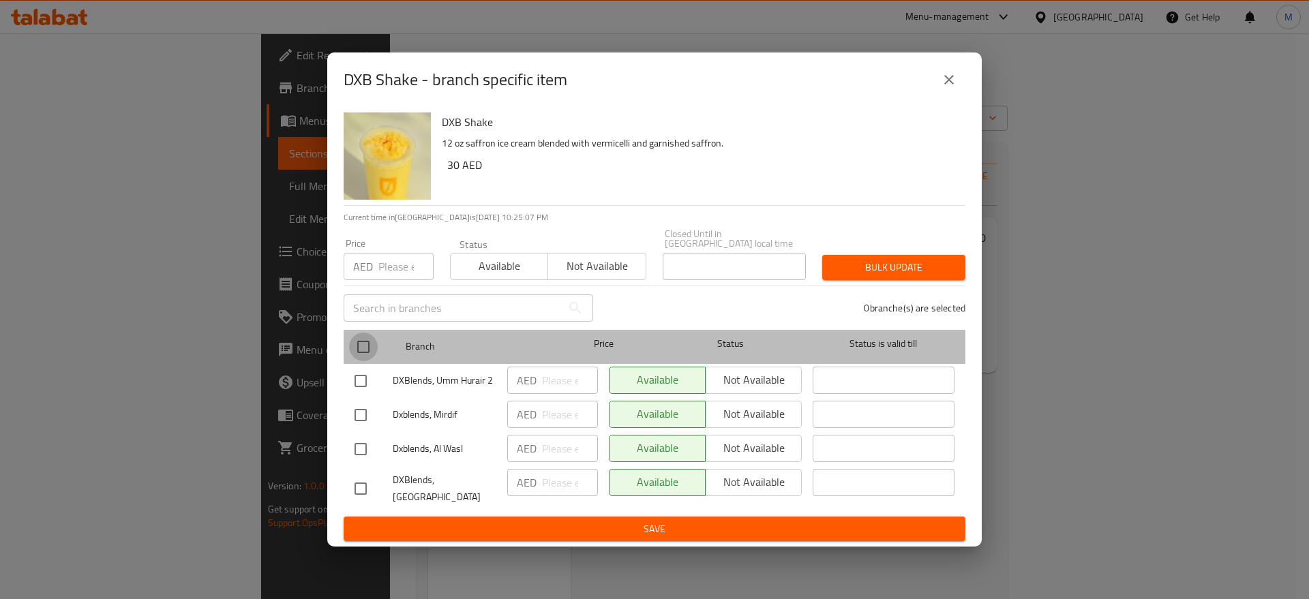
checkbox input "true"
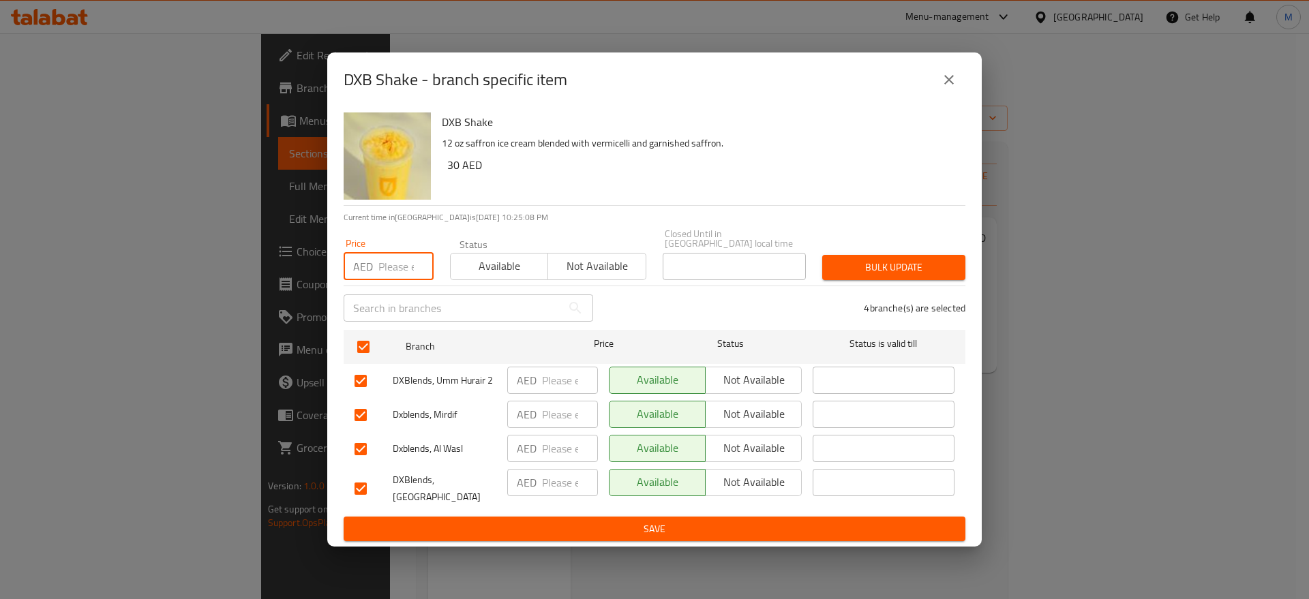
click at [402, 267] on input "number" at bounding box center [406, 266] width 55 height 27
type input "30"
click at [896, 263] on span "Bulk update" at bounding box center [893, 267] width 121 height 17
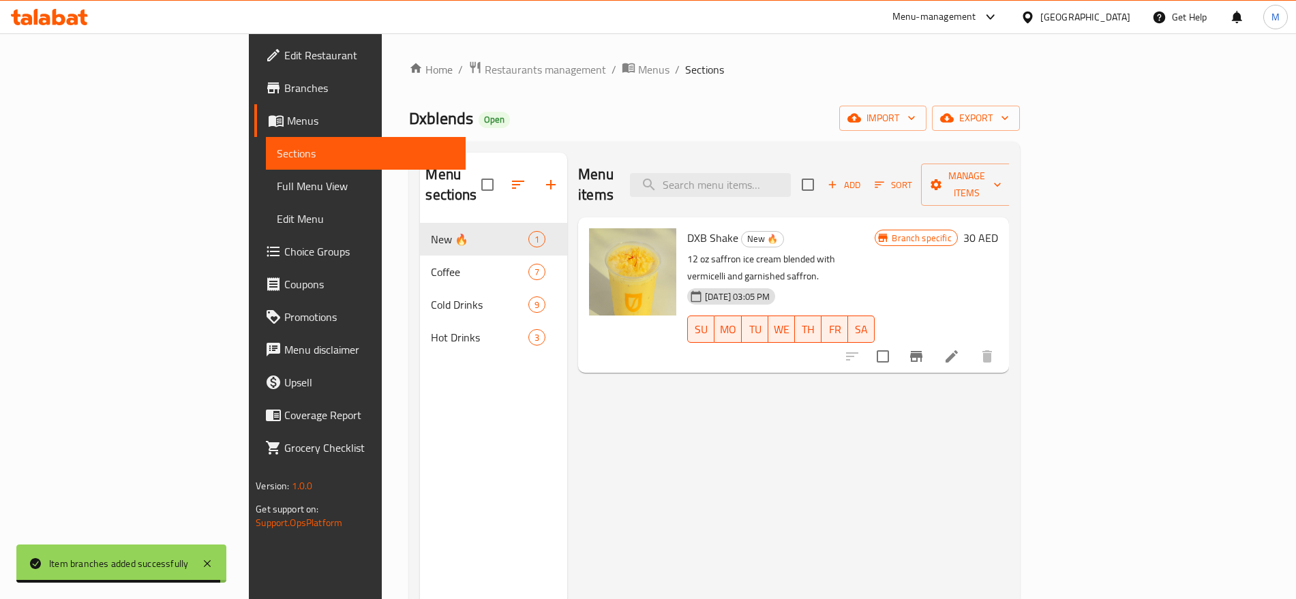
click at [277, 185] on span "Full Menu View" at bounding box center [365, 186] width 177 height 16
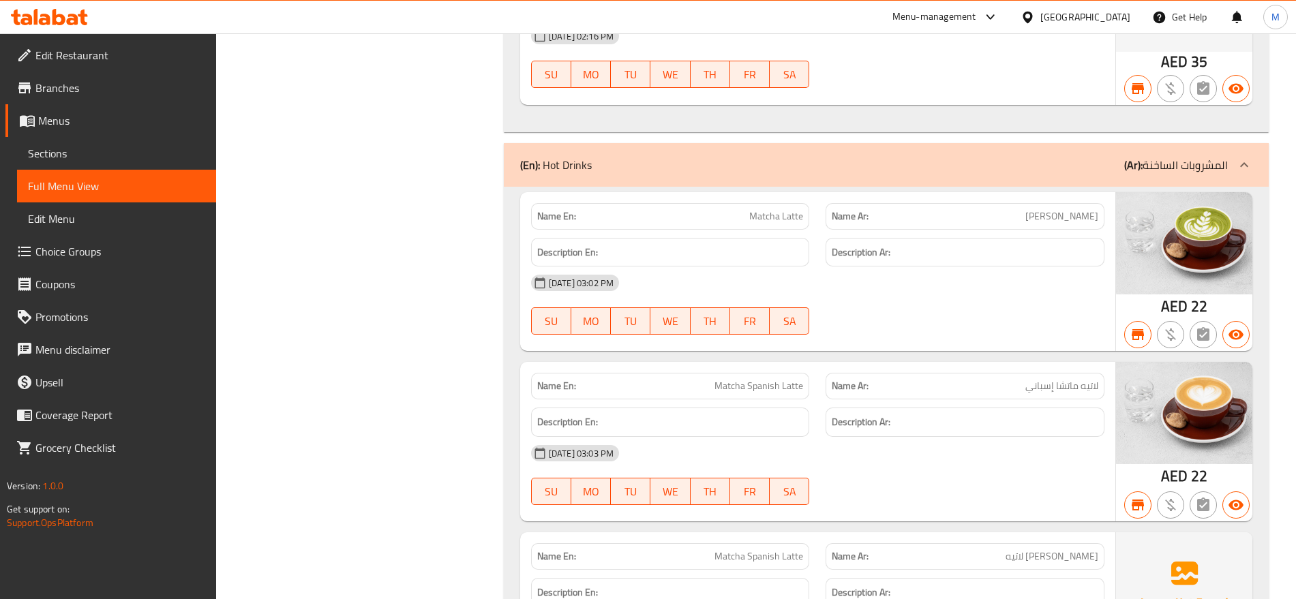
scroll to position [3631, 0]
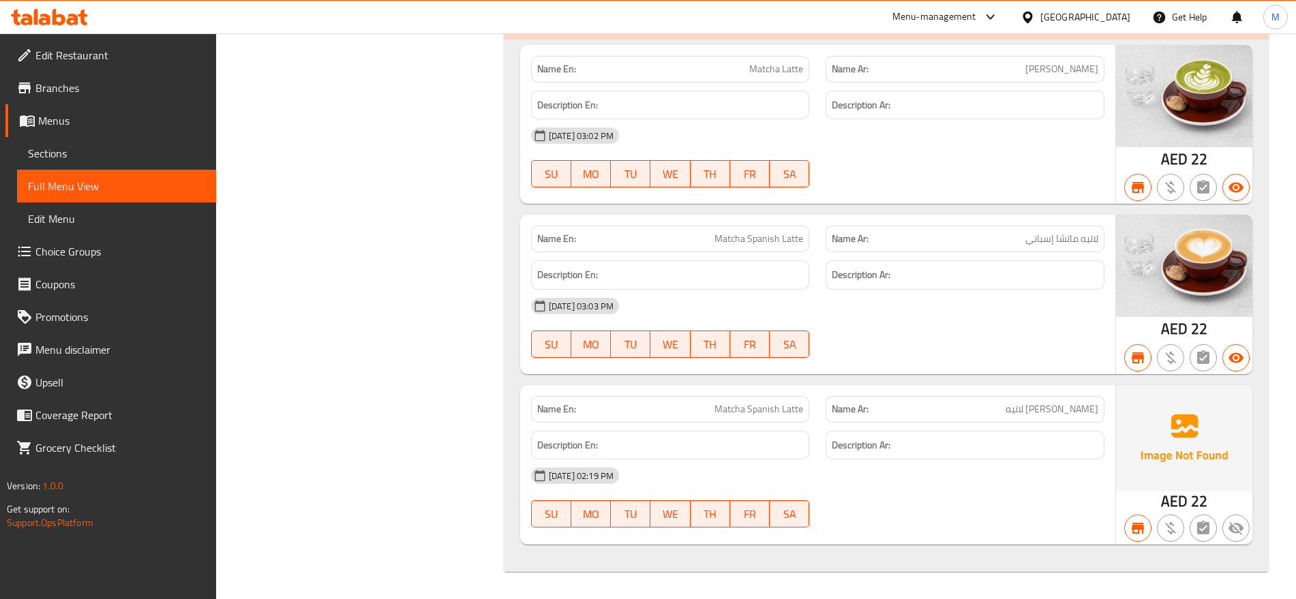
click at [155, 152] on span "Sections" at bounding box center [116, 153] width 177 height 16
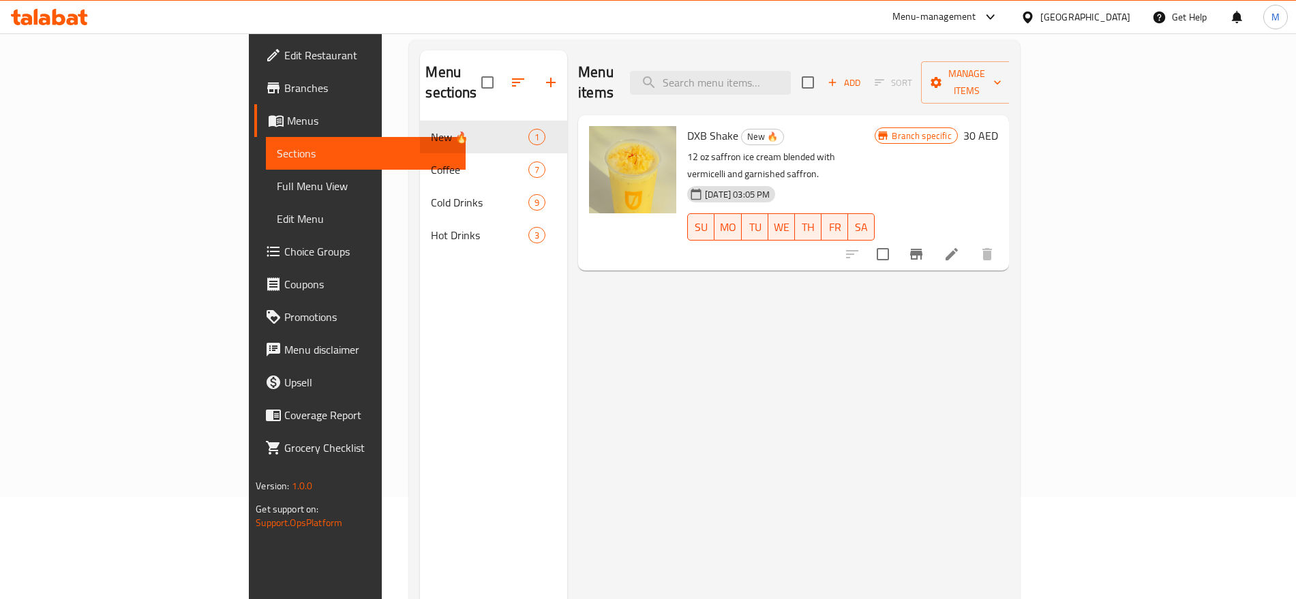
scroll to position [62, 0]
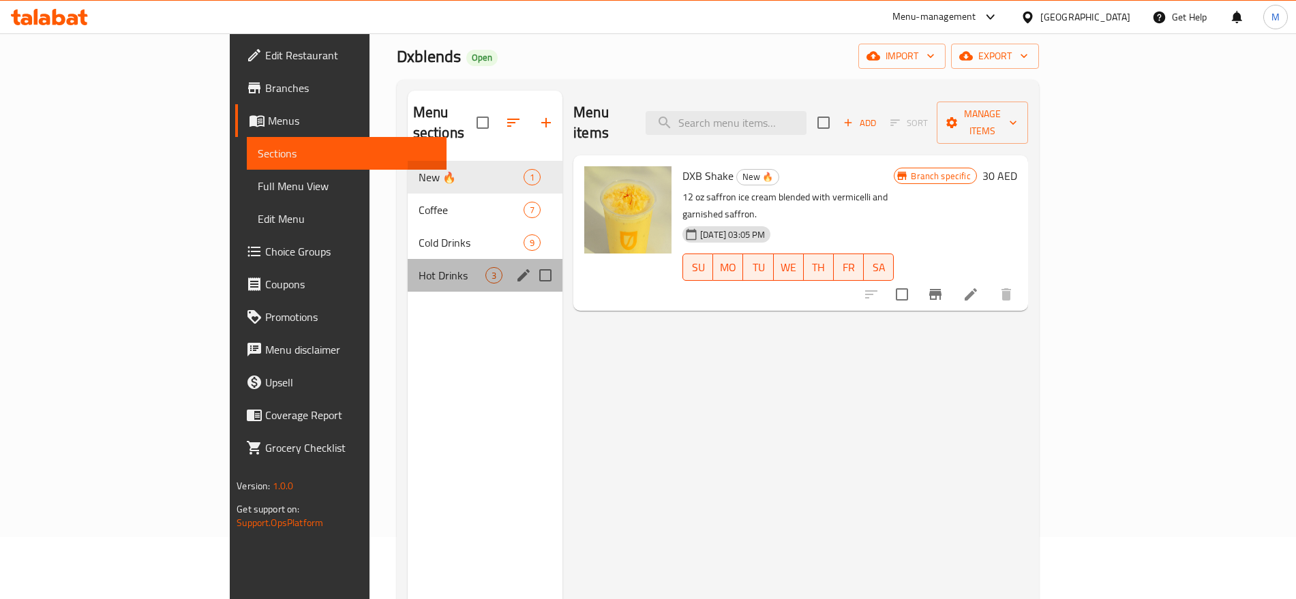
click at [408, 259] on div "Hot Drinks 3" at bounding box center [485, 275] width 155 height 33
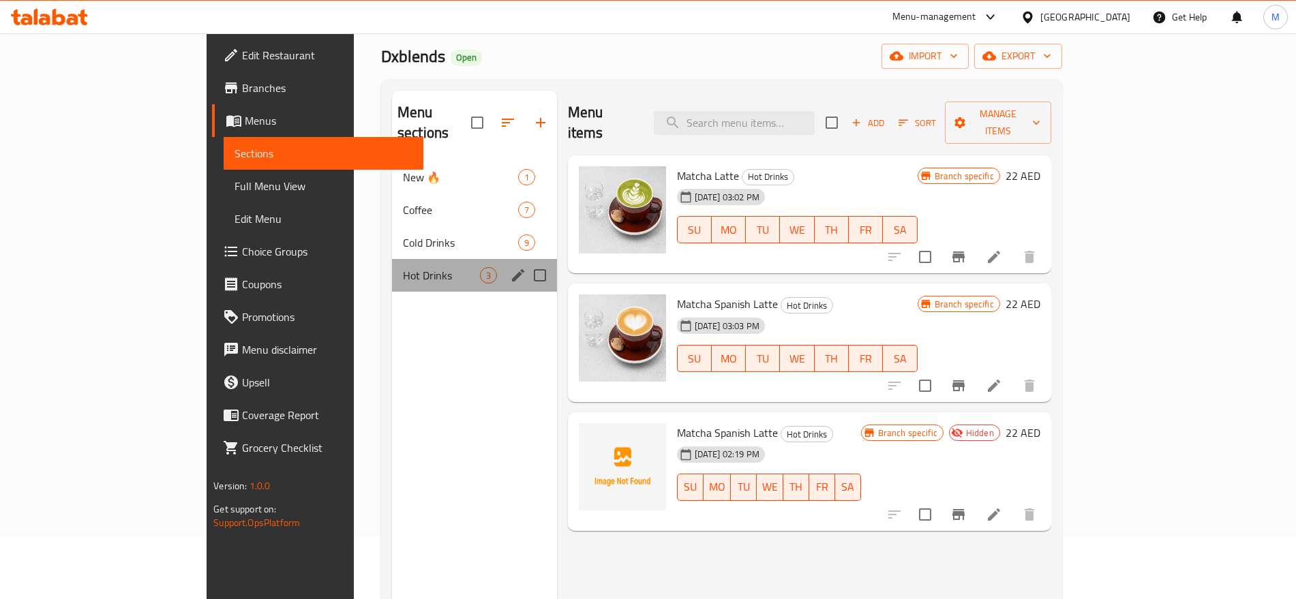
click at [392, 259] on div "Hot Drinks 3" at bounding box center [474, 275] width 165 height 33
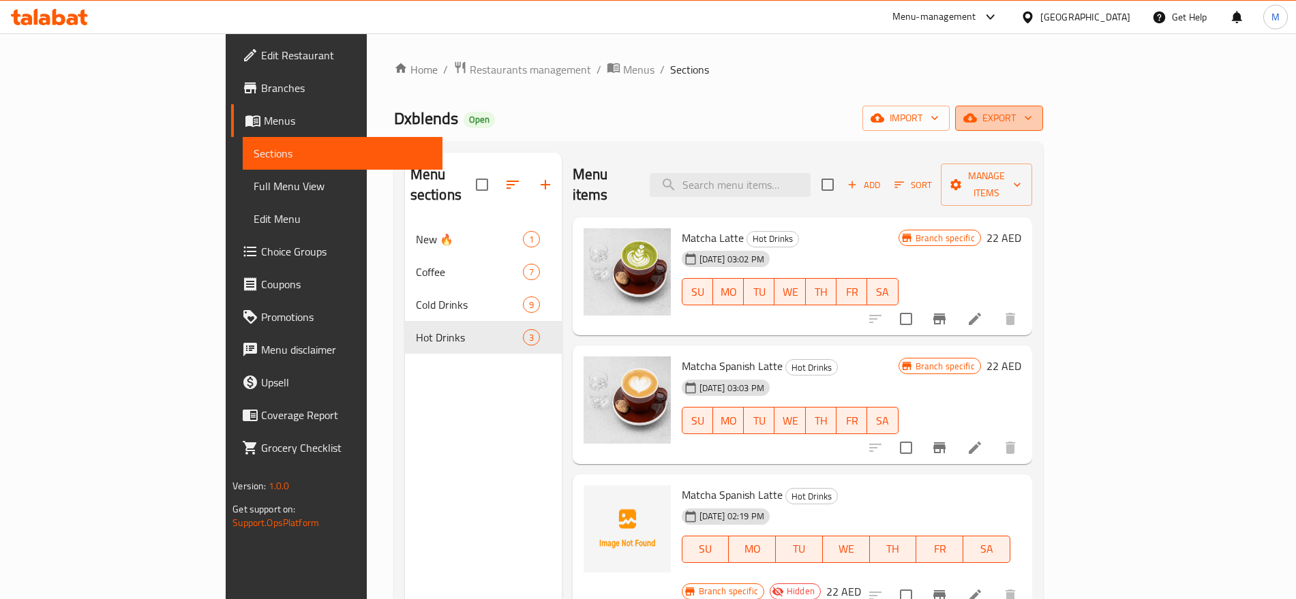
click at [1033, 125] on span "export" at bounding box center [999, 118] width 66 height 17
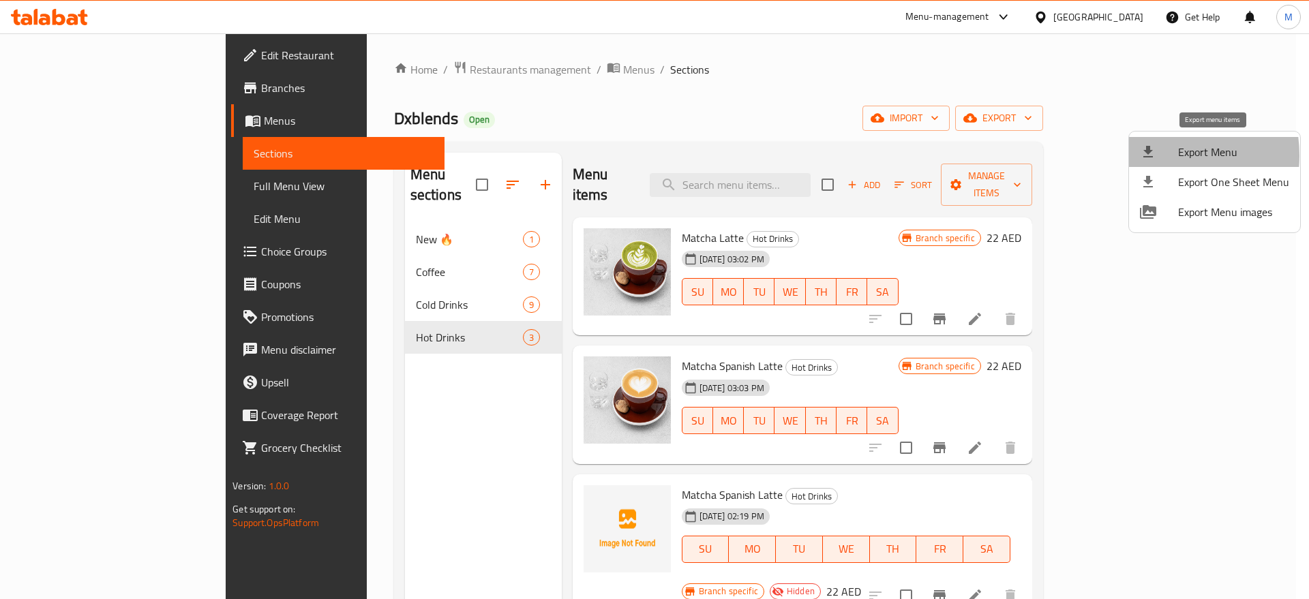
click at [1157, 155] on div at bounding box center [1159, 152] width 38 height 16
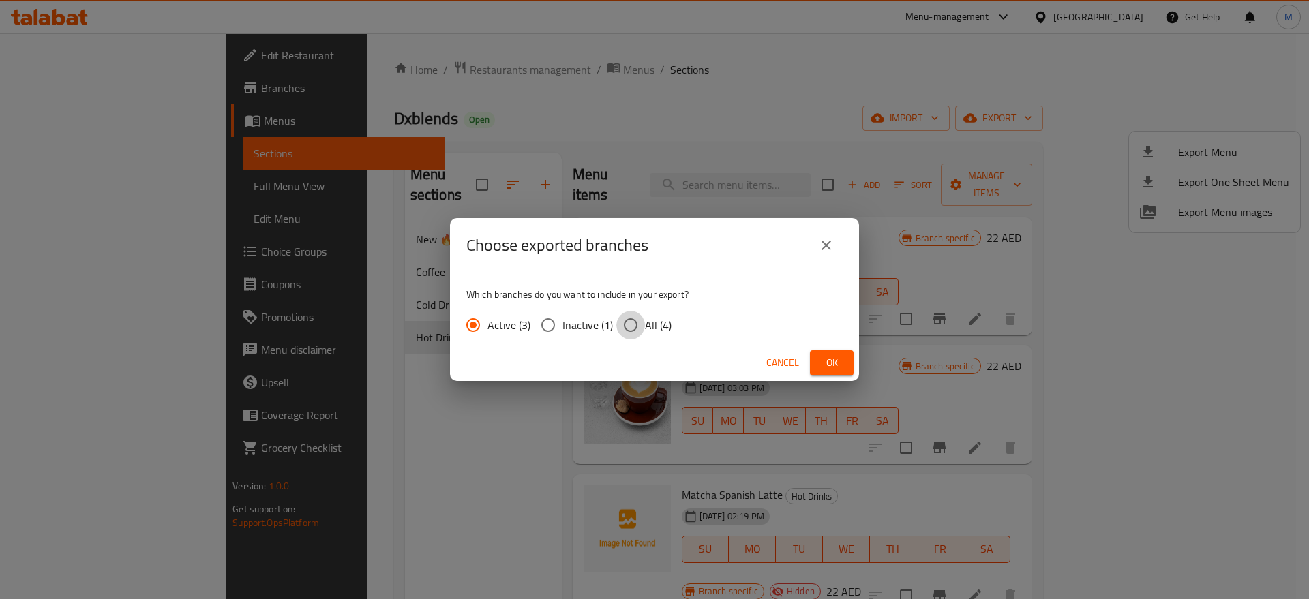
click at [625, 333] on input "All (4)" at bounding box center [631, 325] width 29 height 29
radio input "true"
click at [829, 355] on span "Ok" at bounding box center [832, 363] width 22 height 17
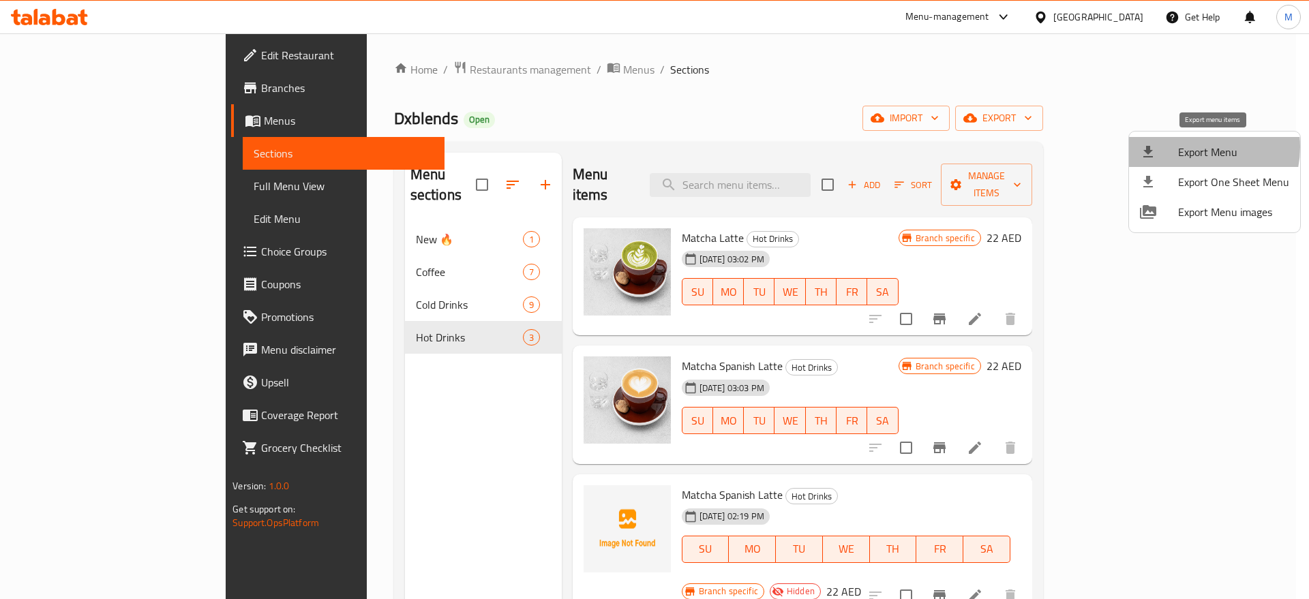
click at [1194, 147] on span "Export Menu" at bounding box center [1233, 152] width 111 height 16
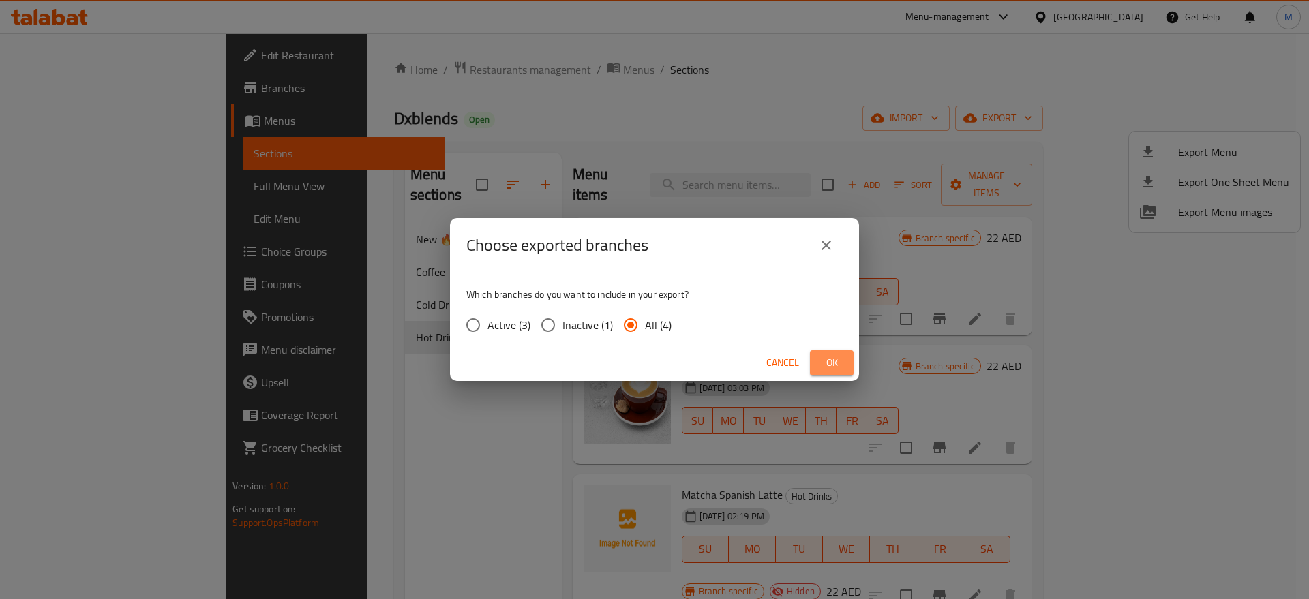
click at [850, 372] on button "Ok" at bounding box center [832, 363] width 44 height 25
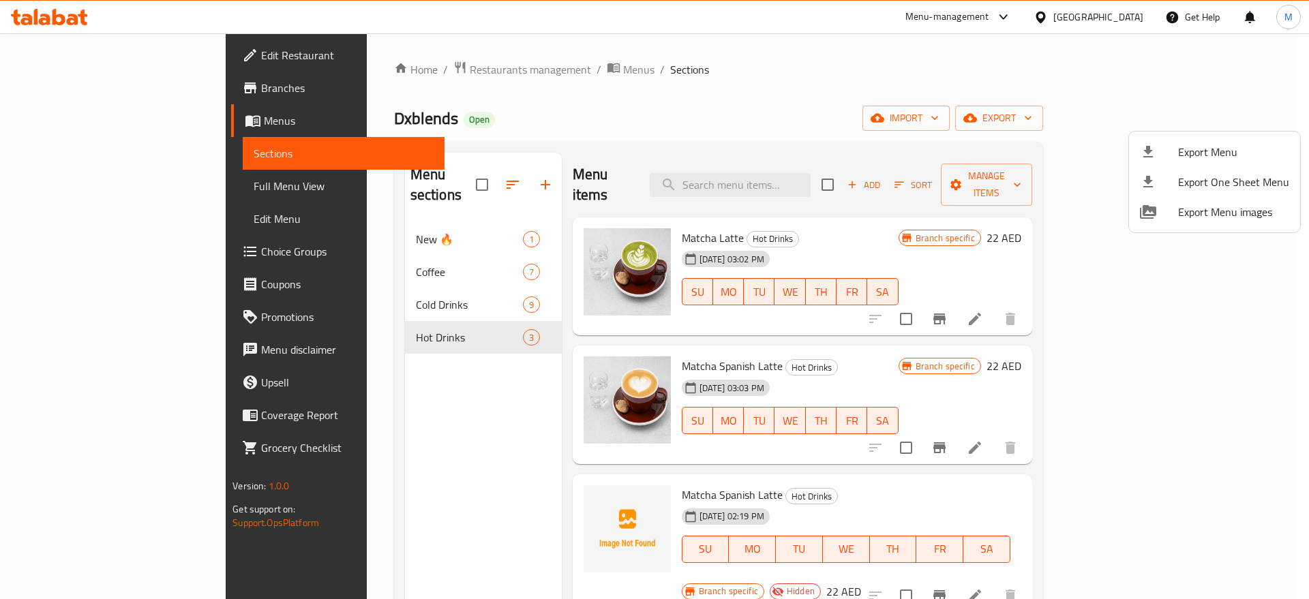
click at [826, 378] on div at bounding box center [654, 299] width 1309 height 599
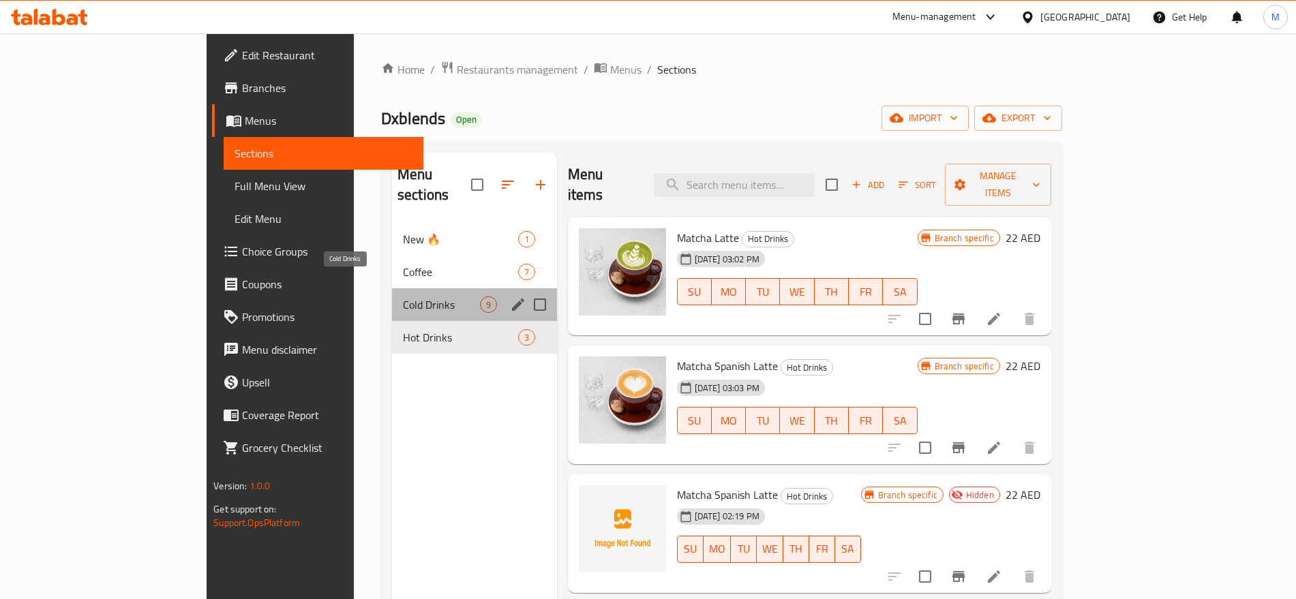
click at [403, 297] on span "Cold Drinks" at bounding box center [441, 305] width 77 height 16
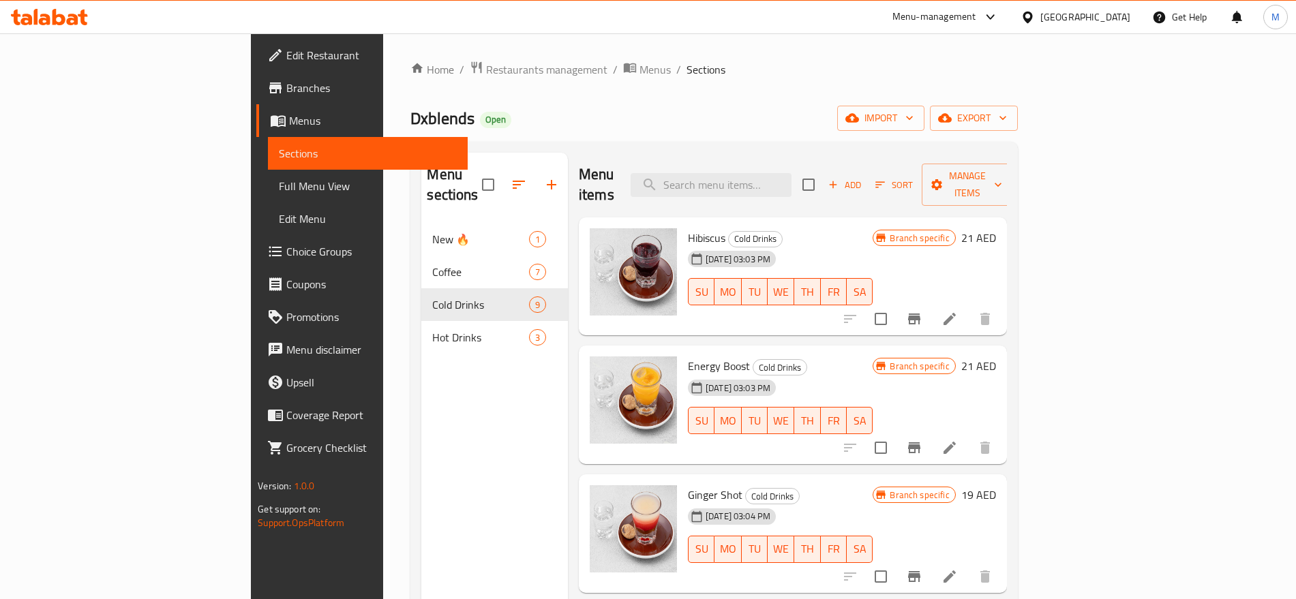
click at [842, 539] on span "FR" at bounding box center [834, 549] width 15 height 20
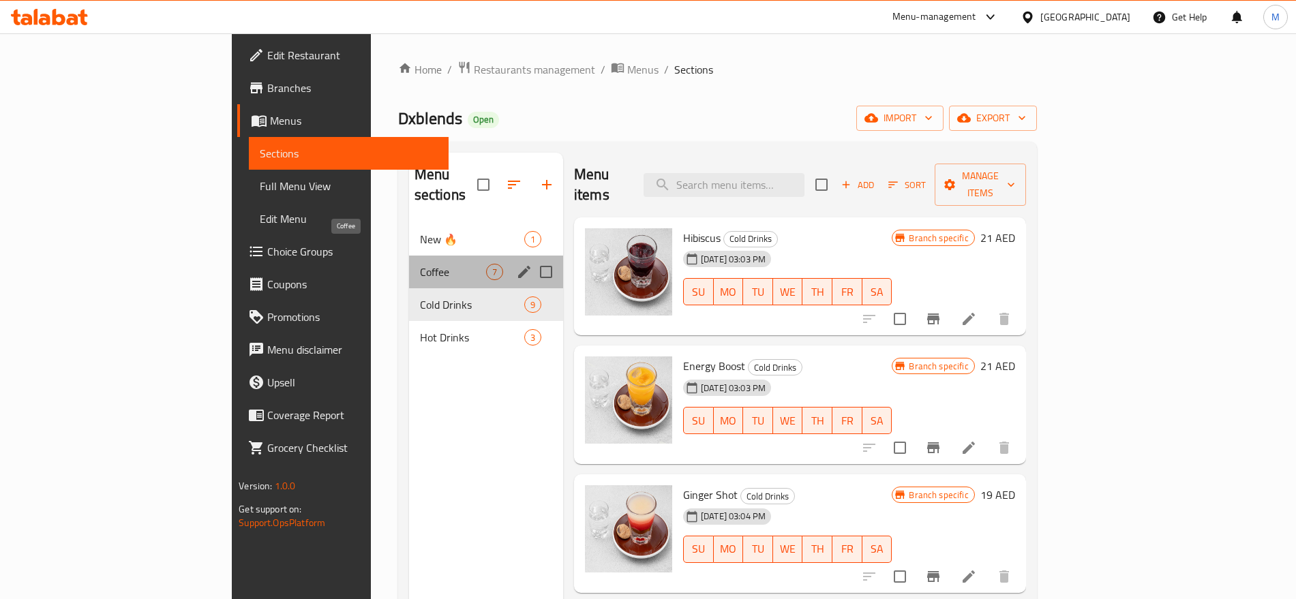
click at [420, 264] on span "Coffee" at bounding box center [453, 272] width 66 height 16
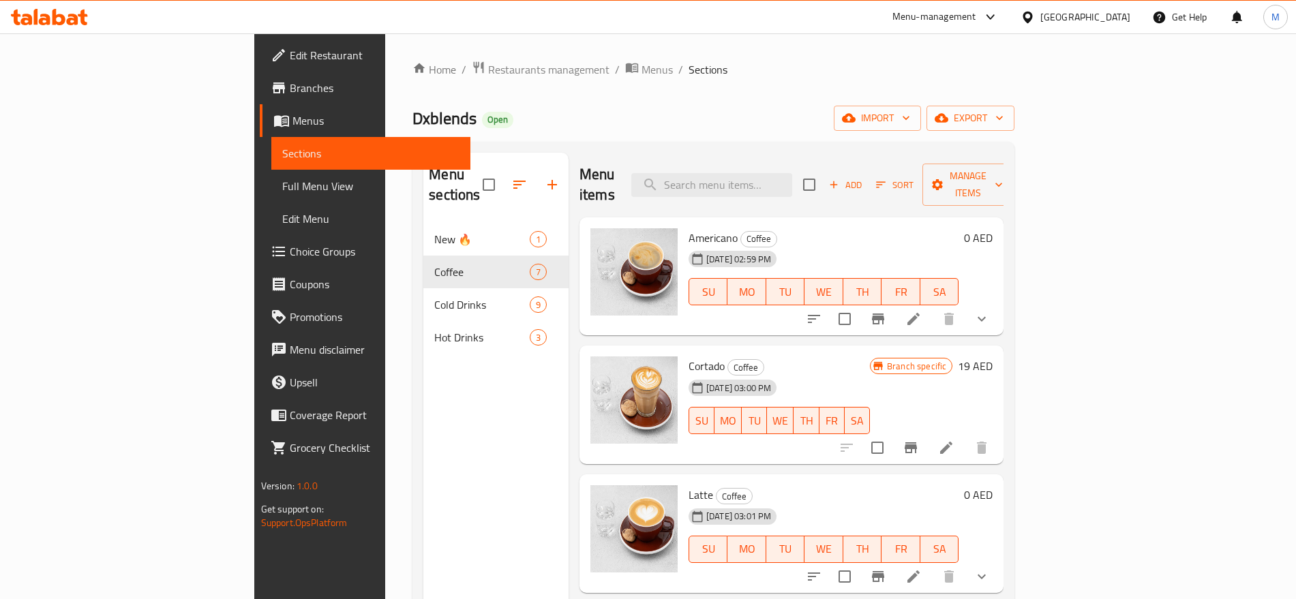
click at [683, 223] on div "Americano Coffee [DATE] 02:59 PM SU MO TU WE TH FR SA" at bounding box center [823, 277] width 281 height 108
copy span "Americano"
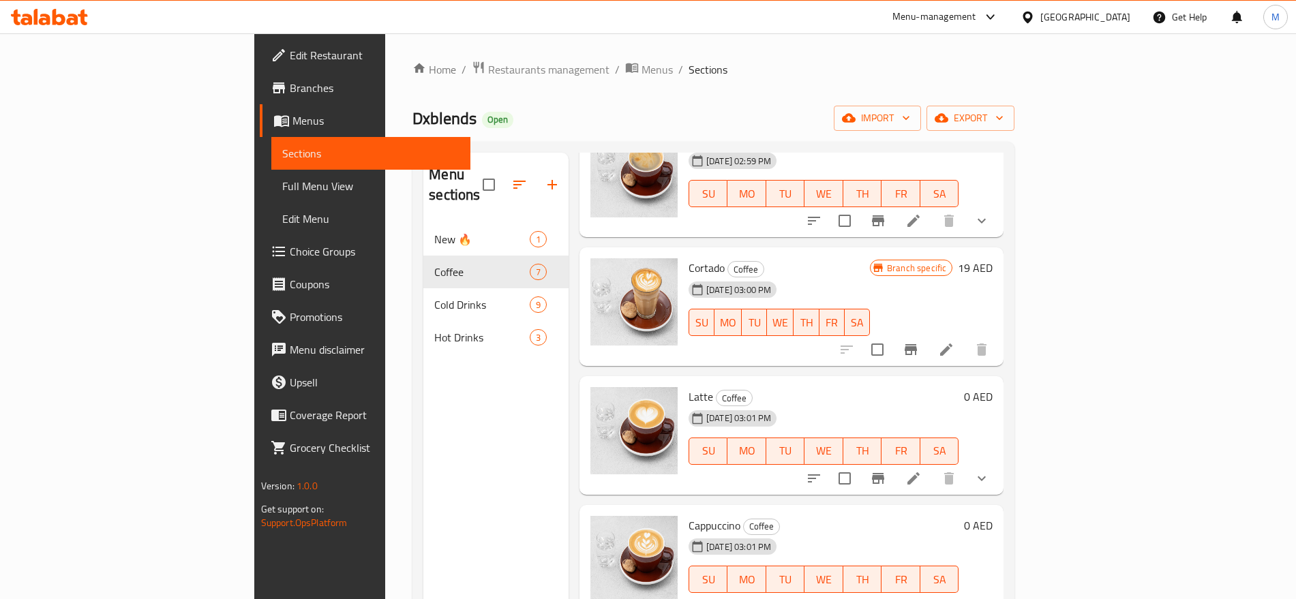
scroll to position [113, 0]
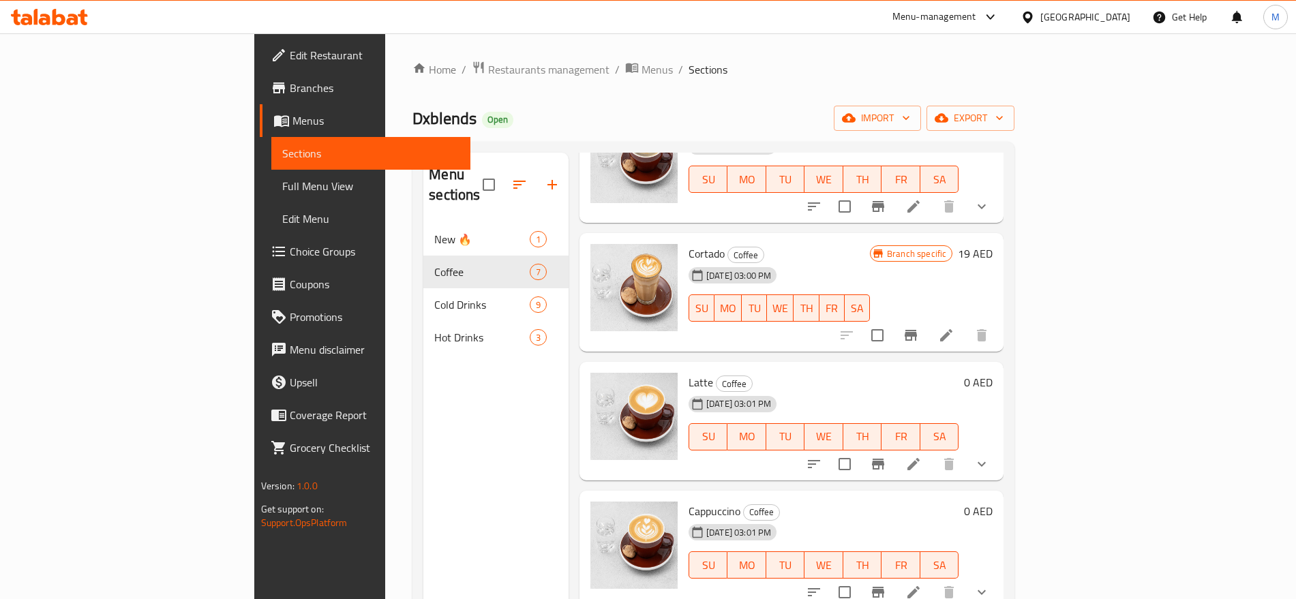
click at [683, 368] on div "Latte Coffee [DATE] 03:01 PM SU MO TU WE TH FR SA" at bounding box center [823, 422] width 281 height 108
copy span "Latte"
click at [689, 501] on span "Cappuccino" at bounding box center [715, 511] width 52 height 20
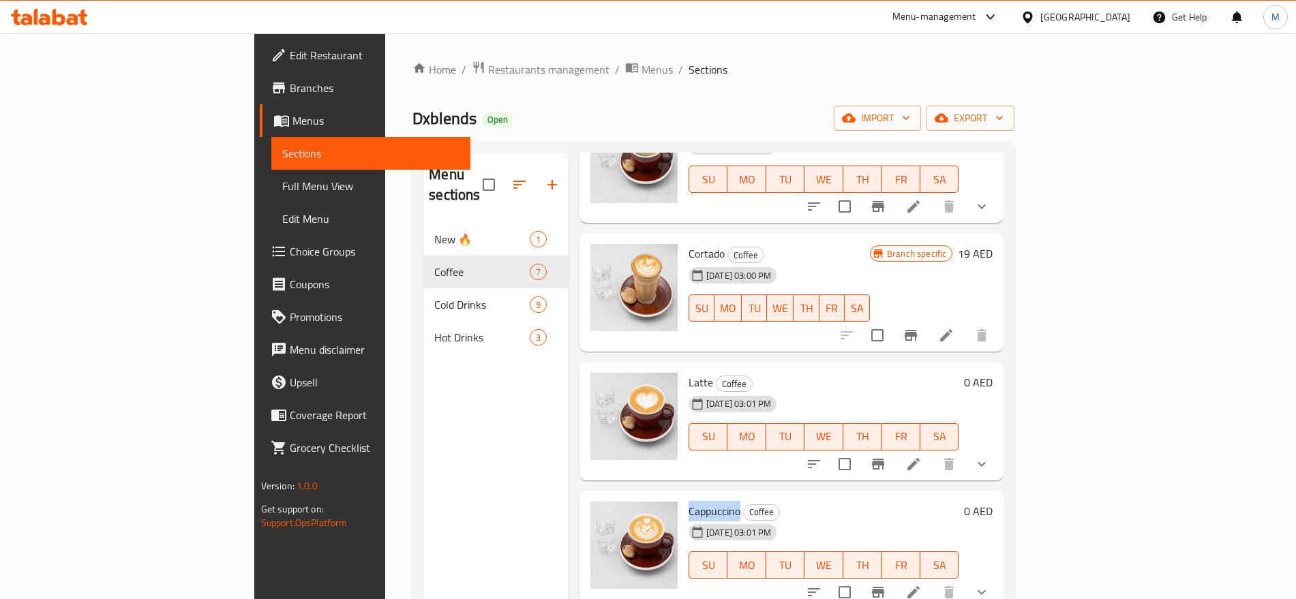
copy span "Cappuccino"
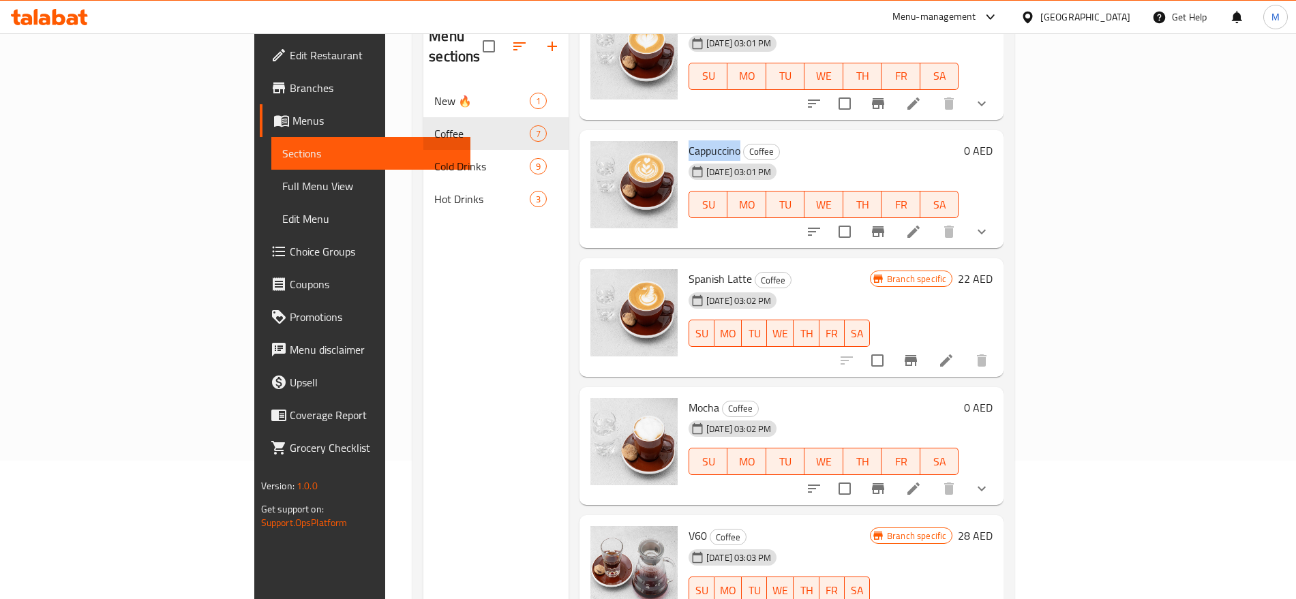
scroll to position [168, 0]
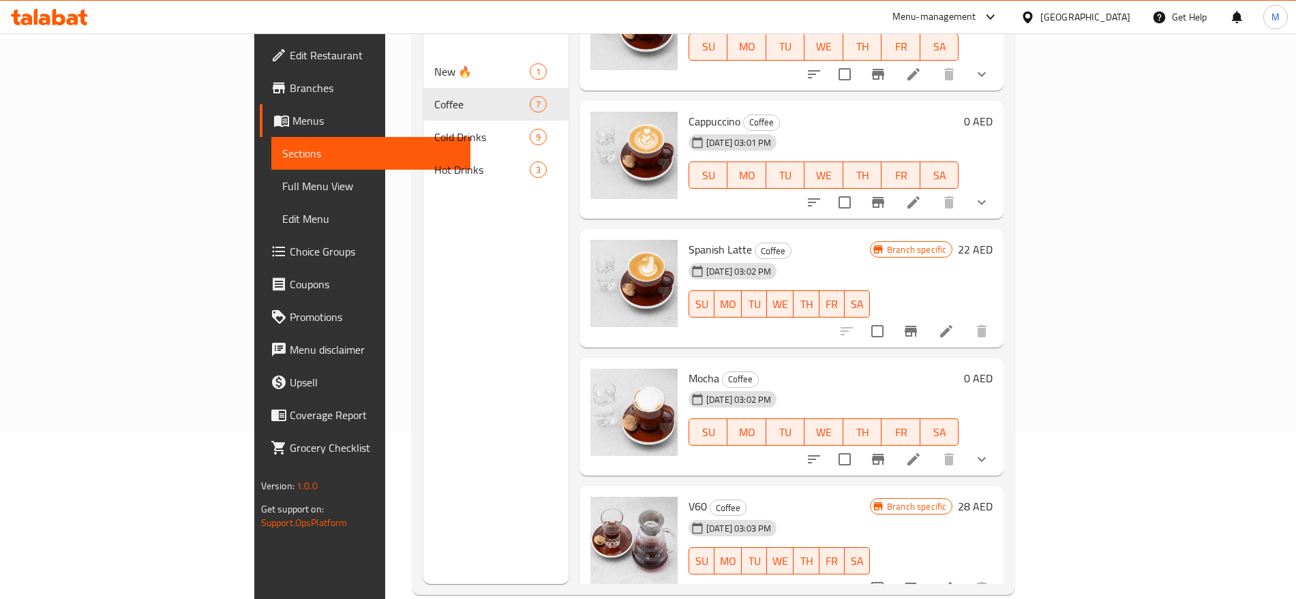
click at [689, 368] on span "Mocha" at bounding box center [704, 378] width 31 height 20
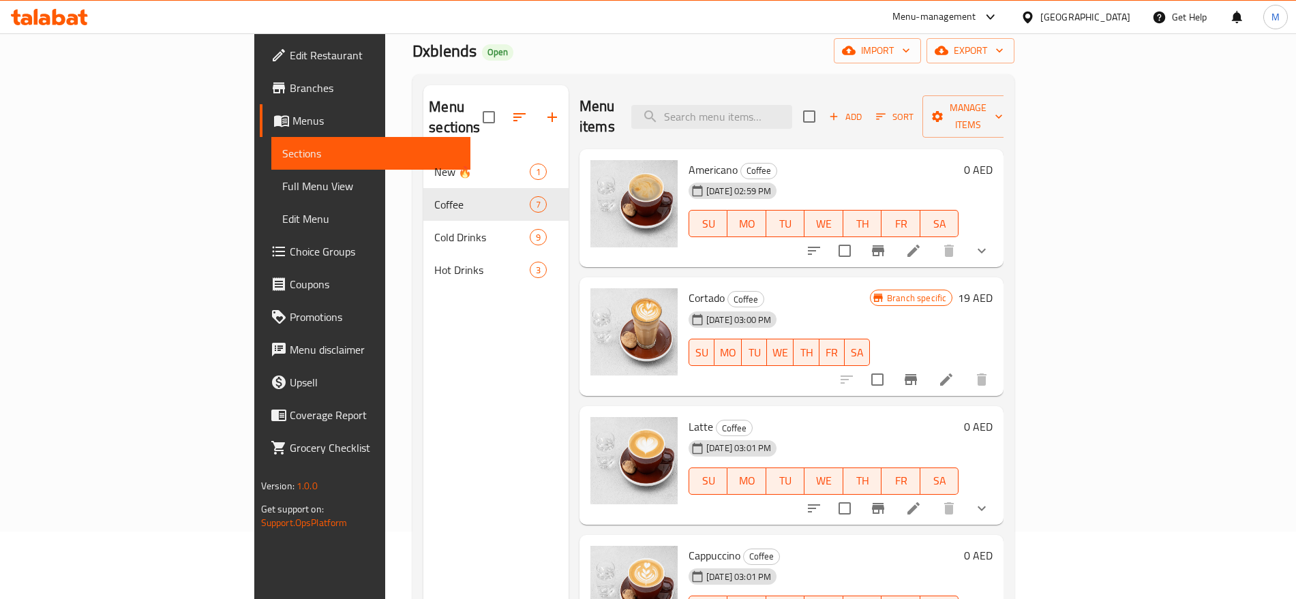
scroll to position [0, 0]
click at [1004, 251] on div "Menu items Add Sort Manage items Americano Coffee [DATE] 02:59 PM SU MO TU WE T…" at bounding box center [786, 384] width 435 height 599
click at [990, 243] on icon "show more" at bounding box center [982, 251] width 16 height 16
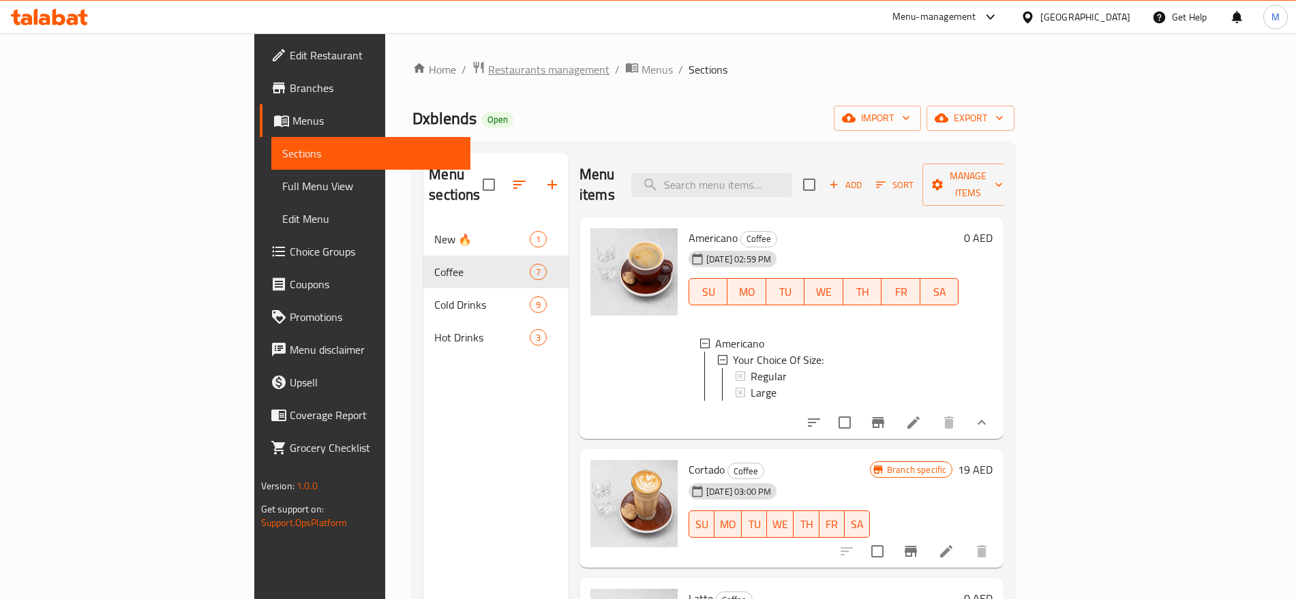
click at [488, 70] on span "Restaurants management" at bounding box center [548, 69] width 121 height 16
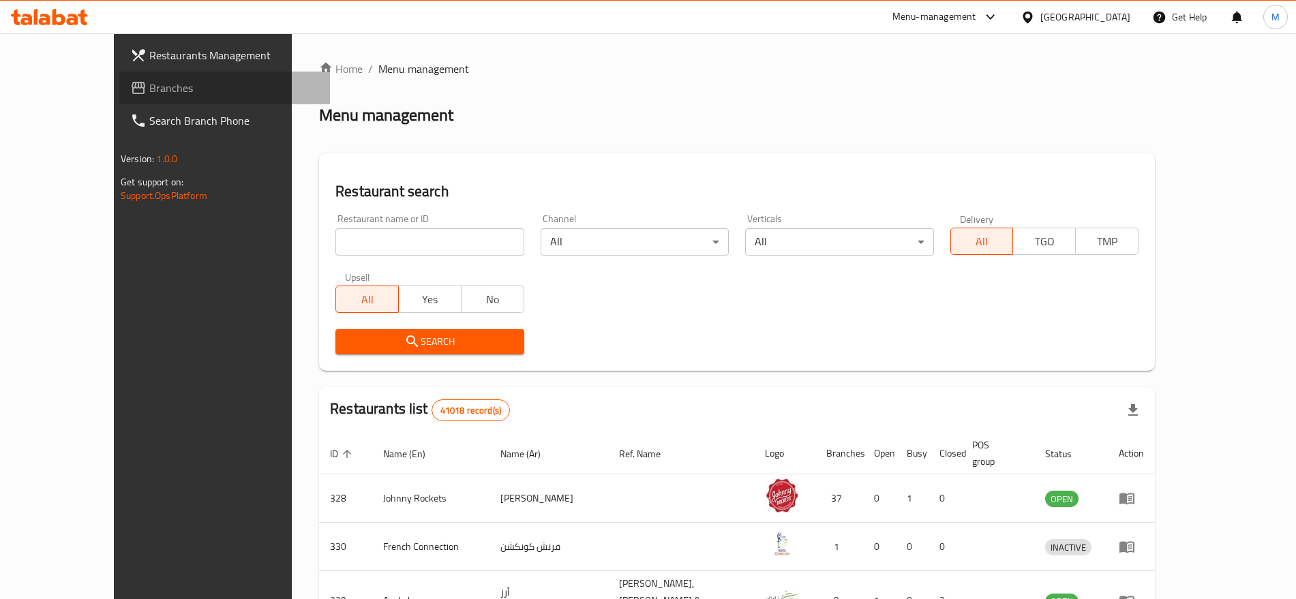
click at [149, 93] on span "Branches" at bounding box center [234, 88] width 170 height 16
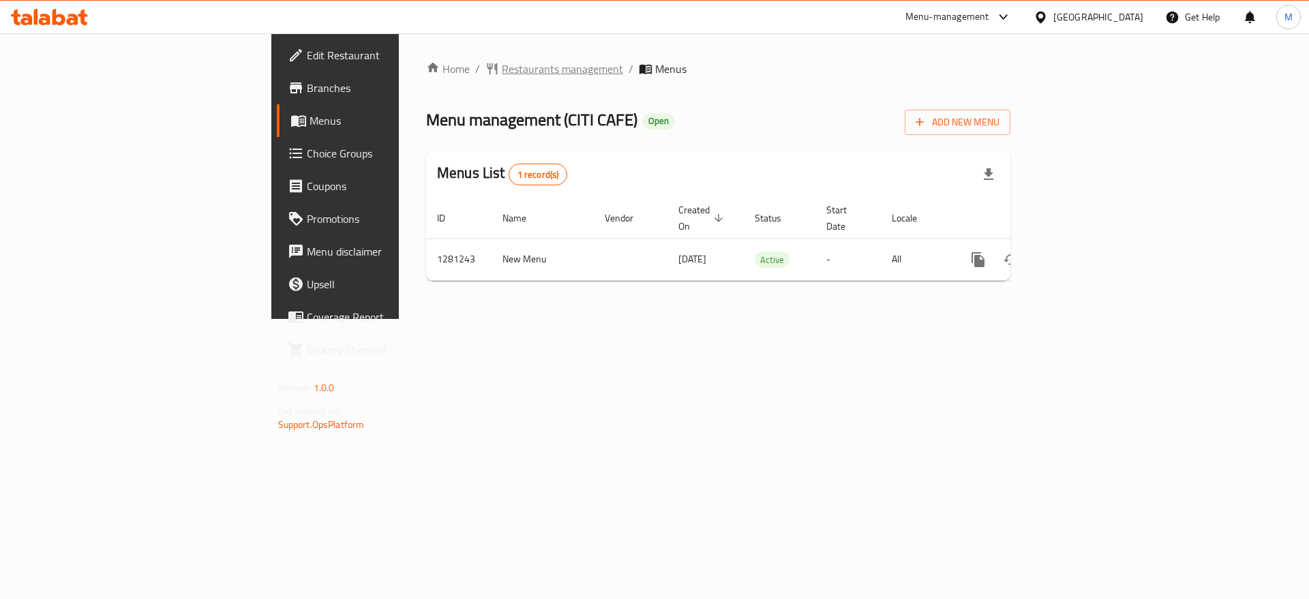
click at [502, 71] on span "Restaurants management" at bounding box center [562, 69] width 121 height 16
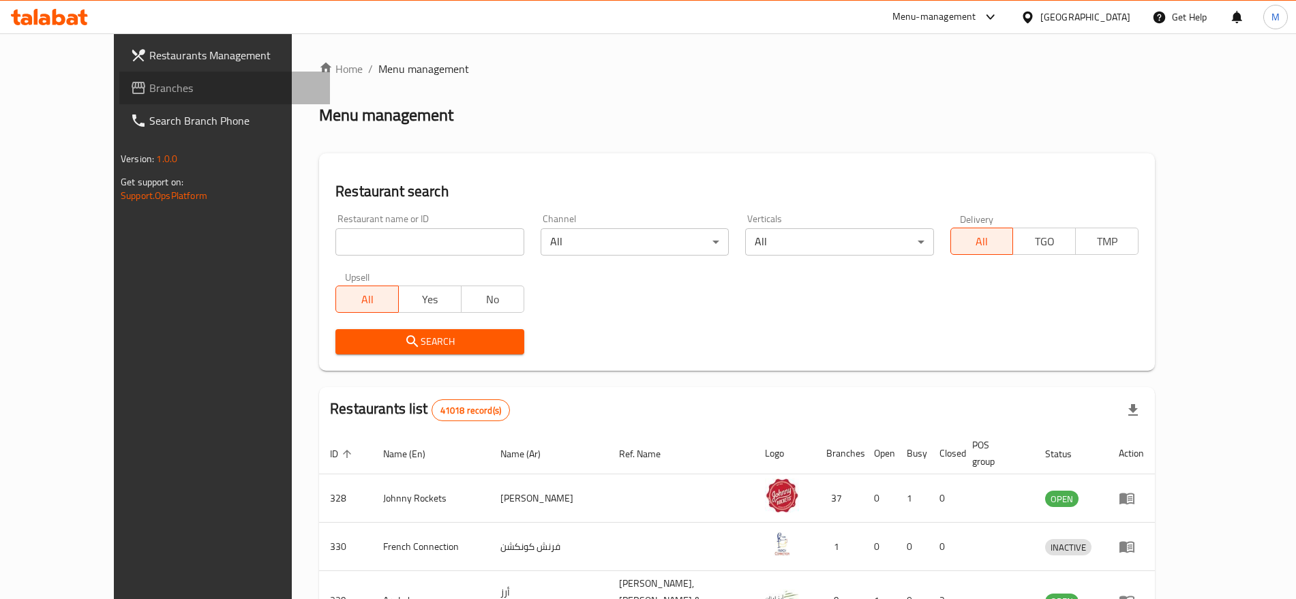
click at [149, 86] on span "Branches" at bounding box center [234, 88] width 170 height 16
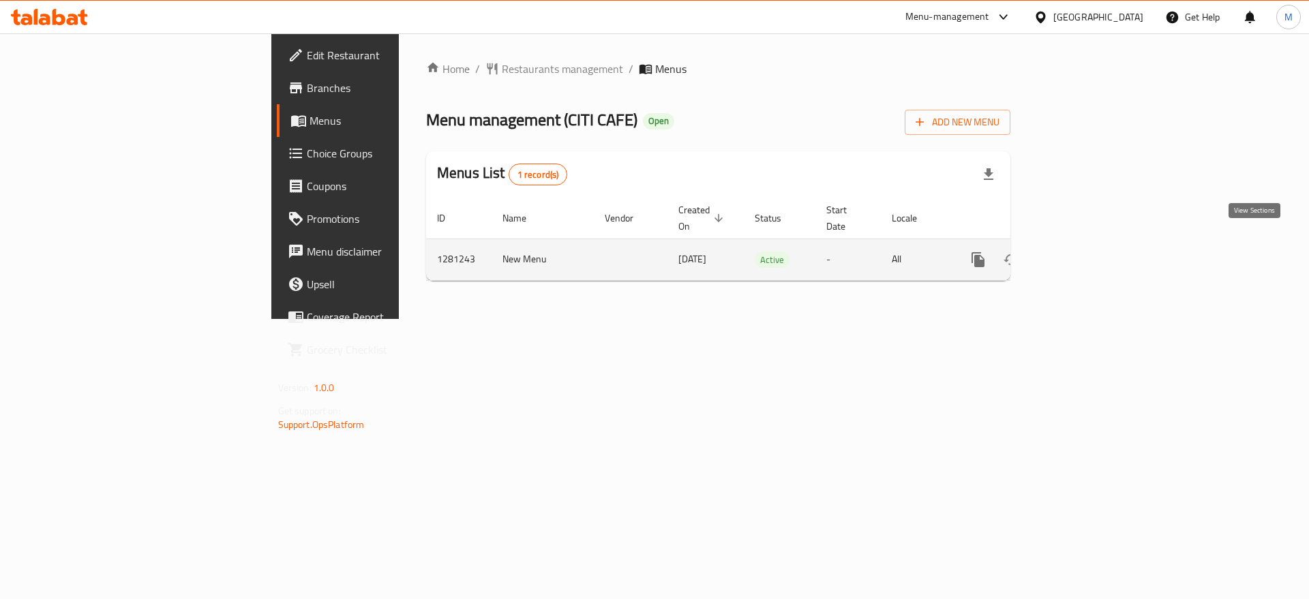
click at [1093, 256] on link "enhanced table" at bounding box center [1076, 259] width 33 height 33
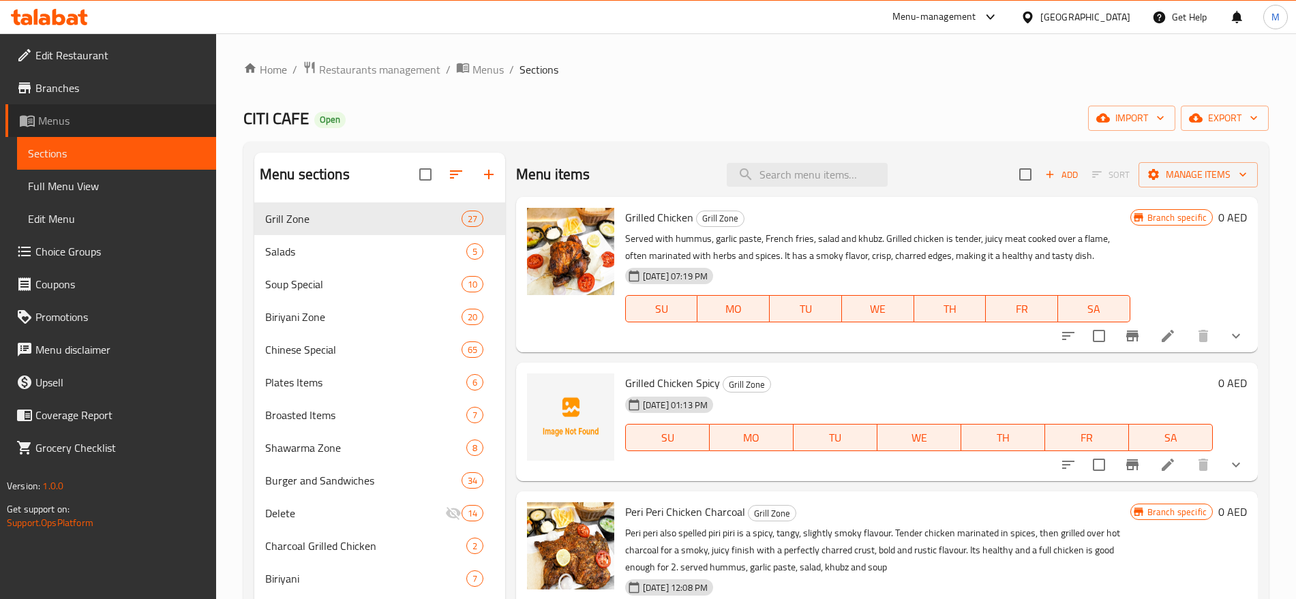
click at [87, 113] on span "Menus" at bounding box center [121, 121] width 167 height 16
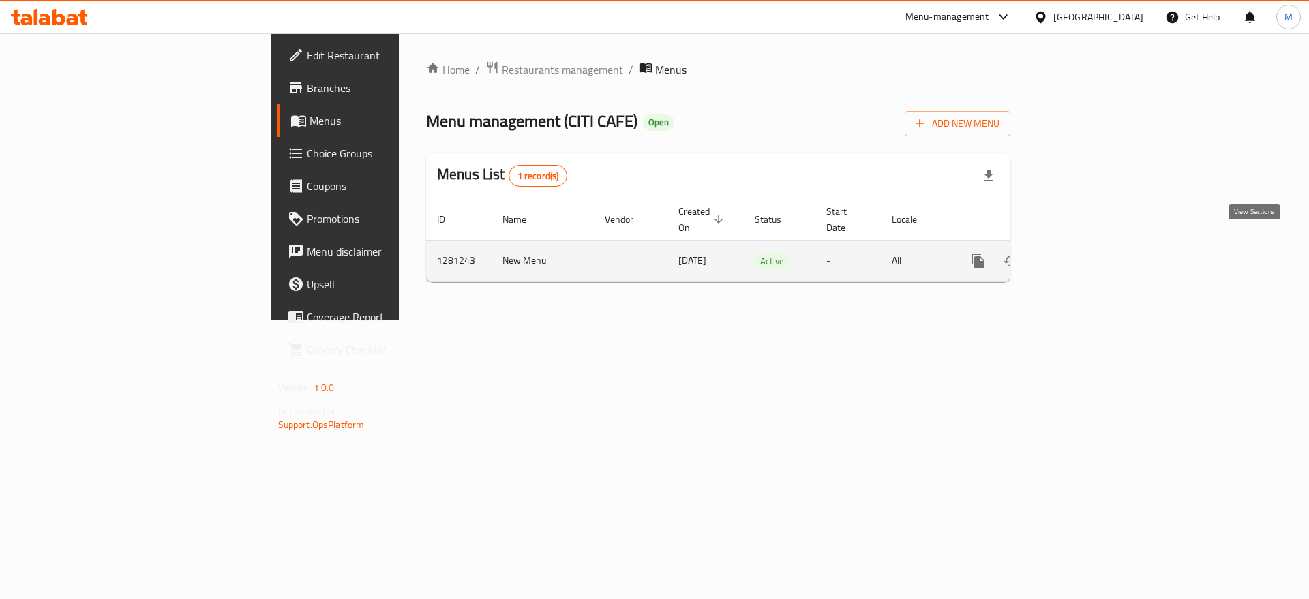
click at [1085, 253] on icon "enhanced table" at bounding box center [1077, 261] width 16 height 16
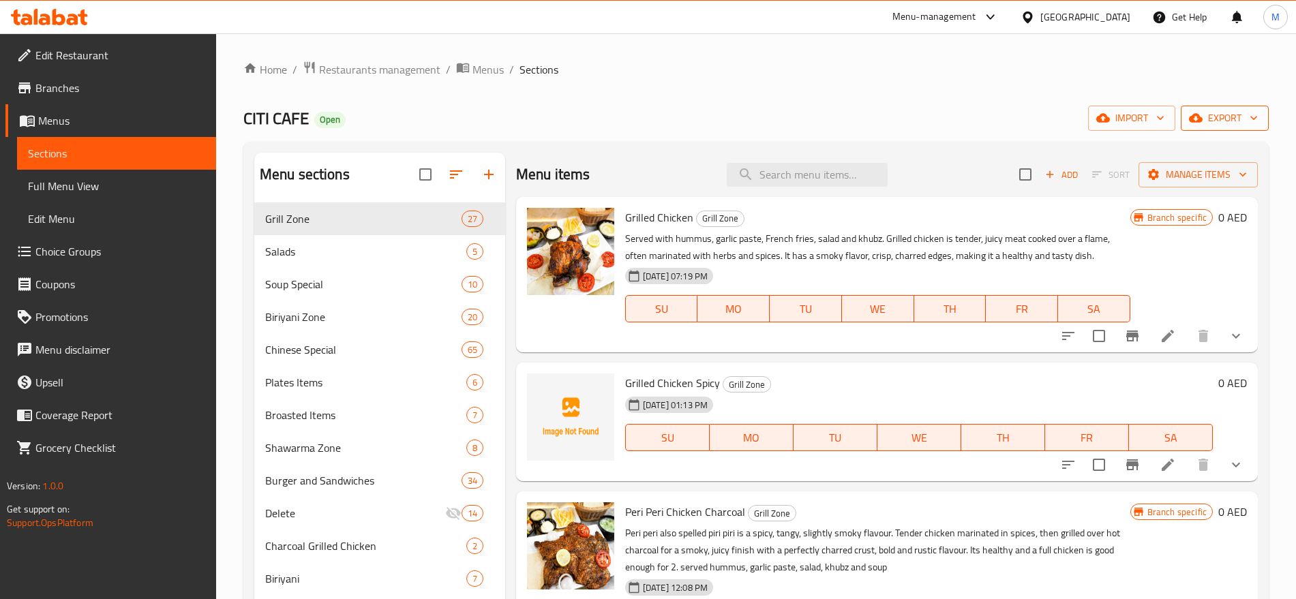
click at [1226, 120] on span "export" at bounding box center [1225, 118] width 66 height 17
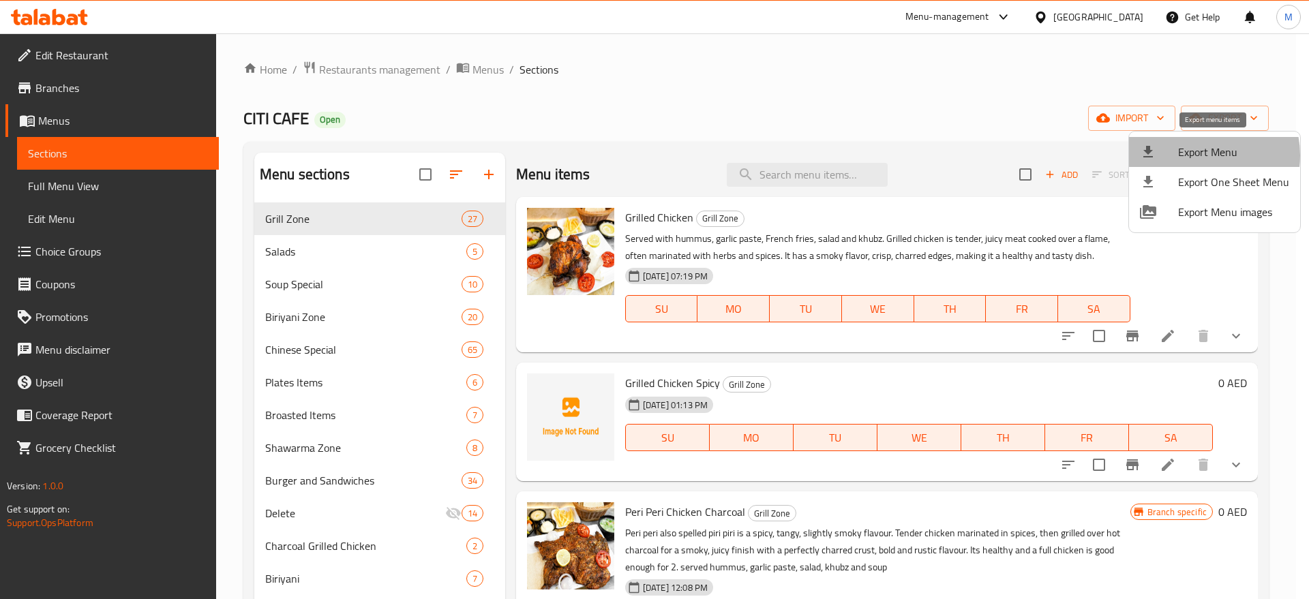
click at [1200, 155] on span "Export Menu" at bounding box center [1233, 152] width 111 height 16
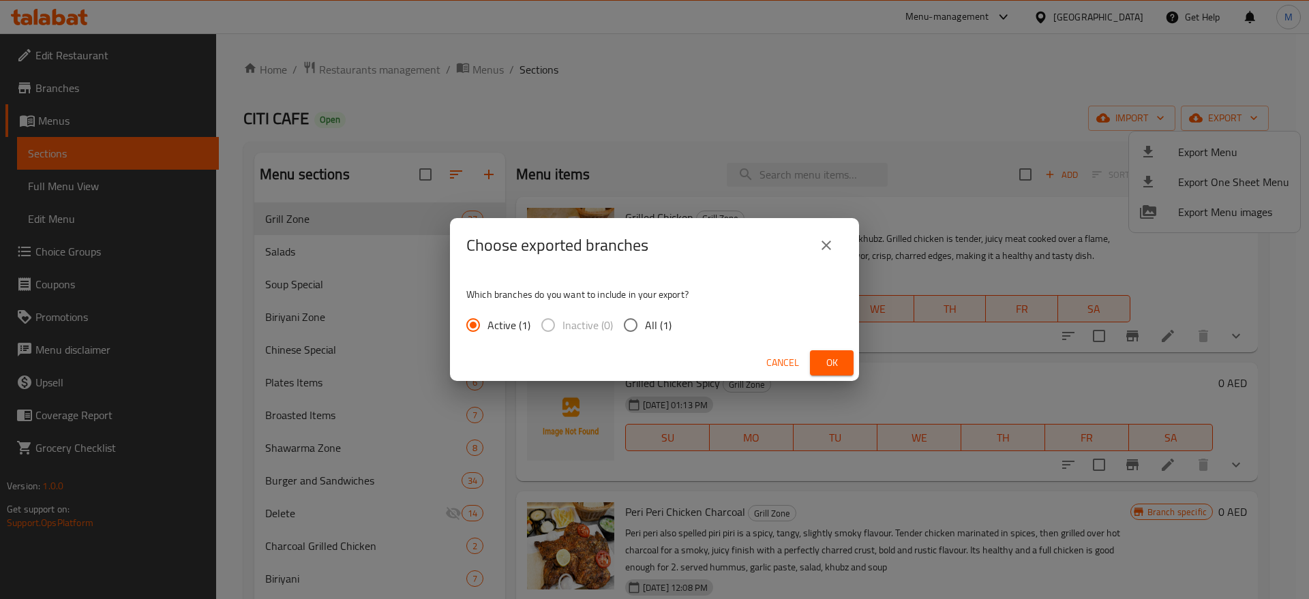
click at [646, 330] on span "All (1)" at bounding box center [658, 325] width 27 height 16
click at [645, 330] on input "All (1)" at bounding box center [631, 325] width 29 height 29
radio input "true"
click at [820, 363] on button "Ok" at bounding box center [832, 363] width 44 height 25
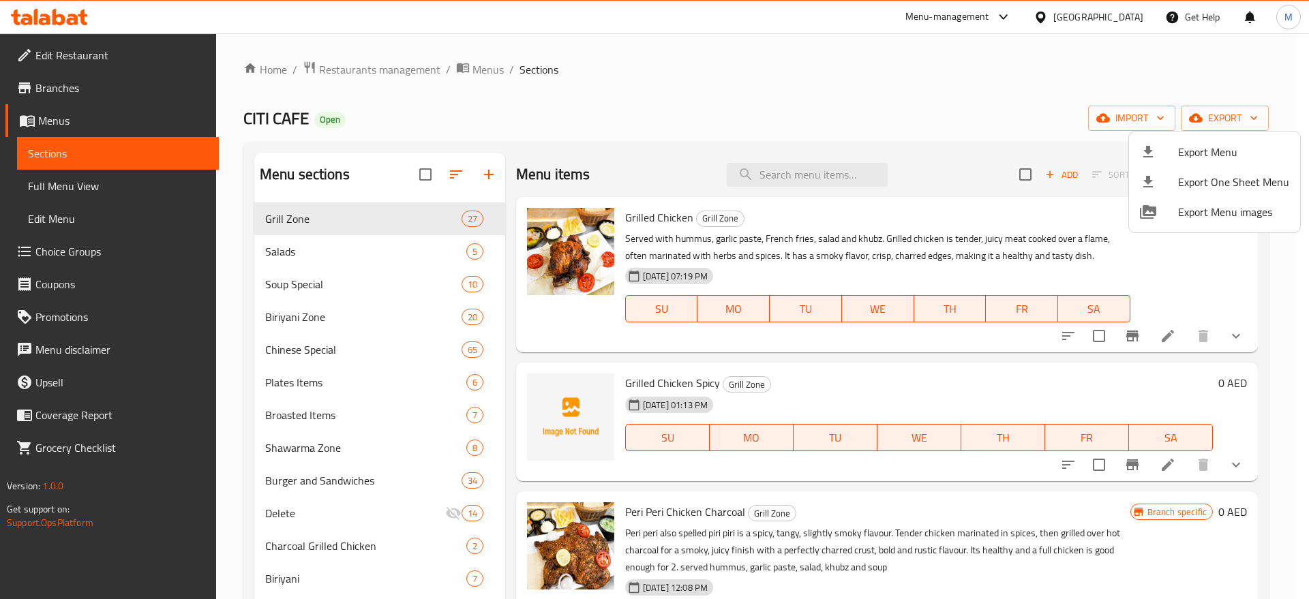
click at [820, 363] on div at bounding box center [654, 299] width 1309 height 599
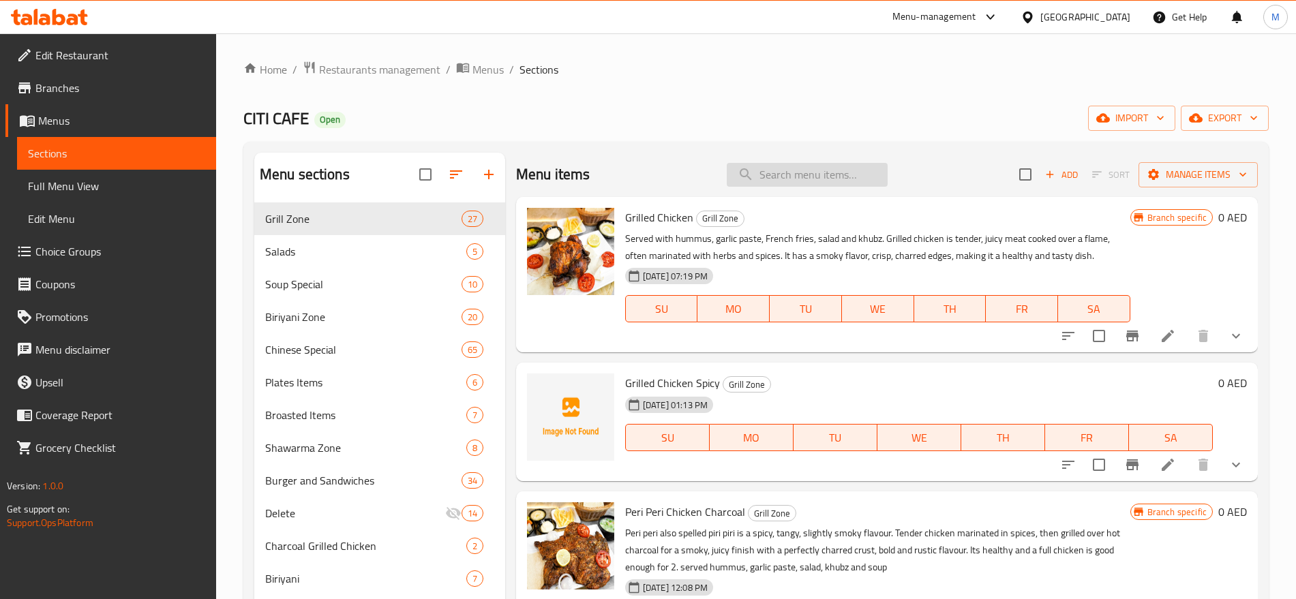
click at [791, 167] on input "search" at bounding box center [807, 175] width 161 height 24
paste input "CHICKEN 65 DRY SANDWICH"
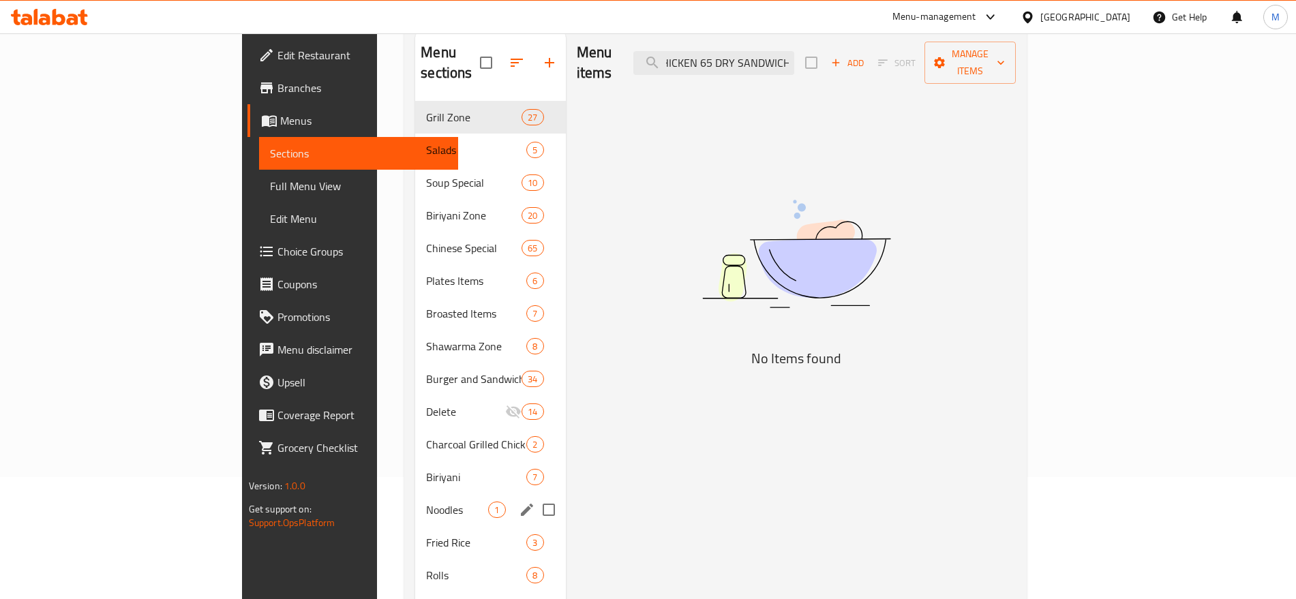
scroll to position [123, 0]
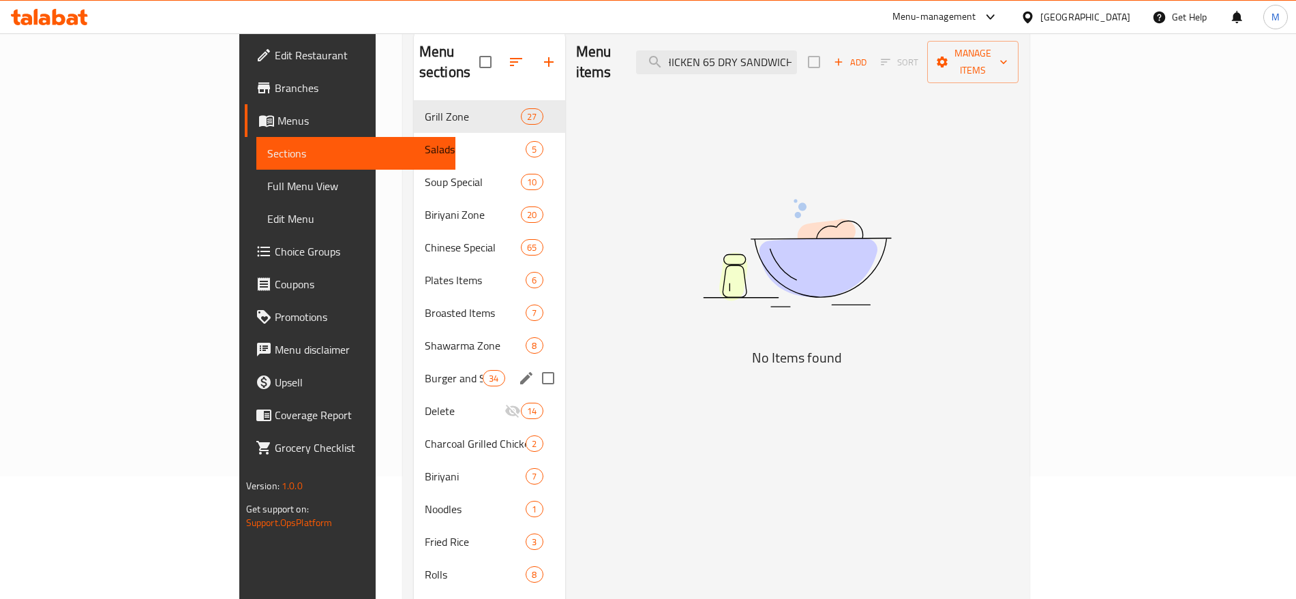
type input "CHICKEN 65 DRY SANDWICH"
click at [414, 366] on div "Burger and Sandwiches 34" at bounding box center [489, 378] width 151 height 33
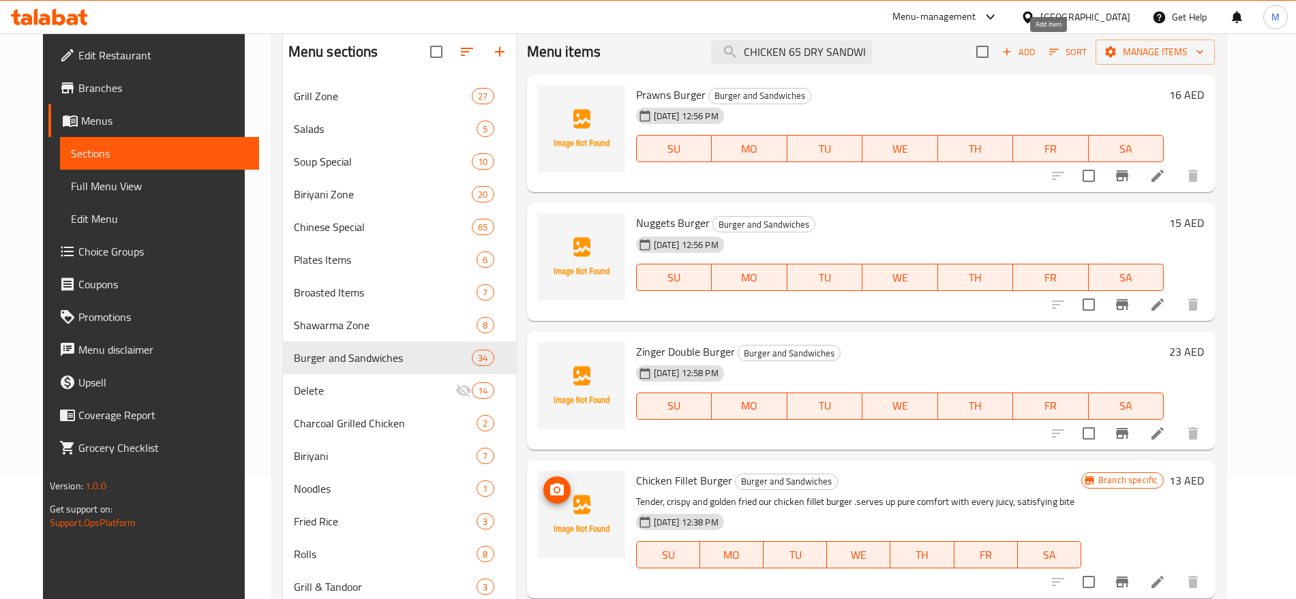
click at [1013, 53] on icon "button" at bounding box center [1007, 52] width 12 height 12
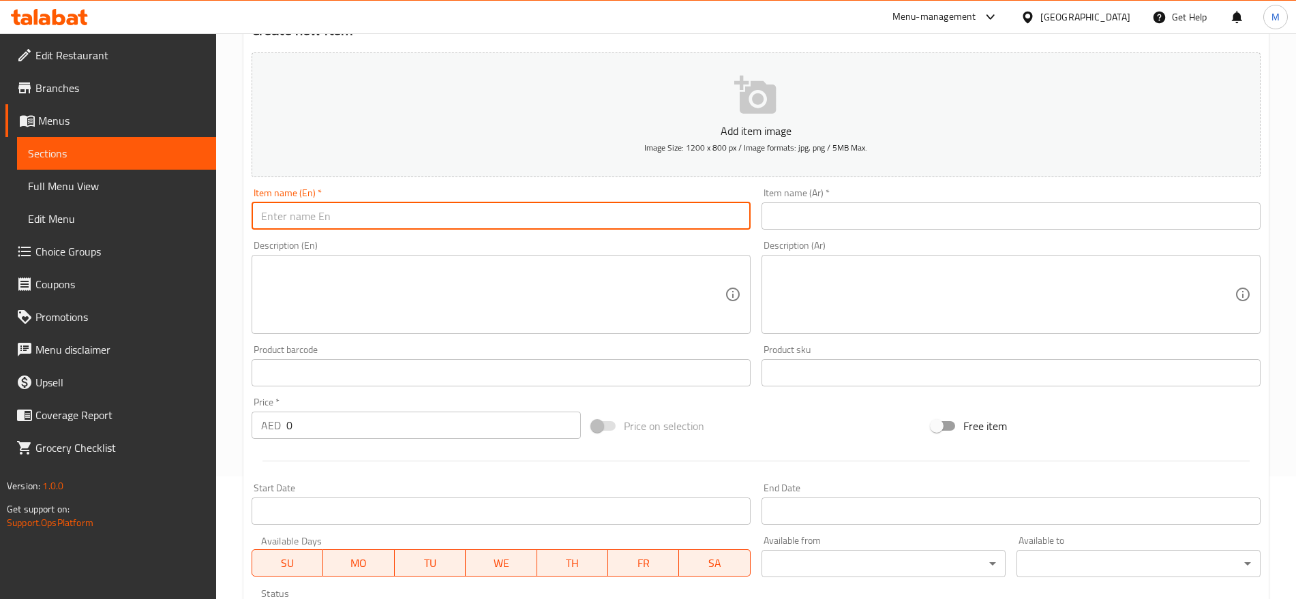
click at [389, 213] on input "text" at bounding box center [501, 216] width 499 height 27
paste input "CHICKEN 65 DRY SANDWICH"
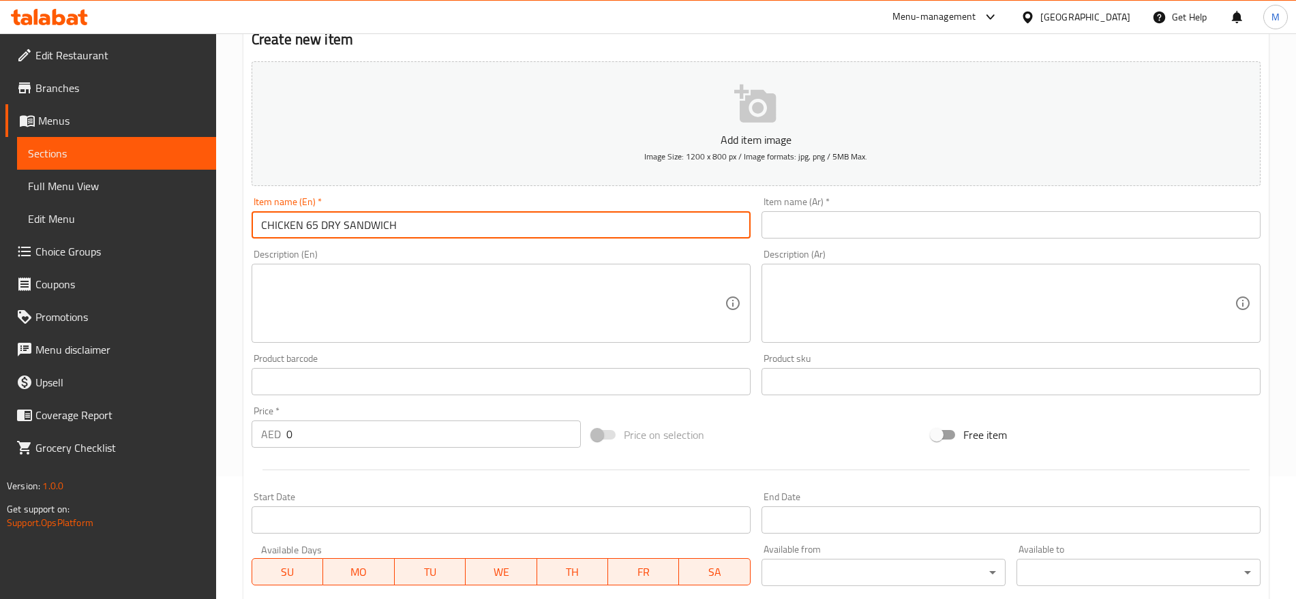
click at [389, 213] on input "CHICKEN 65 DRY SANDWICH" at bounding box center [501, 224] width 499 height 27
click at [404, 222] on input "CHICKEN 65 DRY SANDWICH" at bounding box center [501, 224] width 499 height 27
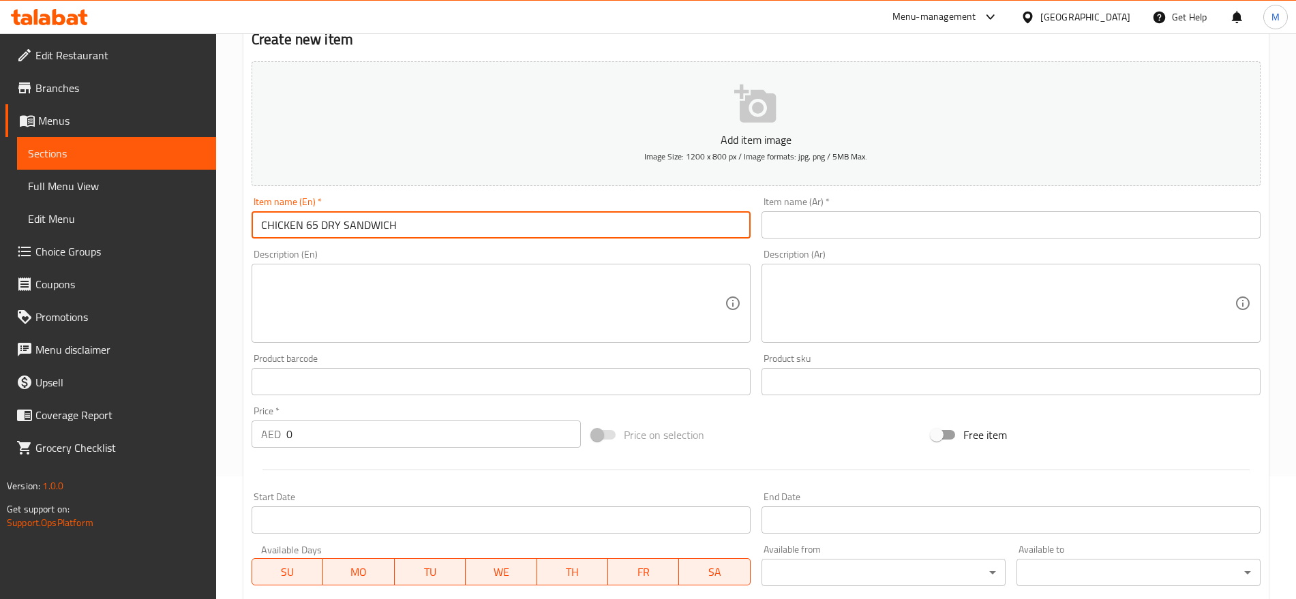
click at [404, 222] on input "CHICKEN 65 DRY SANDWICH" at bounding box center [501, 224] width 499 height 27
type input "Chicken 65 Dry Sandwich"
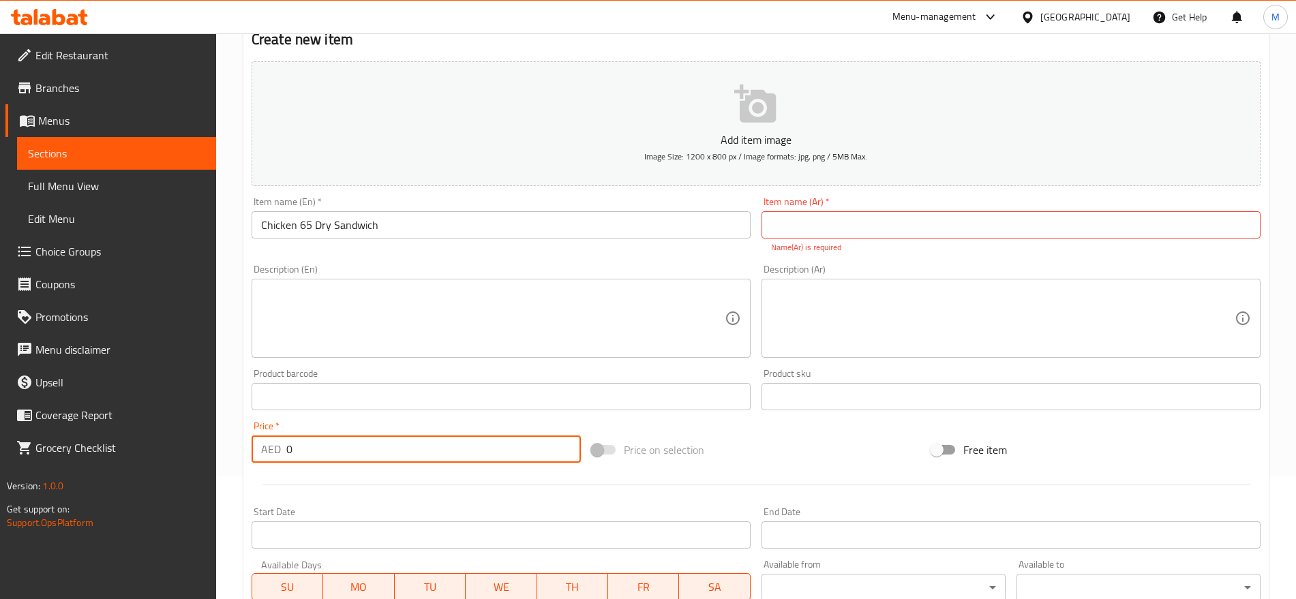
click at [317, 460] on input "0" at bounding box center [433, 449] width 295 height 27
paste input "9"
type input "9"
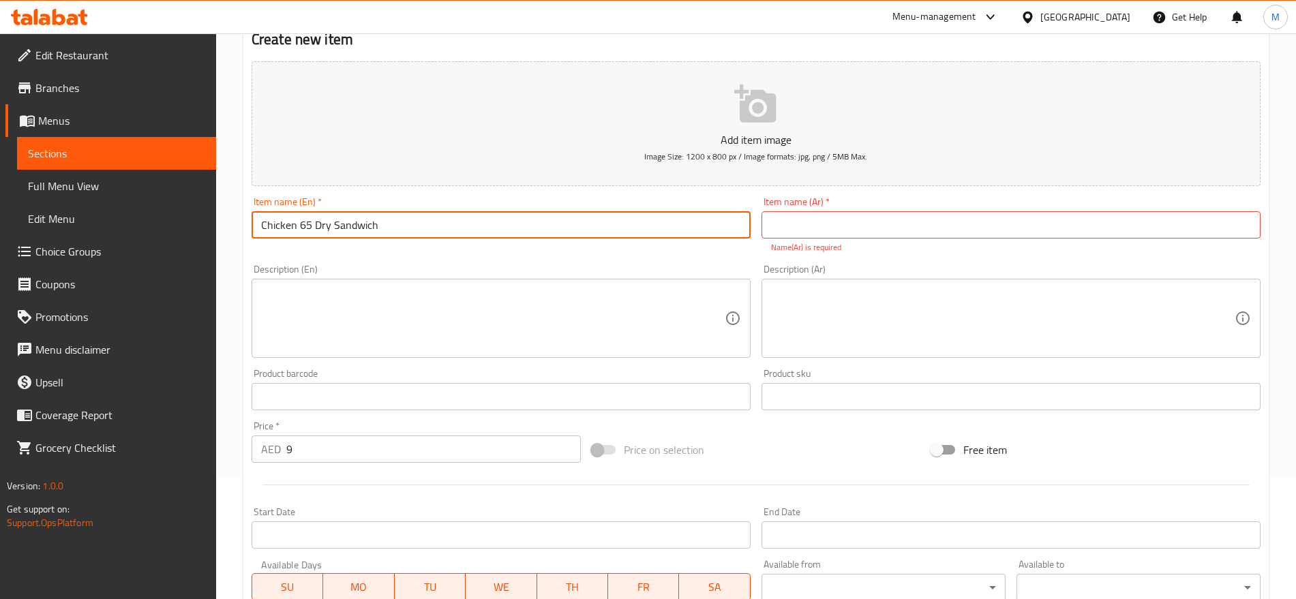
click at [313, 222] on input "Chicken 65 Dry Sandwich" at bounding box center [501, 224] width 499 height 27
drag, startPoint x: 313, startPoint y: 222, endPoint x: 185, endPoint y: 241, distance: 129.6
click at [185, 241] on div "Edit Restaurant Branches Menus Sections Full Menu View Edit Menu Choice Groups …" at bounding box center [648, 383] width 1296 height 945
click at [429, 231] on input "Chicken 65 Dry Sandwich" at bounding box center [501, 224] width 499 height 27
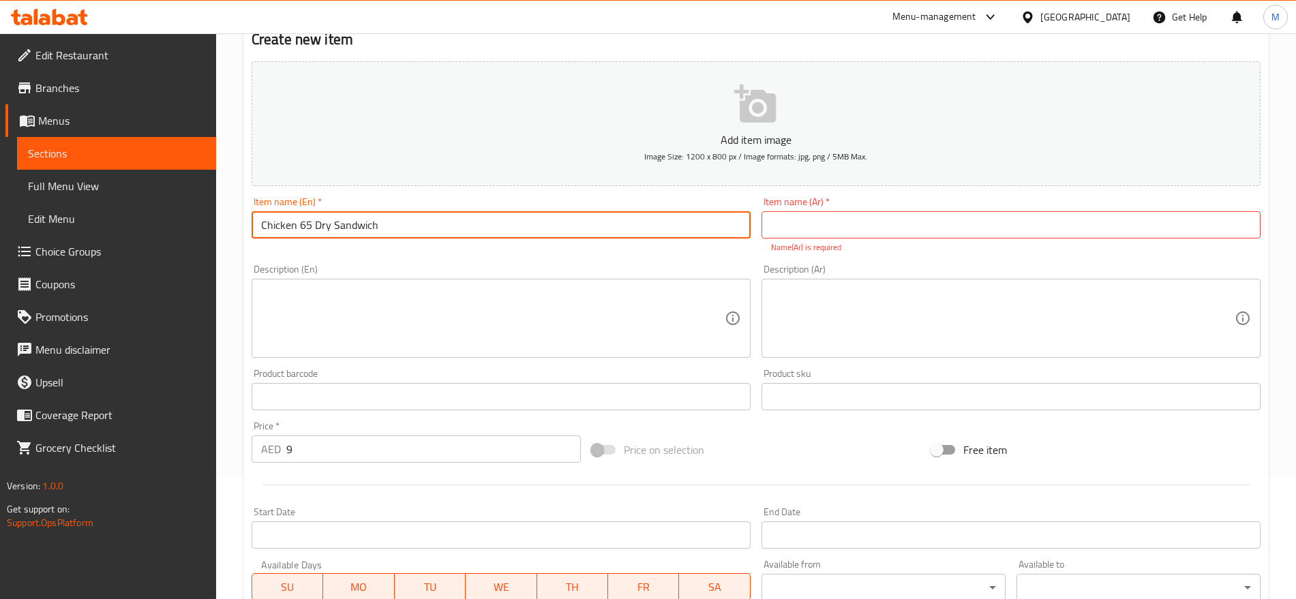
click at [429, 231] on input "Chicken 65 Dry Sandwich" at bounding box center [501, 224] width 499 height 27
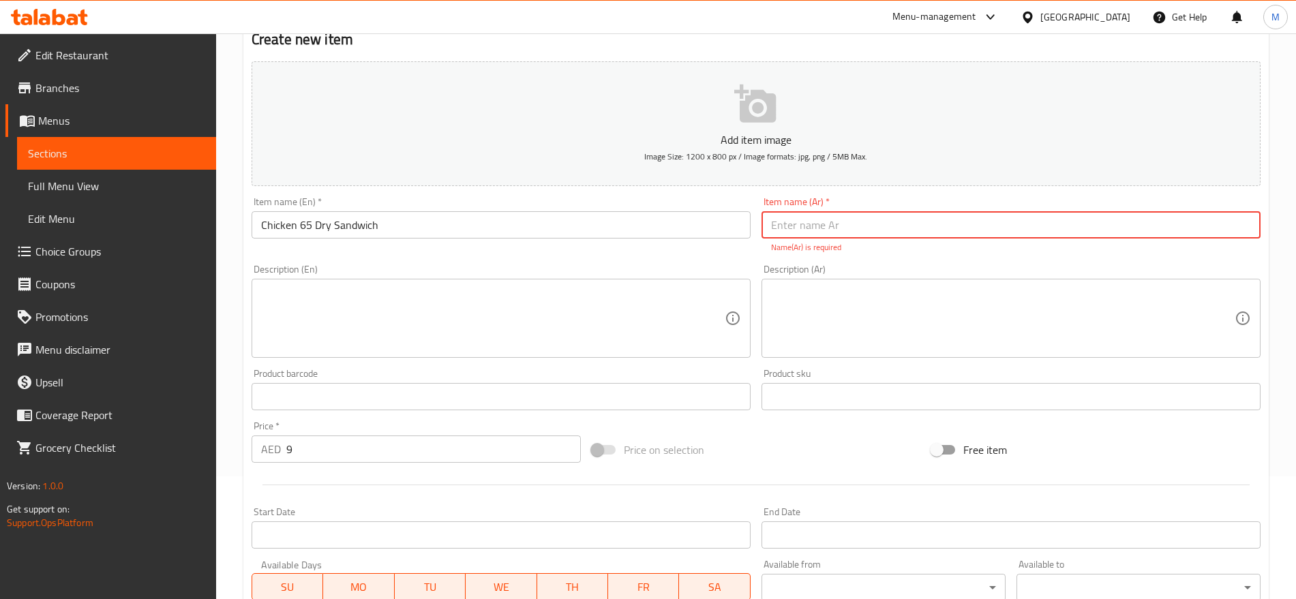
click at [1157, 231] on input "text" at bounding box center [1011, 224] width 499 height 27
paste input "ساندويتش دجاج 65 جاف"
click at [862, 226] on input "ساندويتش دجاج 65 جاف" at bounding box center [1011, 224] width 499 height 27
type input "سندويتش دجاج 65 جاف"
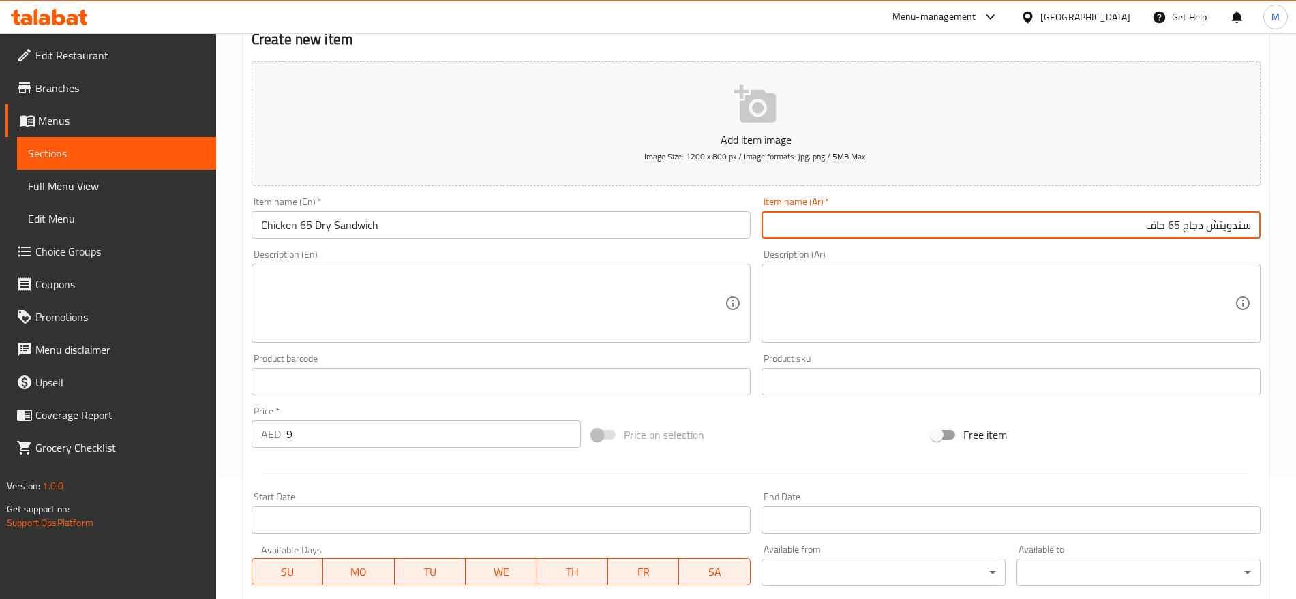
click at [481, 224] on input "Chicken 65 Dry Sandwich" at bounding box center [501, 224] width 499 height 27
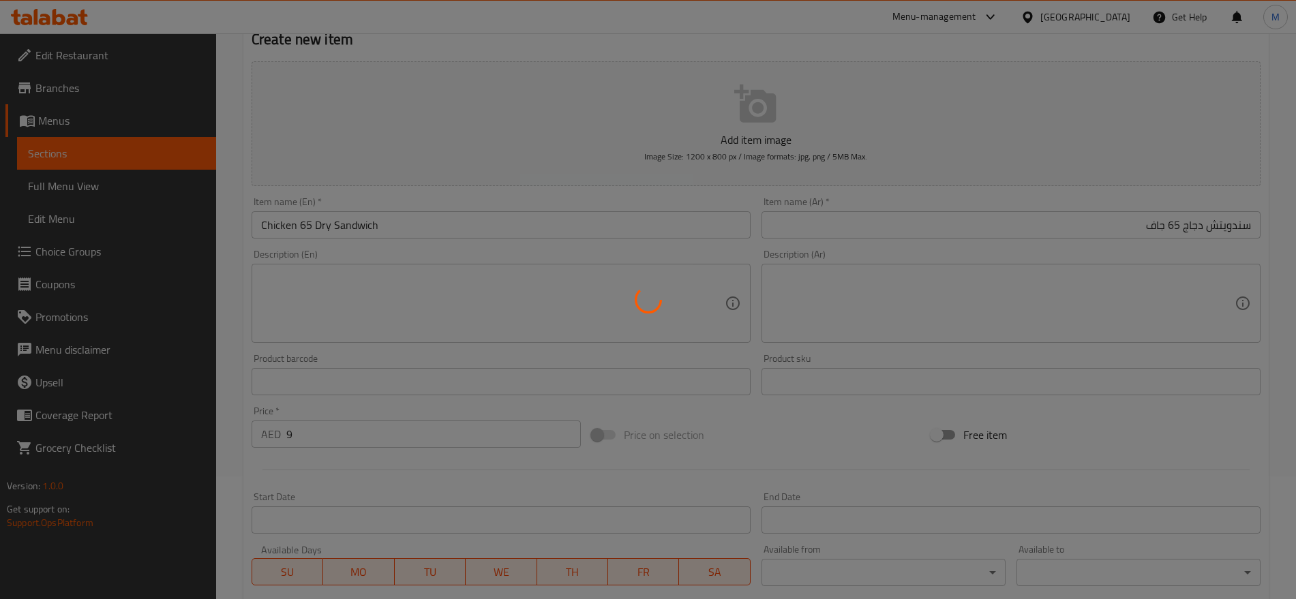
type input "0"
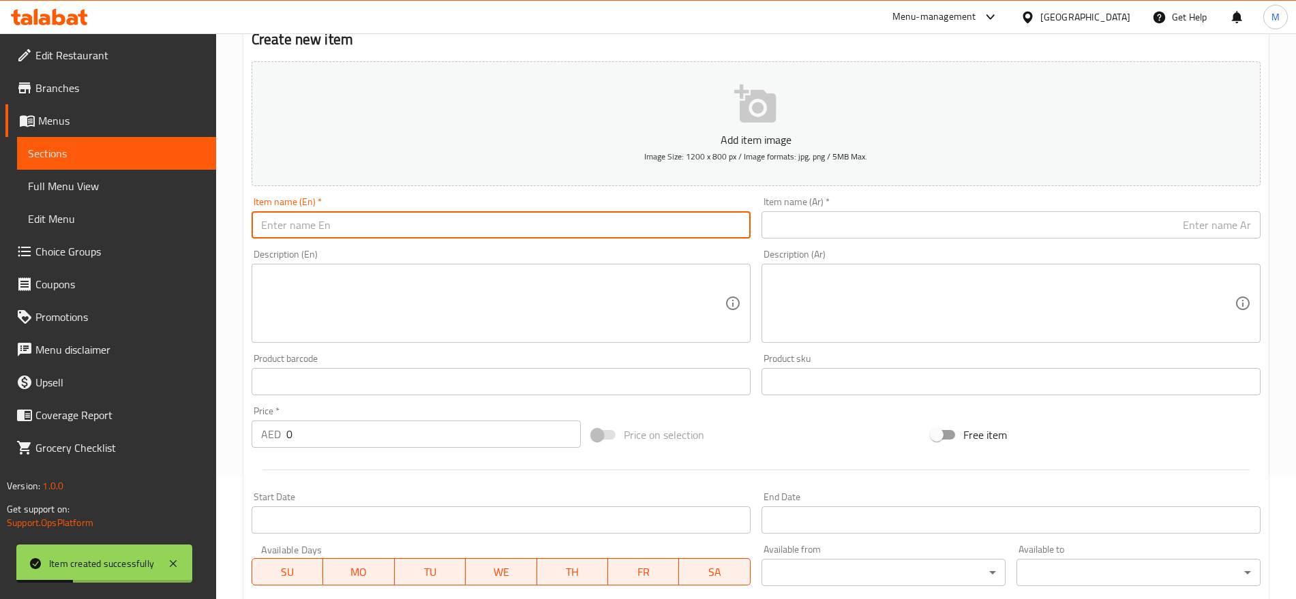
paste input "CHICKEN MAYONISE SANDWICH"
click at [321, 219] on input "CHICKEN MAYONISE SANDWICH" at bounding box center [501, 224] width 499 height 27
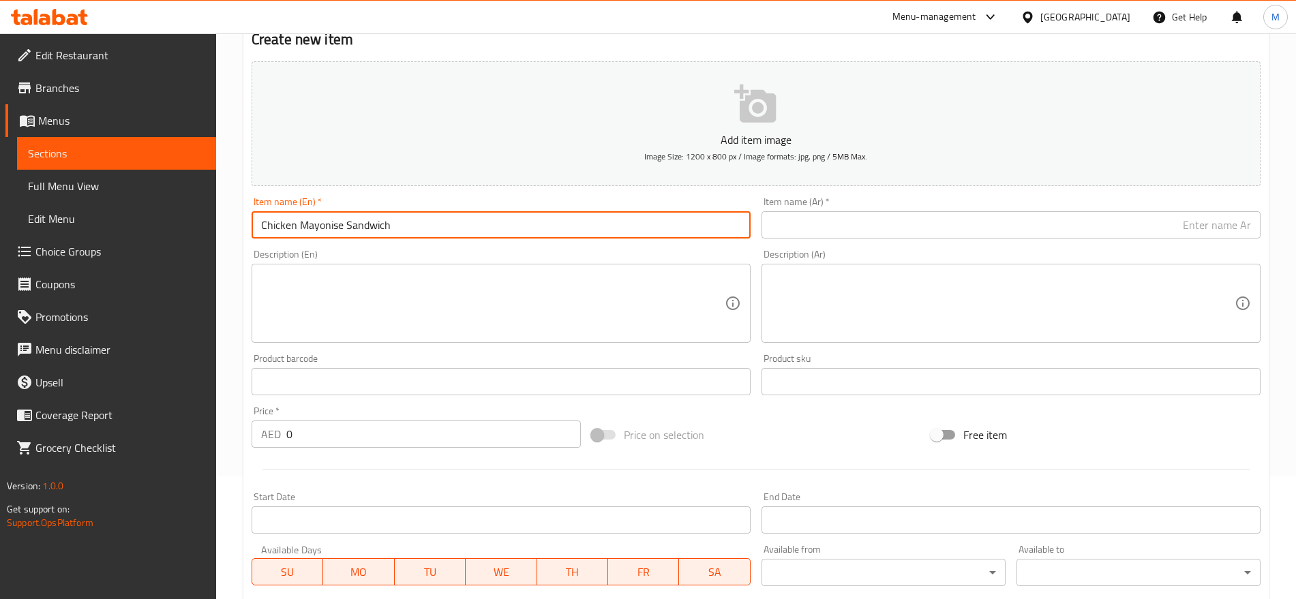
type input "Chicken Mayonise Sandwich"
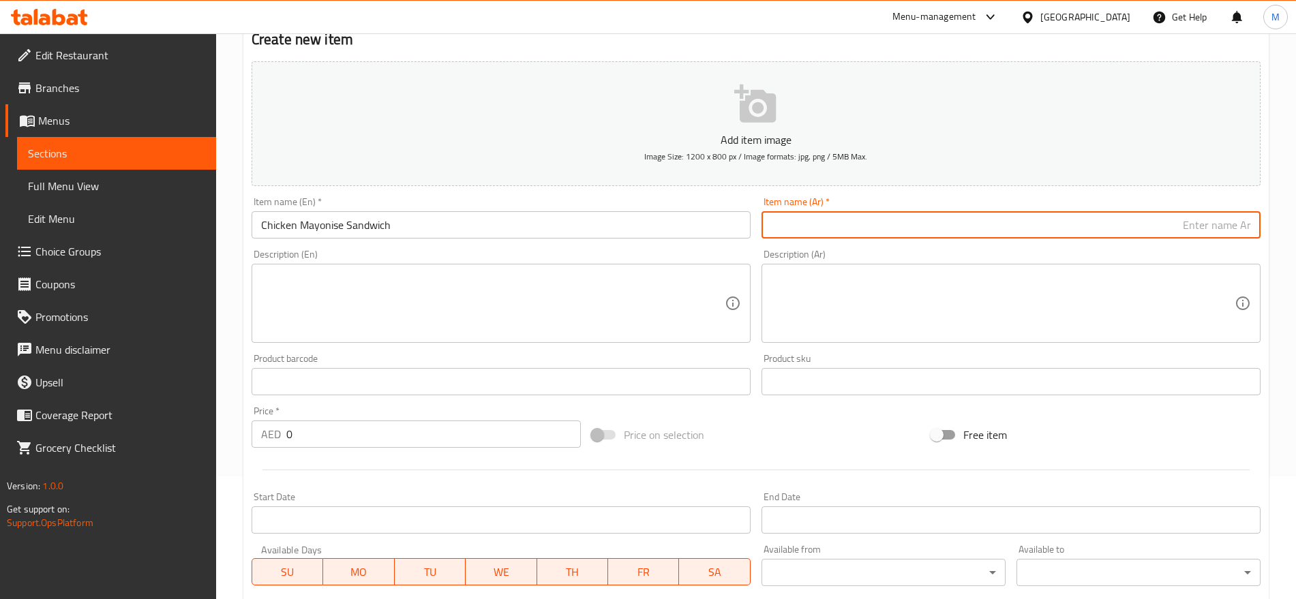
paste input "ساندويتش دجاج بالمايونيز"
click at [1244, 231] on input "ساندويتش دجاج بالمايونيز" at bounding box center [1011, 224] width 499 height 27
type input "سندويتش دجاج بالمايونيز"
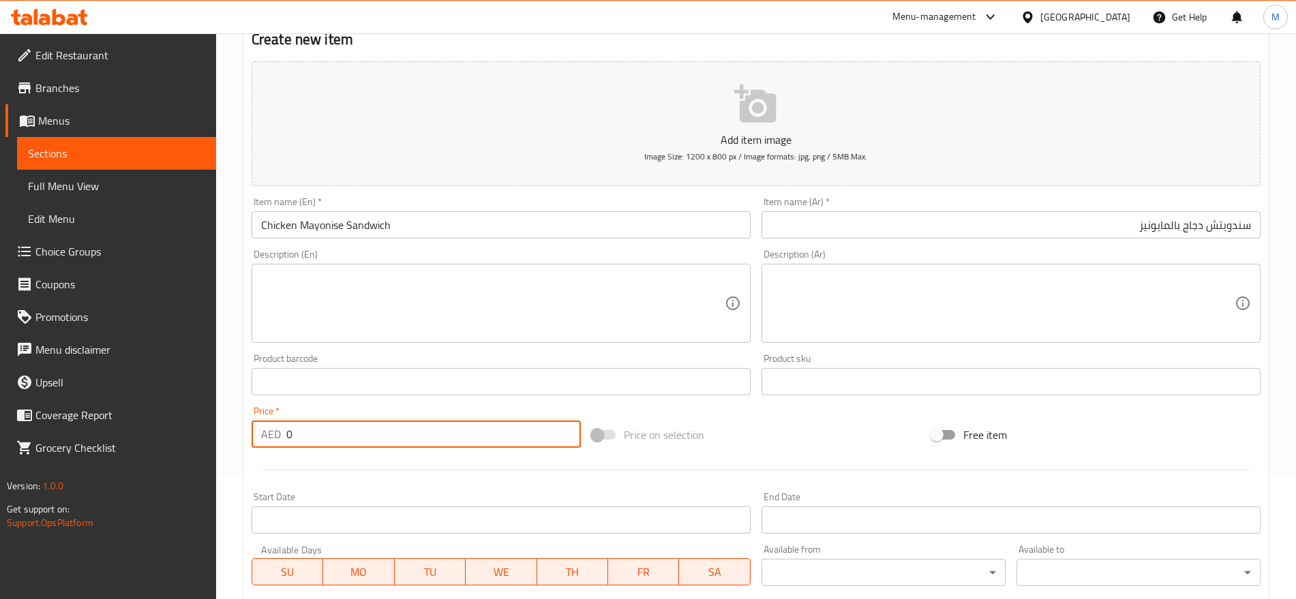
click at [358, 432] on input "0" at bounding box center [433, 434] width 295 height 27
paste input "8"
type input "8"
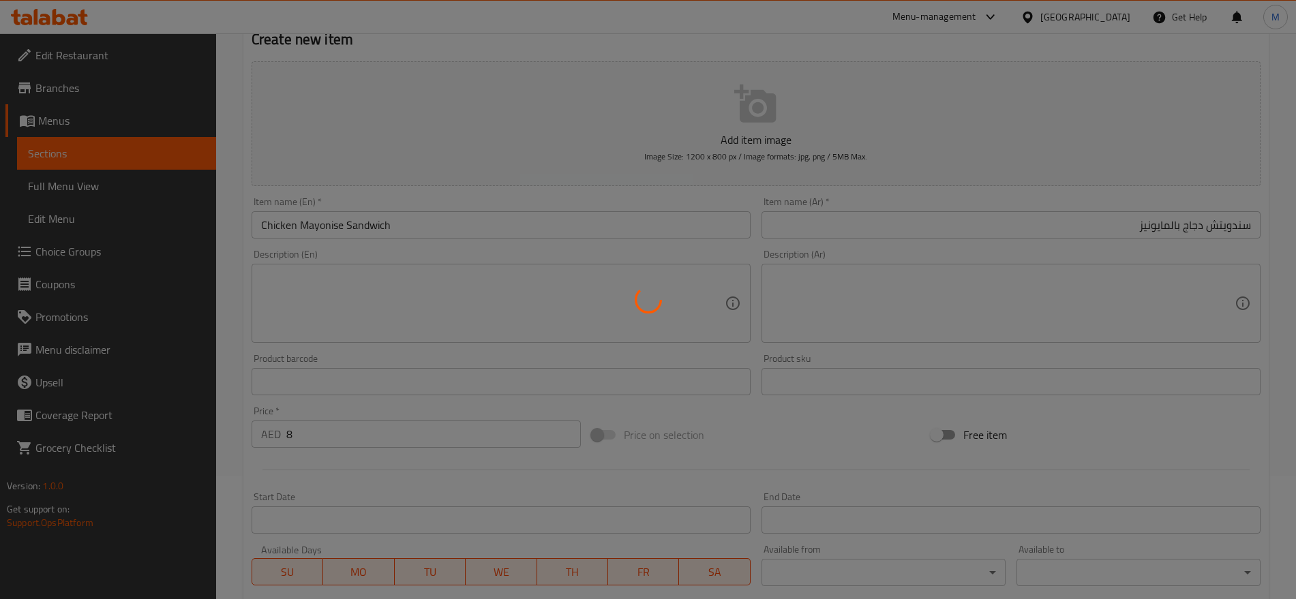
type input "0"
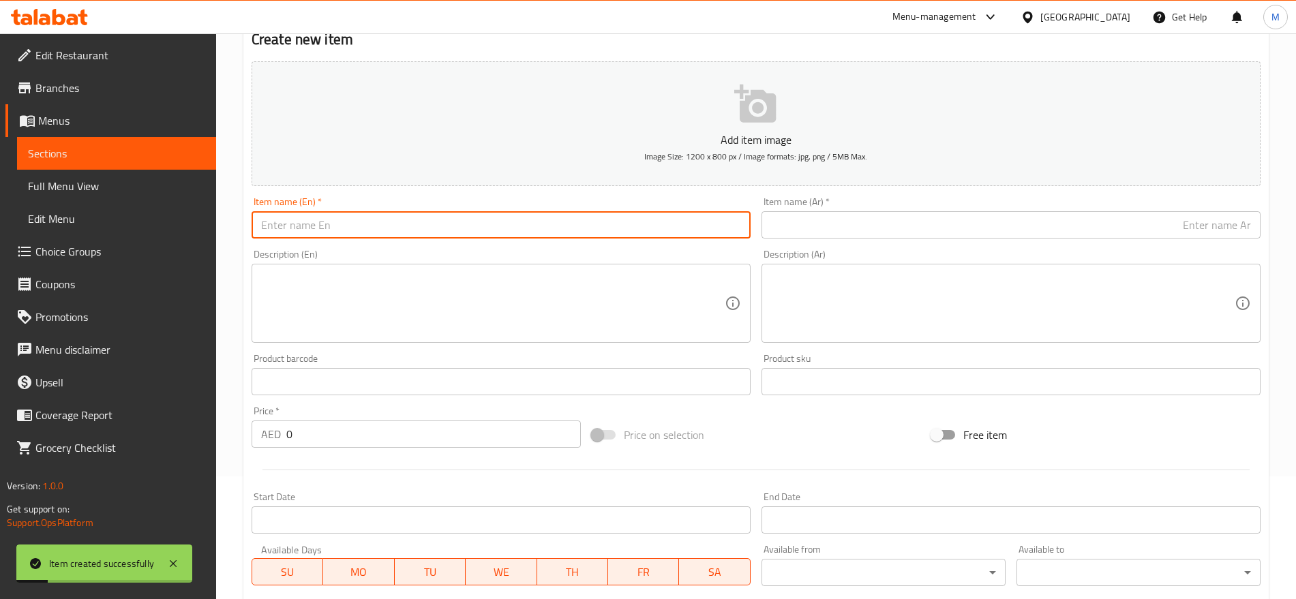
click at [382, 234] on input "text" at bounding box center [501, 224] width 499 height 27
paste input "SHUSH TAWOOK SANDWICH"
click at [382, 234] on input "SHUSH TAWOOK SANDWICH" at bounding box center [501, 224] width 499 height 27
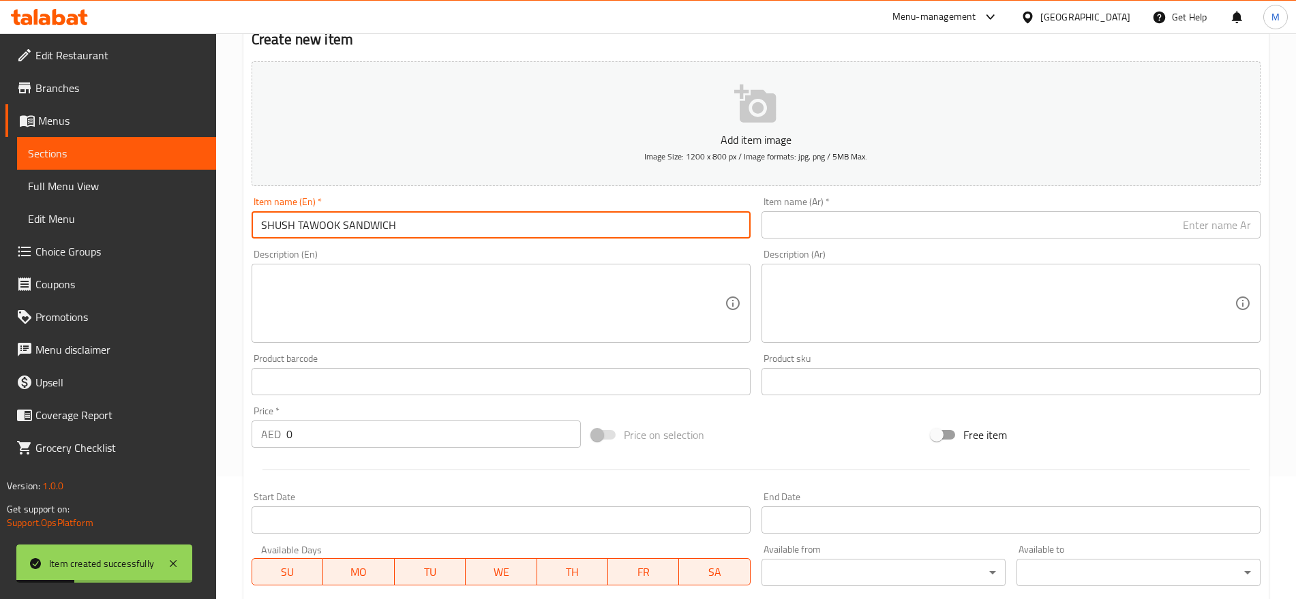
click at [382, 234] on input "SHUSH TAWOOK SANDWICH" at bounding box center [501, 224] width 499 height 27
click at [382, 234] on input "Shush Tawook Sandwich" at bounding box center [501, 224] width 499 height 27
click at [293, 226] on input "Shush Tawook Sandwich" at bounding box center [501, 224] width 499 height 27
type input "Shush Tawook Sandwich"
click at [387, 224] on input "Shush Tawook Sandwich" at bounding box center [501, 224] width 499 height 27
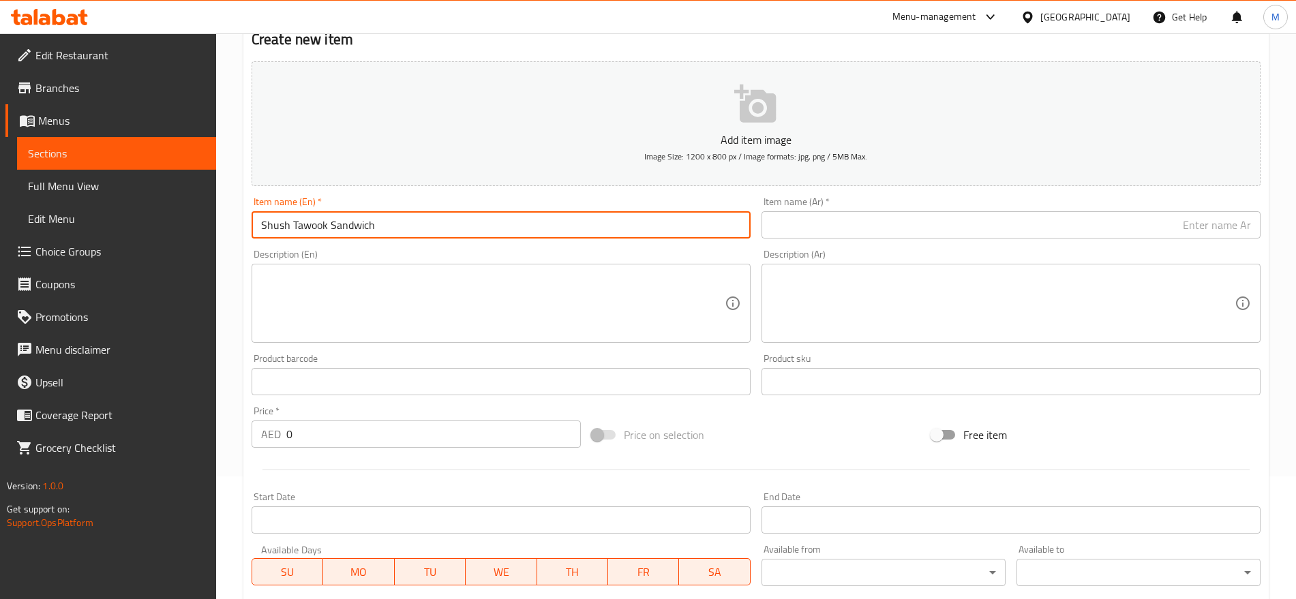
click at [387, 224] on input "Shush Tawook Sandwich" at bounding box center [501, 224] width 499 height 27
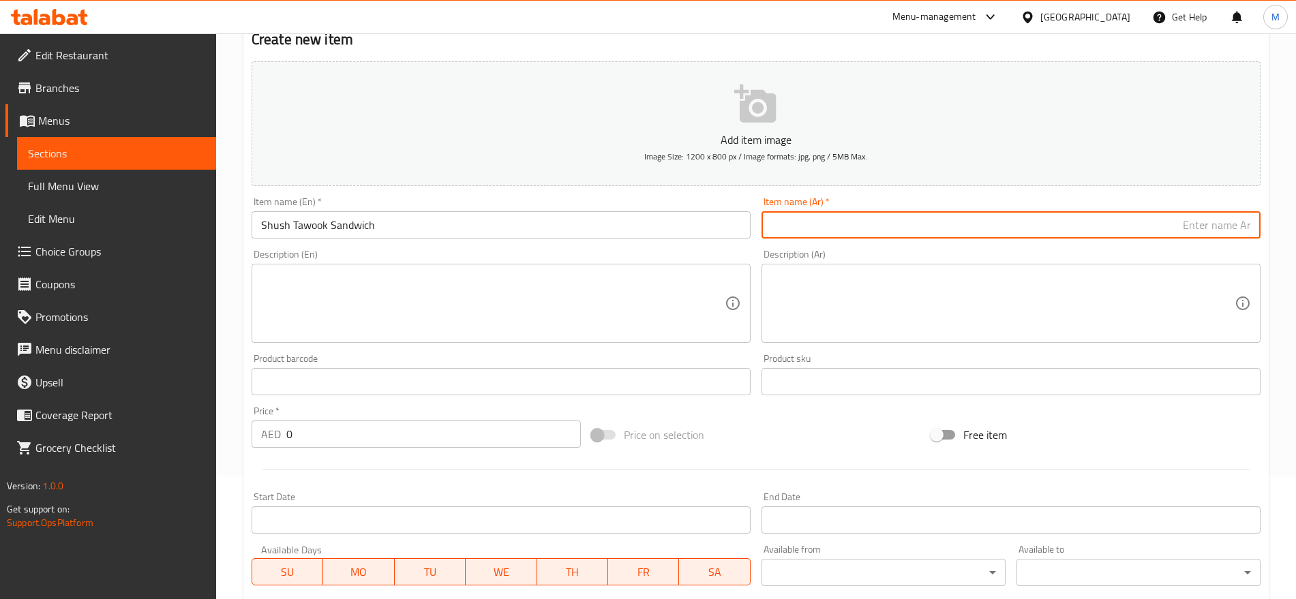
click at [1155, 222] on input "text" at bounding box center [1011, 224] width 499 height 27
paste input "ساندويتش شوش طاووق"
click at [1191, 232] on input "ساندويتش شوش طاووق" at bounding box center [1011, 224] width 499 height 27
type input "ساندويتش شيش طاووق"
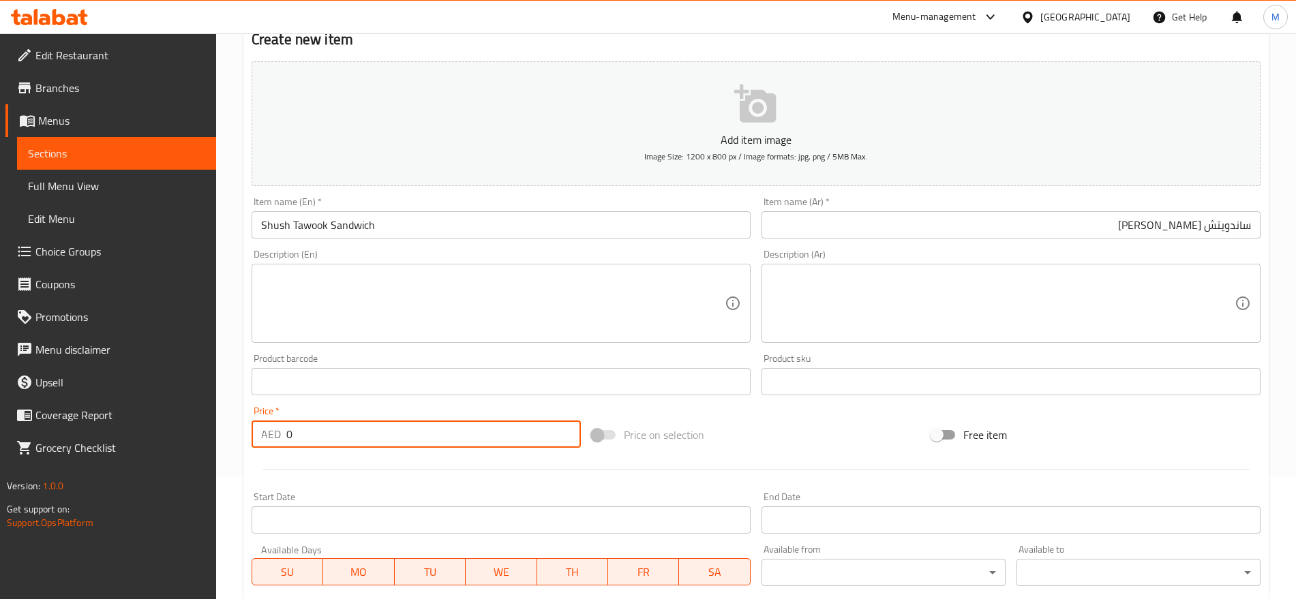
click at [334, 443] on input "0" at bounding box center [433, 434] width 295 height 27
paste input "9"
type input "9"
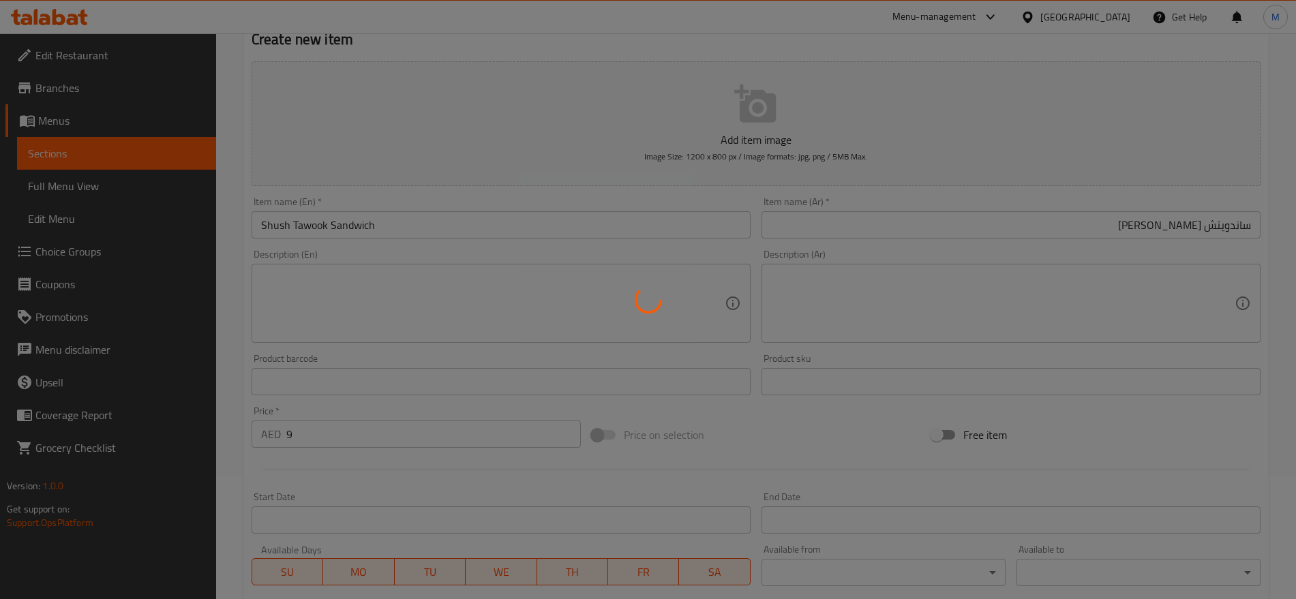
type input "0"
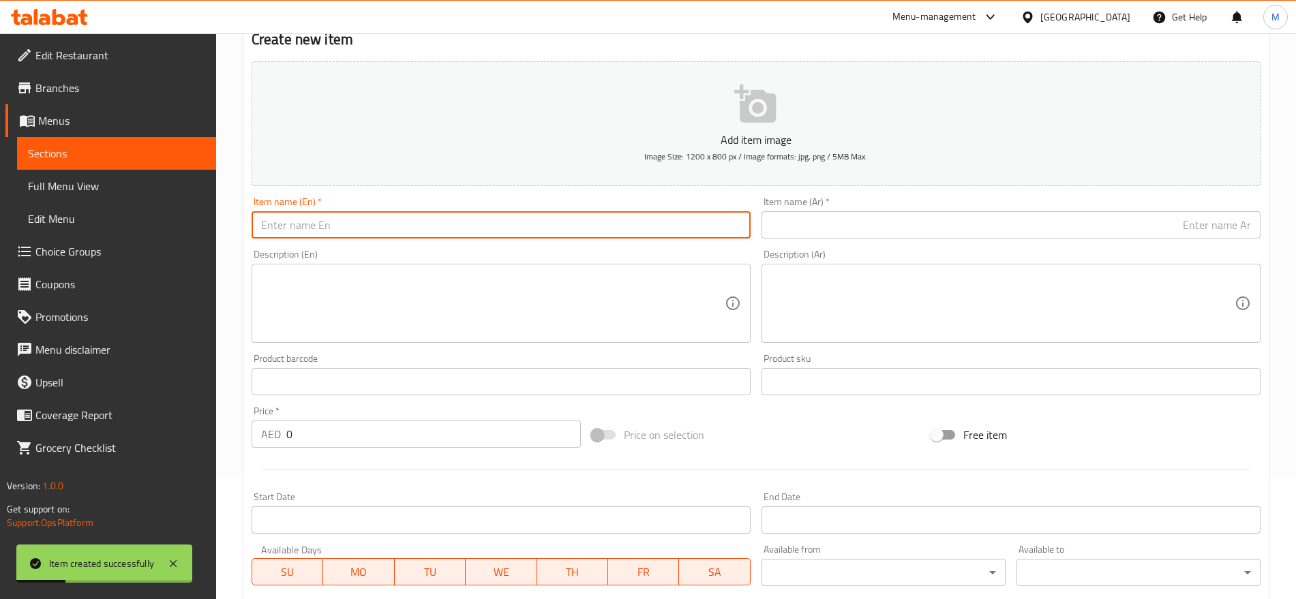
click at [440, 218] on input "text" at bounding box center [501, 224] width 499 height 27
paste input "CHICKEN THANDOORI SANDWICH"
click at [440, 218] on input "CHICKEN THANDOORI SANDWICH" at bounding box center [501, 224] width 499 height 27
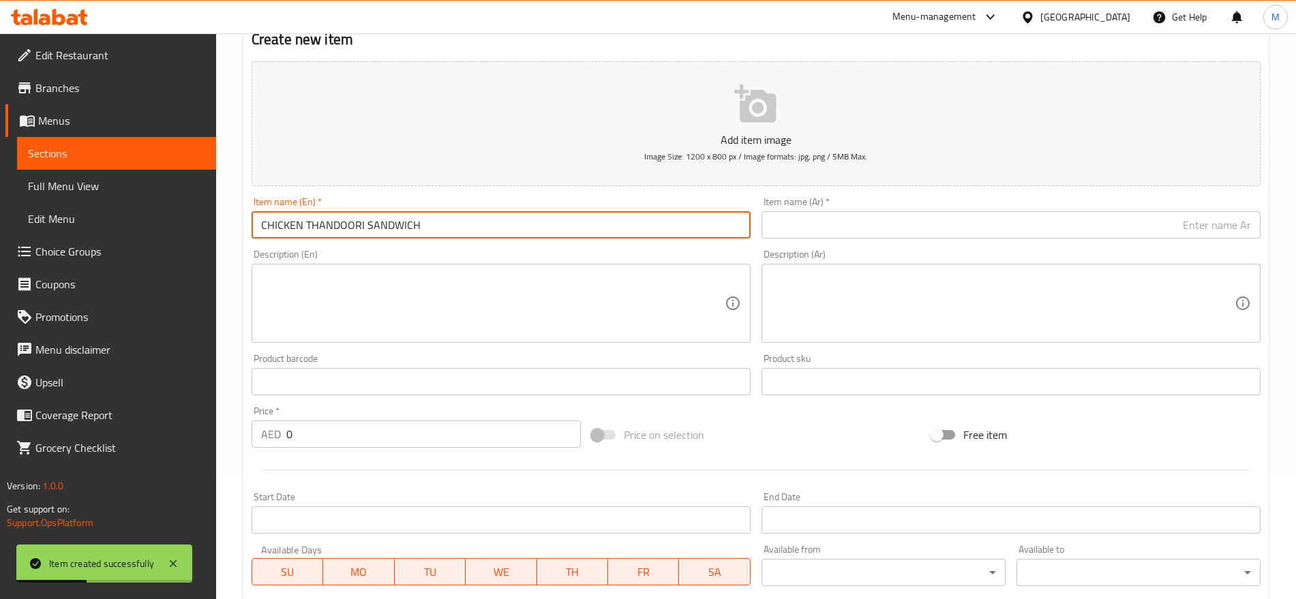
click at [440, 218] on input "CHICKEN THANDOORI SANDWICH" at bounding box center [501, 224] width 499 height 27
type input "Chicken Thandoori Sandwich"
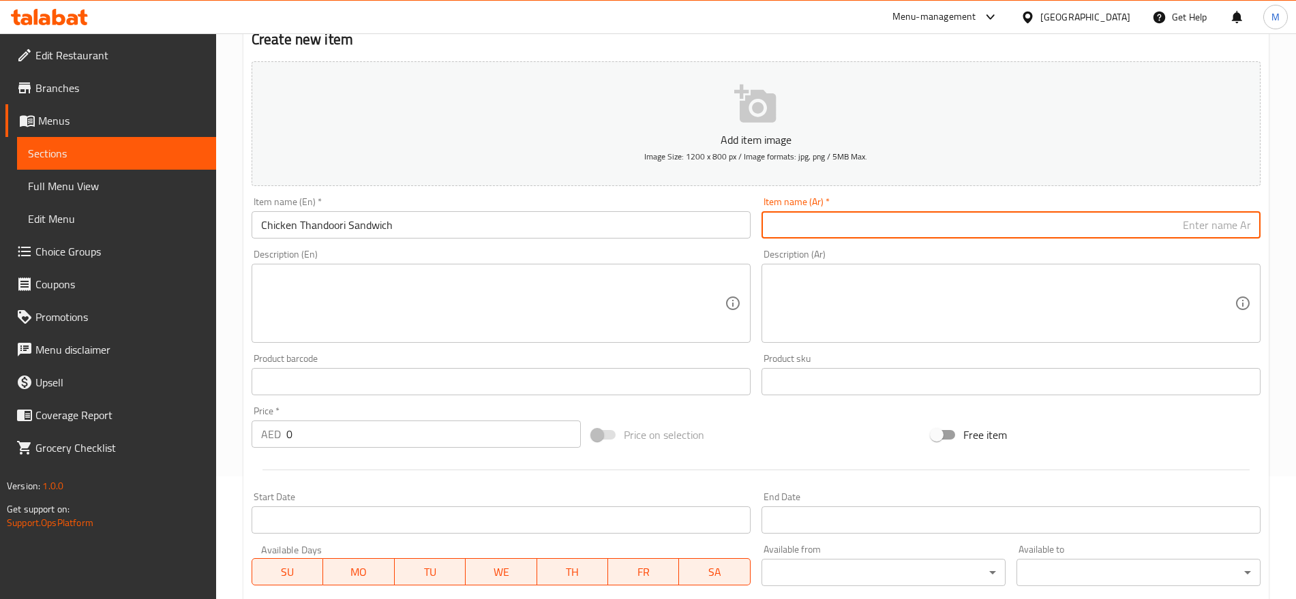
click at [1047, 222] on input "text" at bounding box center [1011, 224] width 499 height 27
paste input "ساندويتش دجاج تندوري"
click at [1161, 228] on input "سندويتش دجاج تندوري" at bounding box center [1011, 224] width 499 height 27
type input "سندويتش دجاج تندوري"
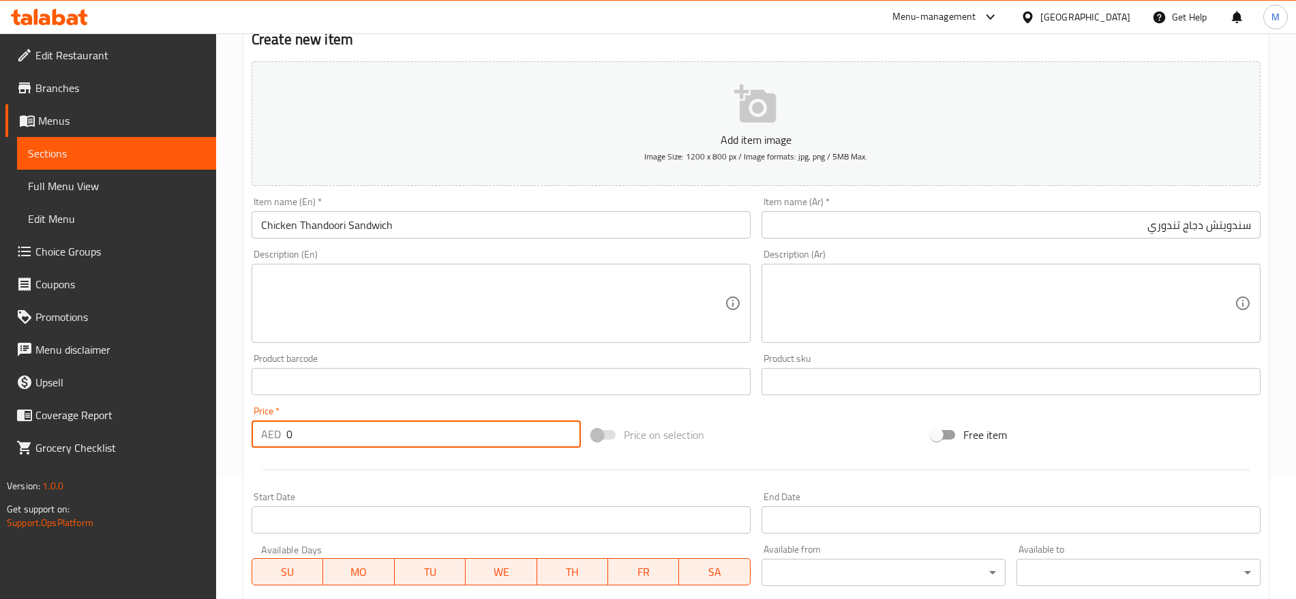
click at [351, 425] on input "0" at bounding box center [433, 434] width 295 height 27
paste input "9"
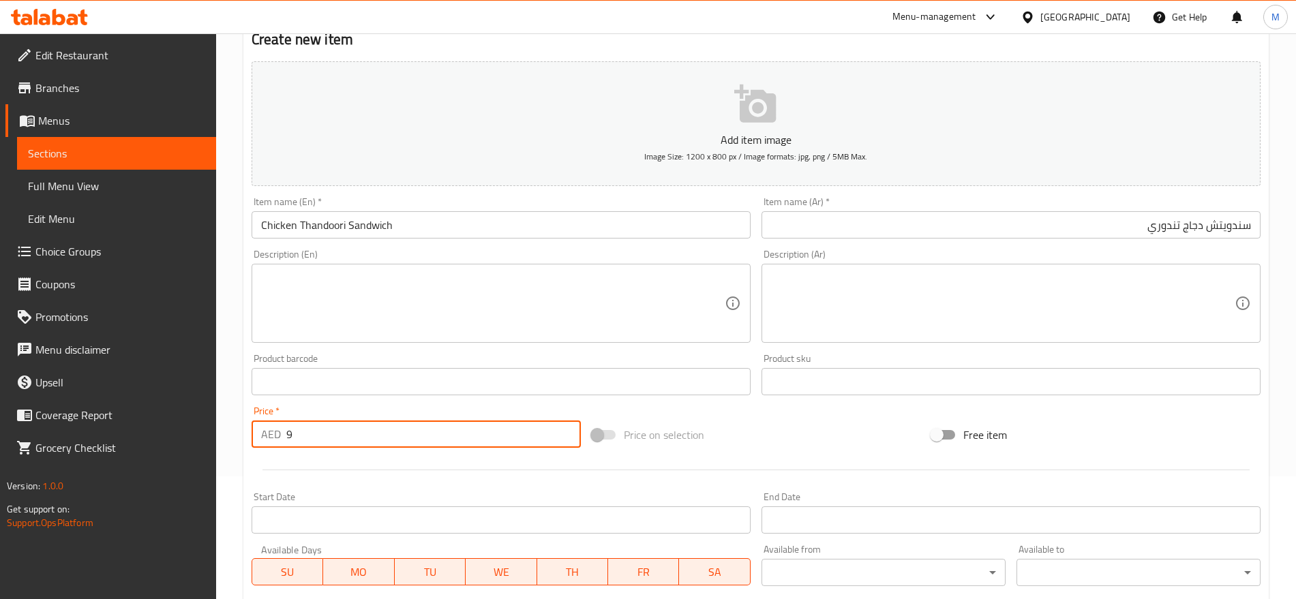
type input "9"
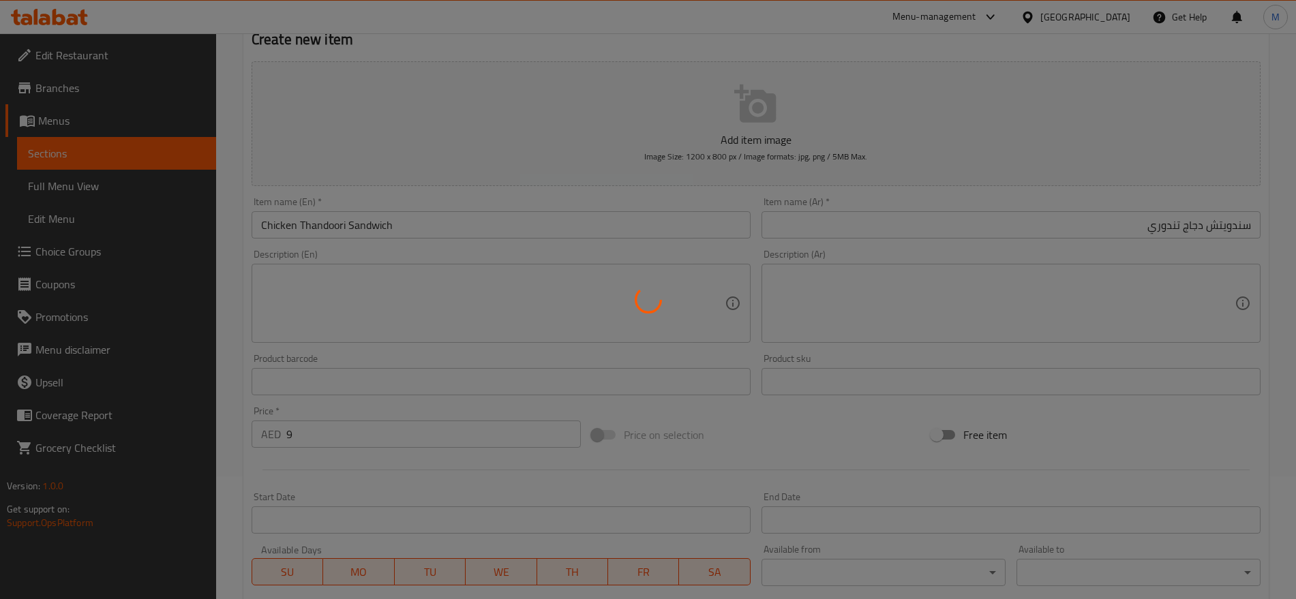
type input "0"
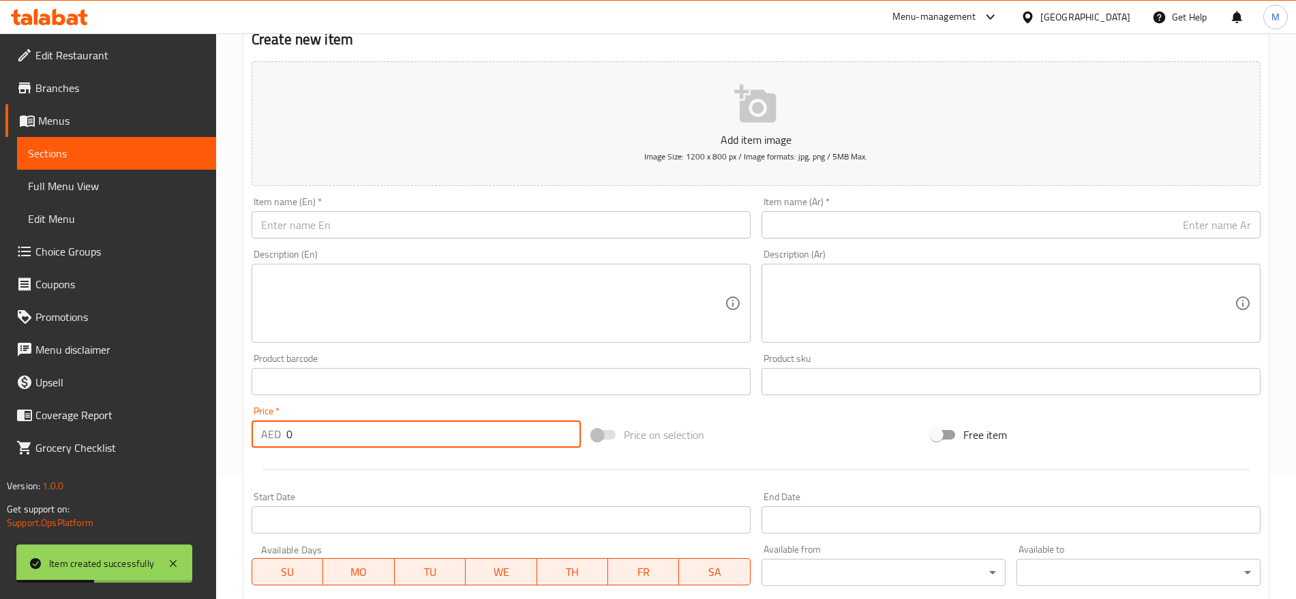
click at [524, 220] on input "text" at bounding box center [501, 224] width 499 height 27
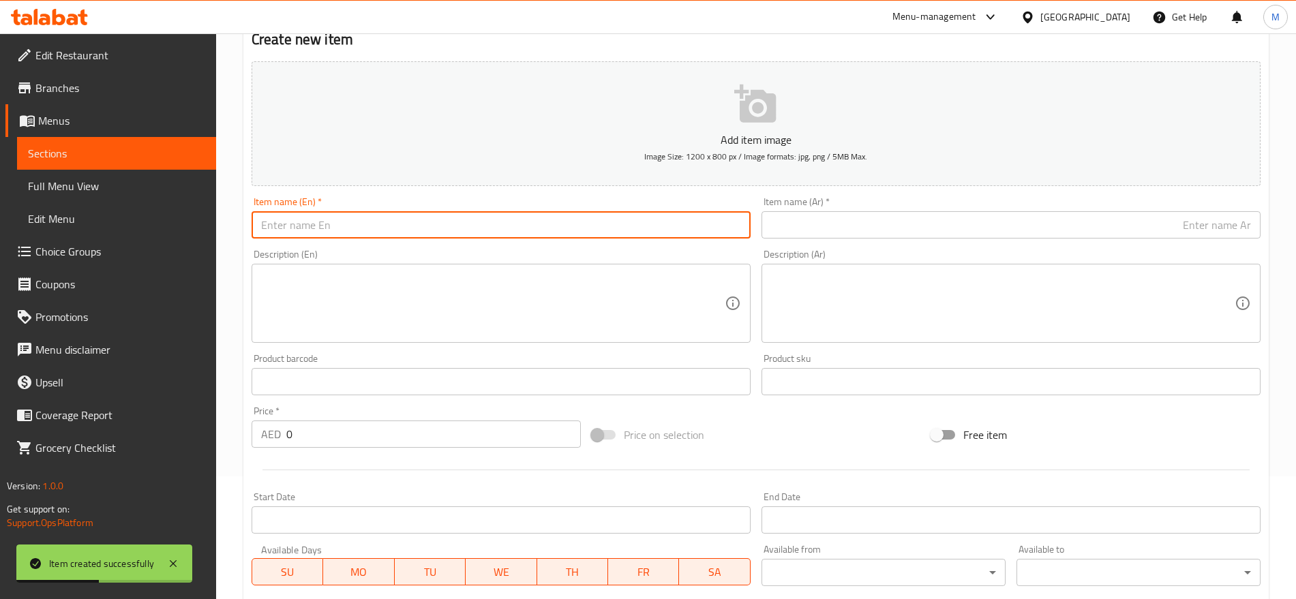
paste input "CHICKEN CAJUN SANDWICH"
click at [524, 220] on input "CHICKEN CAJUN SANDWICH" at bounding box center [501, 224] width 499 height 27
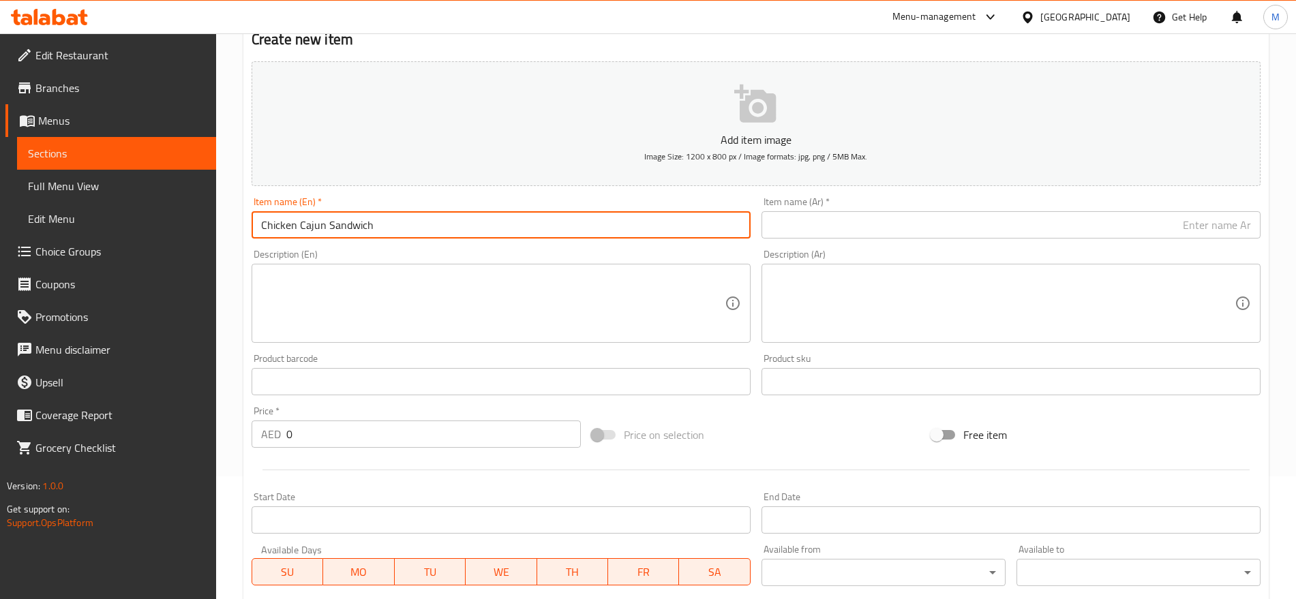
type input "Chicken Cajun Sandwich"
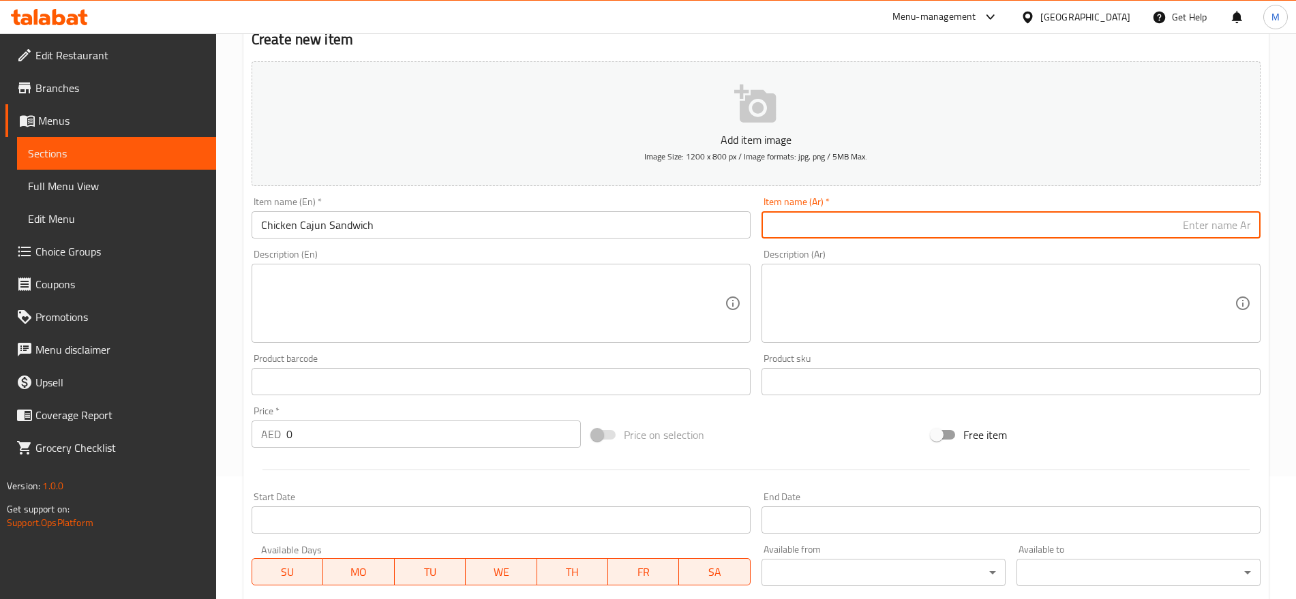
paste input "ساندويتش دجاج كاجون"
click at [1239, 226] on input "ساندويتش دجاج كاجون" at bounding box center [1011, 224] width 499 height 27
type input "سندويتش دجاج كاجون"
click at [309, 430] on input "0" at bounding box center [433, 434] width 295 height 27
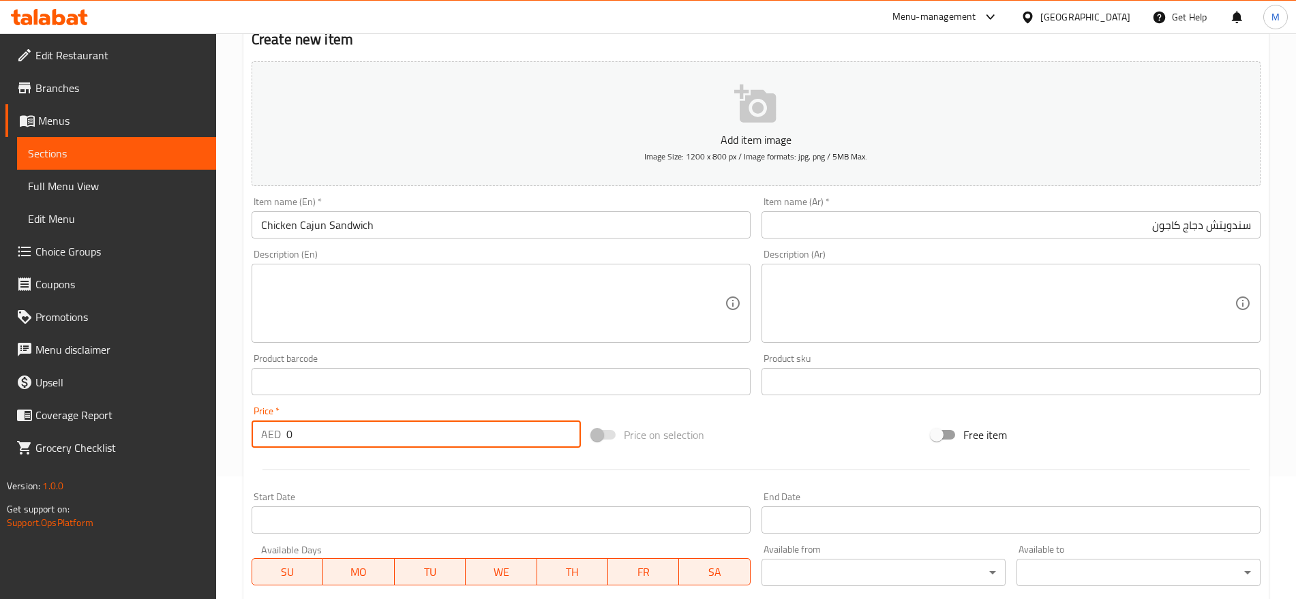
click at [309, 430] on input "0" at bounding box center [433, 434] width 295 height 27
paste input "9"
type input "9"
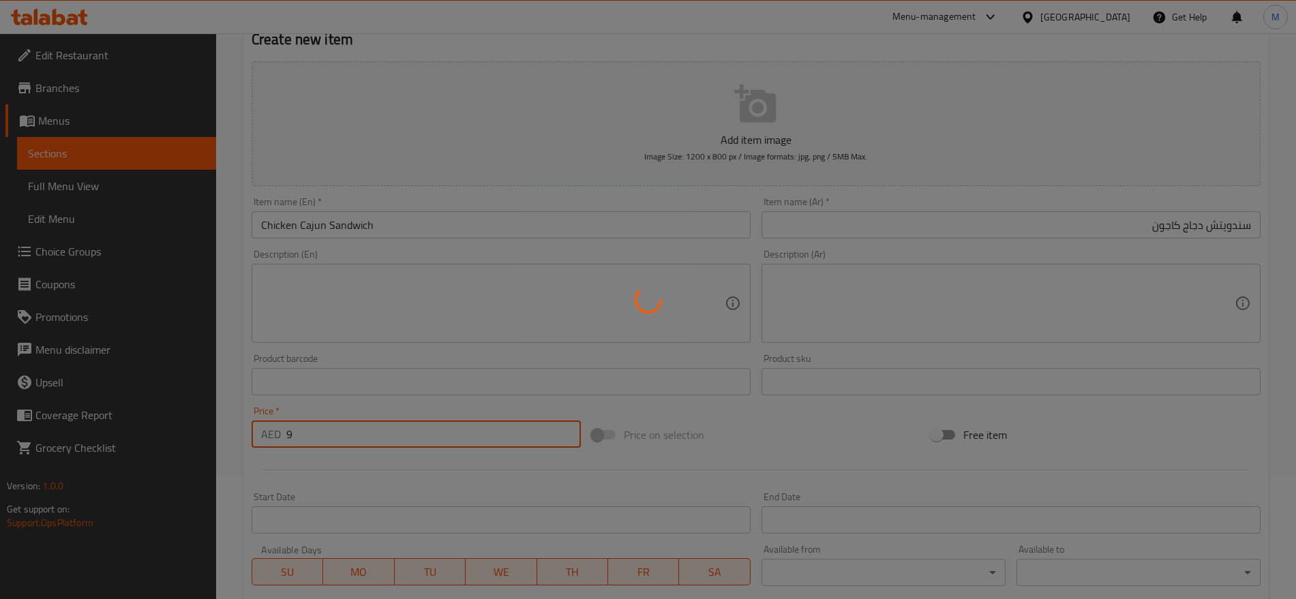
type input "0"
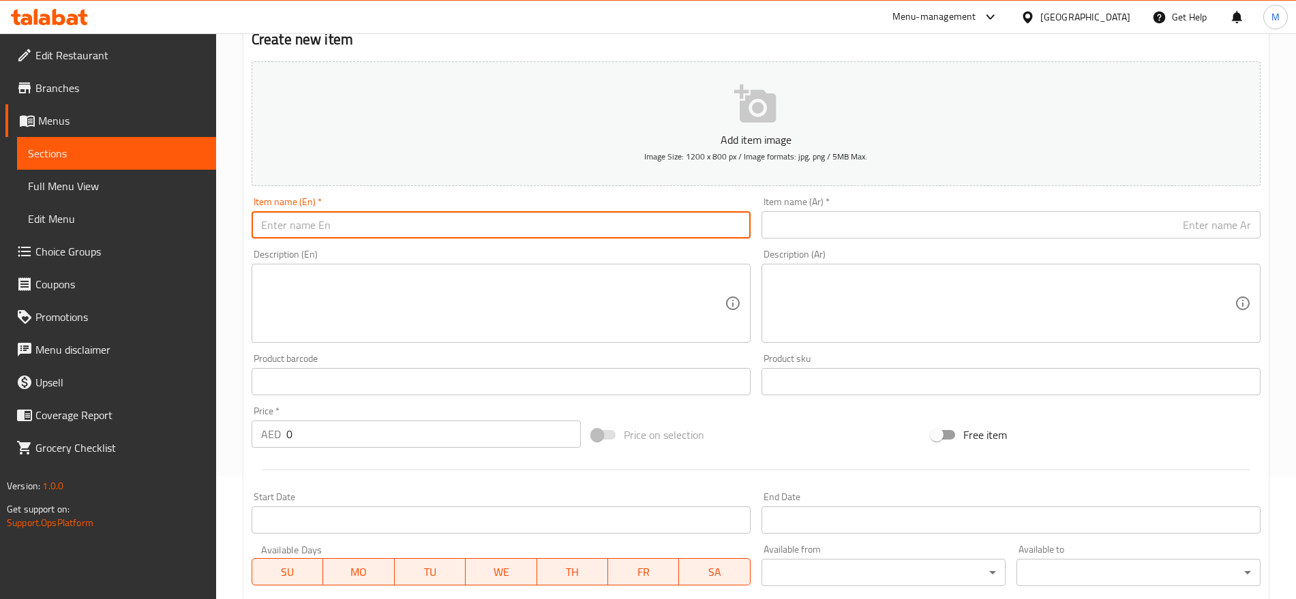
click at [379, 231] on input "text" at bounding box center [501, 224] width 499 height 27
paste input "CHICKEN BURGER SANDWICH"
click at [379, 231] on input "CHICKEN BURGER SANDWICH" at bounding box center [501, 224] width 499 height 27
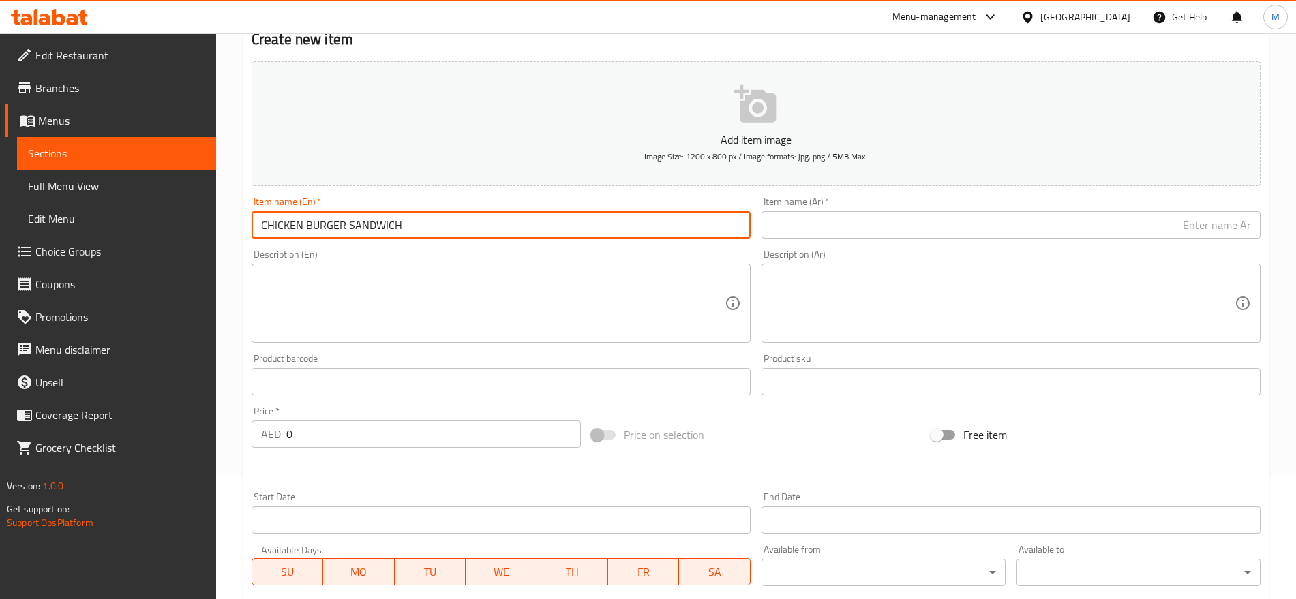
click at [379, 231] on input "CHICKEN BURGER SANDWICH" at bounding box center [501, 224] width 499 height 27
type input "Chicken Burger Sandwich"
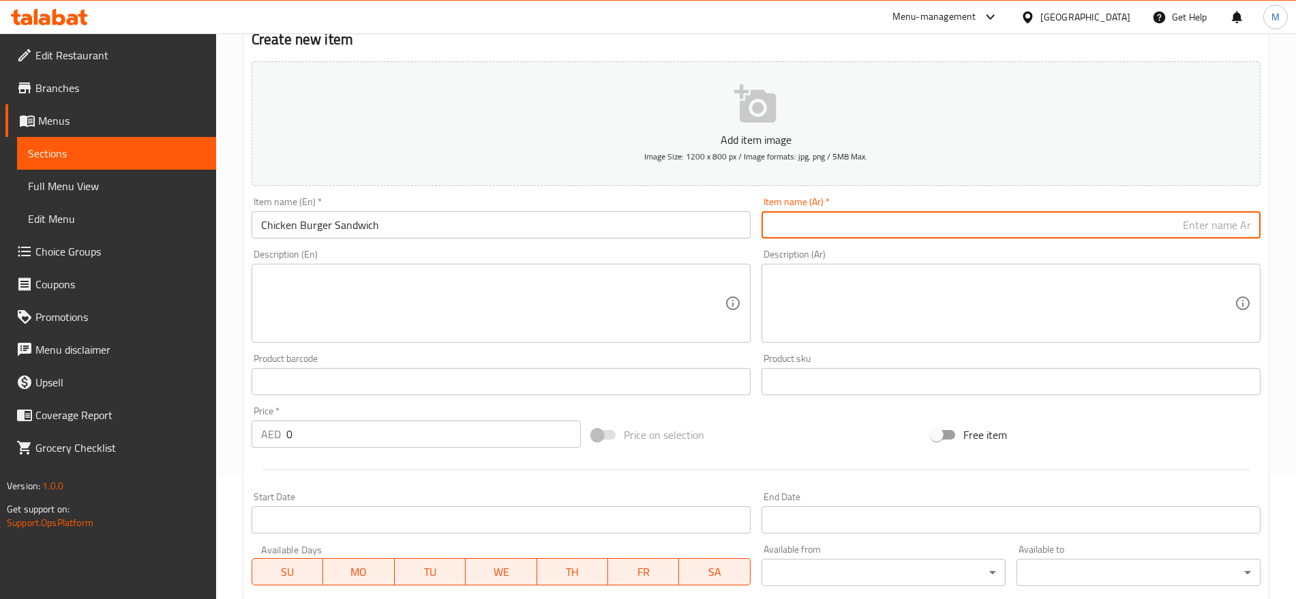
paste input "ساندويتش برجر دجاج"
click at [1065, 230] on input "ساندويتش برجر دجاج" at bounding box center [1011, 224] width 499 height 27
click at [1238, 224] on input "ساندويتش برجر دجاج" at bounding box center [1011, 224] width 499 height 27
type input "سندويتش برجر دجاج"
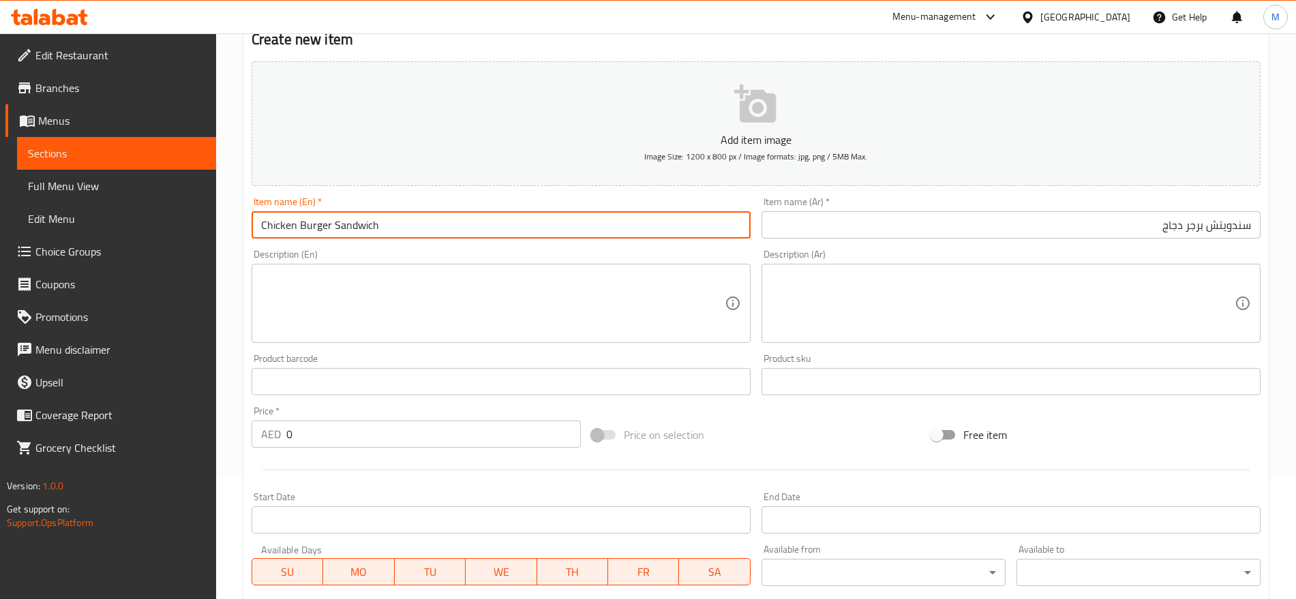
drag, startPoint x: 333, startPoint y: 222, endPoint x: 211, endPoint y: 212, distance: 123.1
click at [211, 212] on div "Edit Restaurant Branches Menus Sections Full Menu View Edit Menu Choice Groups …" at bounding box center [648, 376] width 1296 height 930
click at [411, 228] on input "Chicken Burger Sandwich" at bounding box center [501, 224] width 499 height 27
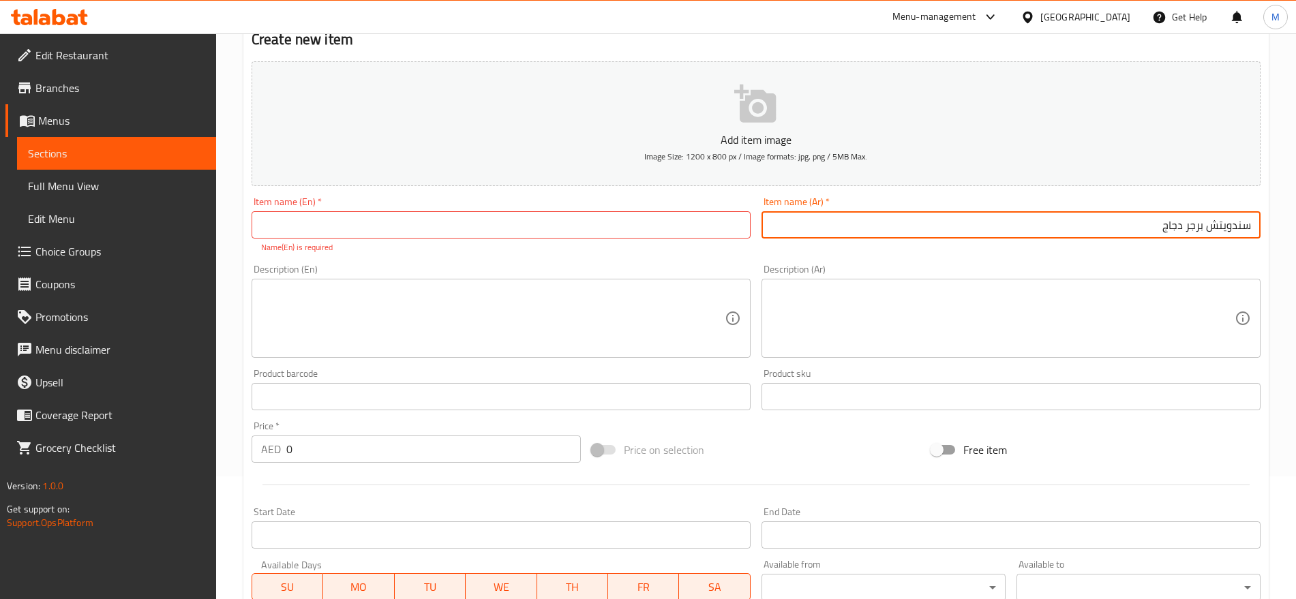
click at [1161, 233] on input "سندويتش برجر دجاج" at bounding box center [1011, 224] width 499 height 27
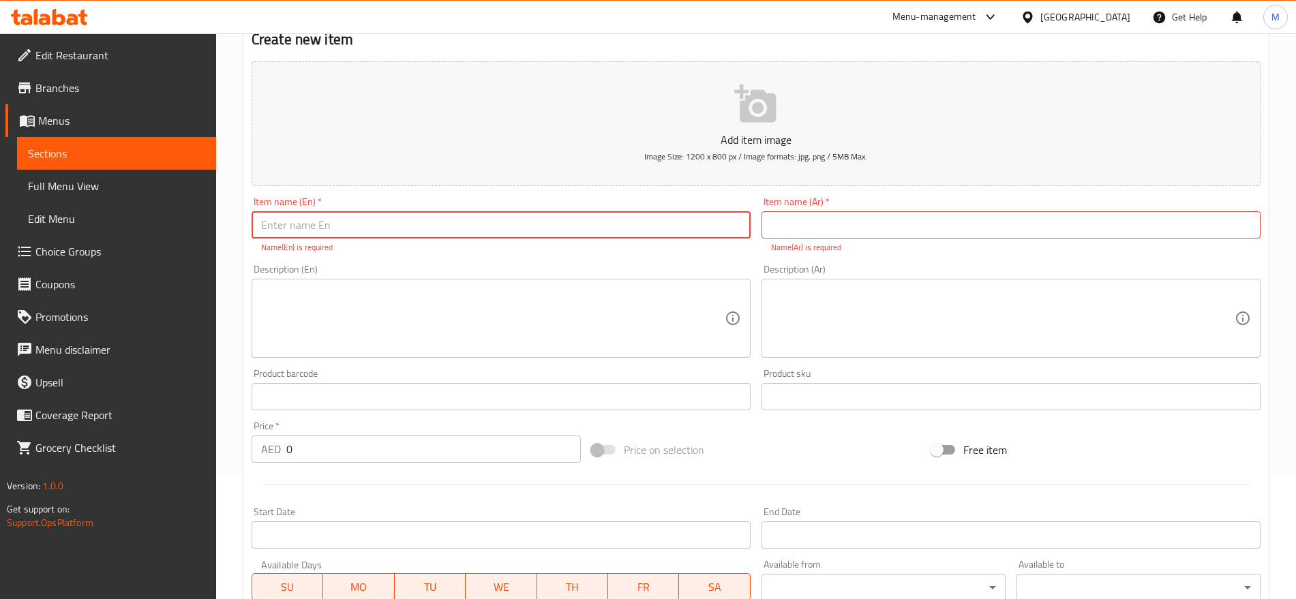
click at [520, 225] on input "text" at bounding box center [501, 224] width 499 height 27
paste input "MUTTON KEBAB"
paste input "SANDWICH"
click at [548, 233] on input "MUTTON KEBAB SANDWICH" at bounding box center [501, 224] width 499 height 27
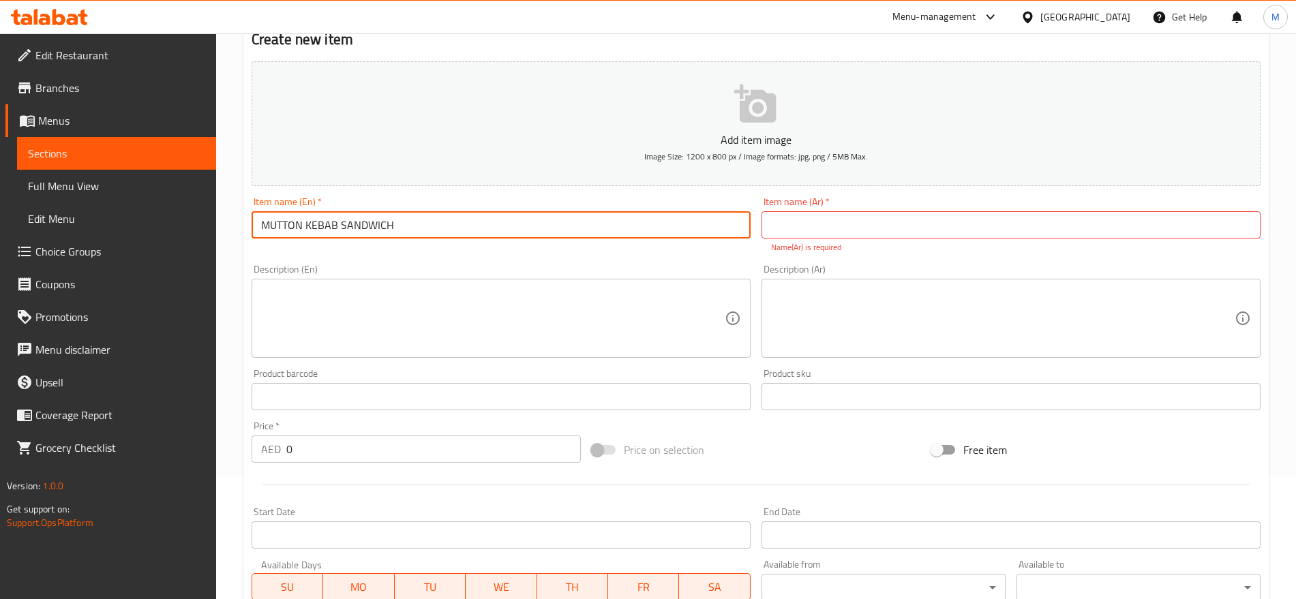
click at [548, 233] on input "MUTTON KEBAB SANDWICH" at bounding box center [501, 224] width 499 height 27
click at [436, 218] on input "MUTTON KEBAB SANDWICH" at bounding box center [501, 224] width 499 height 27
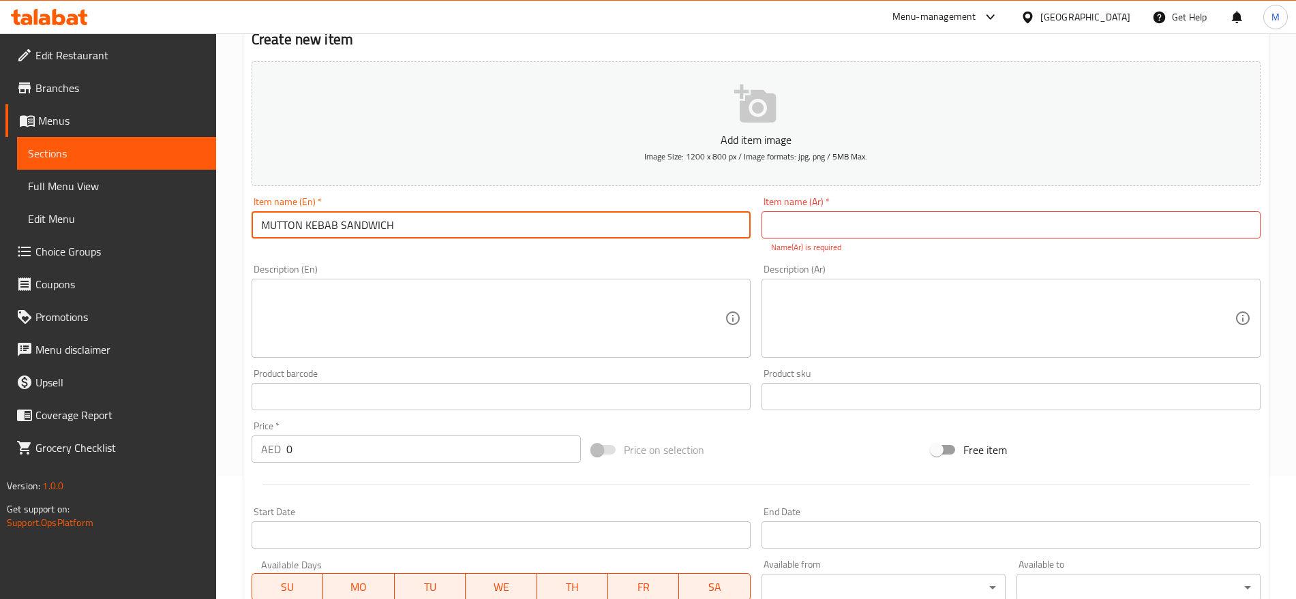
click at [436, 218] on input "MUTTON KEBAB SANDWICH" at bounding box center [501, 224] width 499 height 27
click at [360, 231] on input "MUTTON KEBAB SANDWICH" at bounding box center [501, 224] width 499 height 27
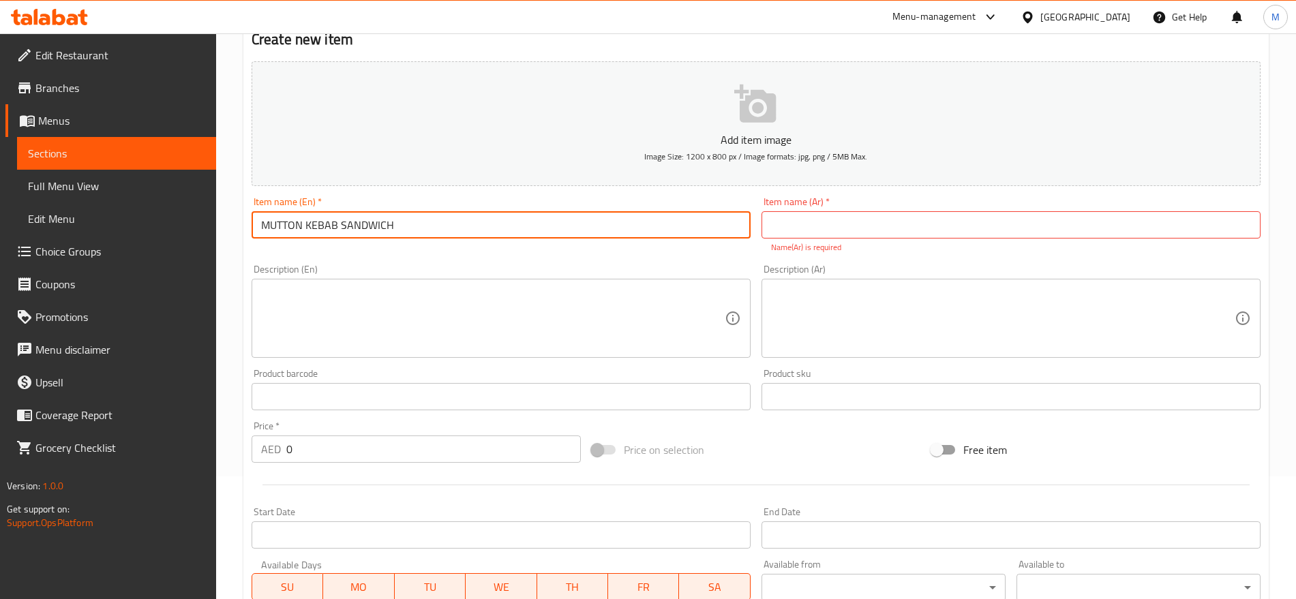
type input "Mutton Kebab Sandwich"
click at [360, 231] on input "Mutton Kebab Sandwich" at bounding box center [501, 224] width 499 height 27
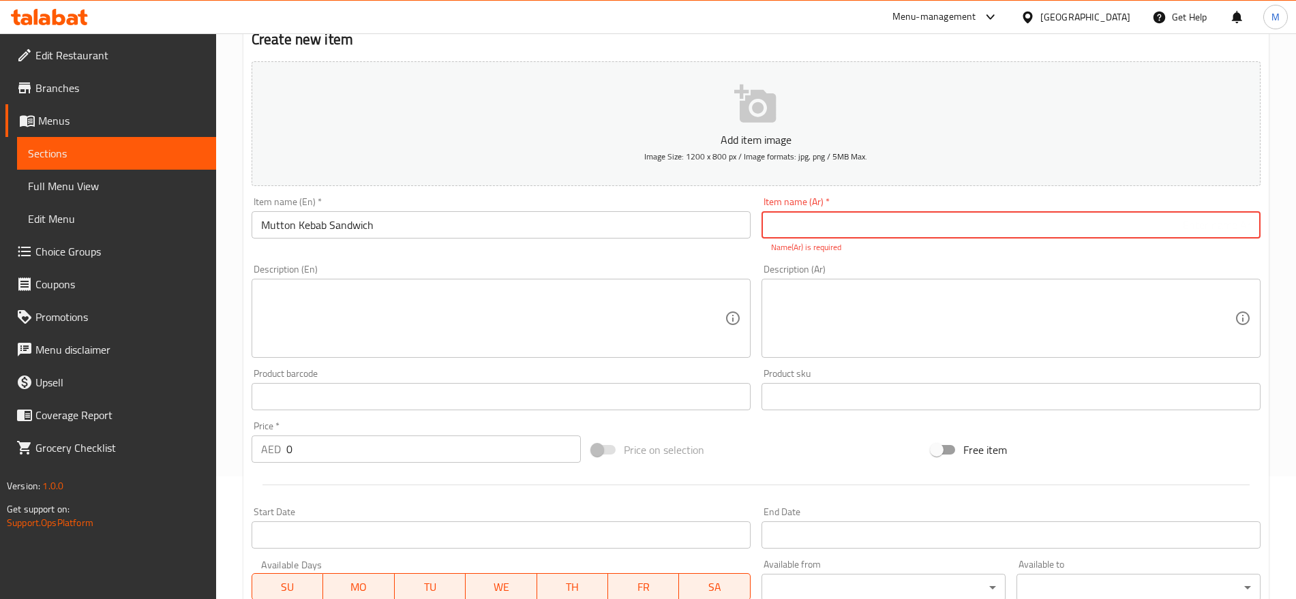
paste input "ساندويتش كباب لحم الضأن"
click at [1045, 233] on input "text" at bounding box center [1011, 224] width 499 height 27
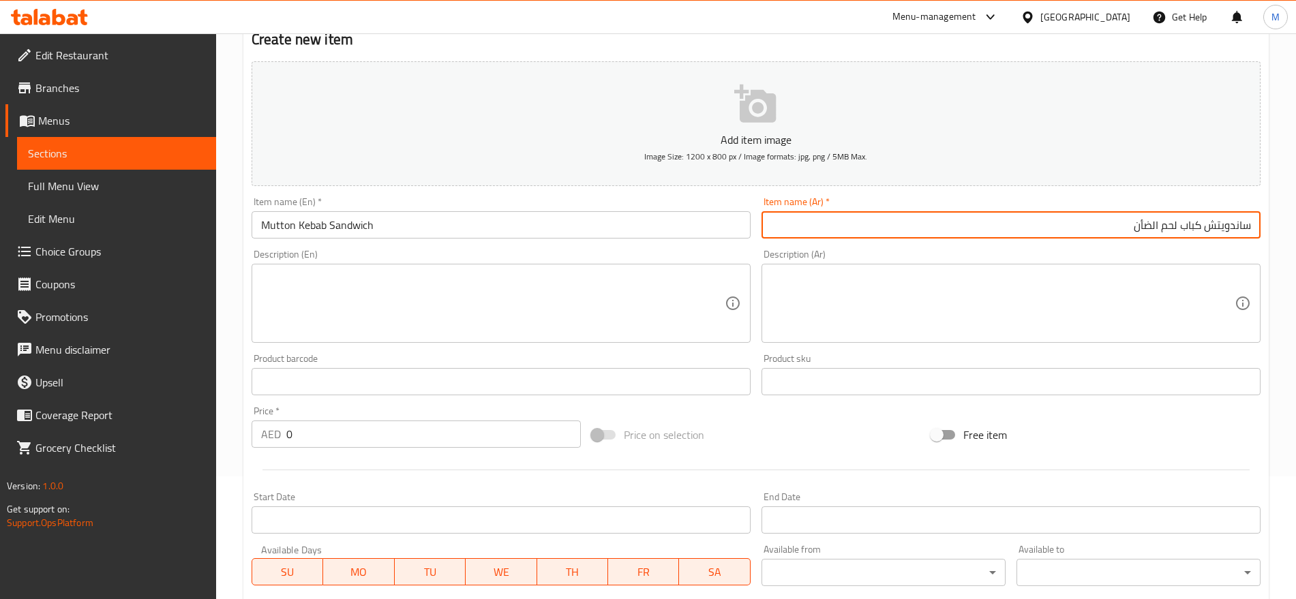
click at [1155, 226] on input "ساندويتش كباب لحم الضأن" at bounding box center [1011, 224] width 499 height 27
click at [1237, 228] on input "ساندويتش كباب لحم ضأن" at bounding box center [1011, 224] width 499 height 27
type input "سندويتش كباب لحم ضأن"
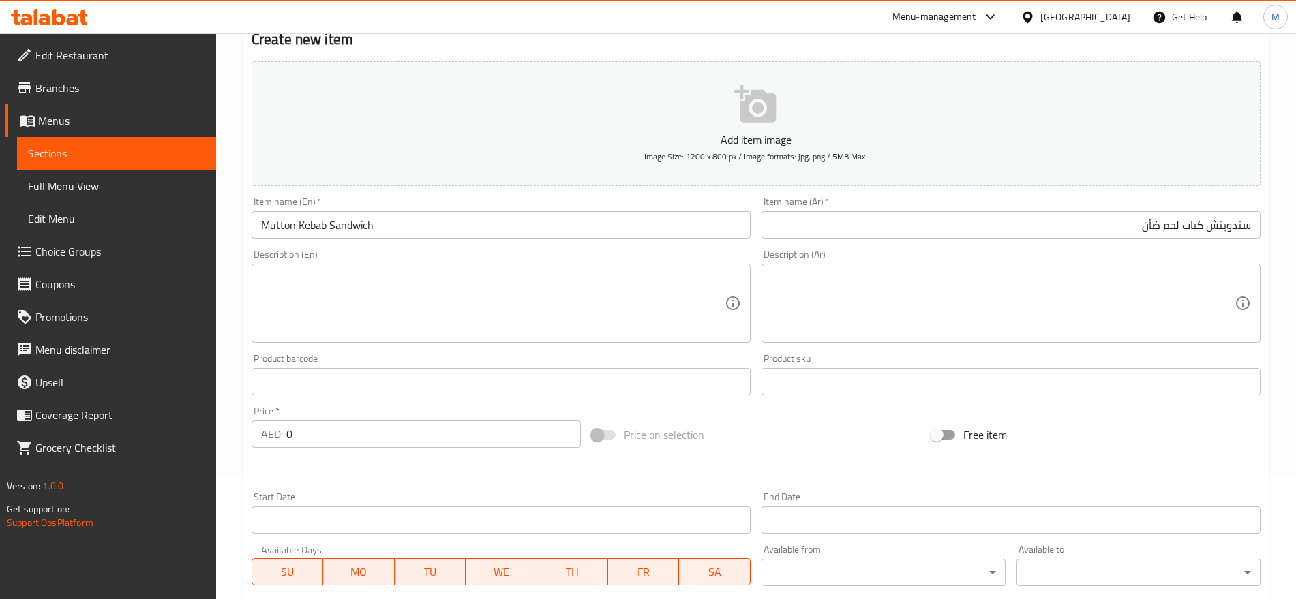
click at [327, 449] on div "Price   * AED 0 Price *" at bounding box center [416, 427] width 340 height 53
click at [331, 445] on input "0" at bounding box center [433, 434] width 295 height 27
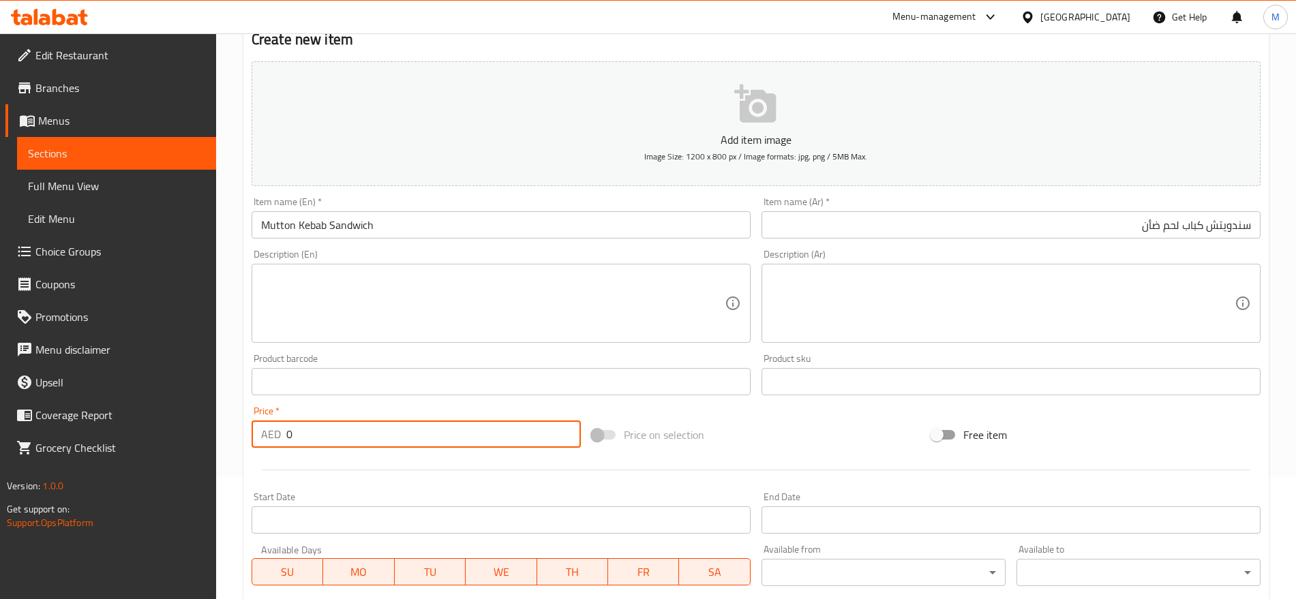
paste input "9"
type input "9"
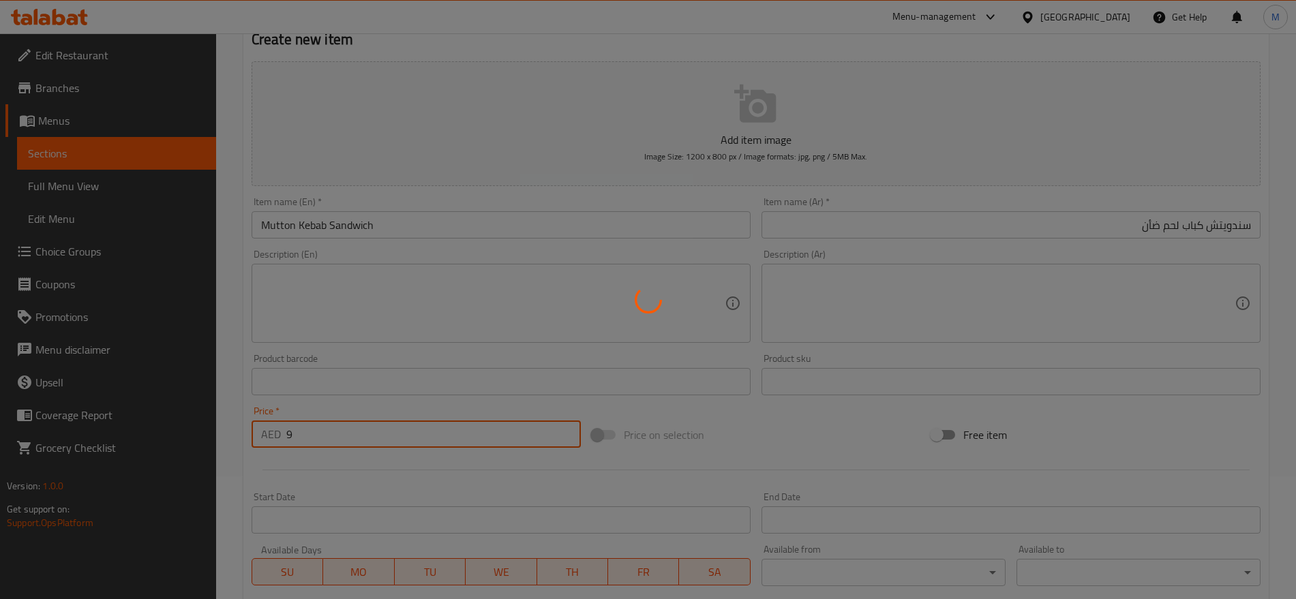
type input "0"
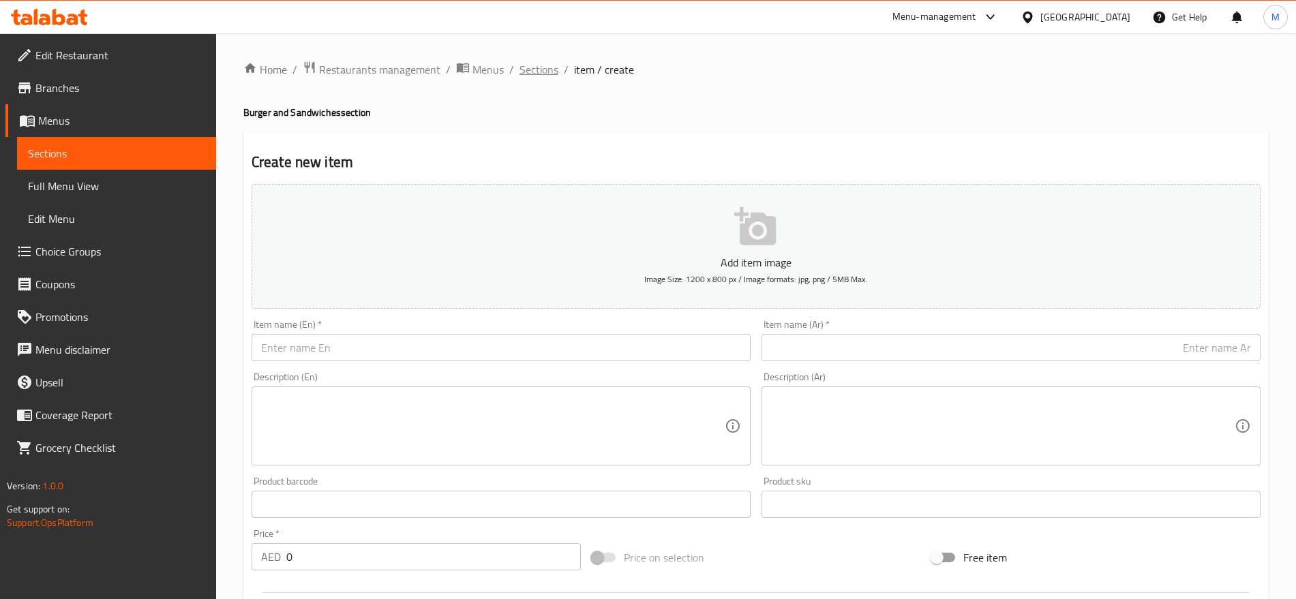
click at [520, 76] on span "Sections" at bounding box center [539, 69] width 39 height 16
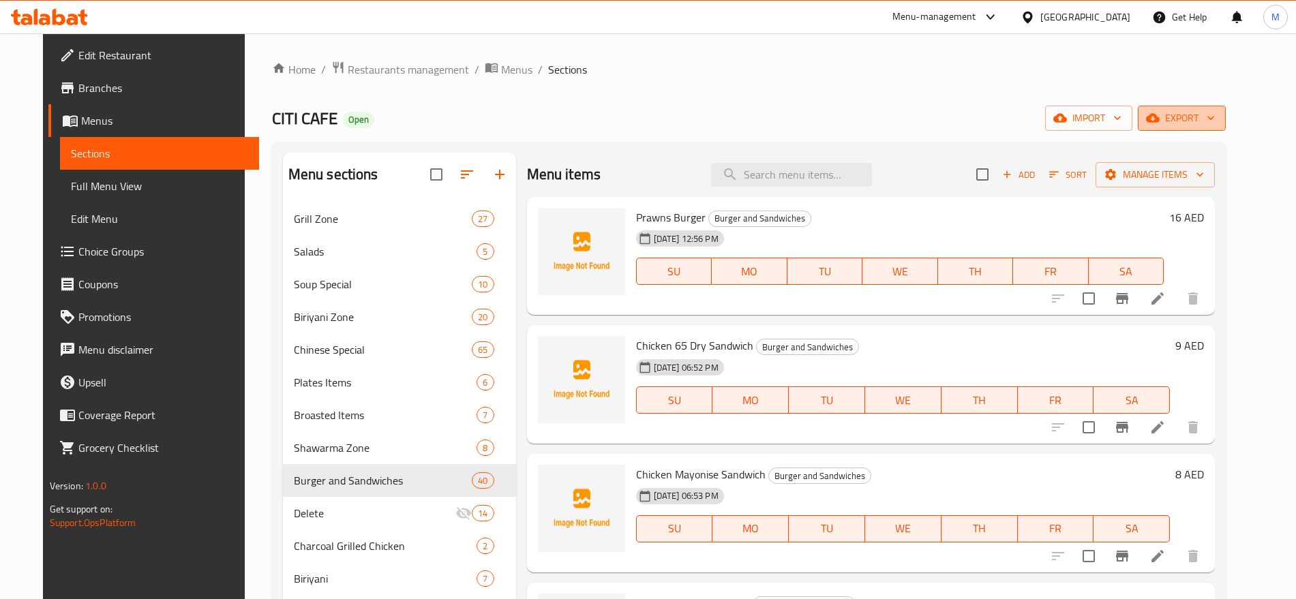
click at [1215, 119] on span "export" at bounding box center [1182, 118] width 66 height 17
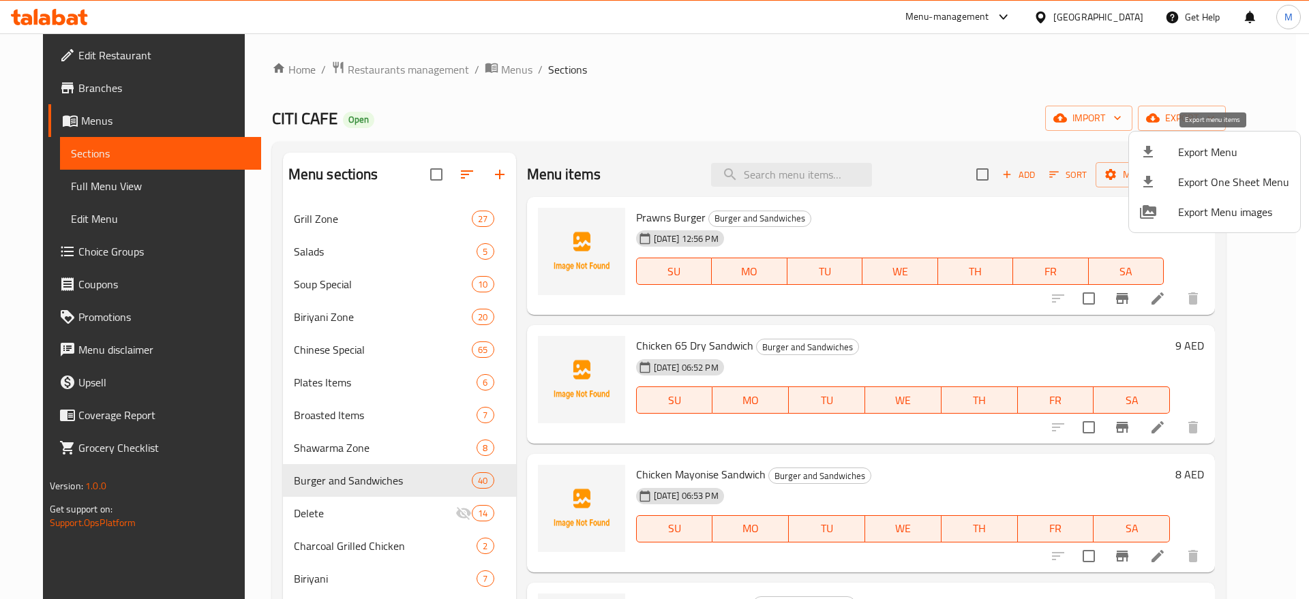
click at [1202, 154] on span "Export Menu" at bounding box center [1233, 152] width 111 height 16
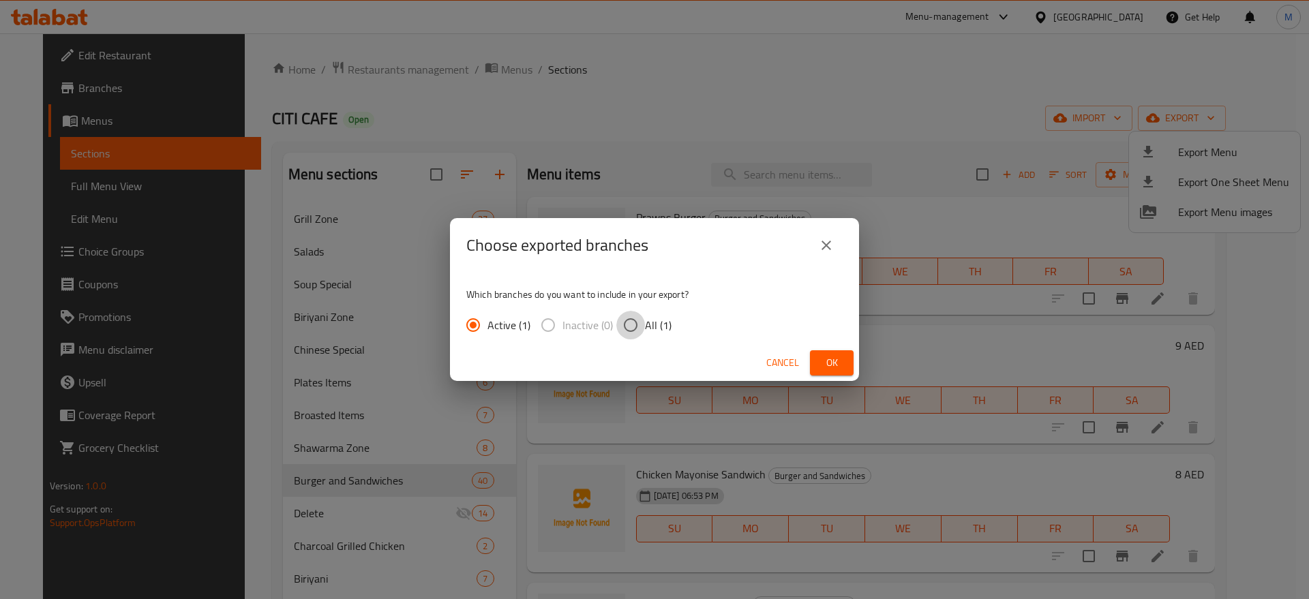
click at [644, 331] on input "All (1)" at bounding box center [631, 325] width 29 height 29
radio input "true"
click at [834, 368] on span "Ok" at bounding box center [832, 363] width 22 height 17
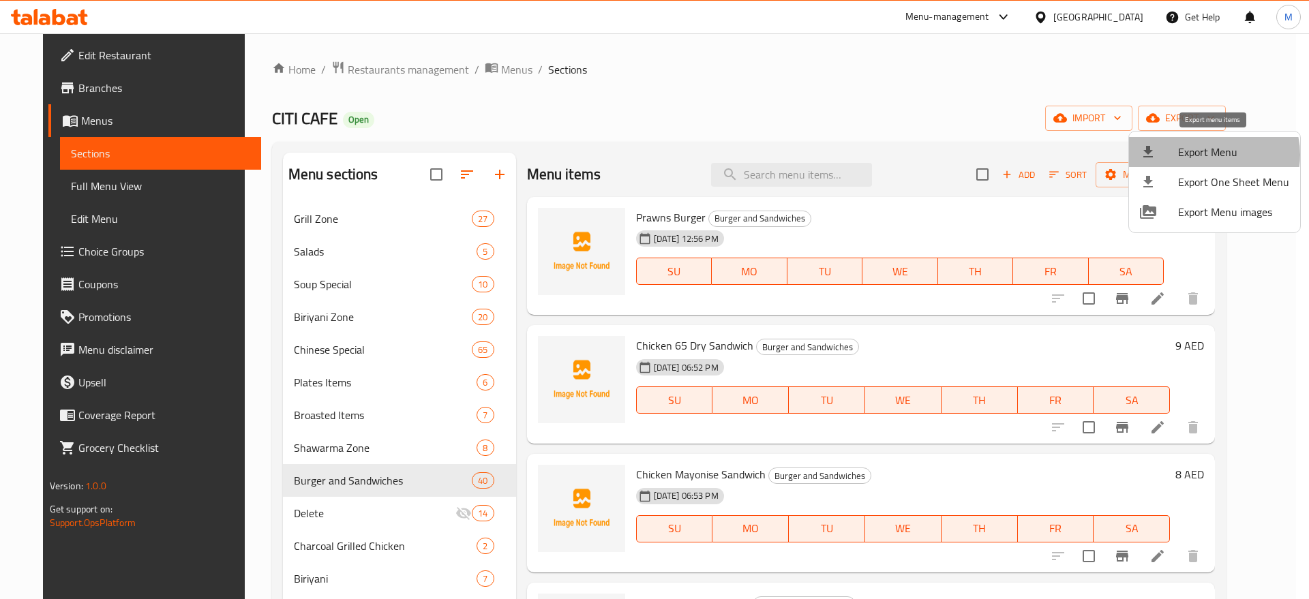
click at [1211, 155] on span "Export Menu" at bounding box center [1233, 152] width 111 height 16
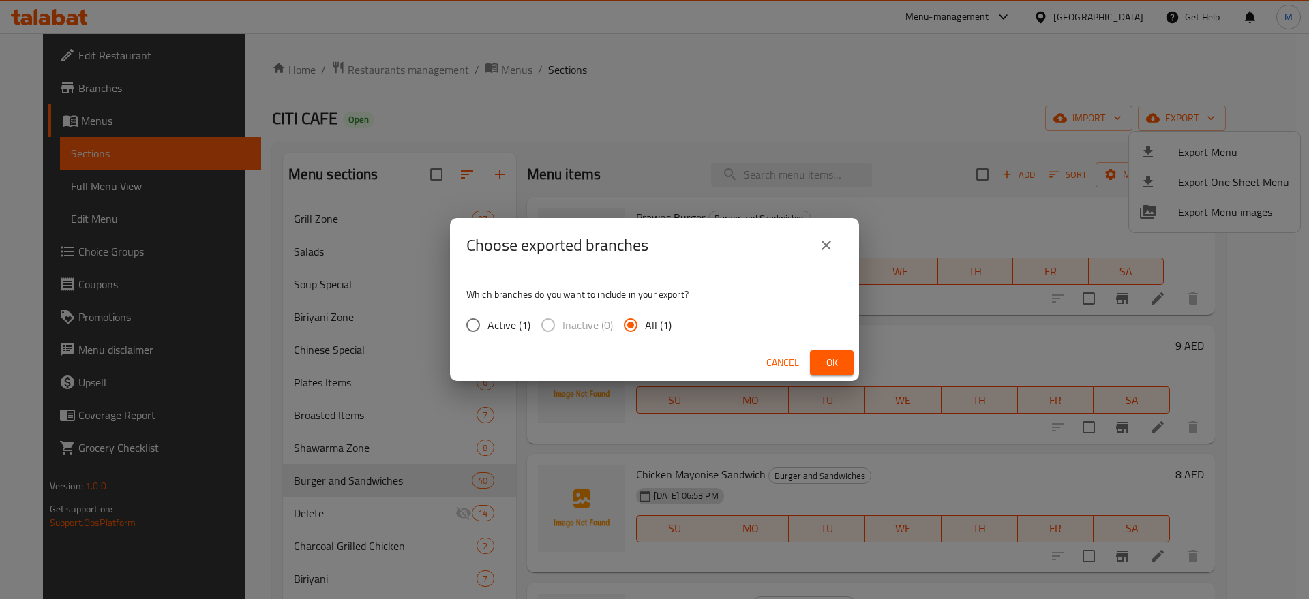
click at [851, 356] on button "Ok" at bounding box center [832, 363] width 44 height 25
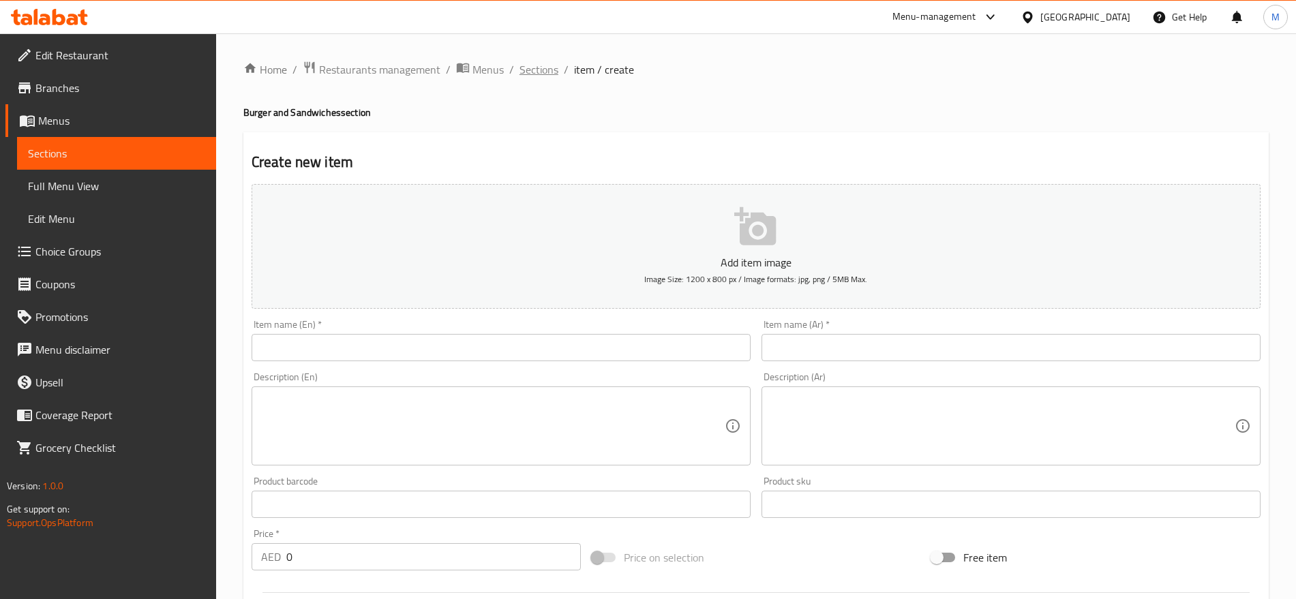
click at [541, 75] on span "Sections" at bounding box center [539, 69] width 39 height 16
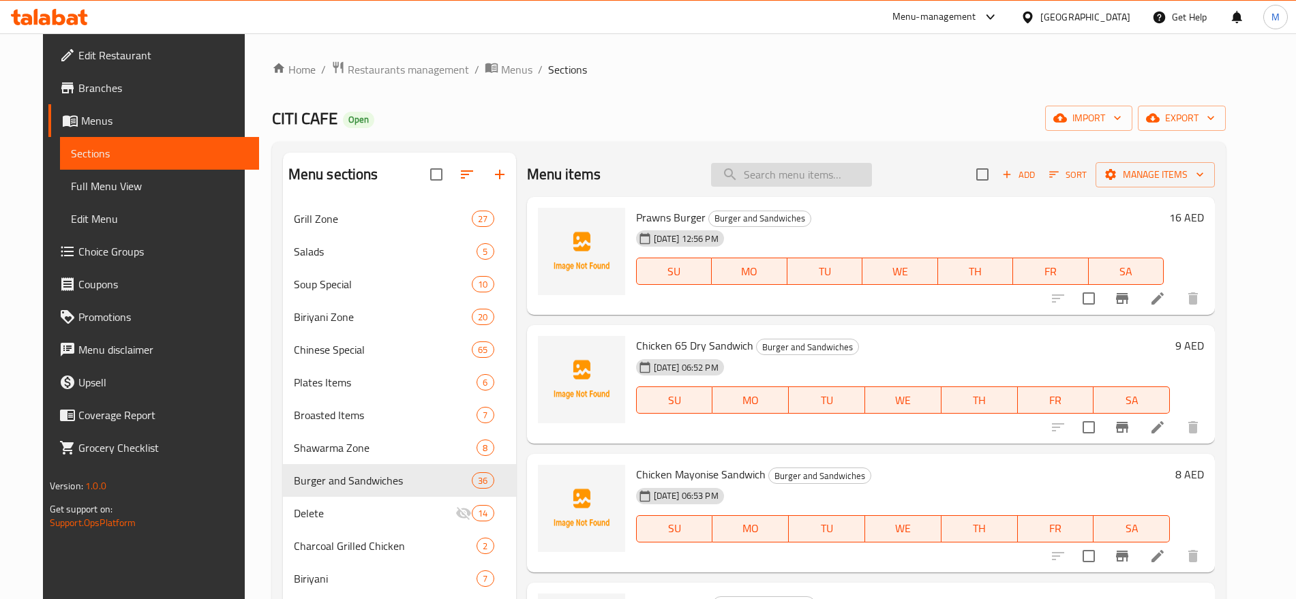
paste input "تندوري"
click at [831, 183] on input "تندوري" at bounding box center [791, 175] width 161 height 24
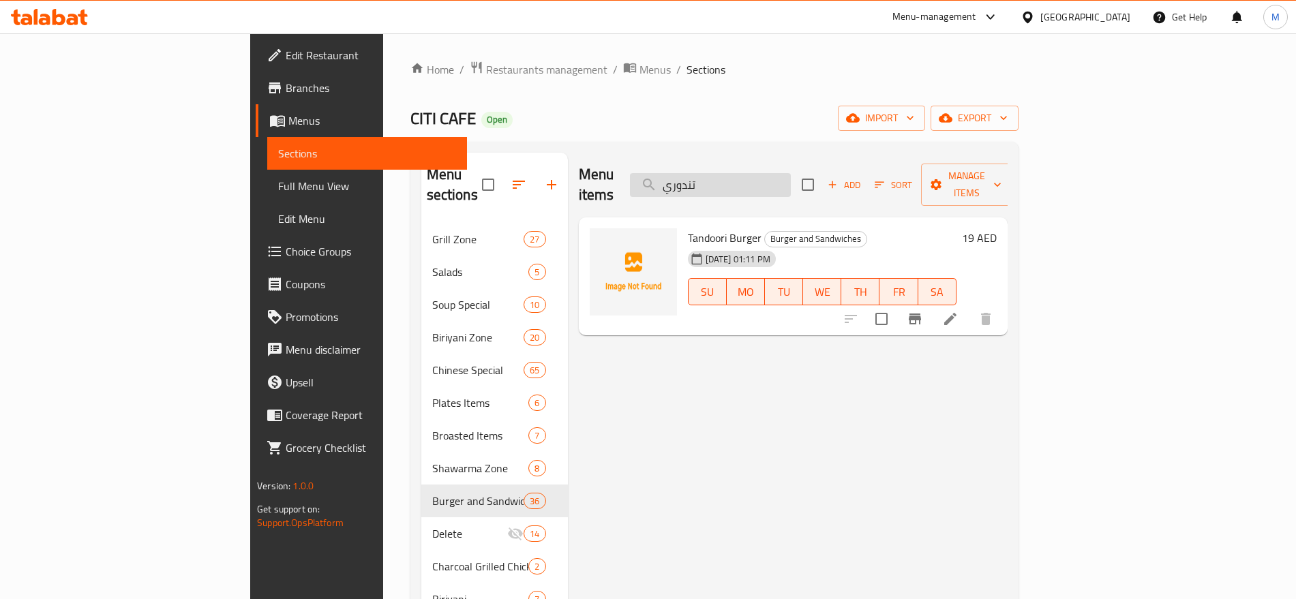
click at [791, 177] on input "تندوري" at bounding box center [710, 185] width 161 height 24
paste input "CHICKEN CAJUN SANDWICH"
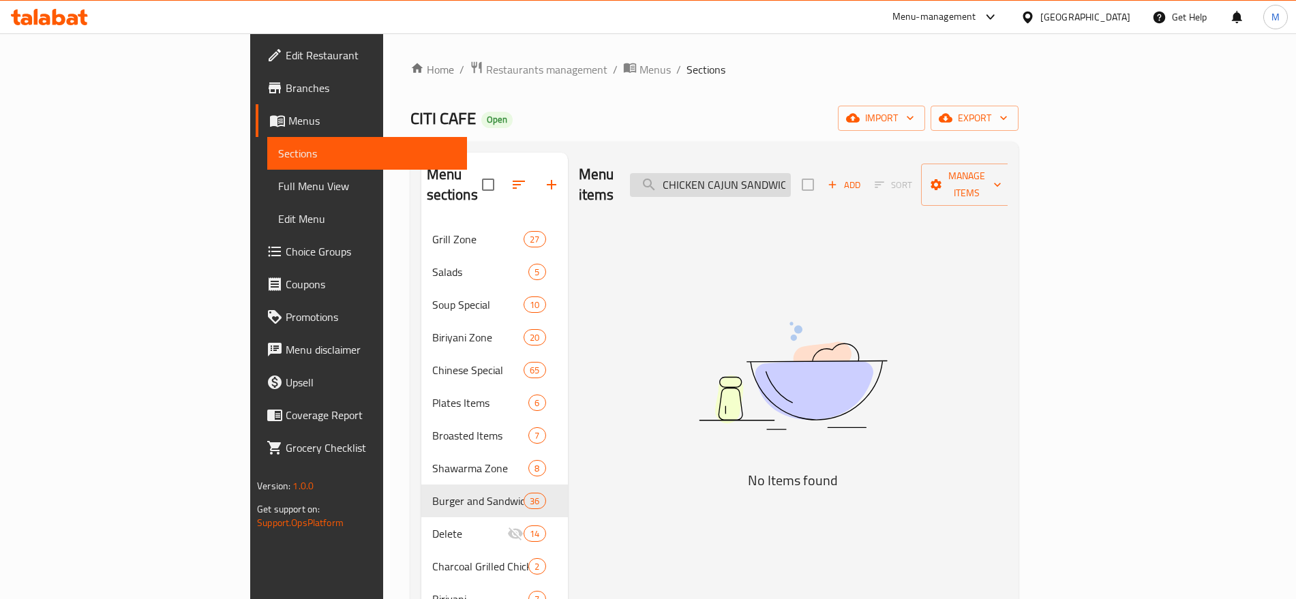
click at [791, 173] on input "CHICKEN CAJUN SANDWICH" at bounding box center [710, 185] width 161 height 24
paste input "BURGER SANDWICH"
click at [787, 173] on input "CHICKEN BURGER SANDWICH" at bounding box center [710, 185] width 161 height 24
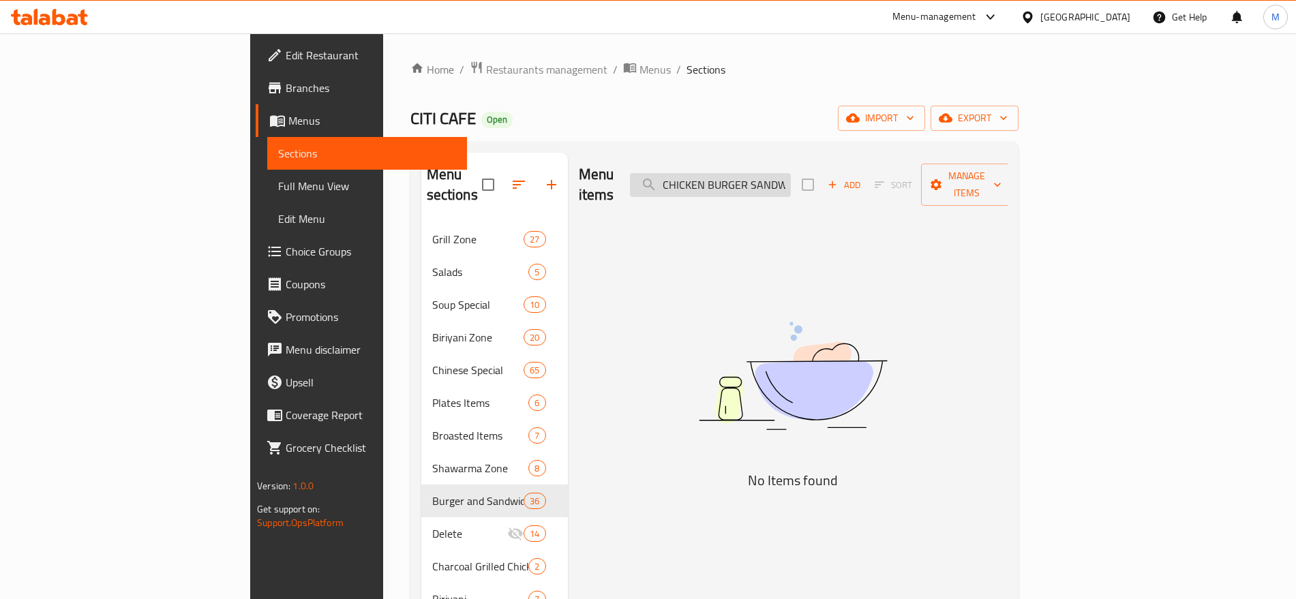
click at [787, 173] on input "CHICKEN BURGER SANDWICH" at bounding box center [710, 185] width 161 height 24
paste input "hicken Burger"
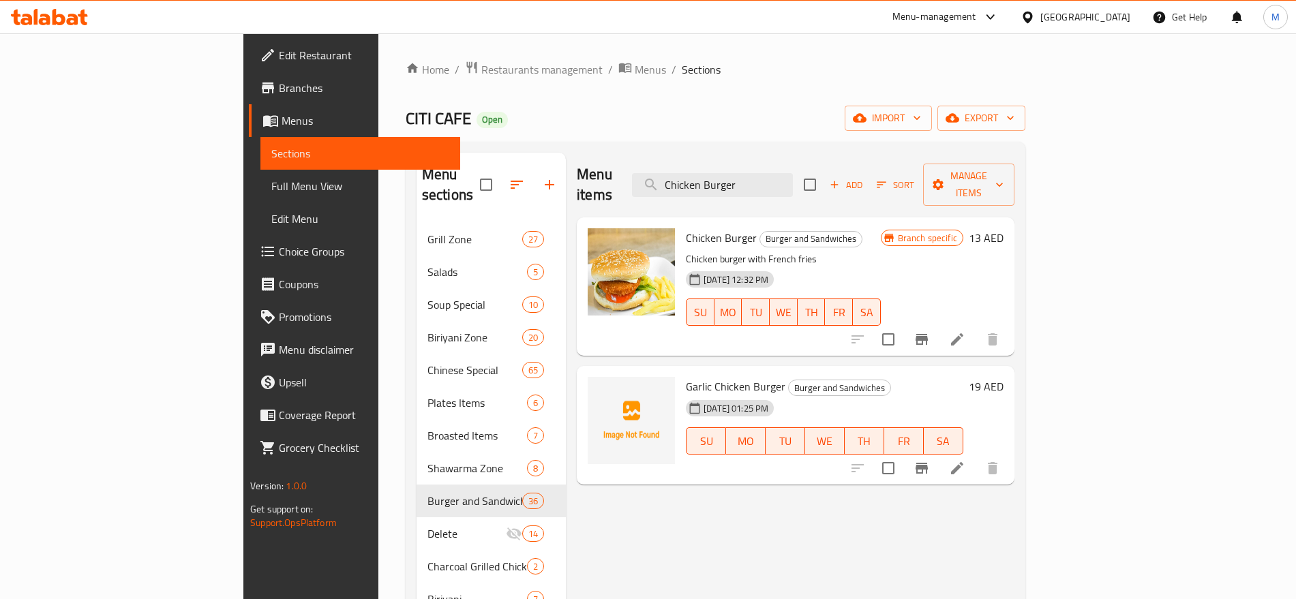
type input "Chicken Burger"
click at [928, 334] on icon "Branch-specific-item" at bounding box center [922, 339] width 12 height 11
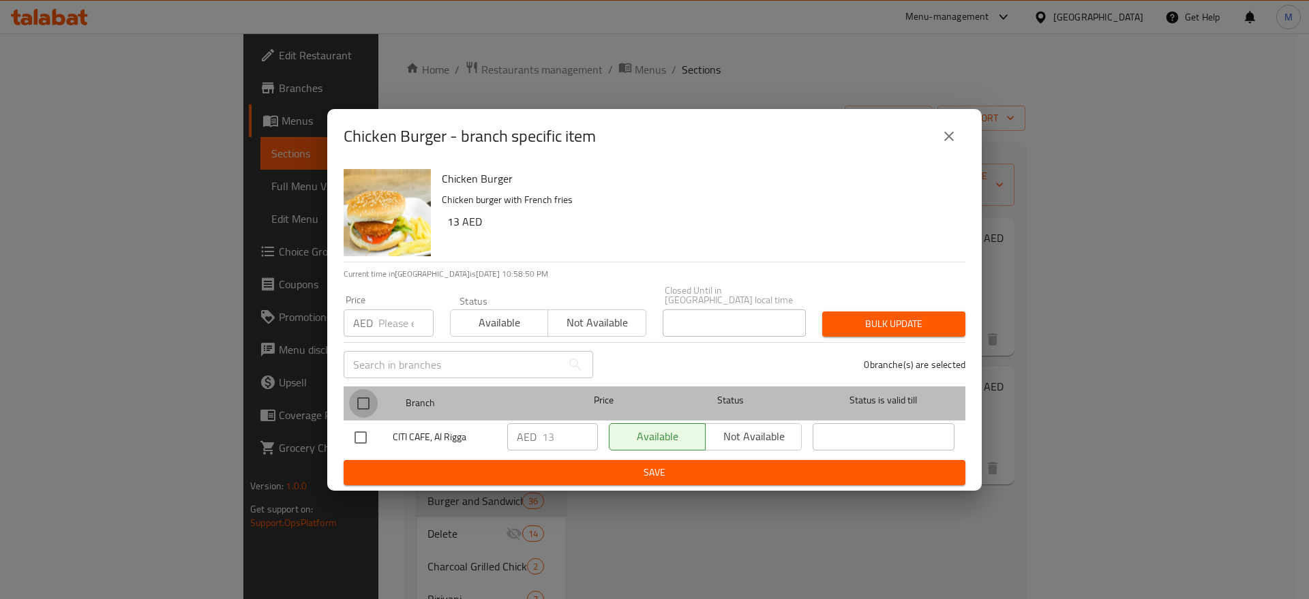
click at [360, 404] on input "checkbox" at bounding box center [363, 403] width 29 height 29
checkbox input "true"
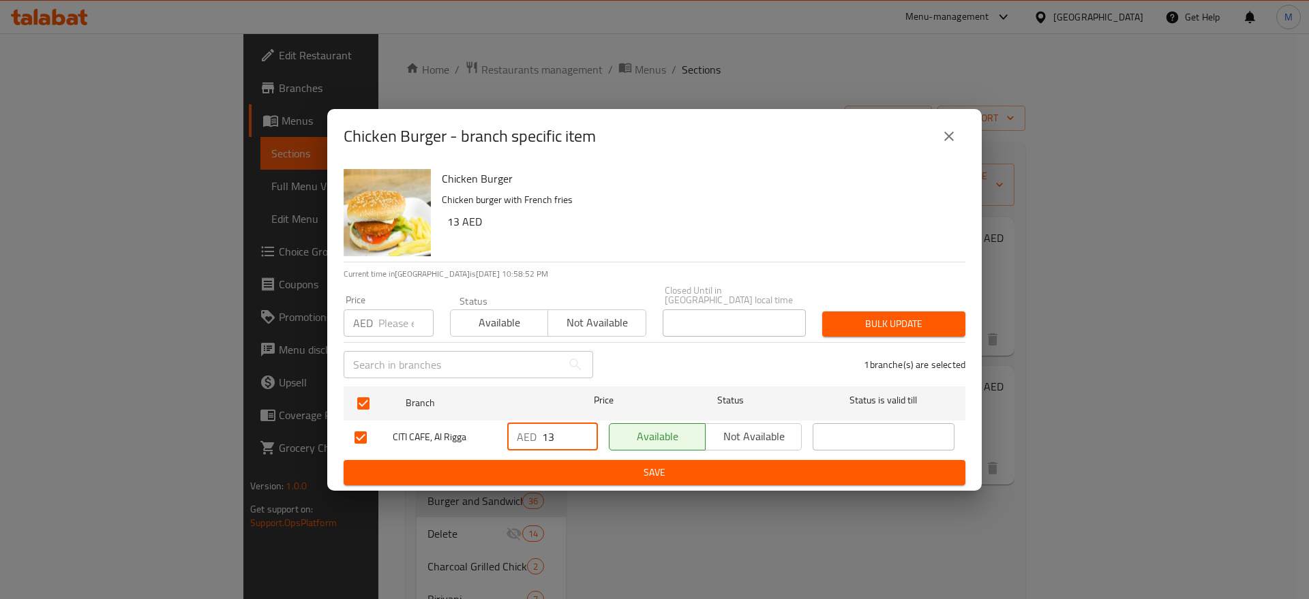
click at [568, 437] on input "13" at bounding box center [570, 437] width 56 height 27
paste input "9"
type input "9"
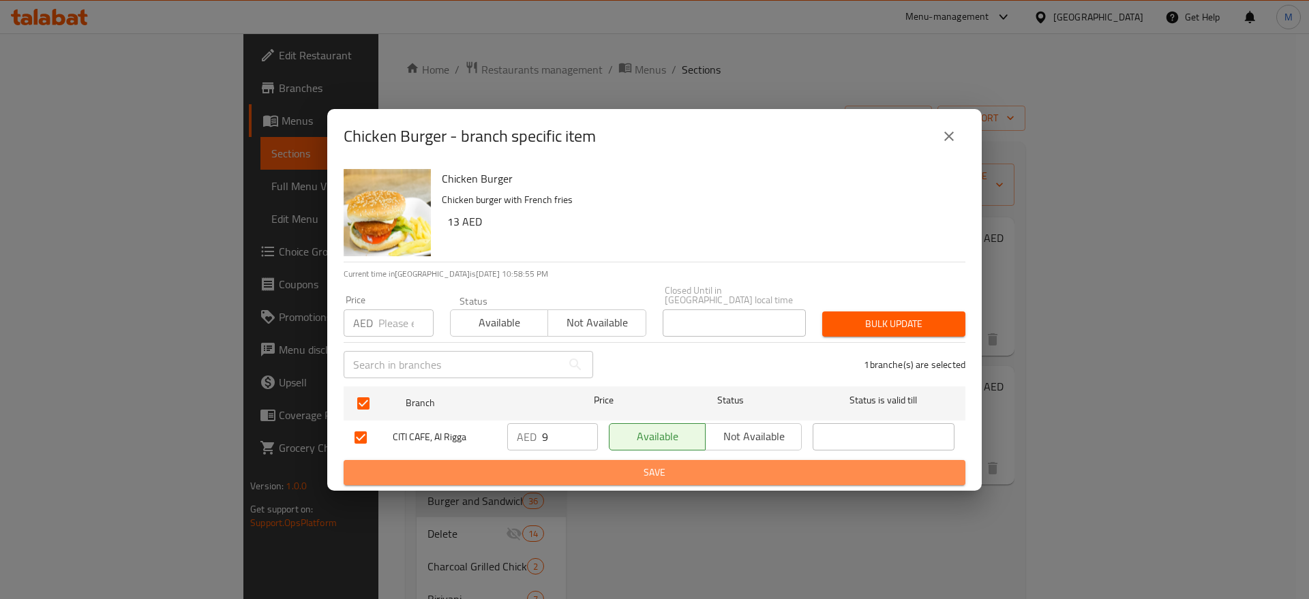
click at [585, 464] on span "Save" at bounding box center [655, 472] width 600 height 17
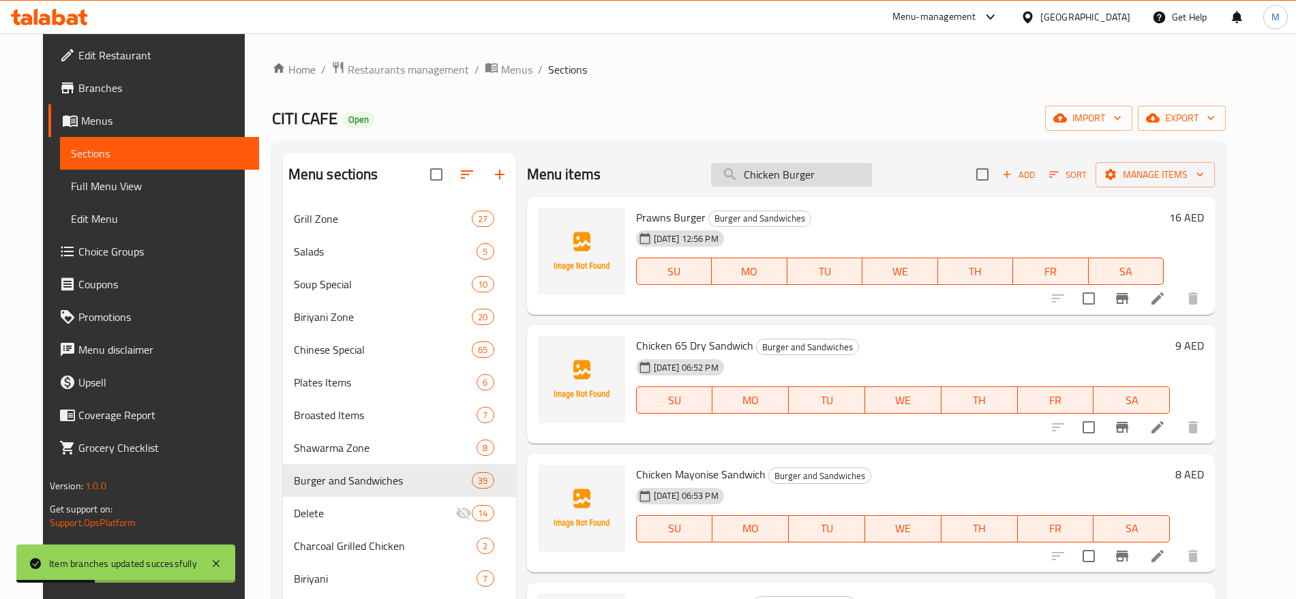
click at [830, 172] on input "Chicken Burger" at bounding box center [791, 175] width 161 height 24
paste input "Chicken Burger"
type input "Chicken Burger"
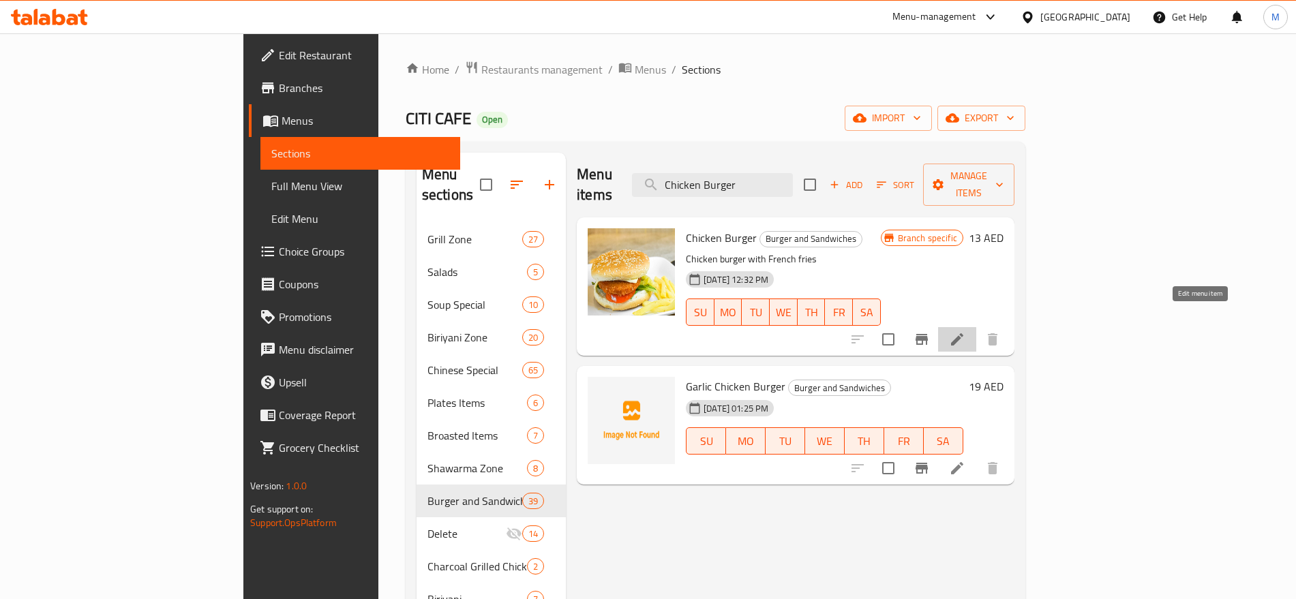
click at [966, 331] on icon at bounding box center [957, 339] width 16 height 16
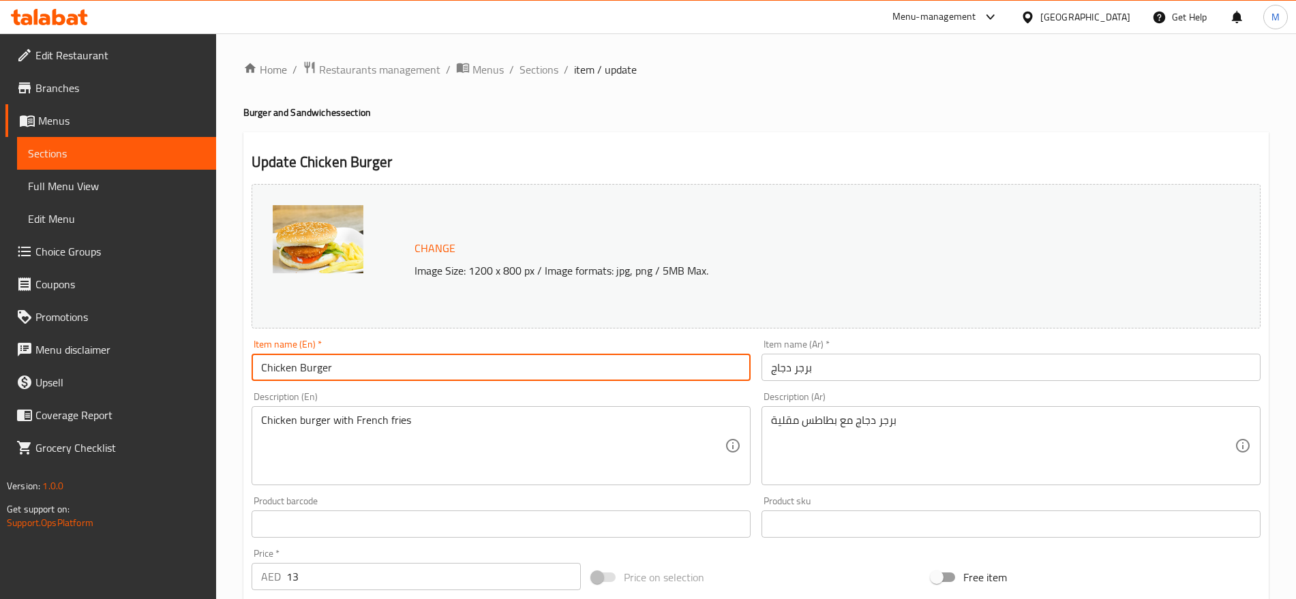
click at [425, 355] on input "Chicken Burger" at bounding box center [501, 367] width 499 height 27
paste input "text"
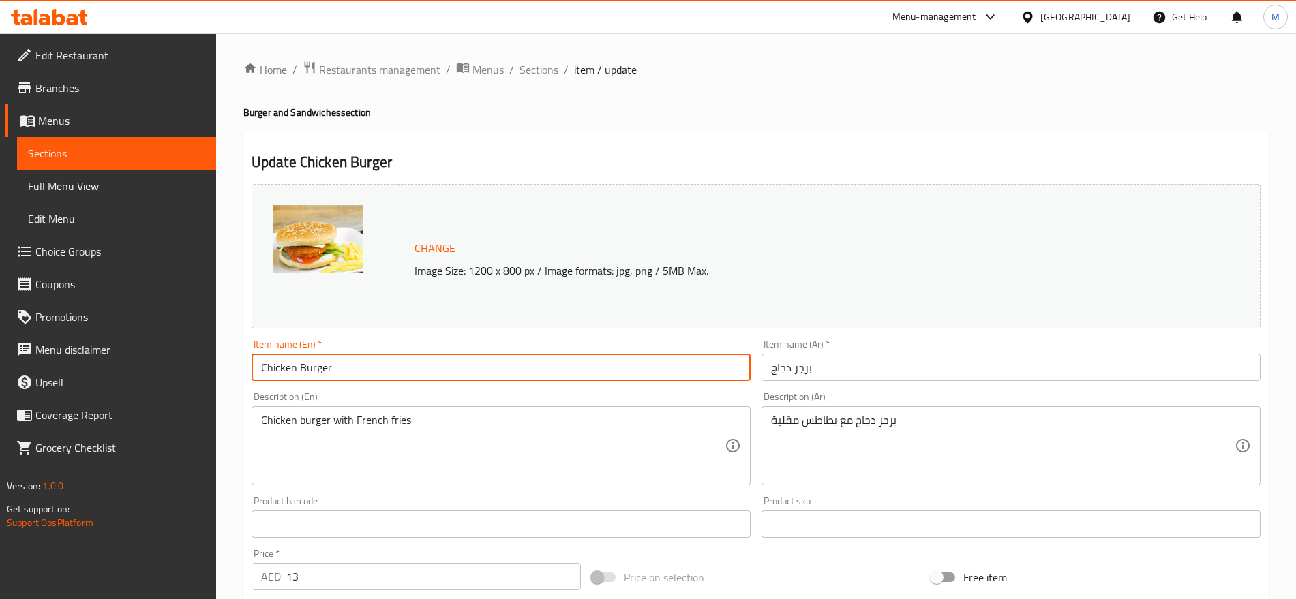
click at [367, 363] on input "Chicken Burger" at bounding box center [501, 367] width 499 height 27
paste input "Sandwich"
type input "Chicken Burger Sandwich"
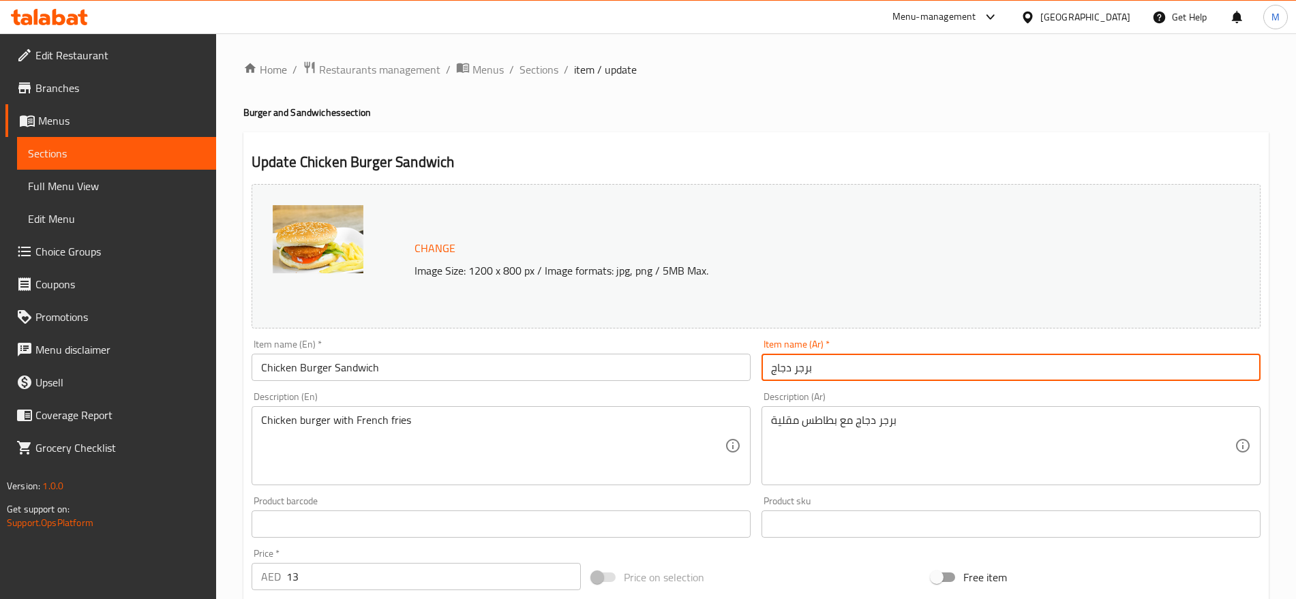
paste input "ندويتش برجر دجاج"
type input "سندويتش برجر دجاج"
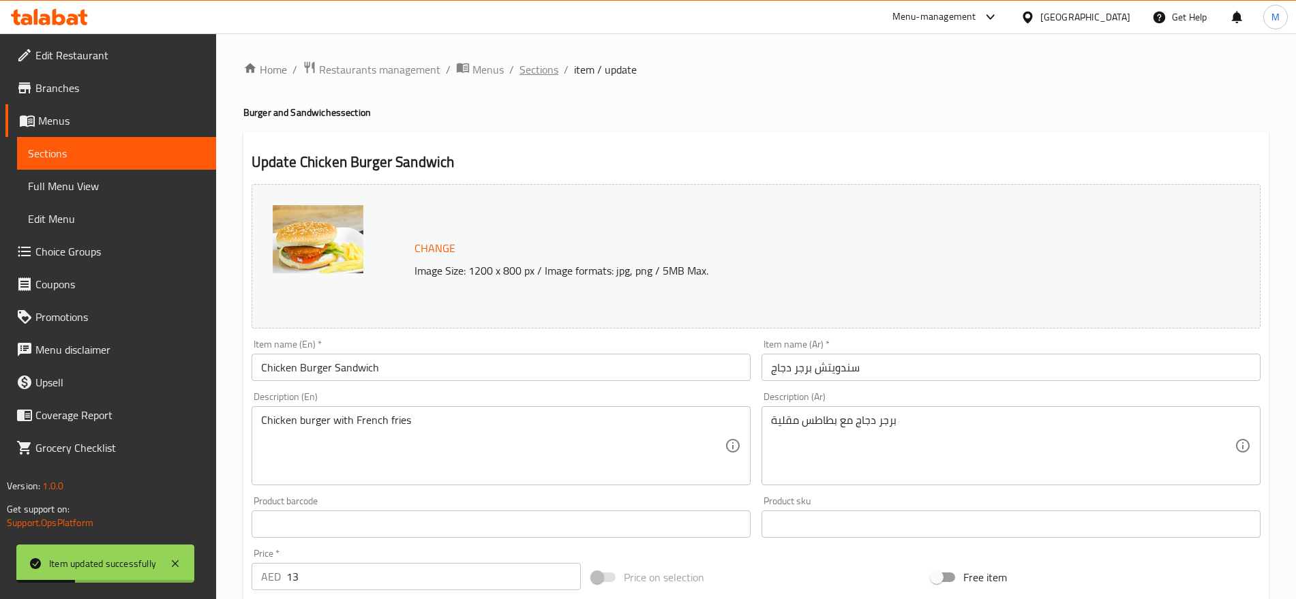
click at [537, 65] on span "Sections" at bounding box center [539, 69] width 39 height 16
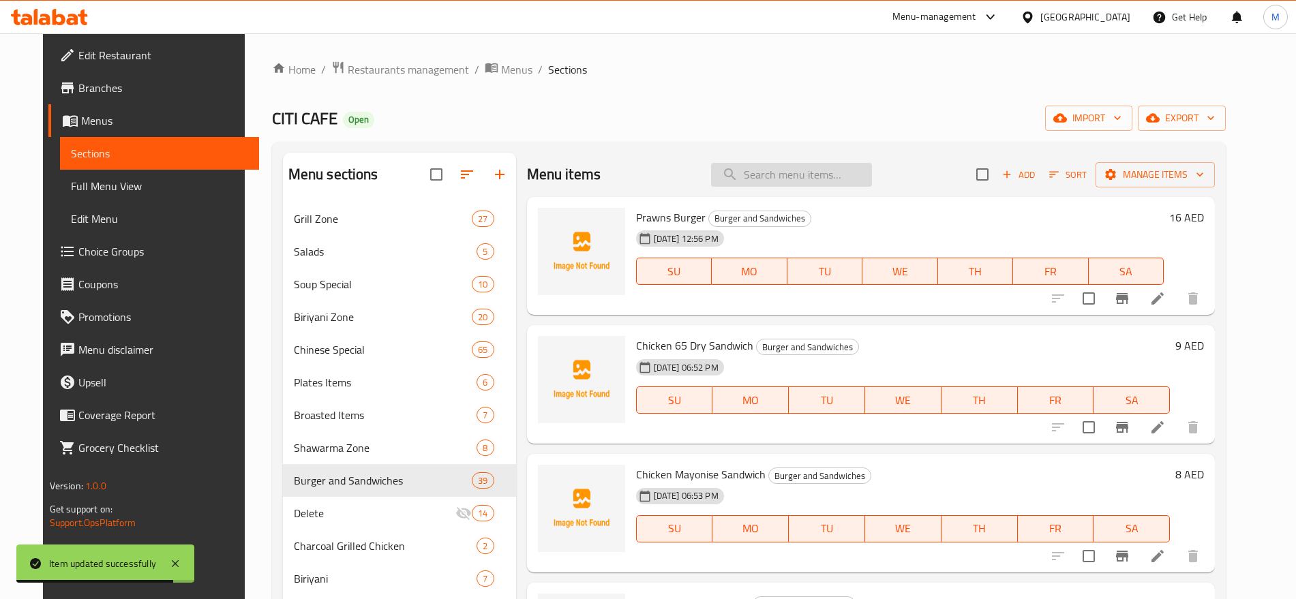
click at [827, 173] on input "search" at bounding box center [791, 175] width 161 height 24
paste input "MUTTON BURGER"
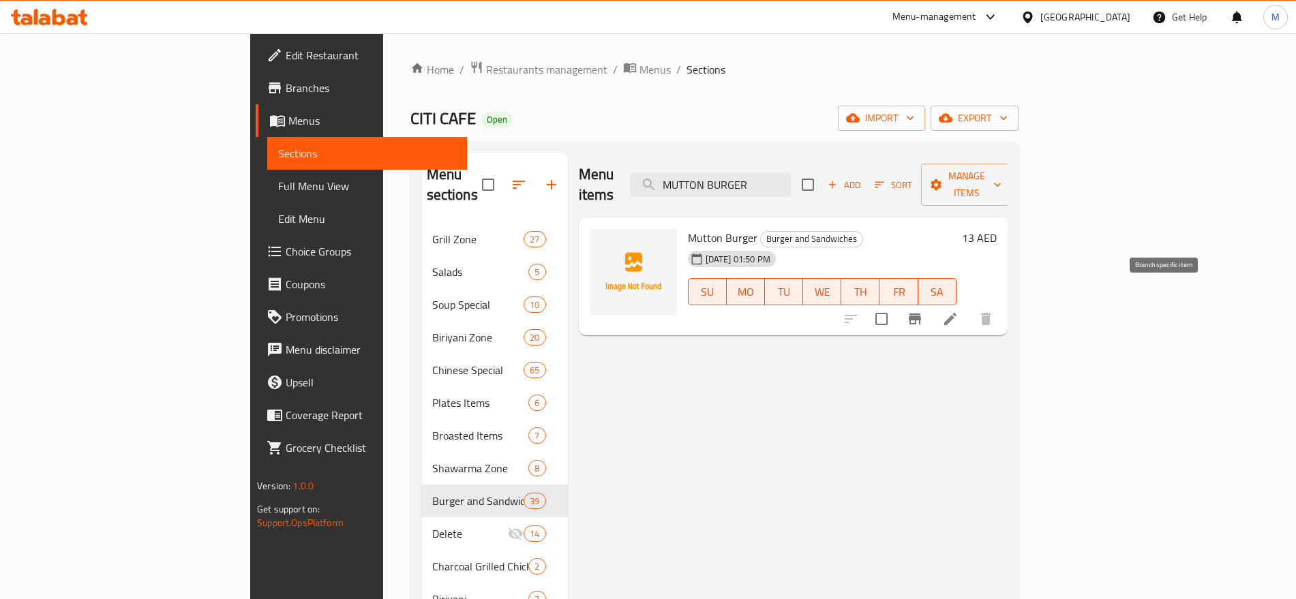
type input "MUTTON BURGER"
click at [923, 311] on icon "Branch-specific-item" at bounding box center [915, 319] width 16 height 16
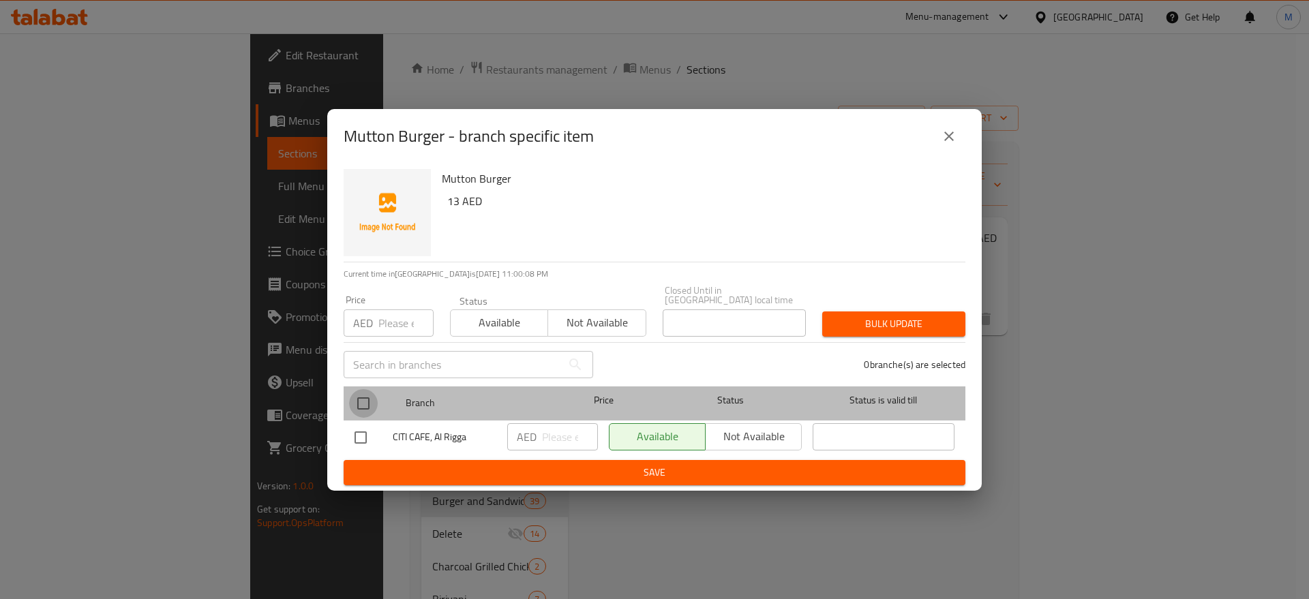
click at [368, 391] on input "checkbox" at bounding box center [363, 403] width 29 height 29
checkbox input "true"
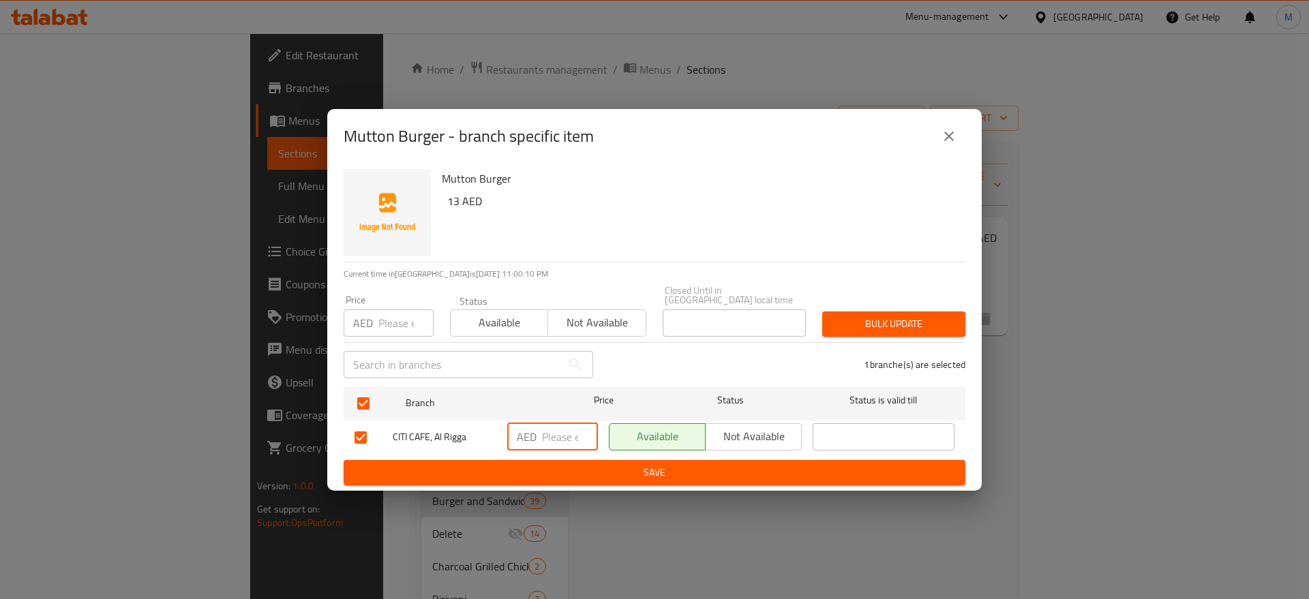
click at [557, 436] on input "number" at bounding box center [570, 437] width 56 height 27
paste input "9"
type input "9"
click at [536, 458] on ul "Branch Price Status Status is valid till CITI CAFE, Al Rigga AED 9 ​ Available …" at bounding box center [655, 420] width 622 height 79
click at [535, 464] on form "Branch Price Status Status is valid till CITI CAFE, Al Rigga AED 9 ​ Available …" at bounding box center [655, 433] width 622 height 104
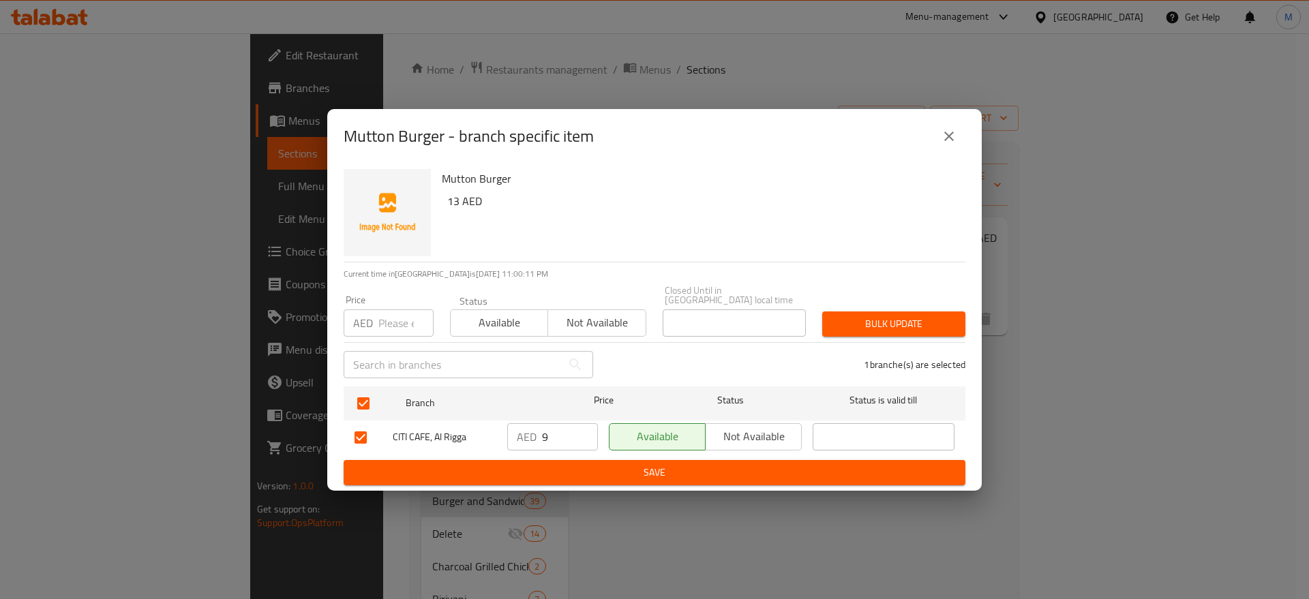
click at [535, 464] on span "Save" at bounding box center [655, 472] width 600 height 17
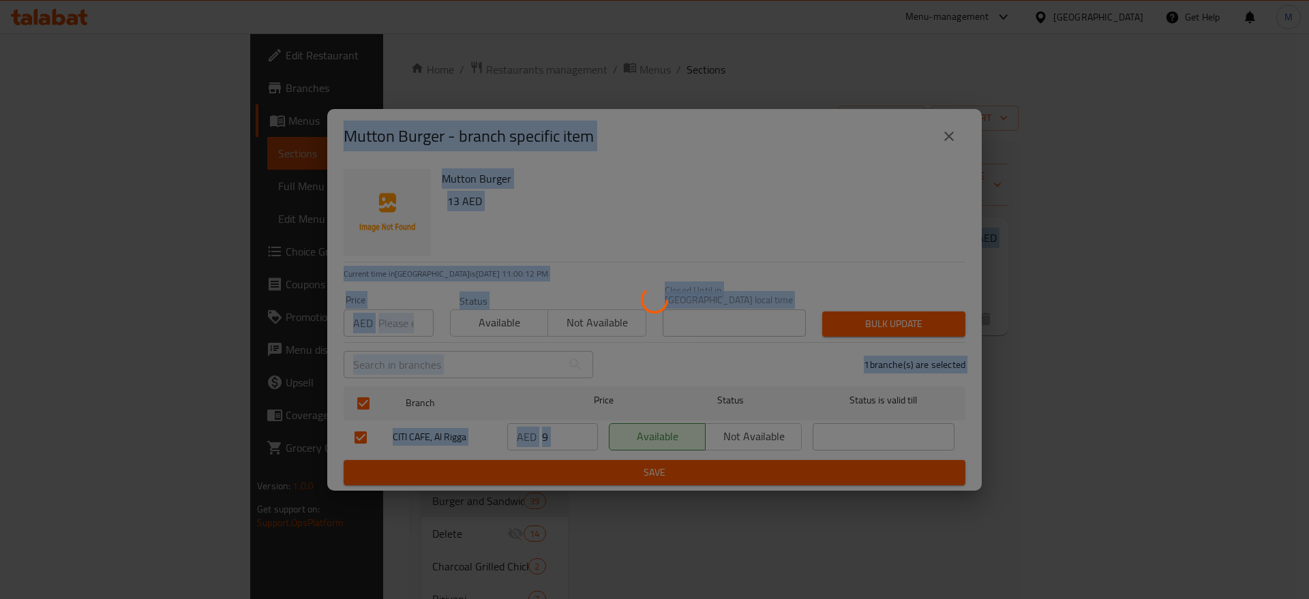
click at [535, 464] on div at bounding box center [654, 299] width 1309 height 599
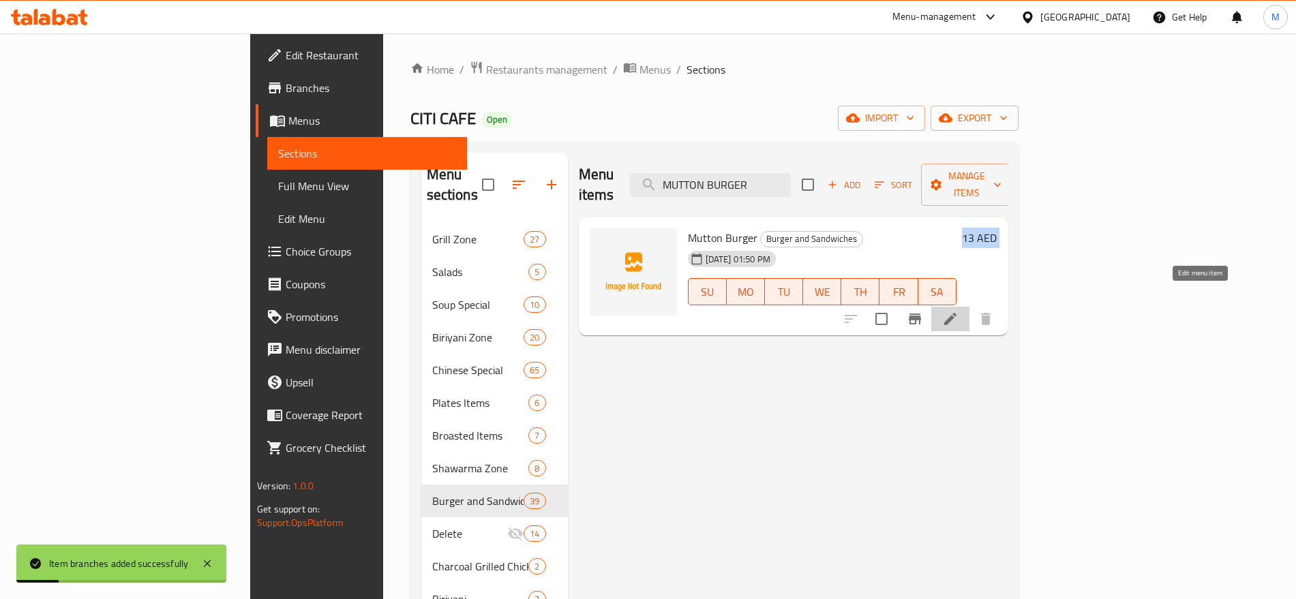
click at [959, 311] on icon at bounding box center [950, 319] width 16 height 16
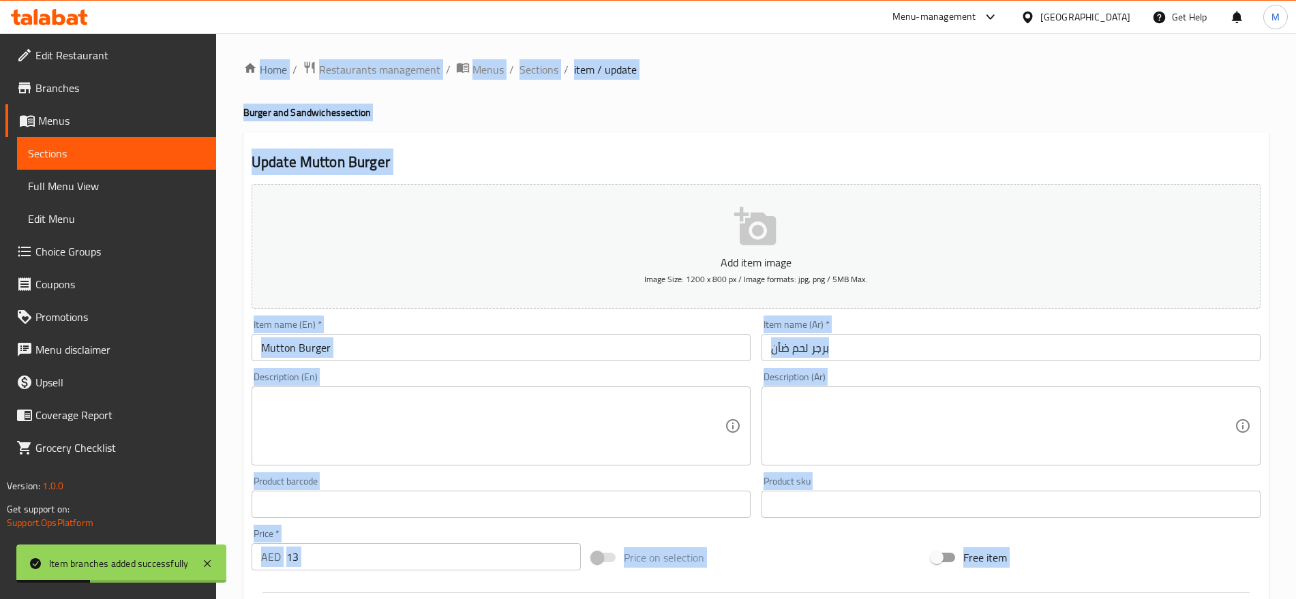
click at [496, 387] on div "Description (En)" at bounding box center [501, 426] width 499 height 79
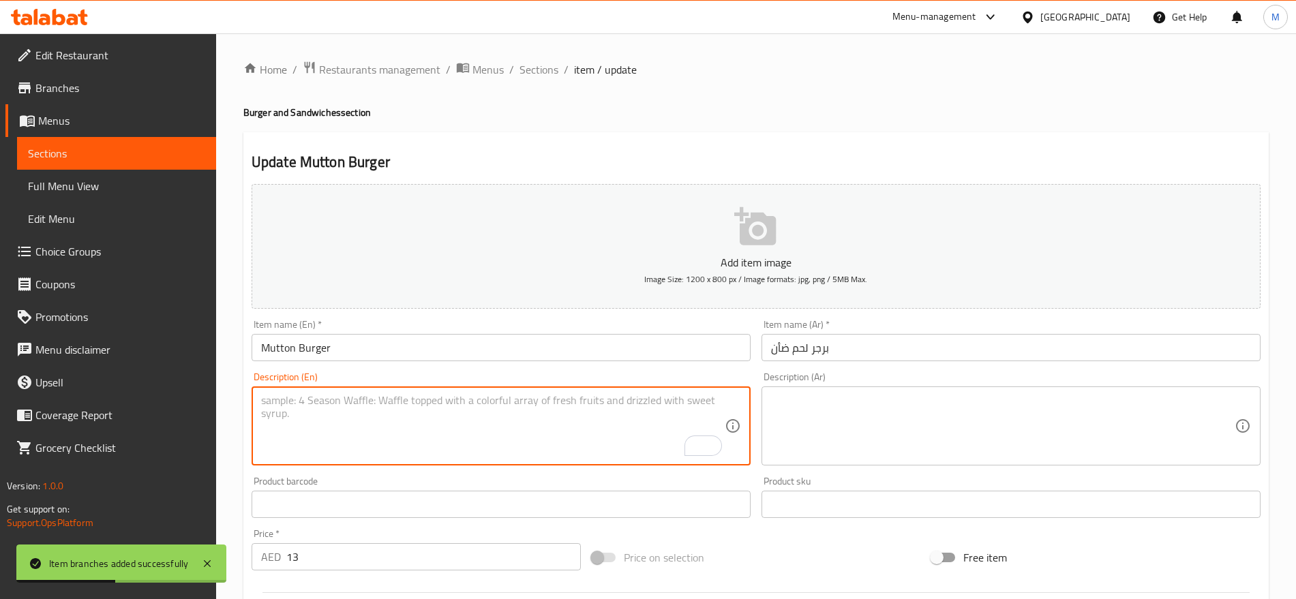
click at [399, 340] on input "Mutton Burger" at bounding box center [501, 347] width 499 height 27
drag, startPoint x: 399, startPoint y: 340, endPoint x: 368, endPoint y: 353, distance: 33.3
click at [399, 340] on input "Mutton Burger" at bounding box center [501, 347] width 499 height 27
click at [368, 353] on input "Mutton Burger" at bounding box center [501, 347] width 499 height 27
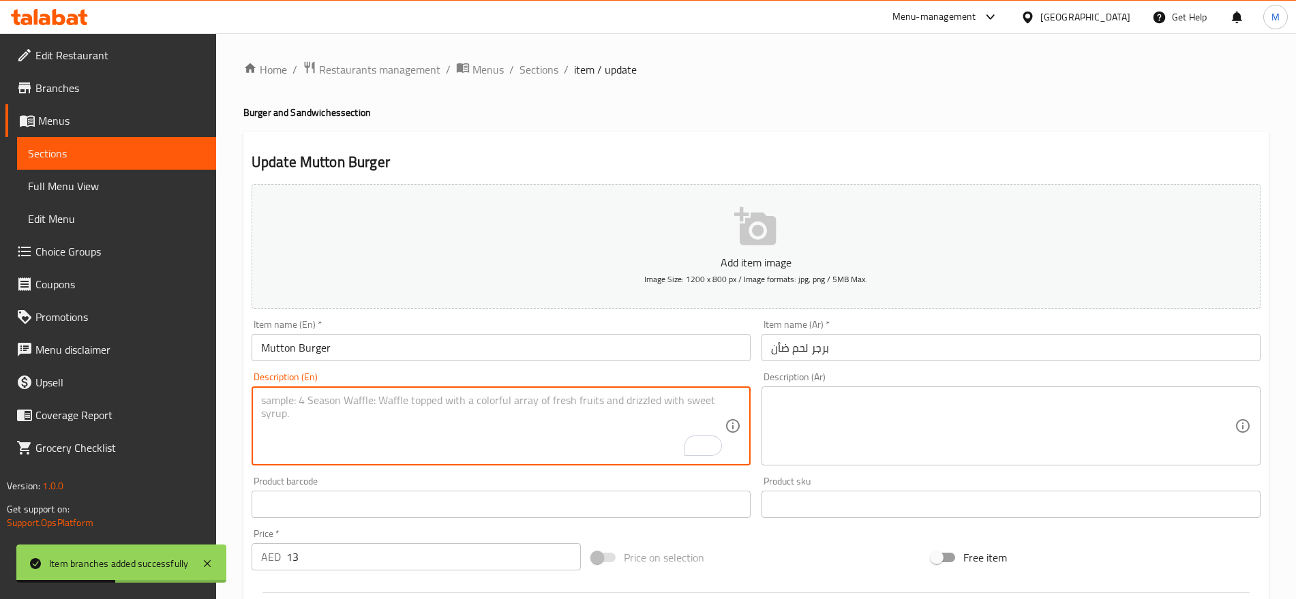
click at [368, 353] on input "Mutton Burger" at bounding box center [501, 347] width 499 height 27
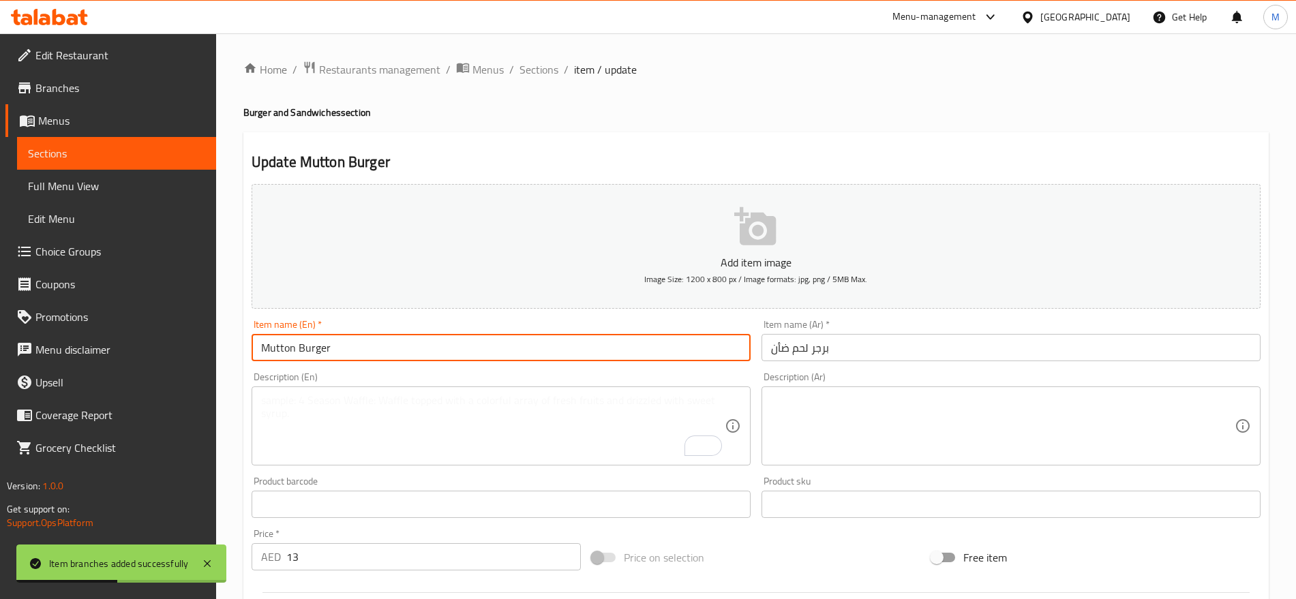
click at [368, 353] on input "Mutton Burger" at bounding box center [501, 347] width 499 height 27
paste input "UTTON BURGER SANDWICH"
click at [368, 353] on input "MUTTON BURGER SANDWICH" at bounding box center [501, 347] width 499 height 27
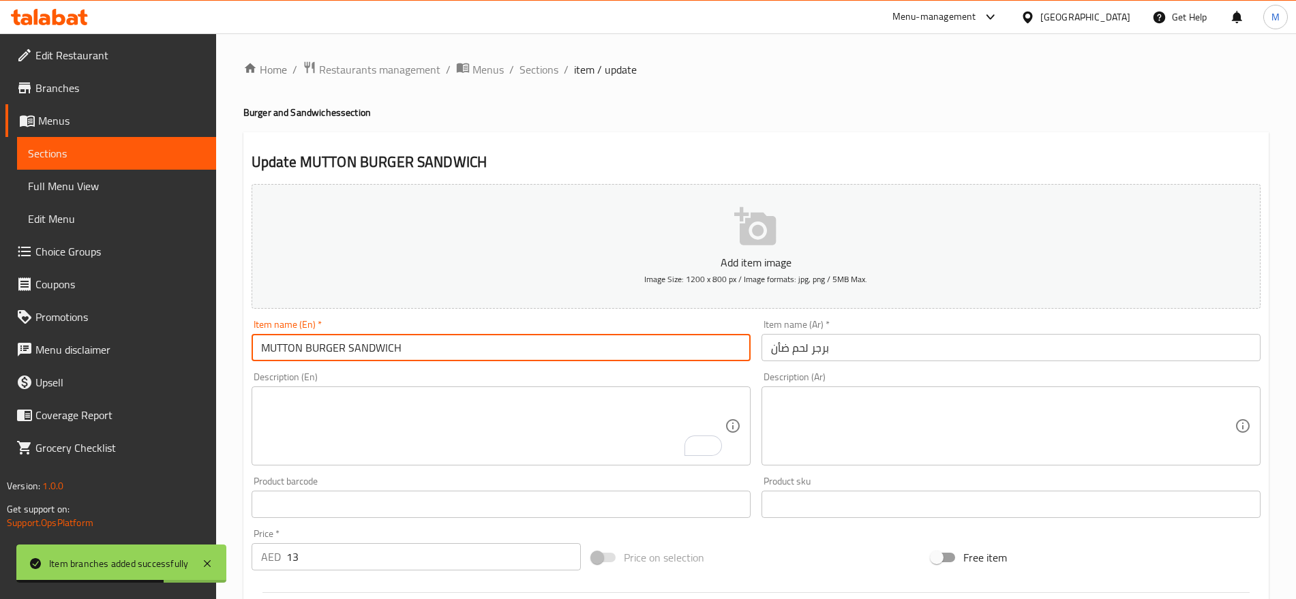
click at [368, 353] on input "MUTTON BURGER SANDWICH" at bounding box center [501, 347] width 499 height 27
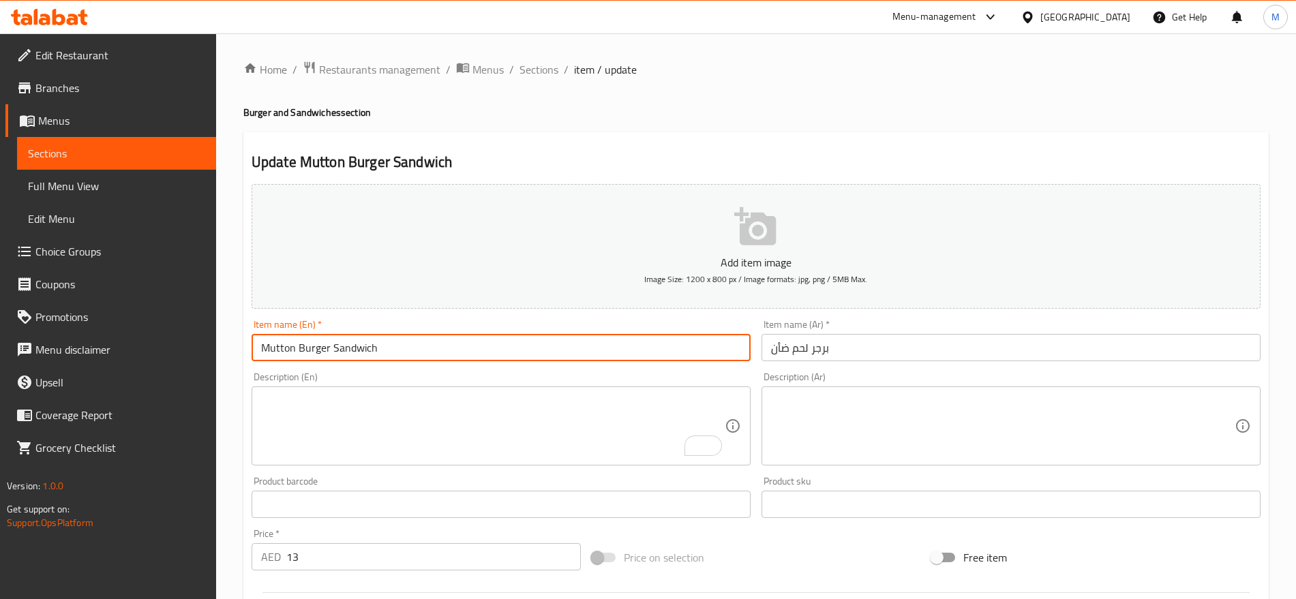
type input "Mutton Burger Sandwich"
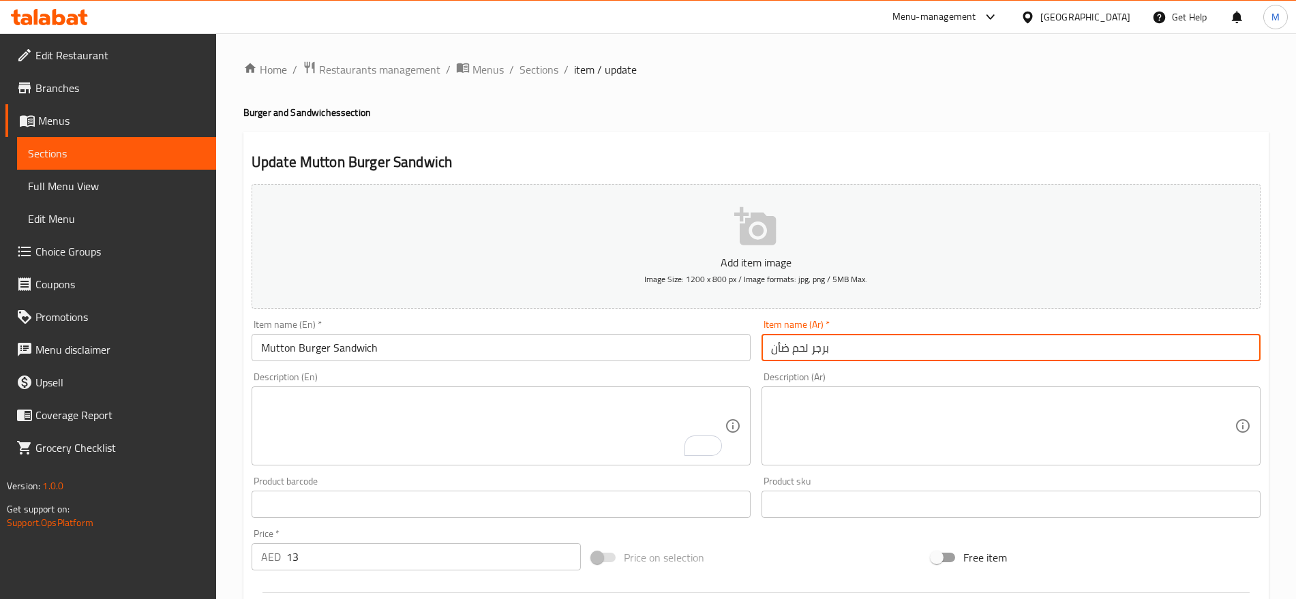
click at [836, 346] on input "برجر لحم ضأن" at bounding box center [1011, 347] width 499 height 27
type input "سندويتش برجر لحم ضأن"
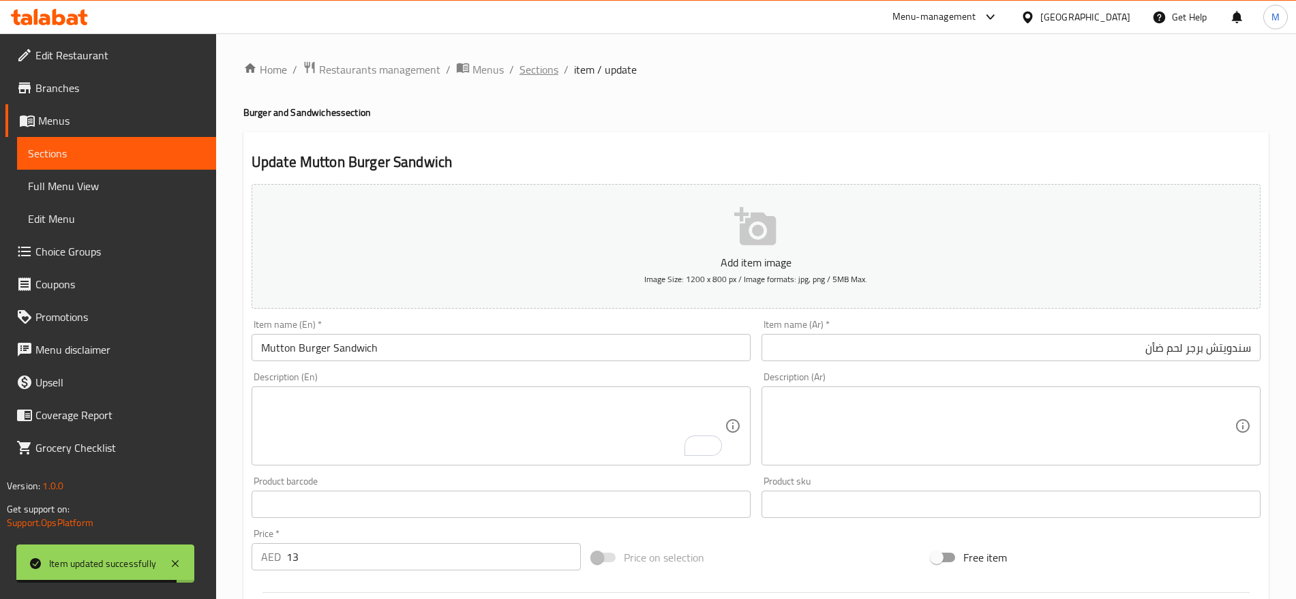
click at [544, 73] on span "Sections" at bounding box center [539, 69] width 39 height 16
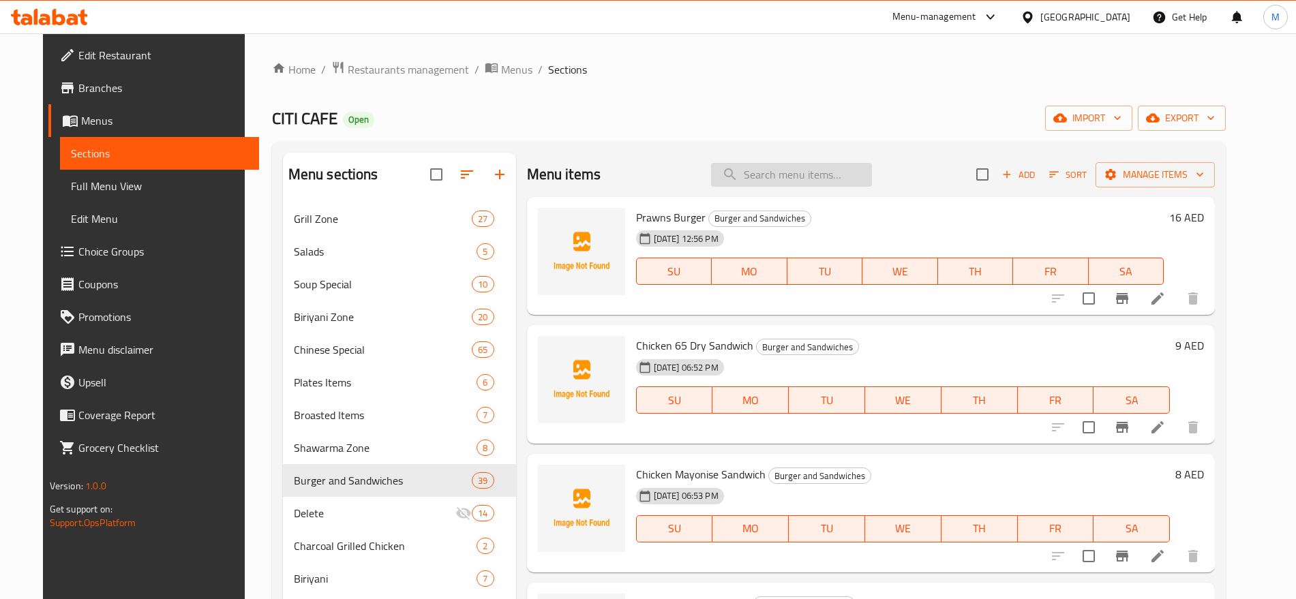
click at [788, 166] on input "search" at bounding box center [791, 175] width 161 height 24
paste input "MUTTON KEBAB"
type input "MUTTON KEBAB"
click at [837, 181] on input "MUTTON KEBAB" at bounding box center [791, 175] width 161 height 24
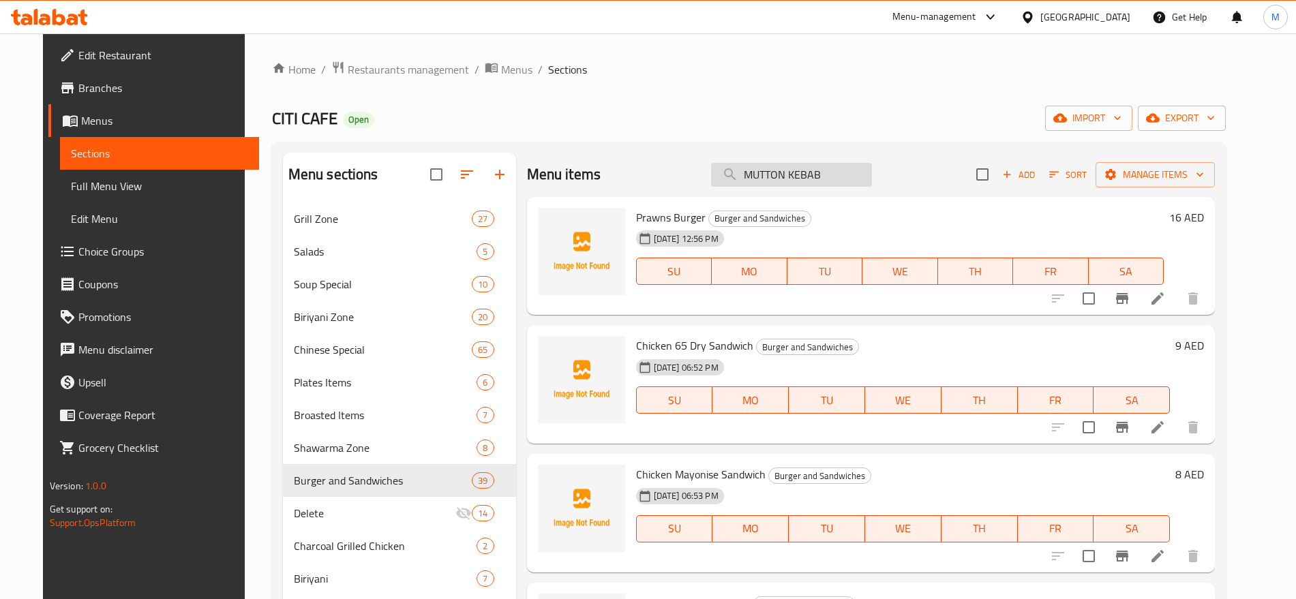
click at [837, 181] on input "MUTTON KEBAB" at bounding box center [791, 175] width 161 height 24
paste input "MUTTON KEBAB"
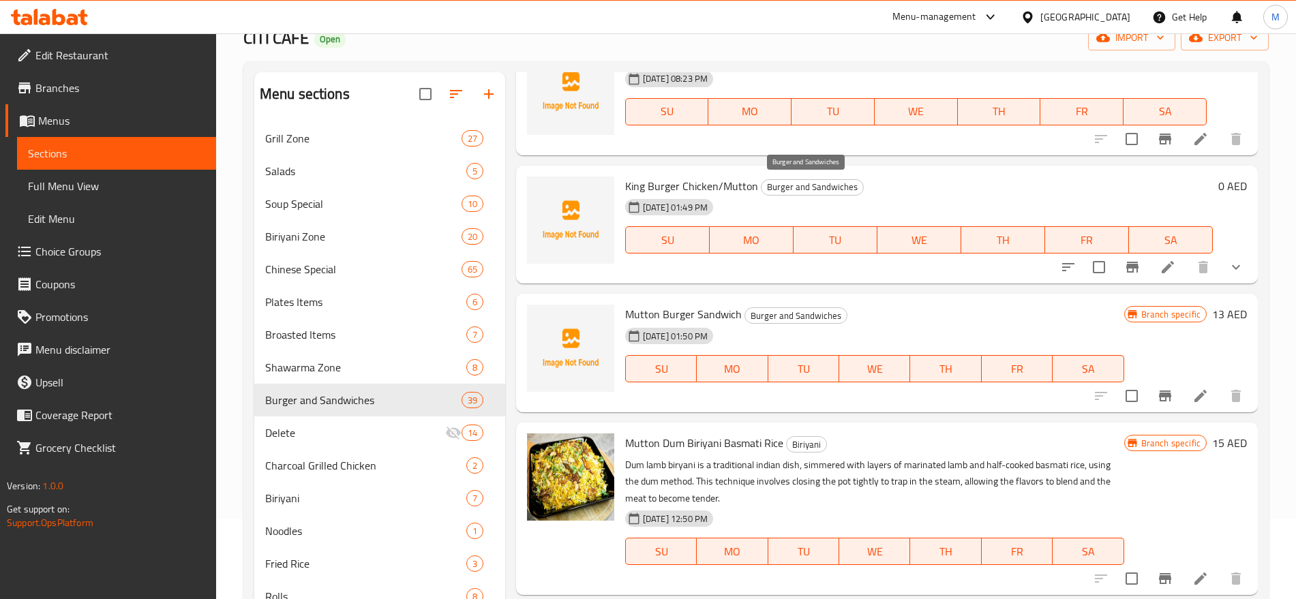
scroll to position [80, 0]
type input "MUTTON"
